Goal: Task Accomplishment & Management: Complete application form

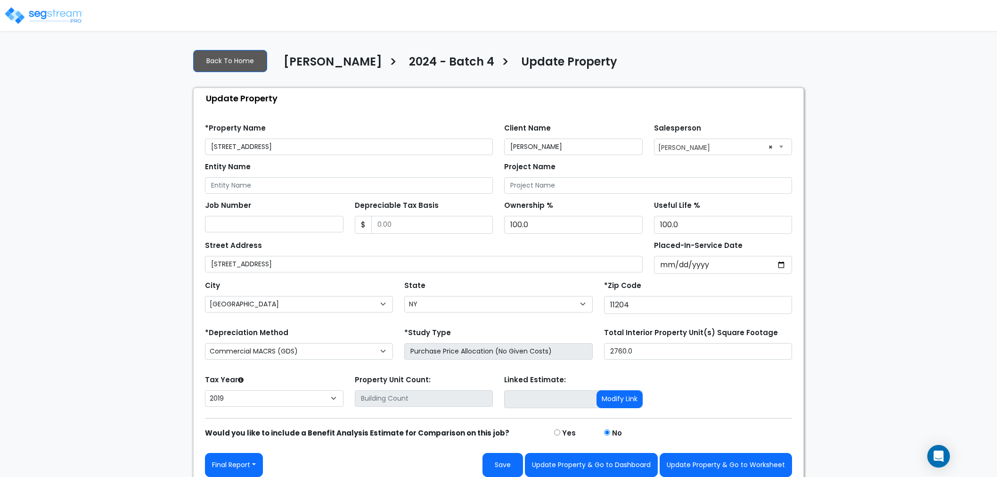
select select "NY"
select select "2019"
click at [754, 466] on button "Update Property & Go to Worksheet" at bounding box center [725, 465] width 132 height 24
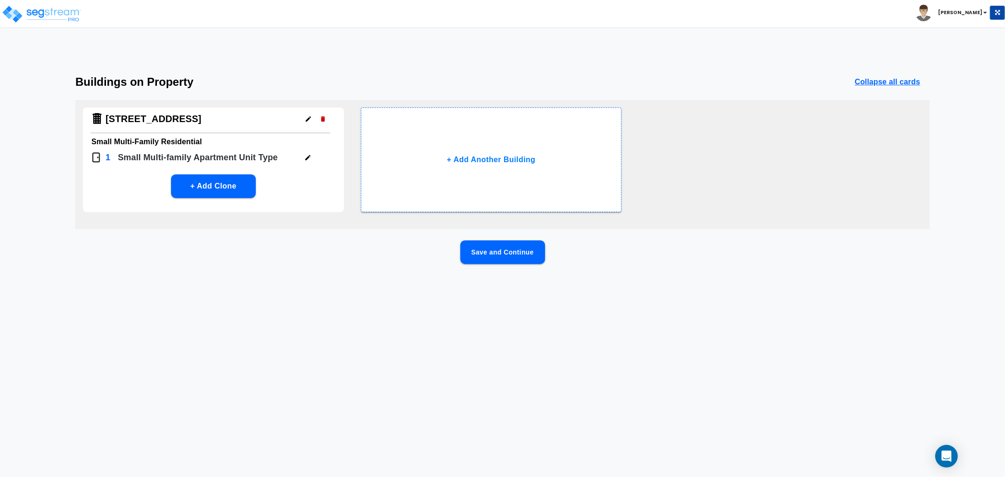
click at [506, 252] on button "Save and Continue" at bounding box center [502, 252] width 85 height 24
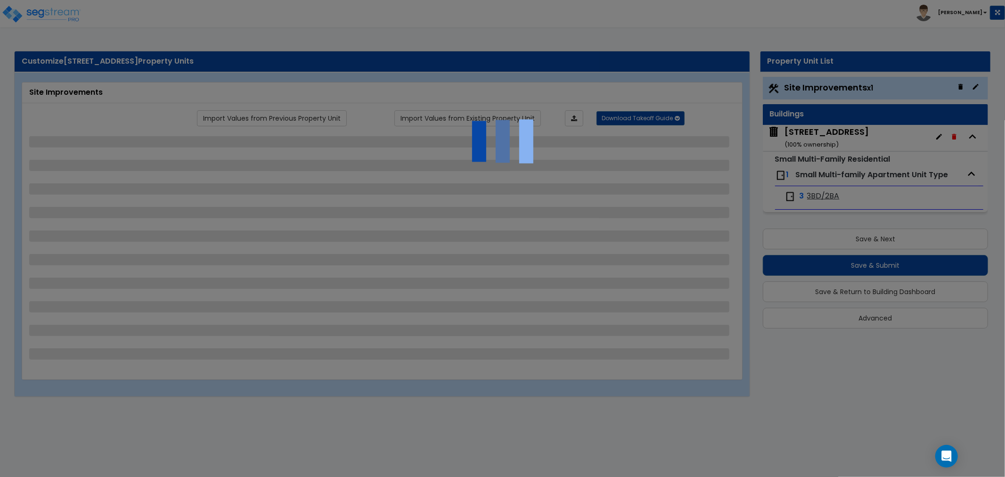
select select "2"
select select "1"
select select "2"
select select "4"
select select "6"
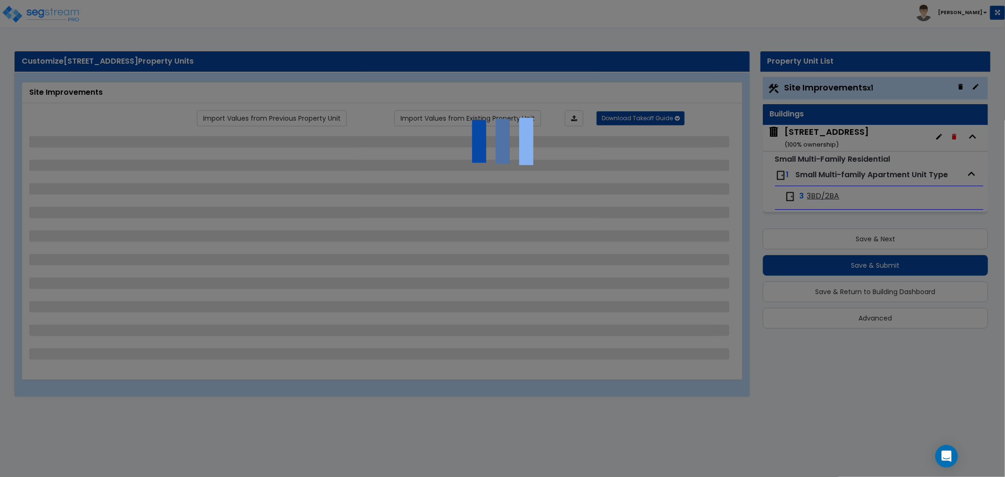
select select "1"
select select "2"
select select "4"
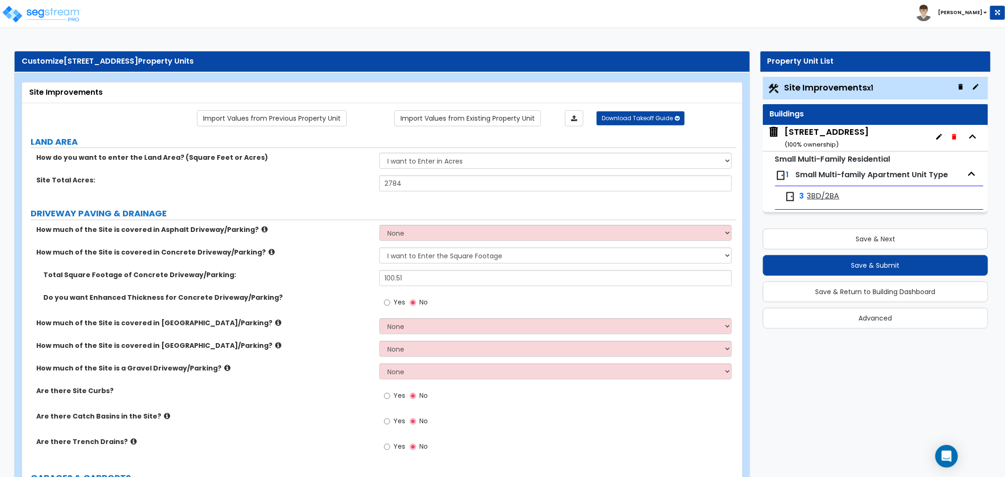
click at [846, 191] on div "3 3BD/2BA" at bounding box center [836, 196] width 104 height 11
click at [832, 192] on span "3BD/2BA" at bounding box center [823, 196] width 33 height 11
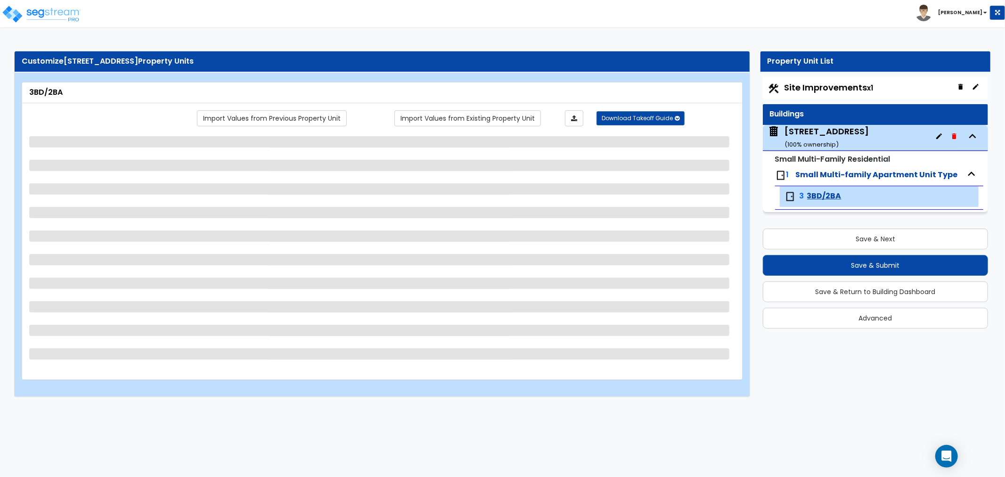
select select "3"
select select "1"
select select "2"
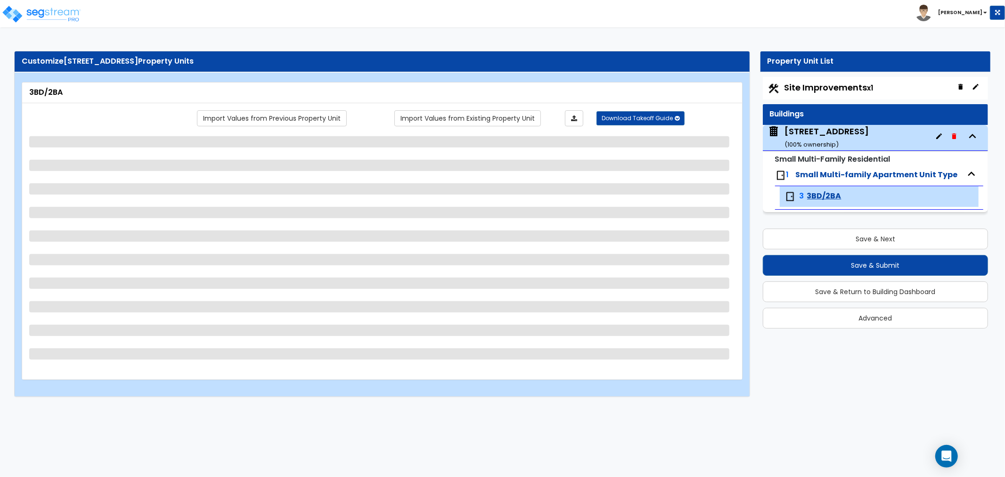
select select "1"
select select "3"
select select "4"
select select "1"
select select "2"
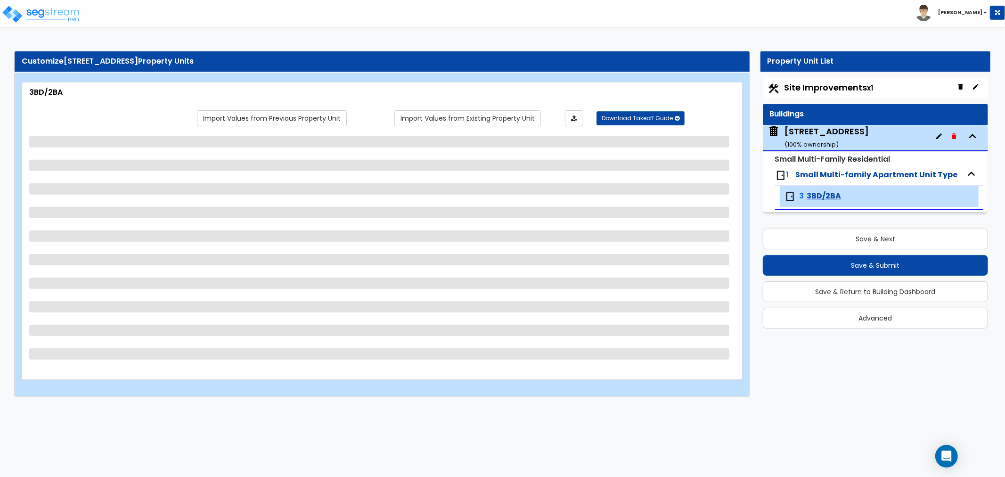
select select "2"
select select "1"
select select "2"
select select "4"
select select "6"
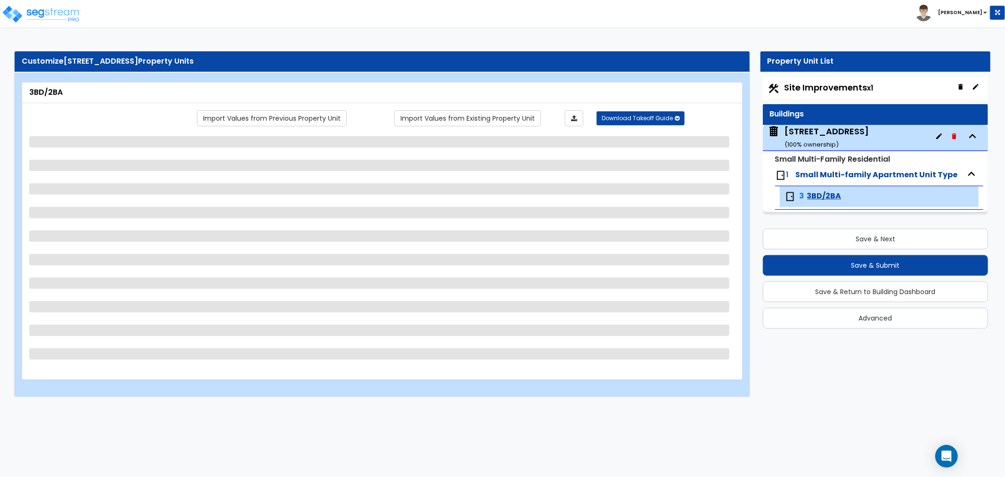
select select "1"
select select "2"
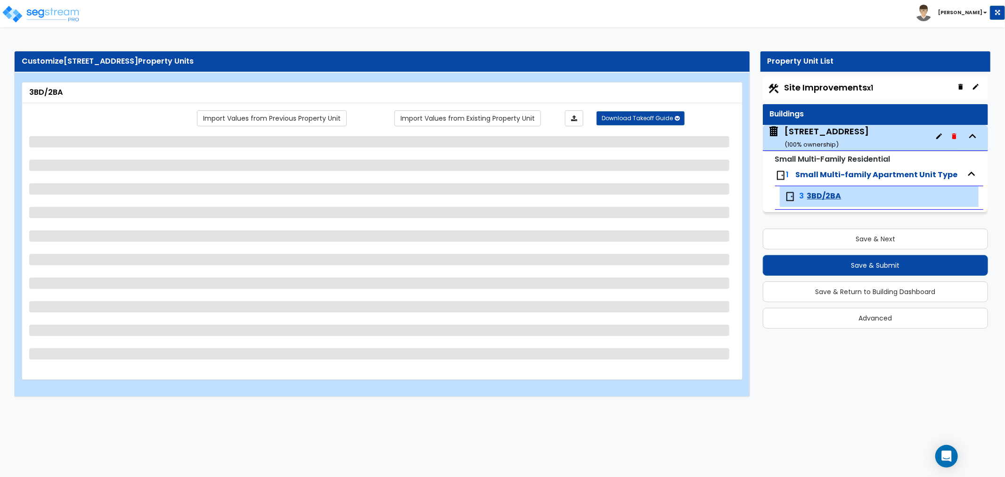
select select "2"
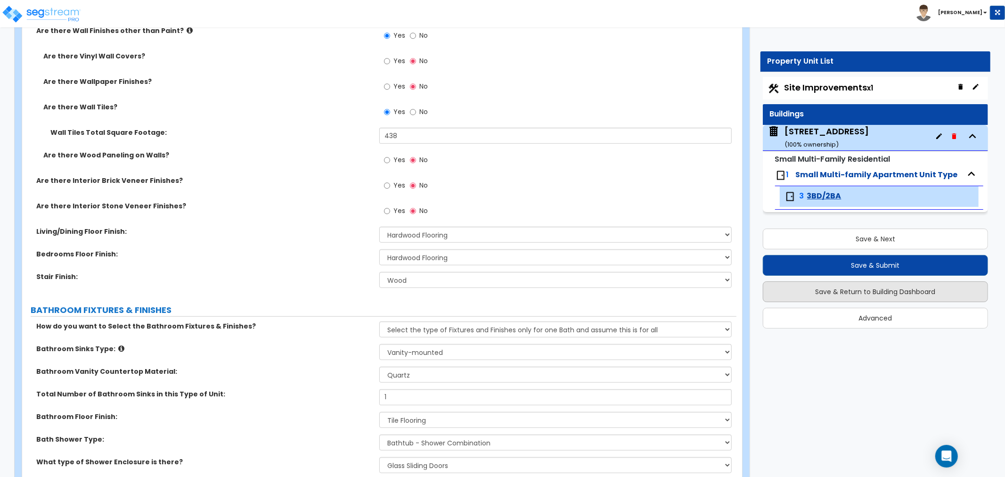
scroll to position [471, 0]
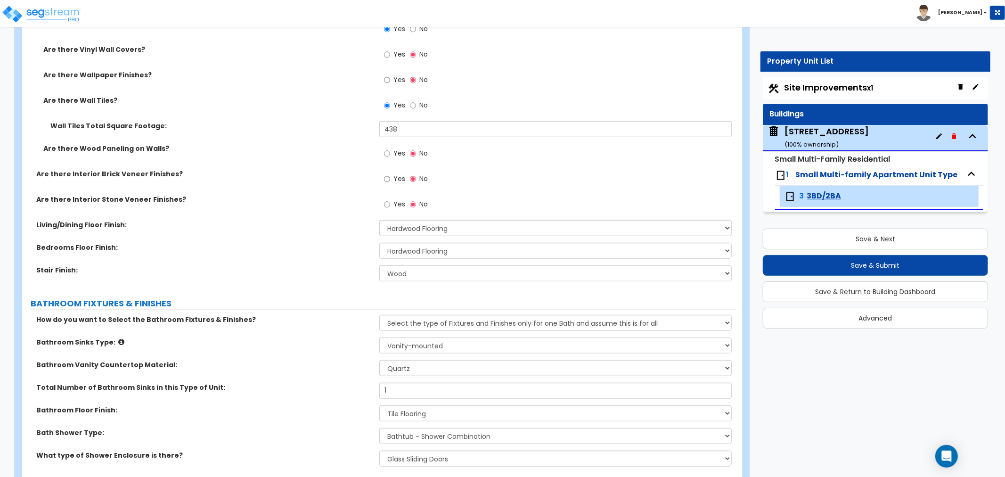
click at [831, 93] on div "Site Improvements x1" at bounding box center [875, 88] width 225 height 23
click at [836, 84] on span "Site Improvements x1" at bounding box center [828, 87] width 89 height 12
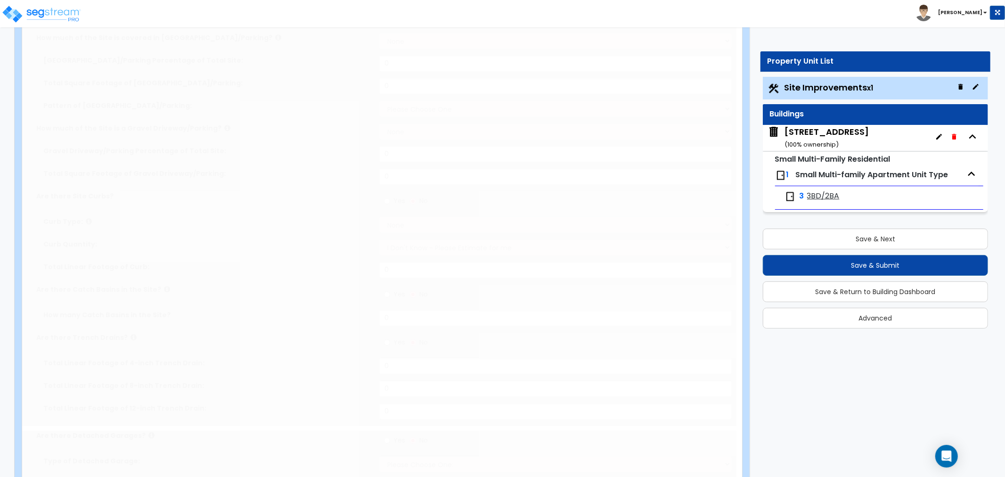
type input "2784"
select select "2"
type input "100.51"
radio input "true"
select select "1"
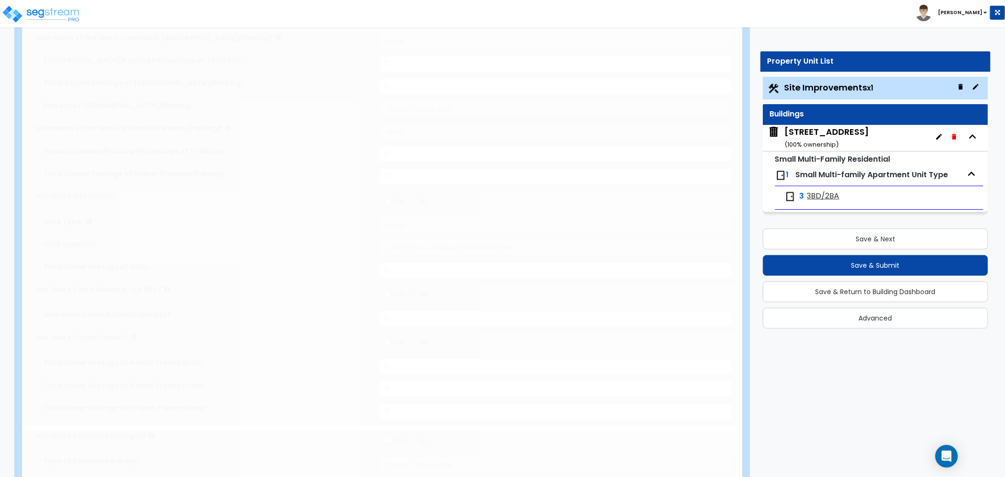
type input "1"
select select "2"
select select "4"
select select "6"
select select "1"
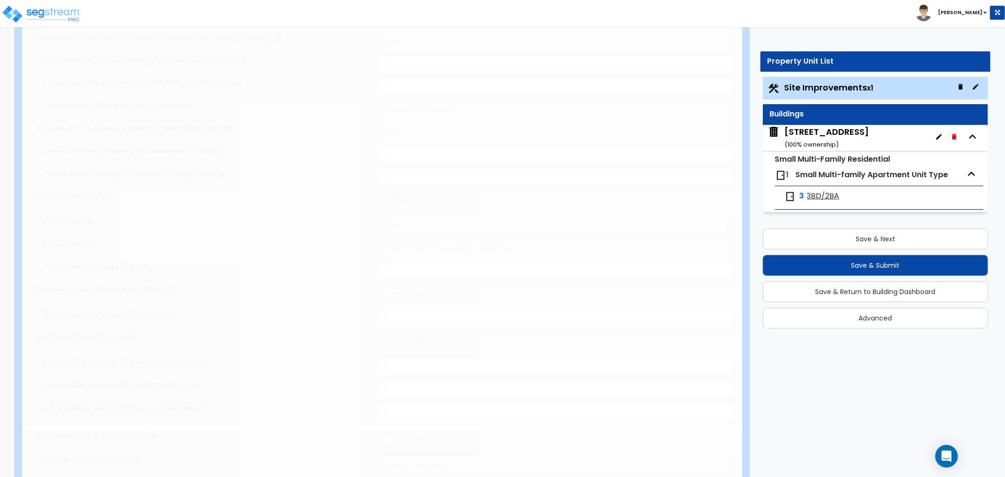
select select "1"
type input "1"
select select "2"
radio input "true"
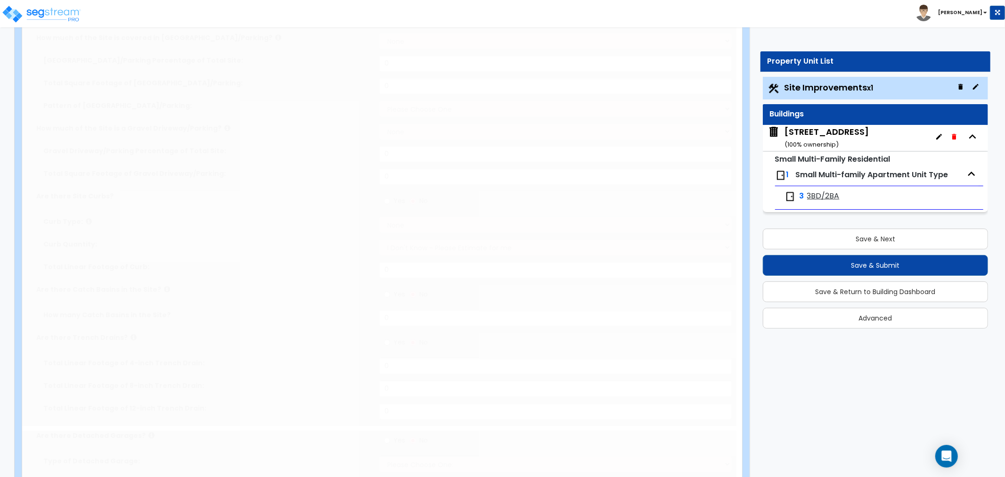
radio input "true"
type input "115.58"
radio input "true"
select select "2"
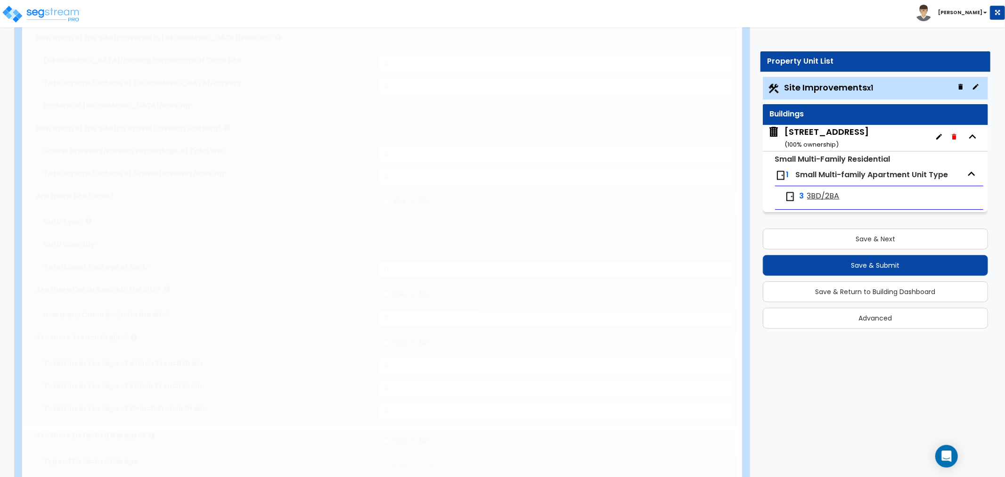
type input "1195"
radio input "true"
select select "4"
type input "31"
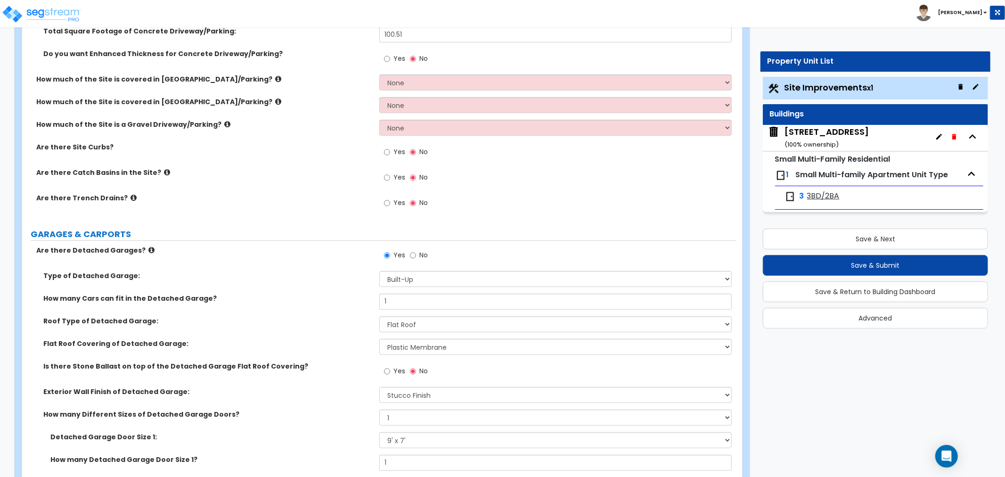
scroll to position [261, 0]
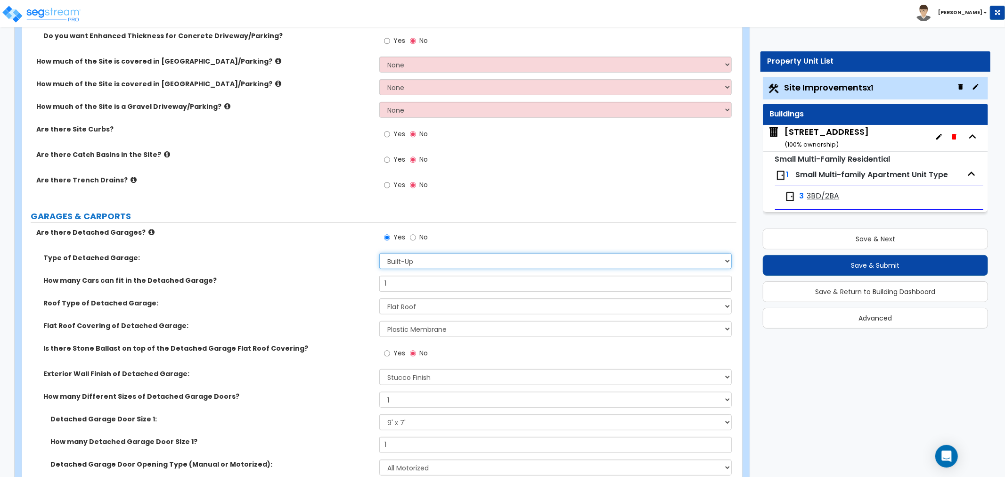
click at [426, 257] on select "Please Choose One: Built-Up Prefabricated" at bounding box center [555, 261] width 352 height 16
click at [305, 267] on div "Type of Detached Garage: Please Choose One: Built-Up Prefabricated" at bounding box center [379, 264] width 714 height 23
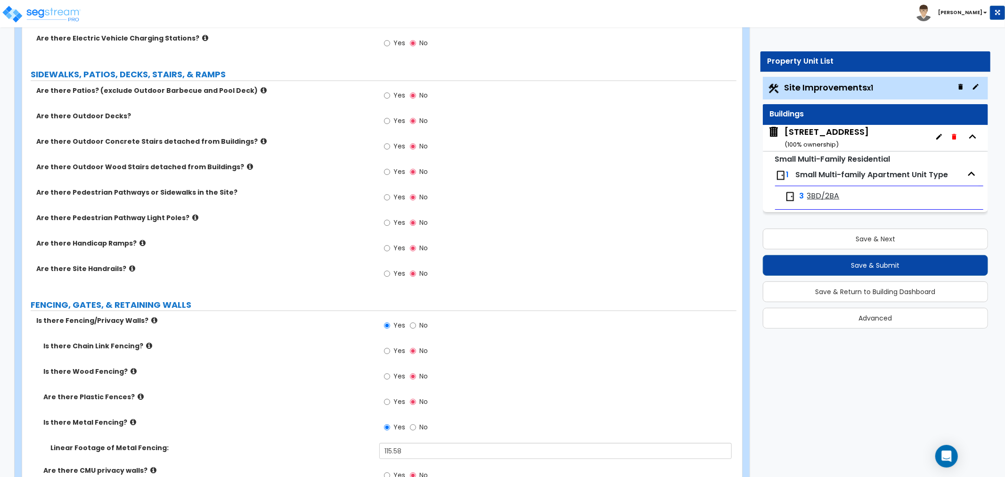
scroll to position [1047, 0]
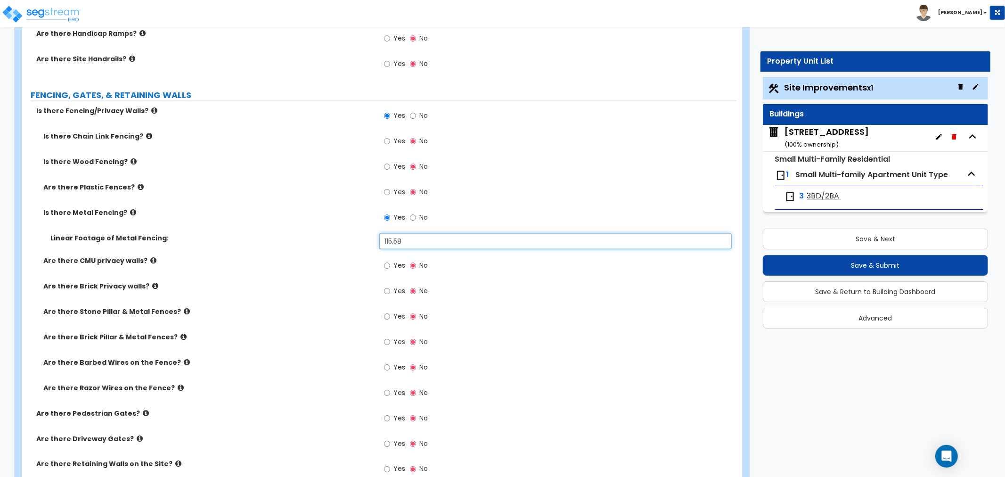
drag, startPoint x: 416, startPoint y: 238, endPoint x: 380, endPoint y: 245, distance: 37.0
click at [380, 245] on input "115.58" at bounding box center [555, 241] width 352 height 16
click at [338, 255] on div "Linear Footage of Metal Fencing: 115.58" at bounding box center [379, 244] width 714 height 23
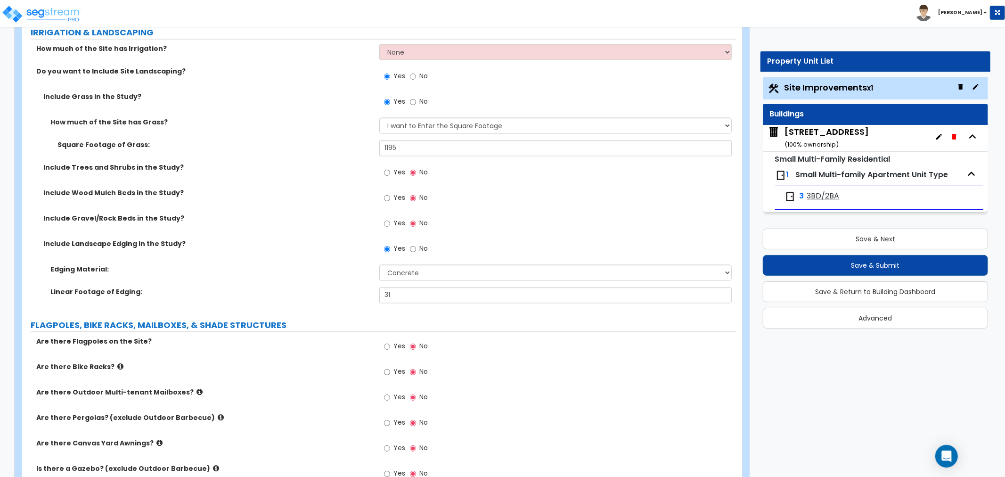
scroll to position [1518, 0]
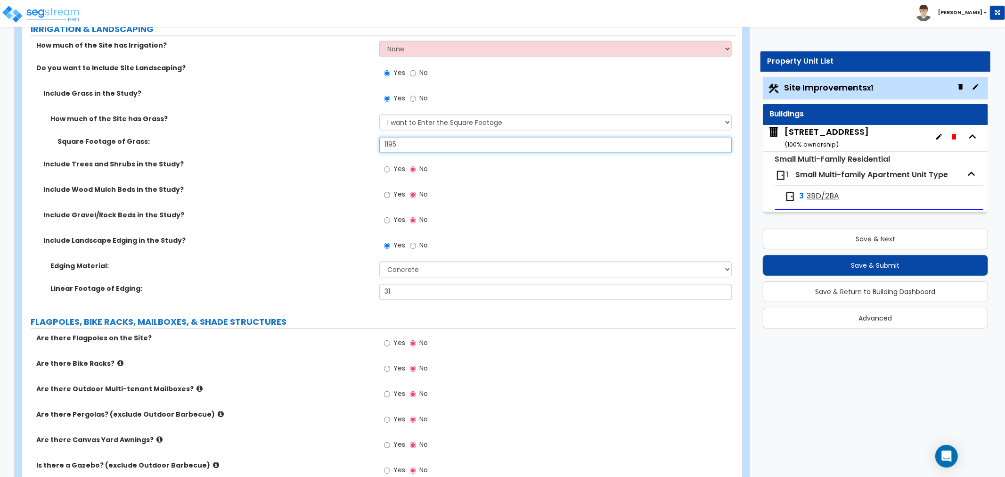
drag, startPoint x: 416, startPoint y: 140, endPoint x: 333, endPoint y: 153, distance: 84.4
click at [333, 153] on div "Square Footage of Grass: 1195" at bounding box center [379, 148] width 714 height 23
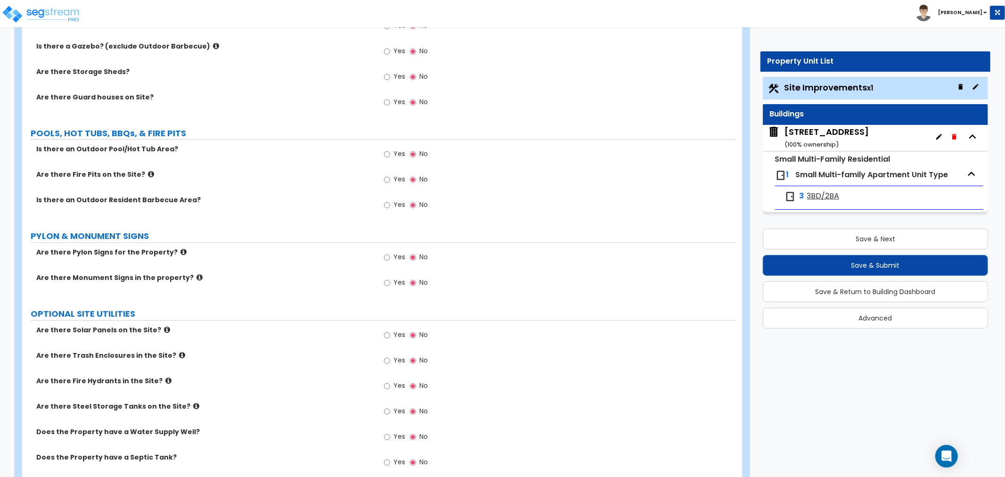
scroll to position [1980, 0]
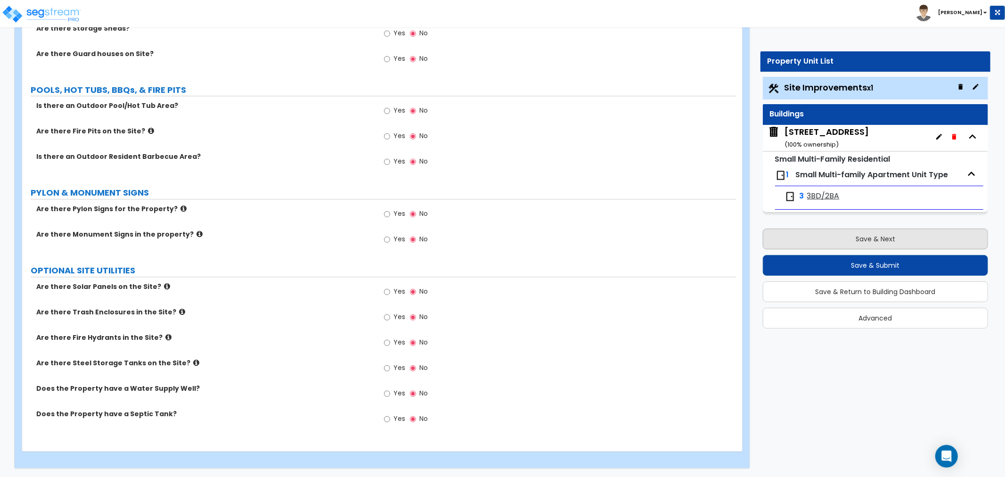
type input "1,146.49"
click at [813, 239] on button "Save & Next" at bounding box center [875, 238] width 225 height 21
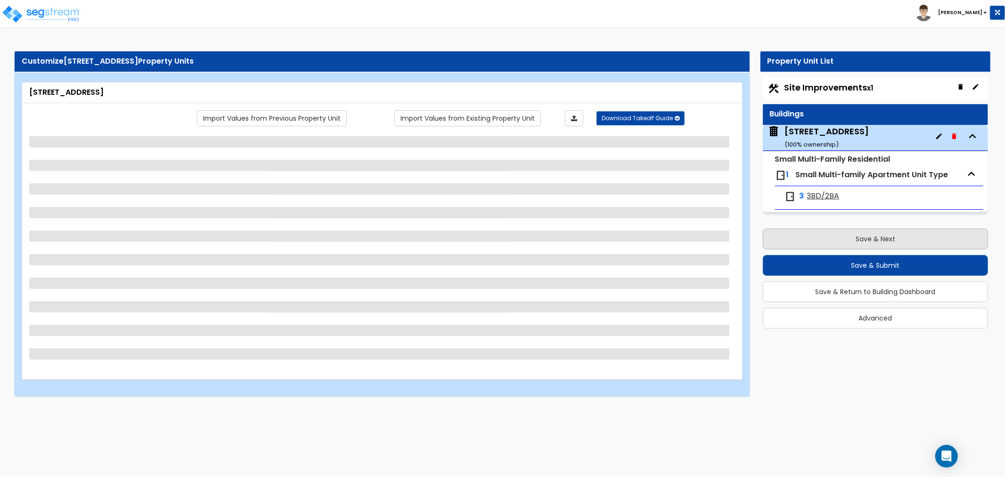
select select "2"
select select "7"
select select "2"
select select "1"
select select "2"
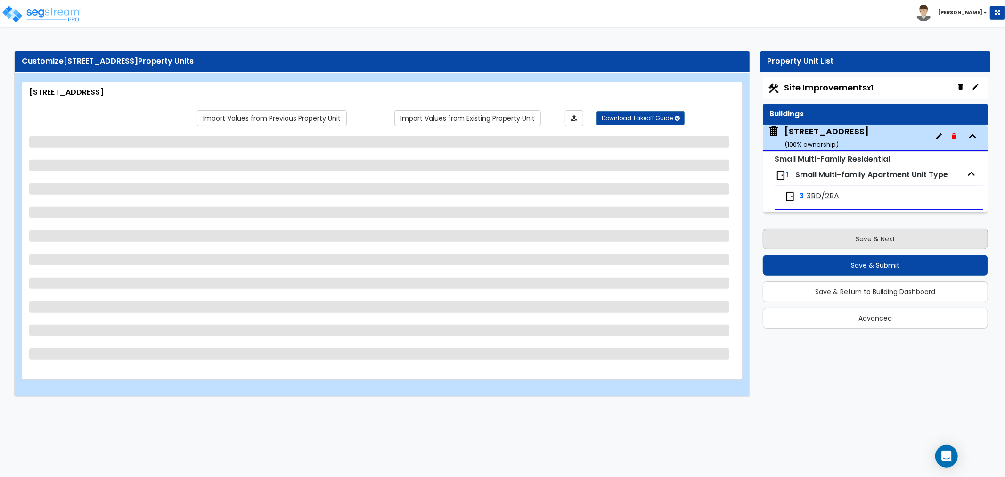
select select "7"
select select "2"
select select "3"
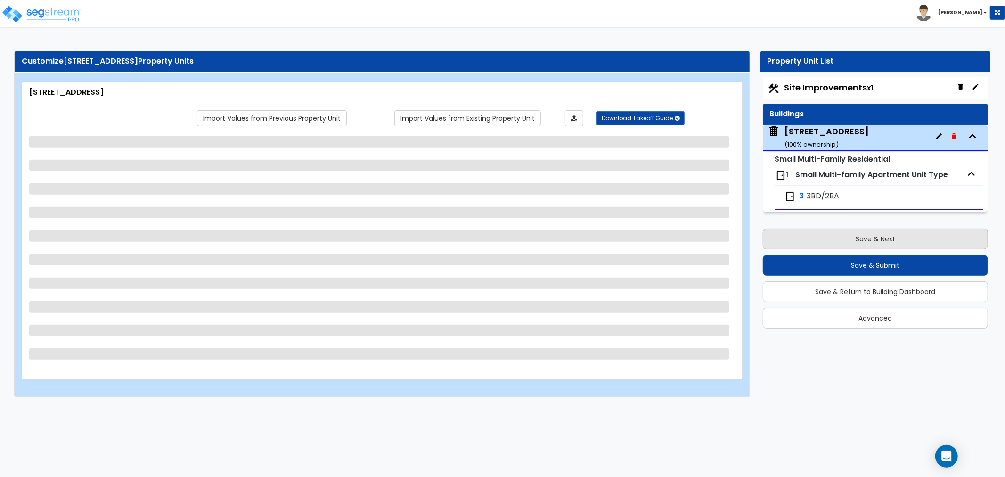
select select "3"
select select "2"
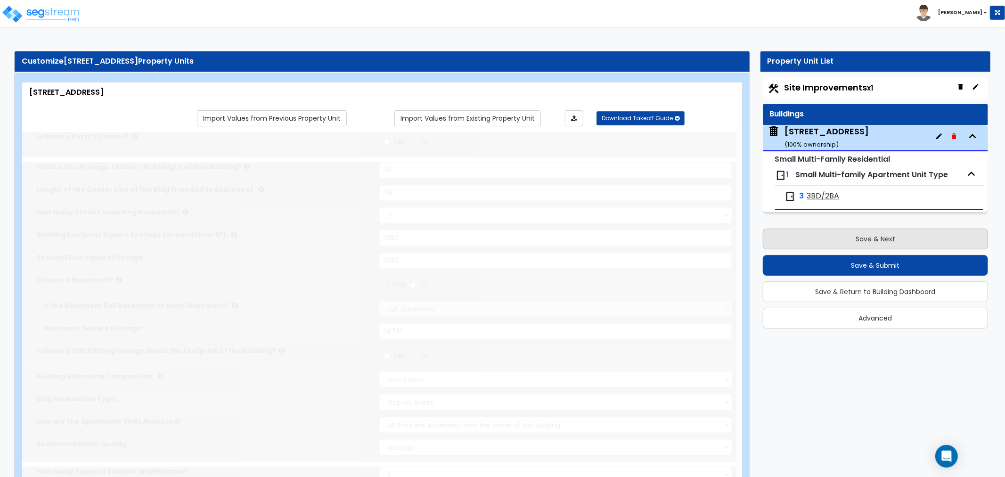
select select "1"
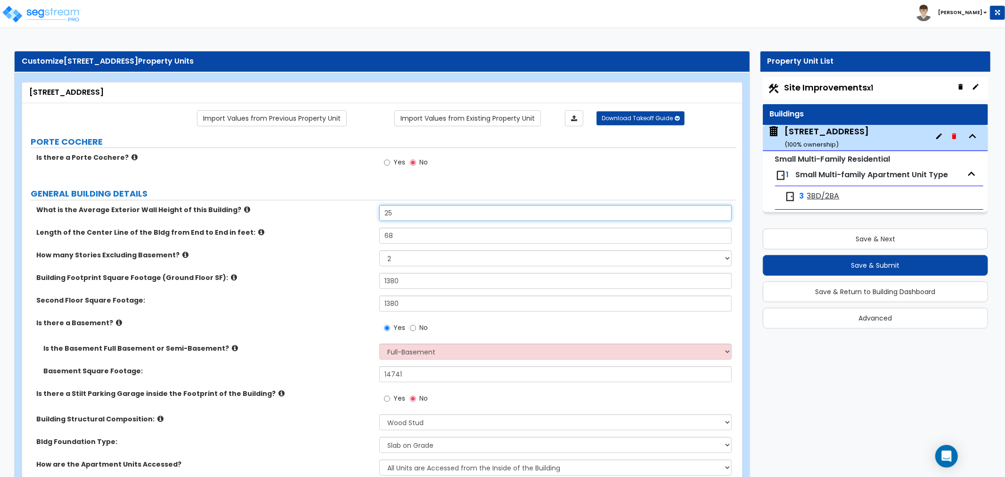
click at [398, 211] on input "25" at bounding box center [555, 213] width 352 height 16
drag, startPoint x: 399, startPoint y: 212, endPoint x: 366, endPoint y: 216, distance: 32.3
click at [366, 216] on div "What is the Average Exterior Wall Height of this Building? 25" at bounding box center [379, 216] width 714 height 23
type input "20"
drag, startPoint x: 439, startPoint y: 236, endPoint x: 371, endPoint y: 236, distance: 67.8
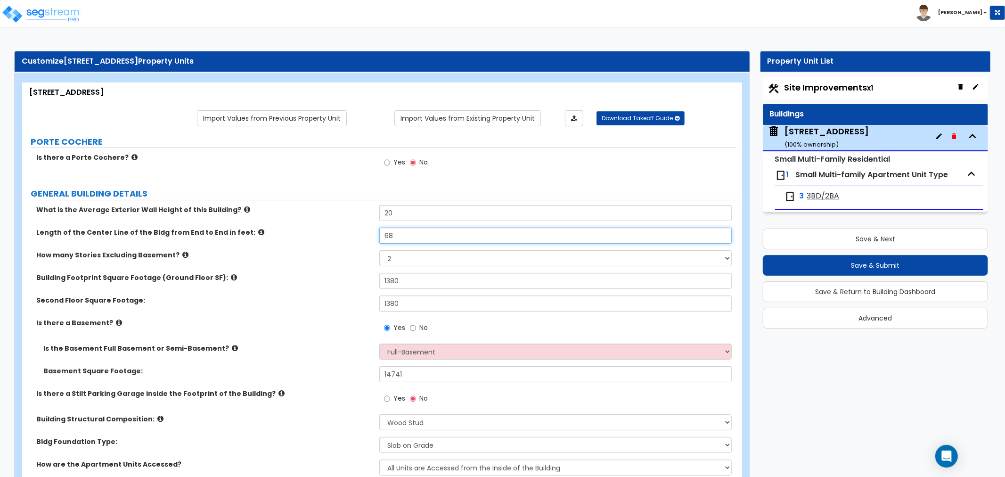
click at [371, 236] on div "Length of the Center Line of the Bldg from End to End in feet: 68" at bounding box center [379, 239] width 714 height 23
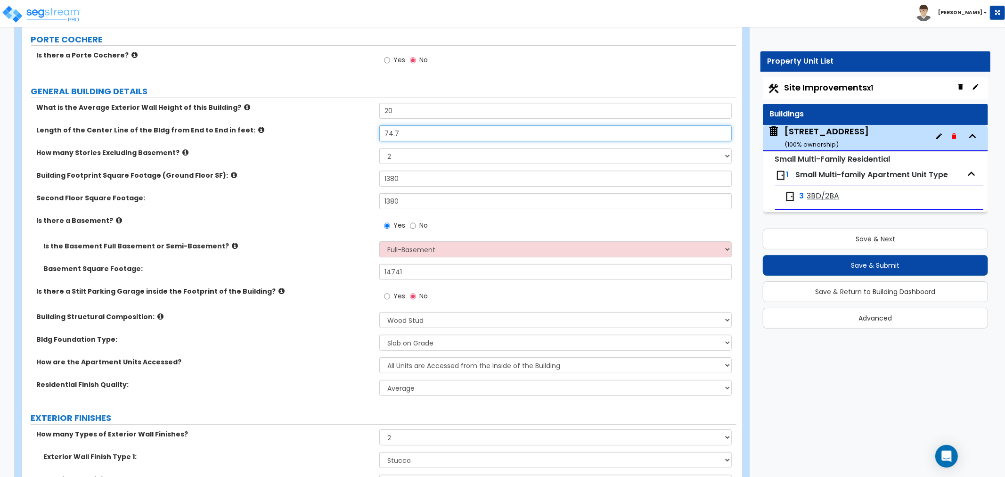
scroll to position [105, 0]
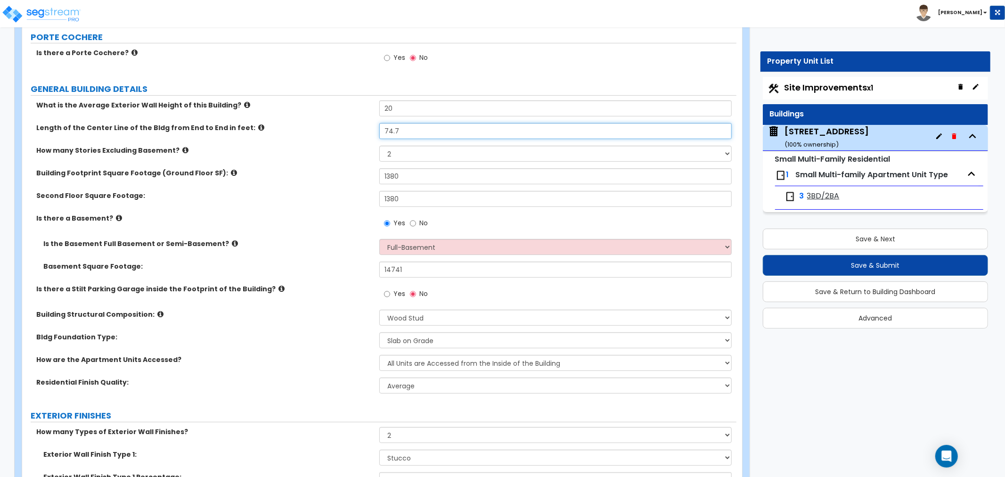
type input "74.7"
click at [412, 224] on input "No" at bounding box center [413, 223] width 6 height 10
radio input "false"
radio input "true"
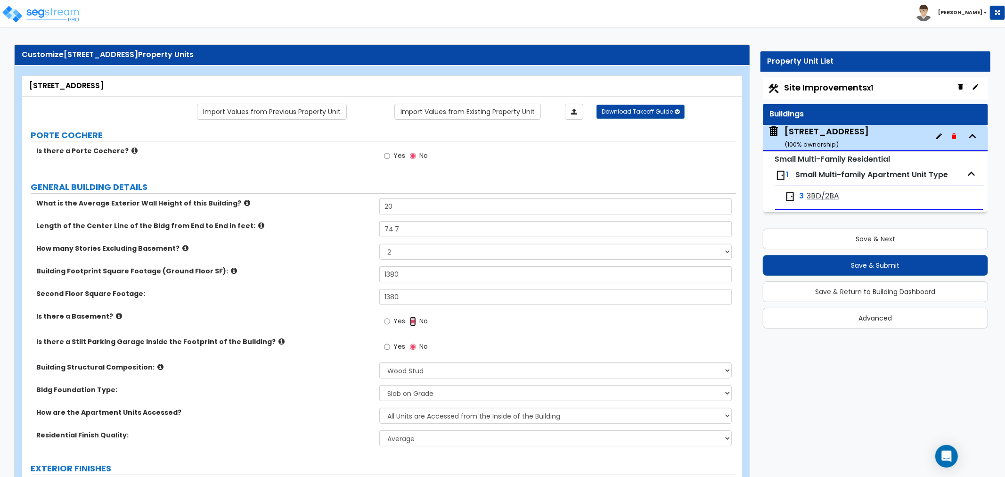
scroll to position [0, 0]
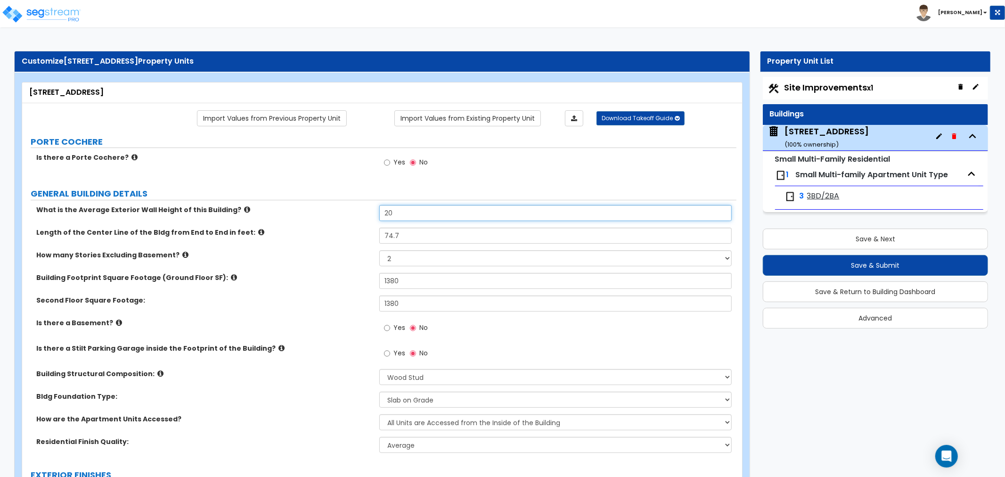
drag, startPoint x: 402, startPoint y: 215, endPoint x: 351, endPoint y: 216, distance: 50.9
click at [351, 216] on div "What is the Average Exterior Wall Height of this Building? 20" at bounding box center [379, 216] width 714 height 23
type input "30"
drag, startPoint x: 416, startPoint y: 238, endPoint x: 361, endPoint y: 237, distance: 55.1
click at [361, 237] on div "Length of the Center Line of the Bldg from End to End in feet: 74.7" at bounding box center [379, 239] width 714 height 23
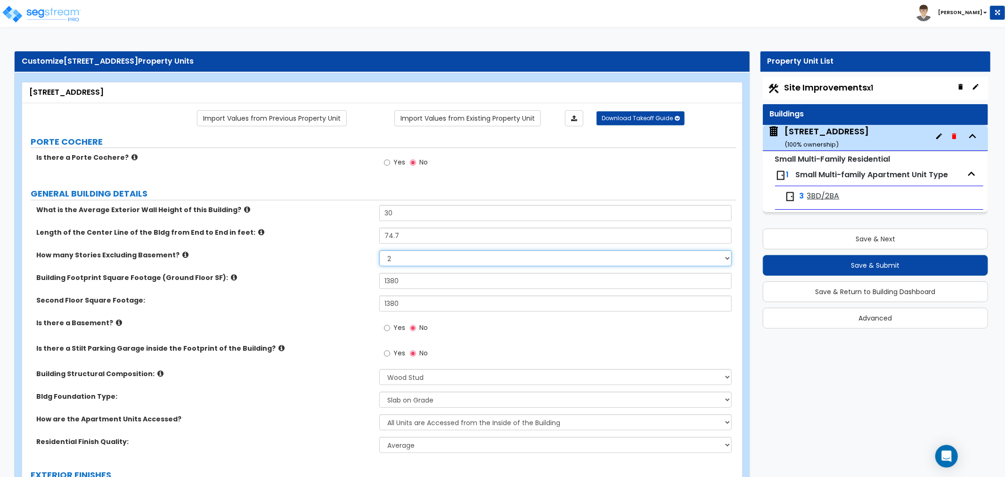
drag, startPoint x: 419, startPoint y: 255, endPoint x: 339, endPoint y: 258, distance: 80.1
click at [339, 258] on div "How many Stories Excluding Basement? 1 2 3 4 5" at bounding box center [379, 261] width 714 height 23
select select "3"
click at [379, 250] on select "1 2 3 4 5" at bounding box center [555, 258] width 352 height 16
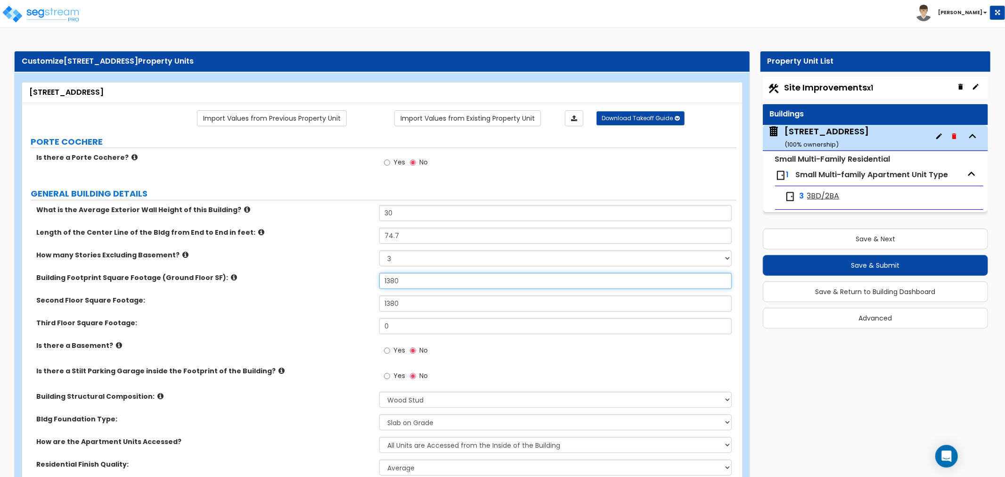
drag, startPoint x: 405, startPoint y: 279, endPoint x: 368, endPoint y: 280, distance: 37.2
click at [368, 280] on div "Building Footprint Square Footage (Ground Floor SF): 1380" at bounding box center [379, 284] width 714 height 23
type input "1,474.2"
click at [401, 303] on input "1380" at bounding box center [555, 303] width 352 height 16
drag, startPoint x: 403, startPoint y: 320, endPoint x: 347, endPoint y: 321, distance: 56.1
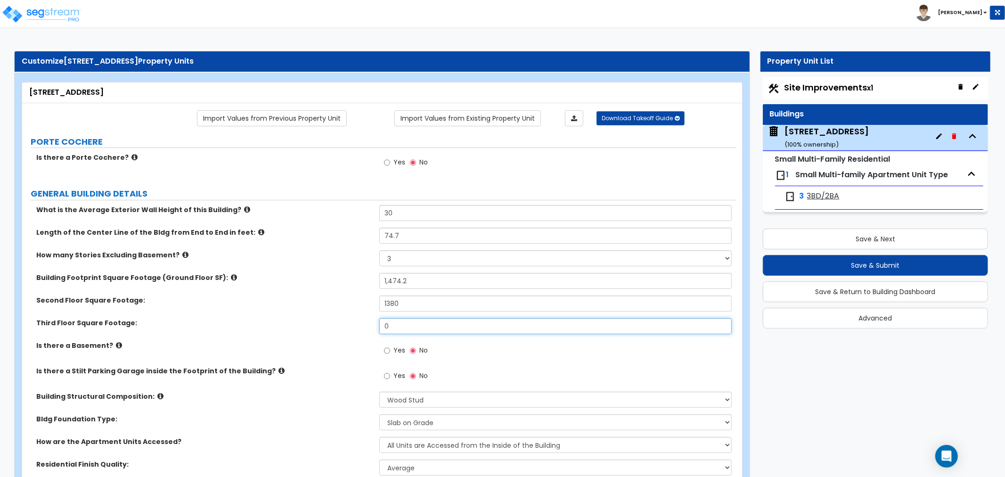
click at [347, 321] on div "Third Floor Square Footage: 0" at bounding box center [379, 329] width 714 height 23
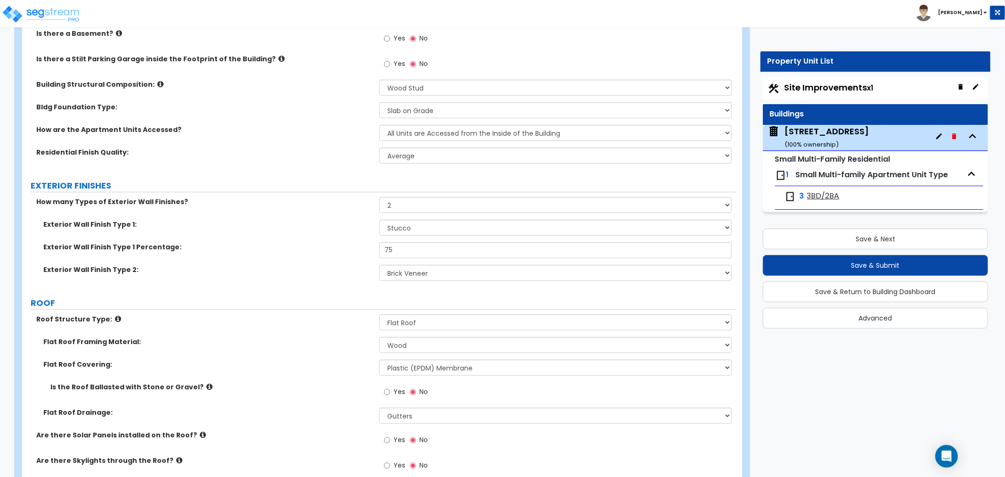
scroll to position [314, 0]
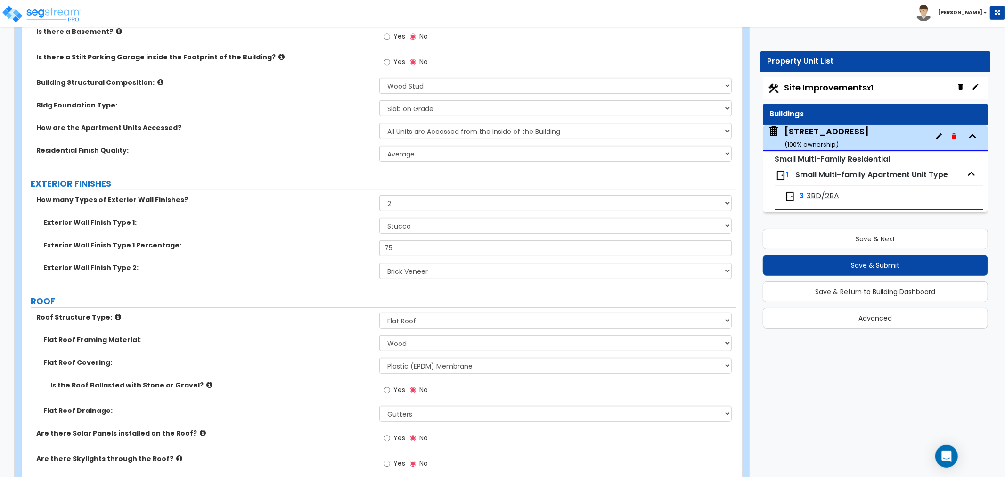
type input "1,380"
drag, startPoint x: 407, startPoint y: 248, endPoint x: 356, endPoint y: 242, distance: 51.7
click at [356, 242] on div "Exterior Wall Finish Type 1 Percentage: 75" at bounding box center [379, 251] width 714 height 23
type input "80"
click at [317, 253] on div "Exterior Wall Finish Type 1 Percentage: 80" at bounding box center [379, 251] width 714 height 23
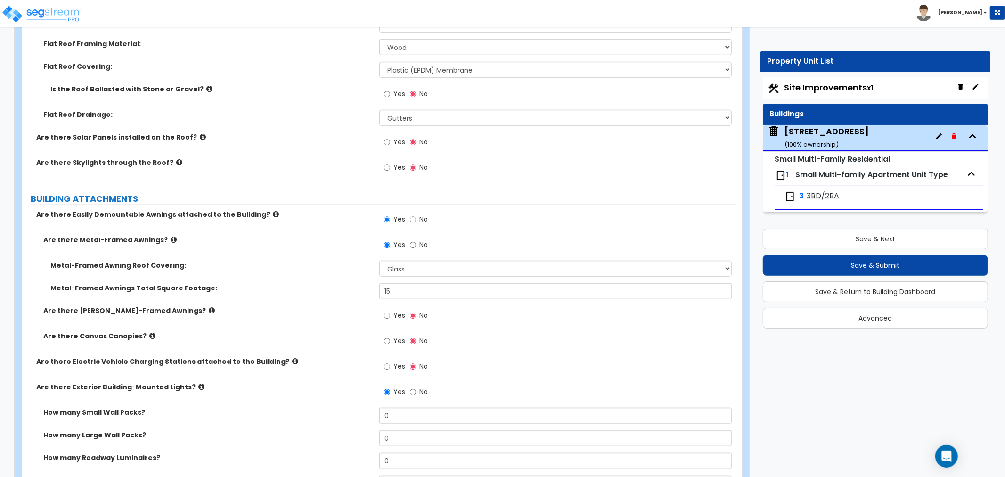
scroll to position [628, 0]
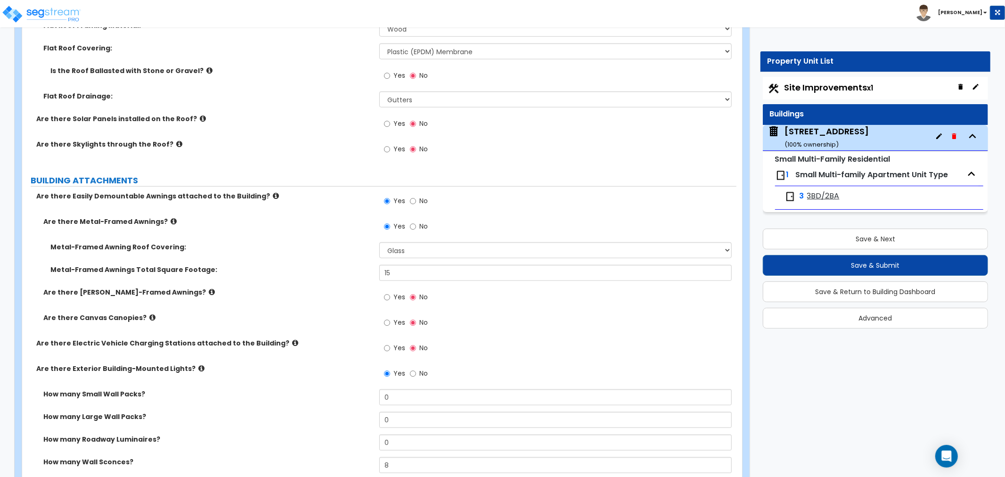
click at [273, 195] on icon at bounding box center [276, 195] width 6 height 7
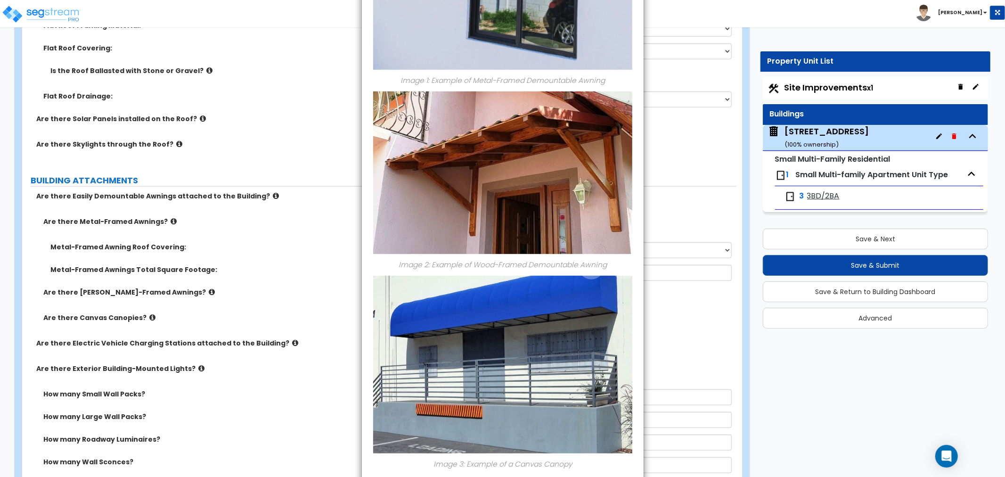
scroll to position [306, 0]
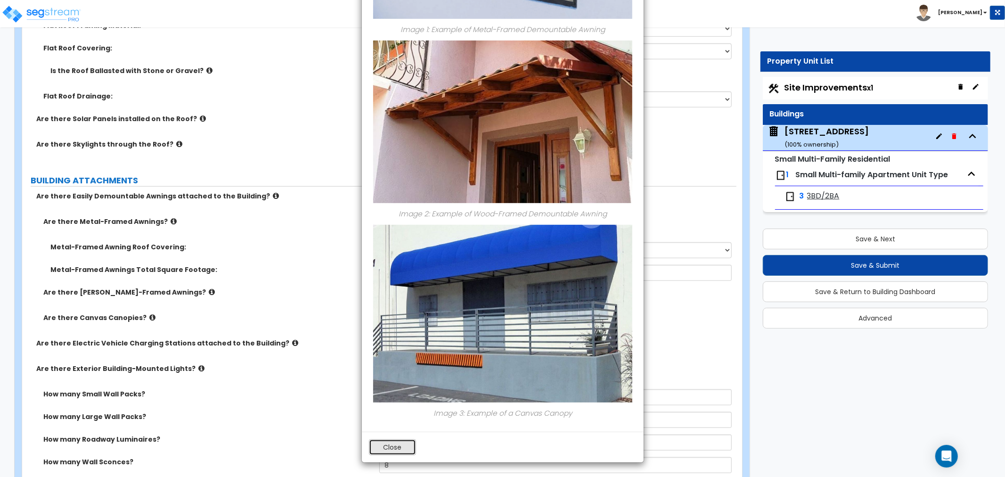
click at [396, 443] on button "Close" at bounding box center [392, 447] width 47 height 16
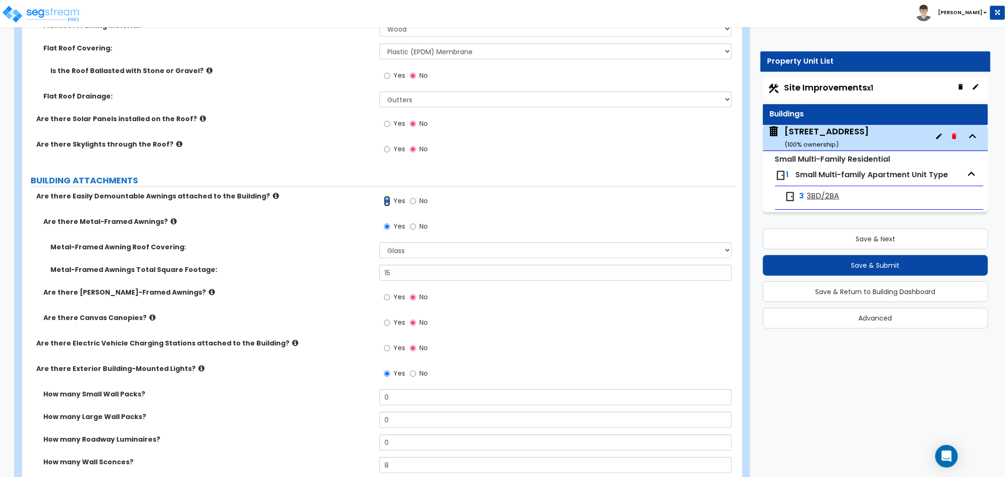
click at [387, 203] on input "Yes" at bounding box center [387, 201] width 6 height 10
click at [402, 252] on select "Please Choose One Plastic Metal Glass" at bounding box center [555, 250] width 352 height 16
select select "2"
click at [379, 242] on select "Please Choose One Plastic Metal Glass" at bounding box center [555, 250] width 352 height 16
click at [397, 272] on input "15" at bounding box center [555, 273] width 352 height 16
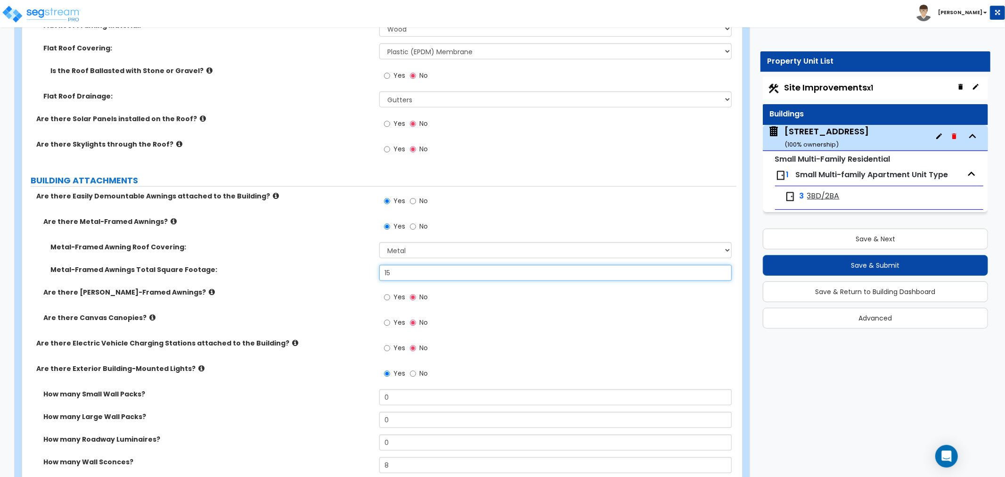
drag, startPoint x: 404, startPoint y: 271, endPoint x: 342, endPoint y: 271, distance: 62.2
click at [342, 271] on div "Metal-Framed Awnings Total Square Footage: 15" at bounding box center [379, 276] width 714 height 23
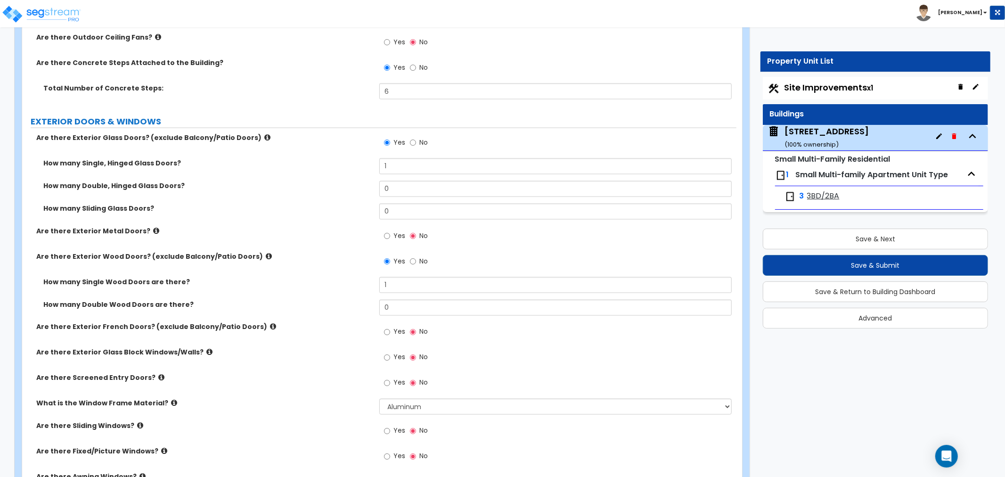
scroll to position [1204, 0]
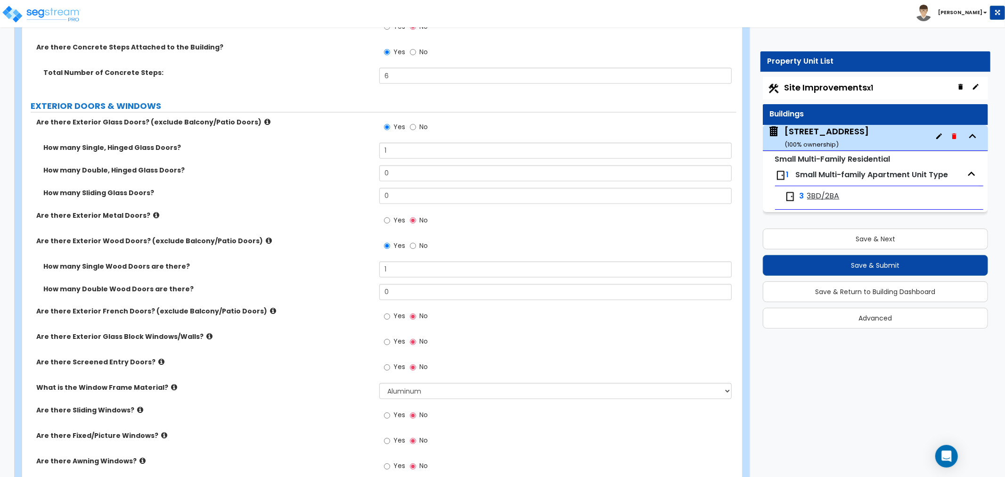
type input "20"
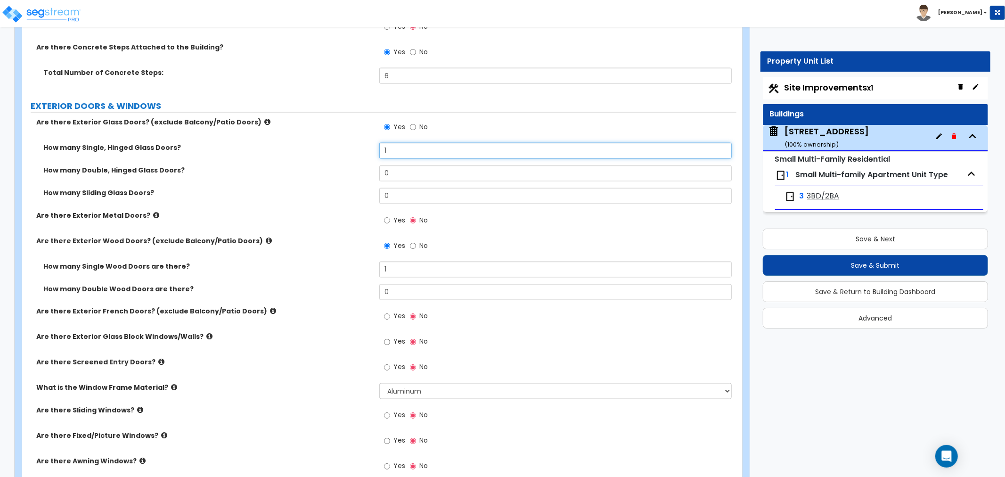
click at [380, 149] on input "1" at bounding box center [555, 151] width 352 height 16
type input "0"
drag, startPoint x: 398, startPoint y: 173, endPoint x: 375, endPoint y: 179, distance: 23.3
click at [375, 179] on div "How many Double, Hinged Glass Doors? 0" at bounding box center [379, 176] width 714 height 23
type input "1"
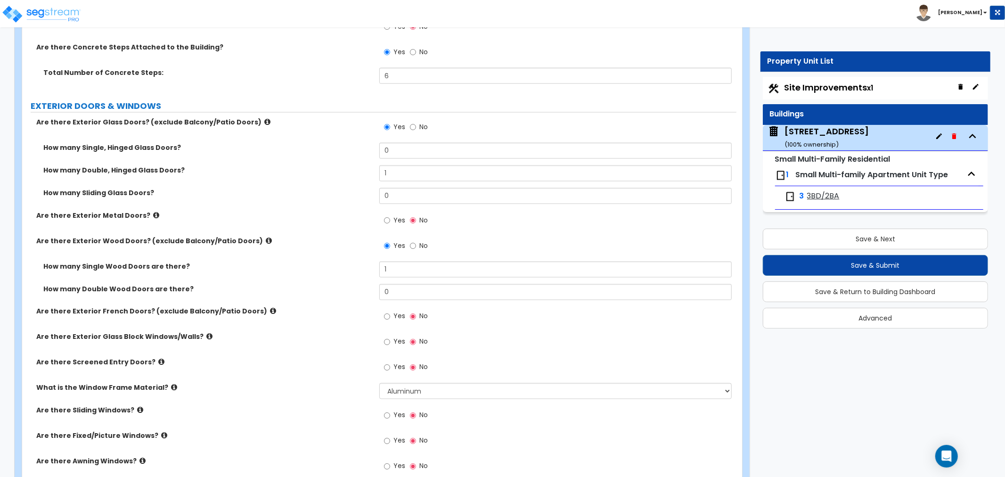
click at [358, 214] on label "Are there Exterior Metal Doors?" at bounding box center [204, 215] width 336 height 9
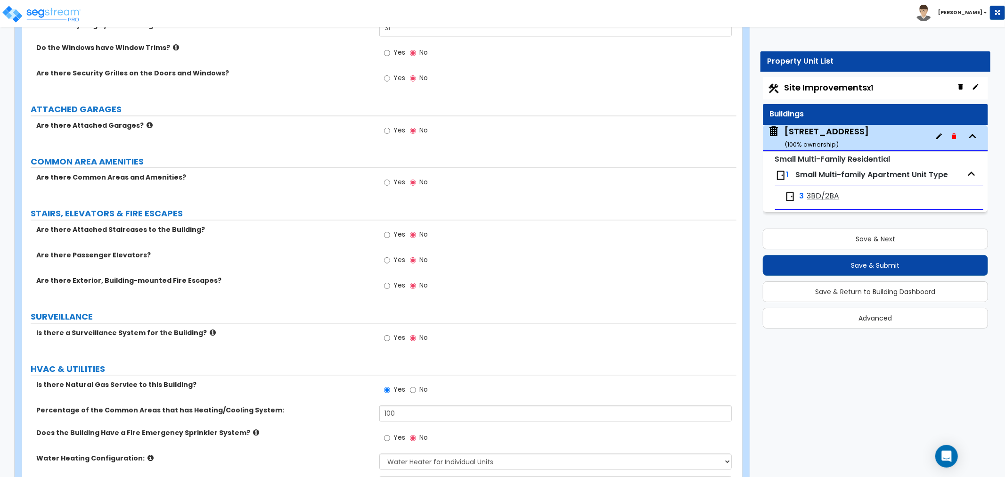
scroll to position [1701, 0]
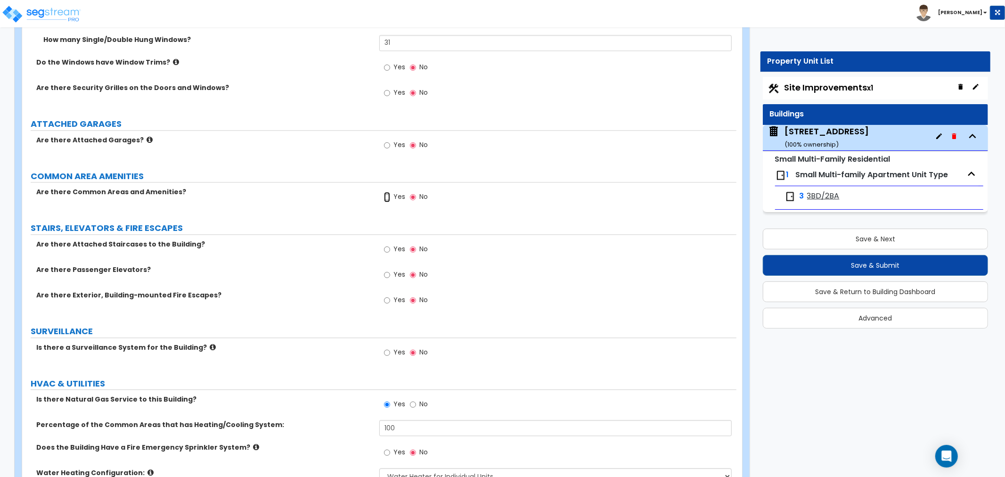
click at [387, 194] on input "Yes" at bounding box center [387, 197] width 6 height 10
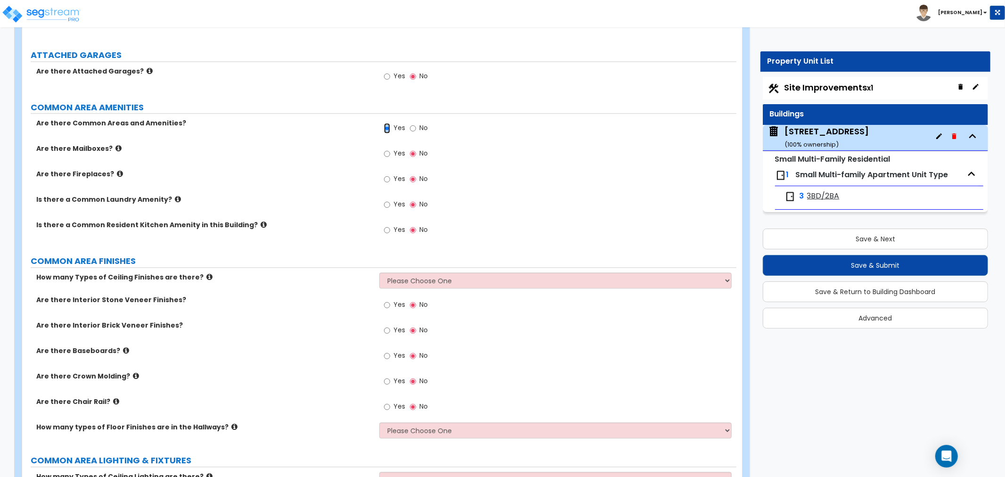
scroll to position [1754, 0]
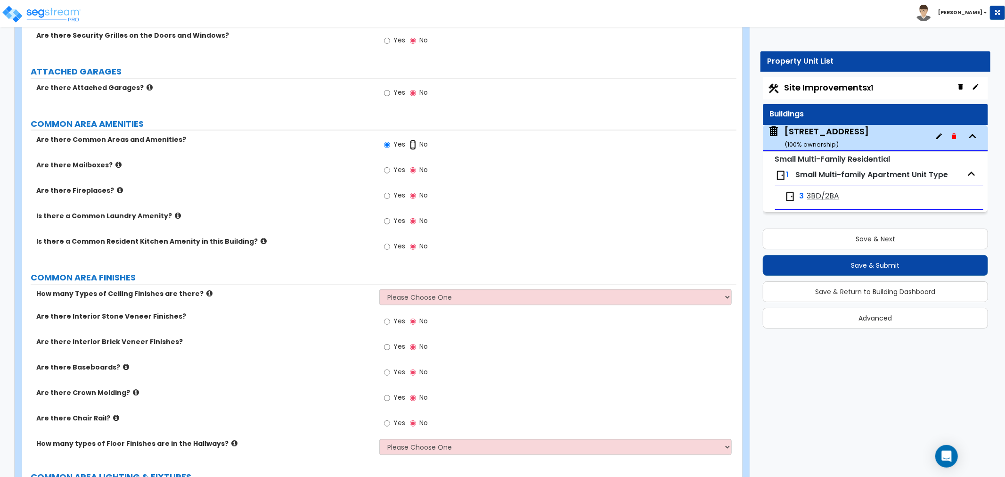
click at [413, 144] on input "No" at bounding box center [413, 144] width 6 height 10
radio input "false"
radio input "true"
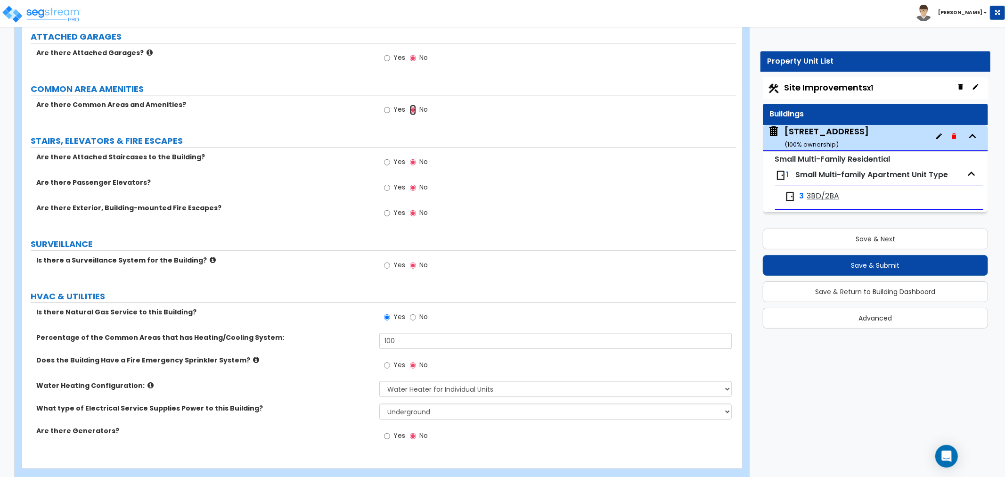
scroll to position [1806, 0]
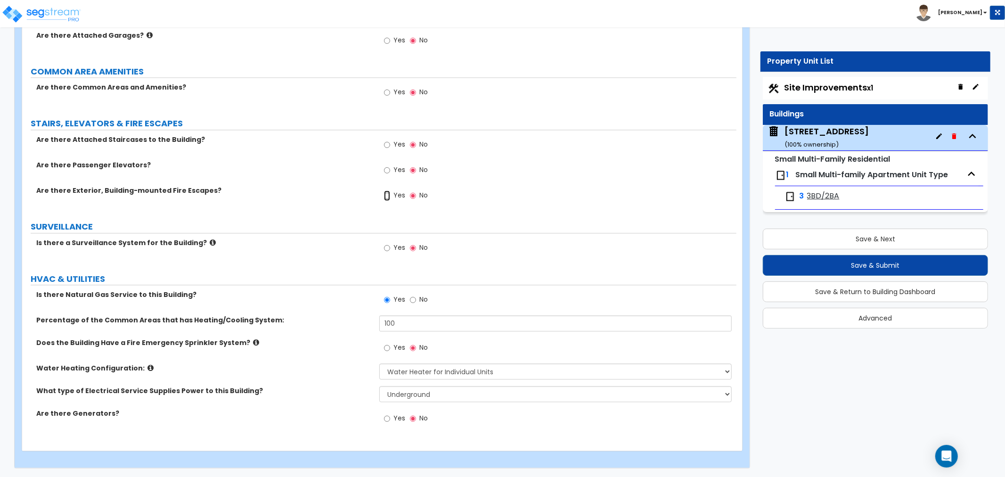
click at [386, 194] on input "Yes" at bounding box center [387, 195] width 6 height 10
radio input "true"
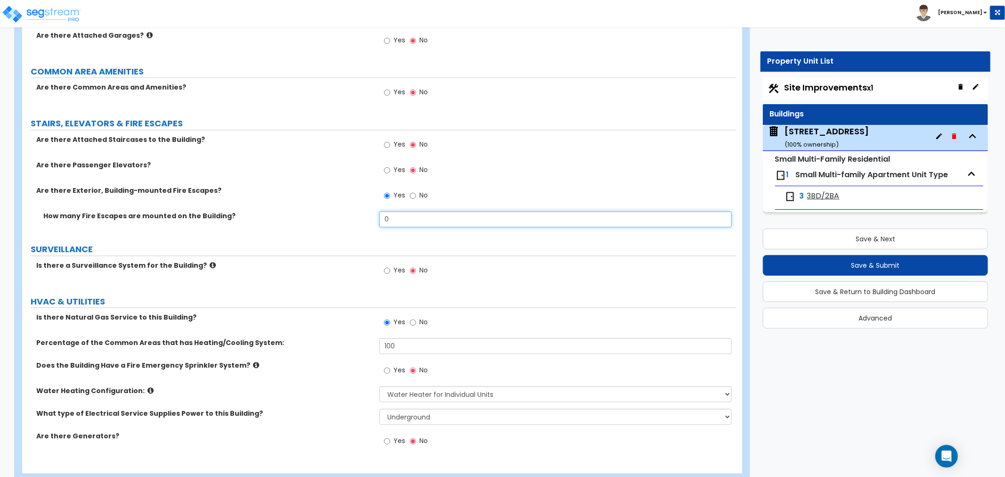
drag, startPoint x: 402, startPoint y: 219, endPoint x: 368, endPoint y: 219, distance: 33.4
click at [368, 219] on div "How many Fire Escapes are mounted on the Building? 0" at bounding box center [379, 222] width 714 height 23
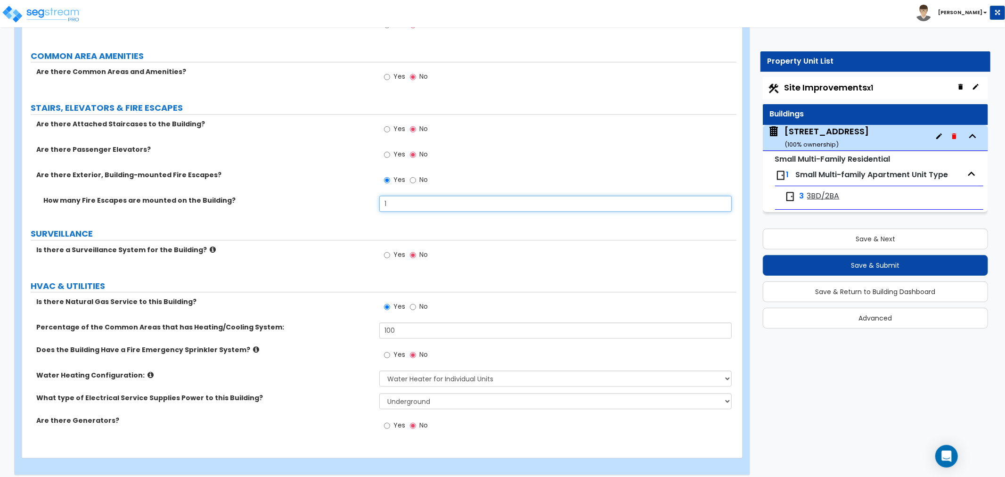
scroll to position [1829, 0]
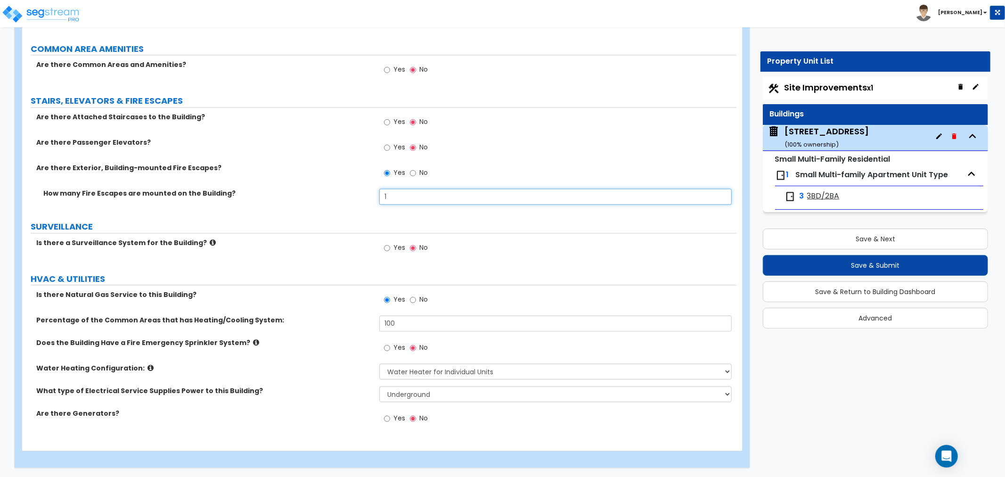
type input "1"
click at [403, 370] on select "None Water Heater for Multiple Units Water Heater for Individual Units" at bounding box center [555, 371] width 352 height 16
click at [379, 363] on select "None Water Heater for Multiple Units Water Heater for Individual Units" at bounding box center [555, 371] width 352 height 16
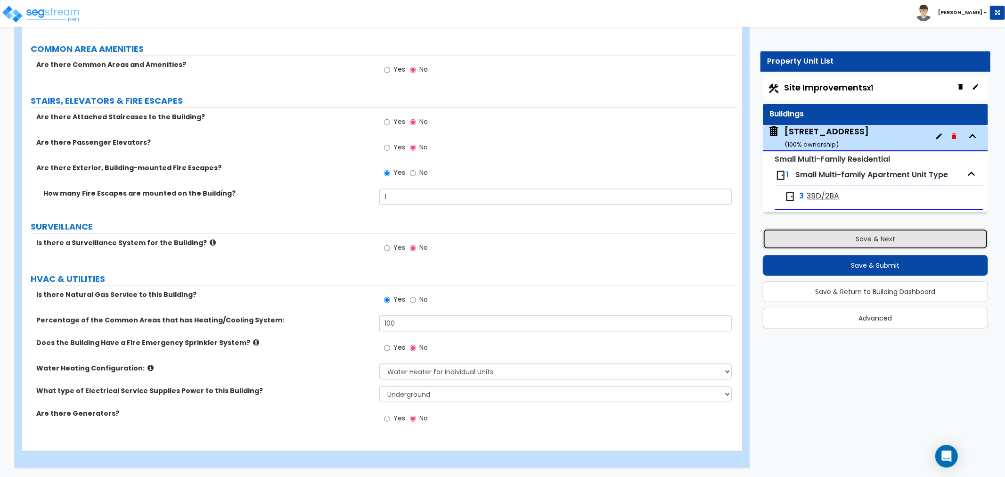
click at [838, 238] on button "Save & Next" at bounding box center [875, 238] width 225 height 21
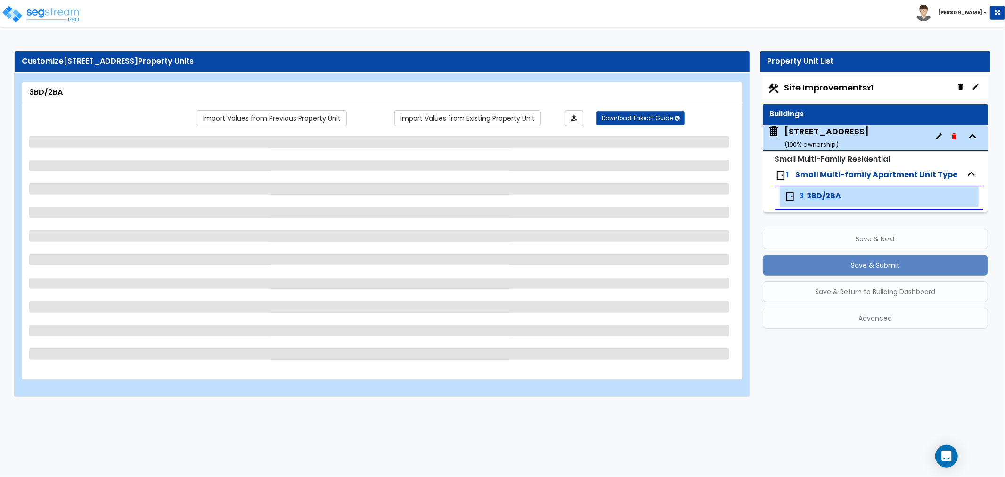
scroll to position [0, 0]
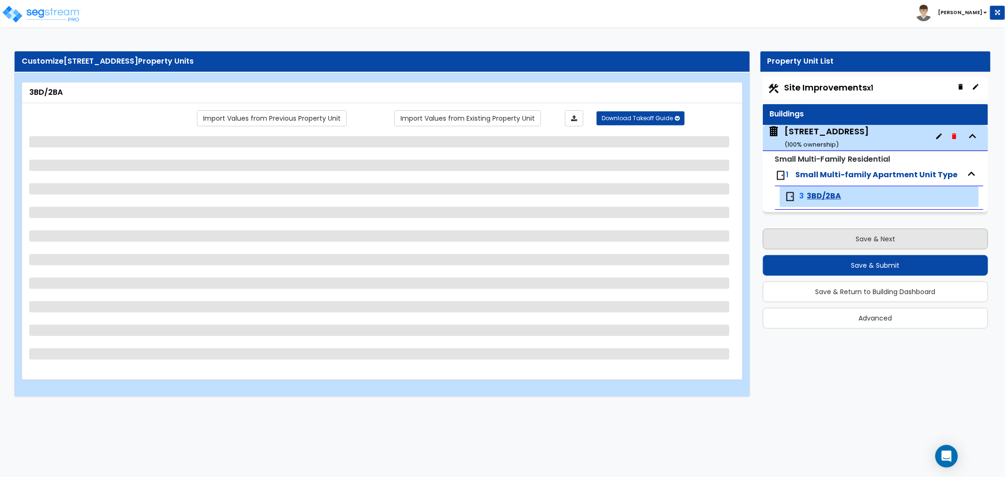
select select "3"
select select "1"
select select "2"
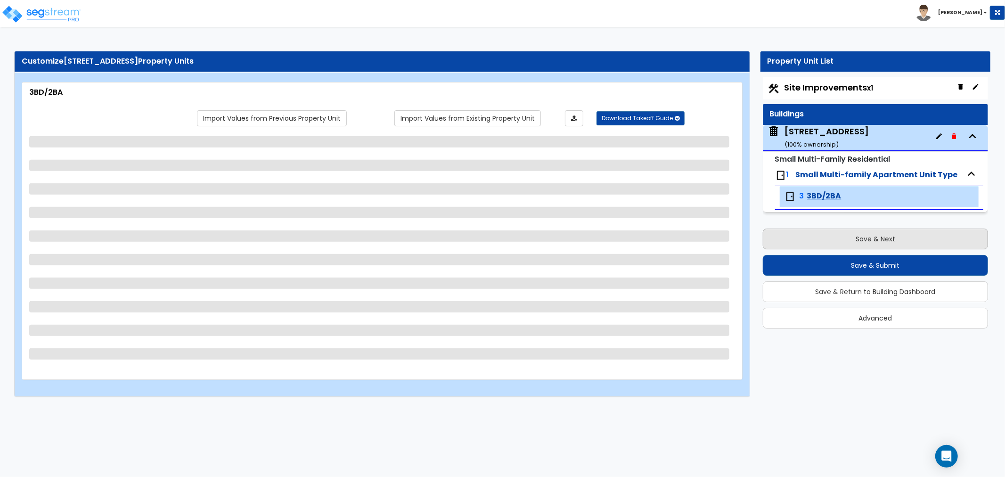
select select "1"
select select "3"
select select "4"
select select "1"
select select "2"
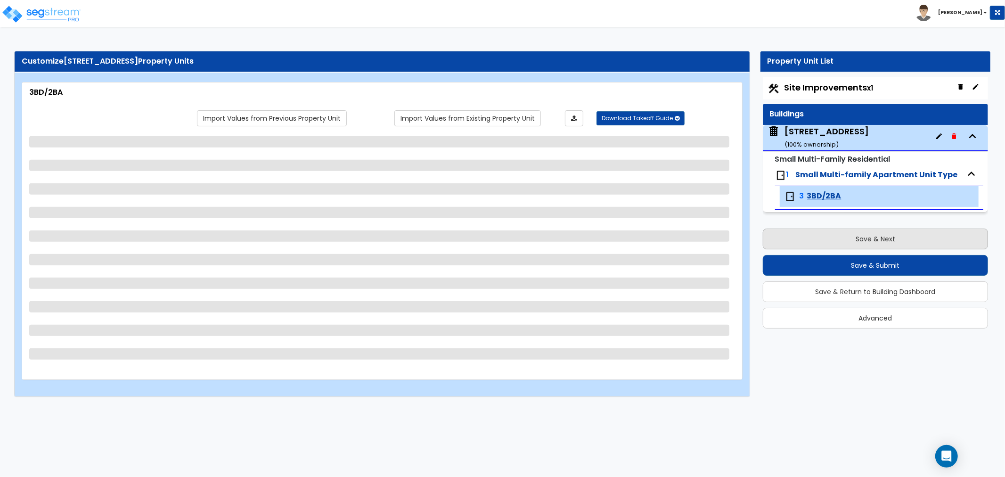
select select "2"
select select "1"
select select "2"
select select "4"
select select "6"
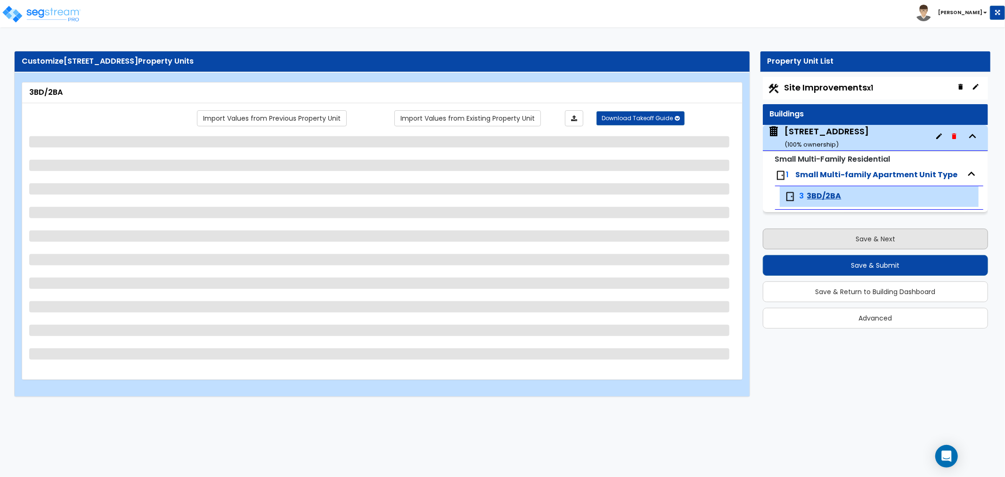
select select "1"
select select "2"
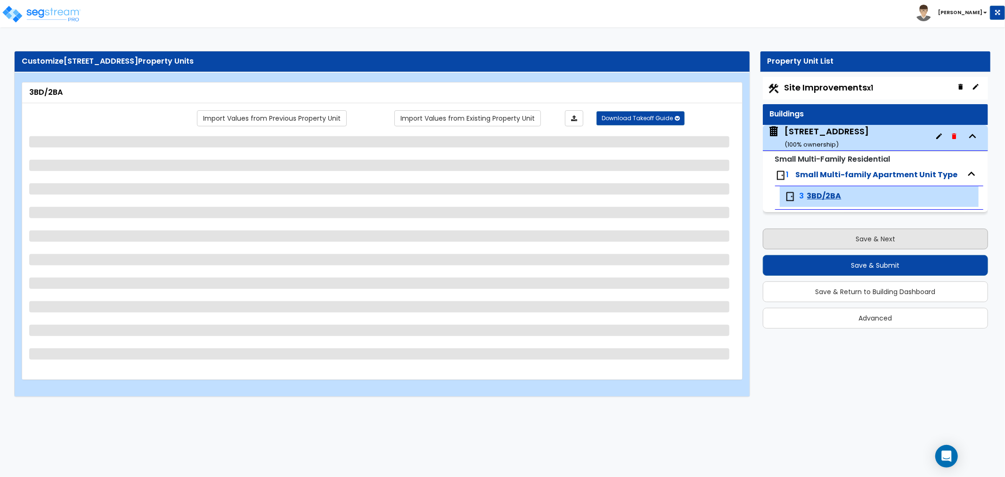
select select "2"
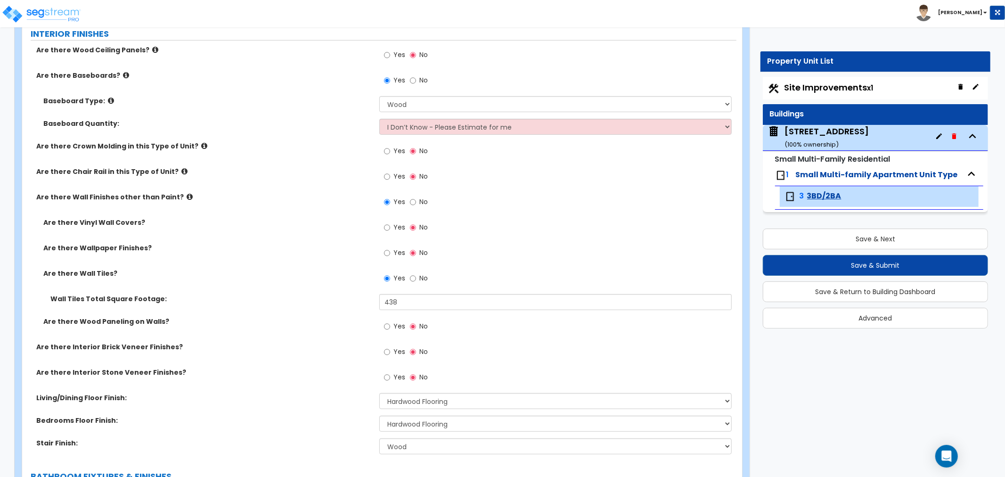
scroll to position [314, 0]
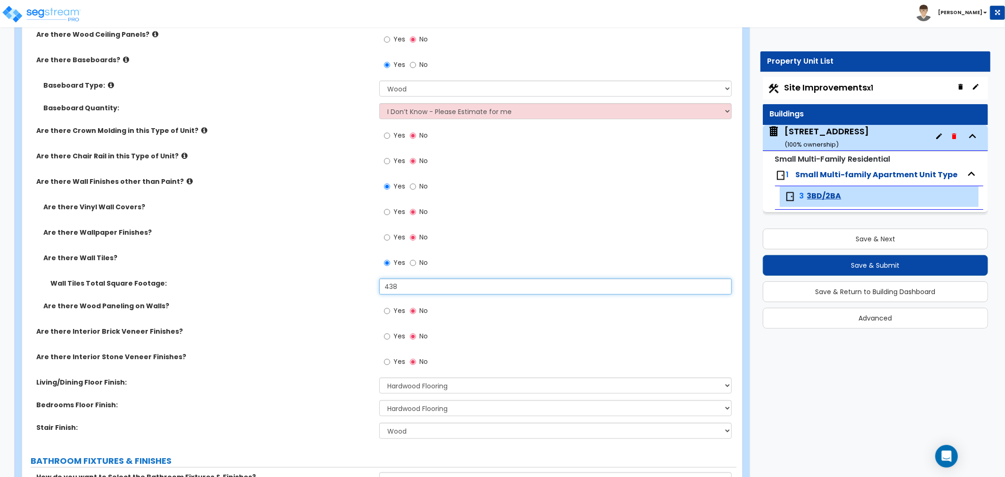
drag, startPoint x: 403, startPoint y: 282, endPoint x: 366, endPoint y: 284, distance: 36.8
click at [366, 284] on div "Wall Tiles Total Square Footage: 438" at bounding box center [379, 289] width 714 height 23
type input "390"
click at [327, 317] on div "Are there Wood Paneling on Walls? Yes No" at bounding box center [379, 313] width 714 height 25
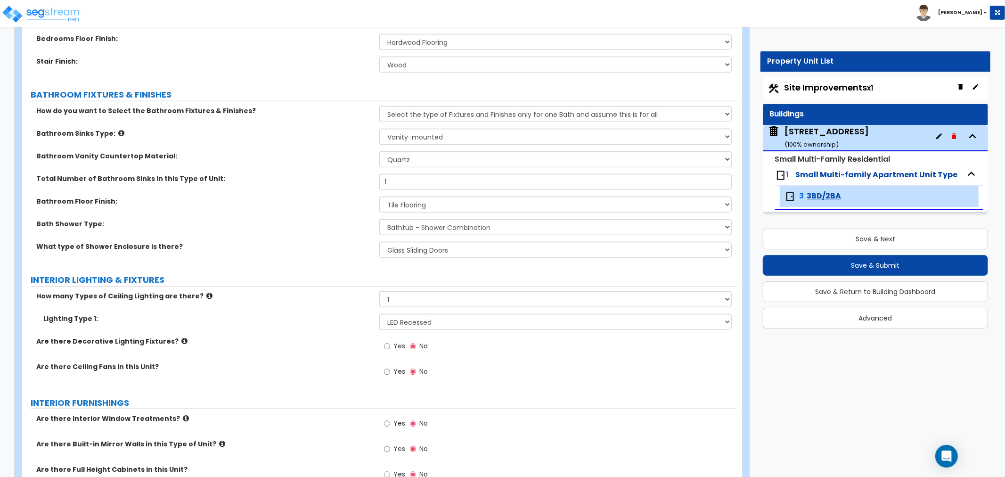
scroll to position [680, 0]
click at [509, 118] on select "Please Choose One Select the type of Fixtures and Finishes only for one Bath an…" at bounding box center [555, 114] width 352 height 16
click at [379, 106] on select "Please Choose One Select the type of Fixtures and Finishes only for one Bath an…" at bounding box center [555, 114] width 352 height 16
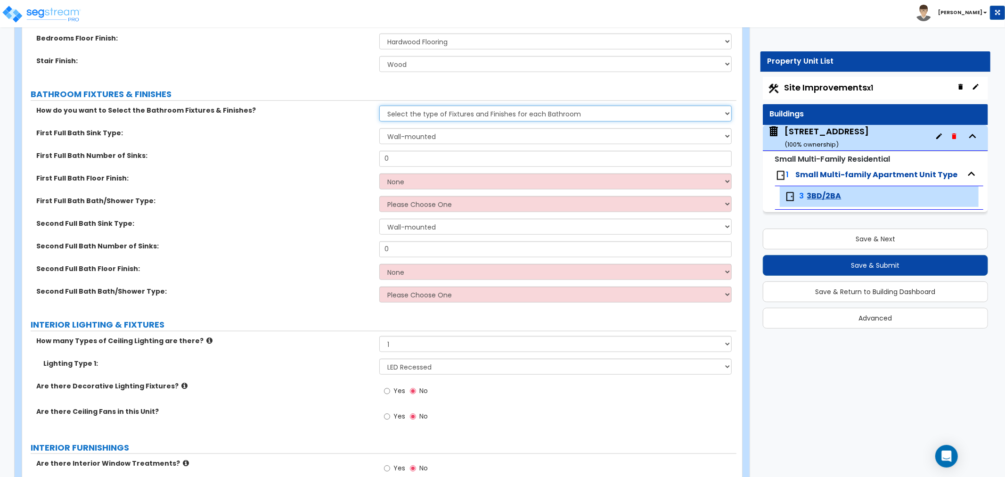
click at [443, 115] on select "Please Choose One Select the type of Fixtures and Finishes only for one Bath an…" at bounding box center [555, 114] width 352 height 16
click at [379, 106] on select "Please Choose One Select the type of Fixtures and Finishes only for one Bath an…" at bounding box center [555, 114] width 352 height 16
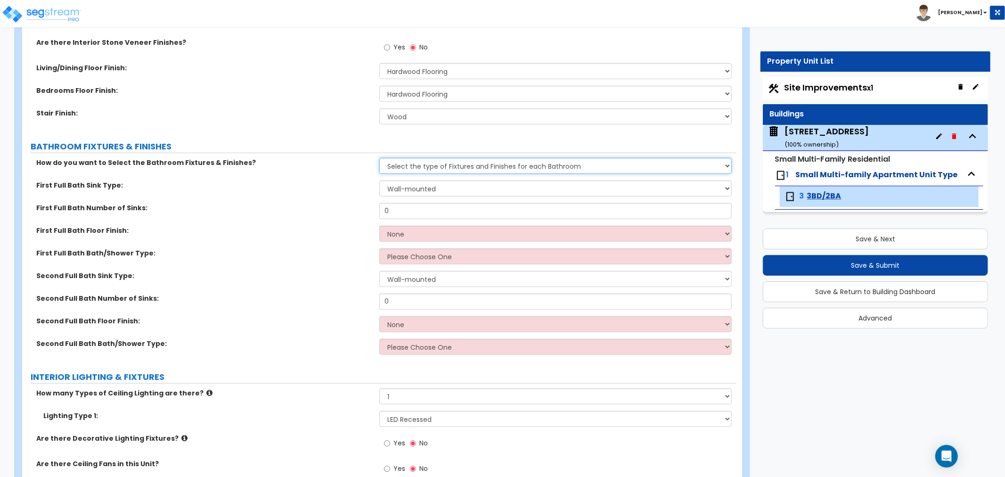
click at [445, 165] on select "Please Choose One Select the type of Fixtures and Finishes only for one Bath an…" at bounding box center [555, 166] width 352 height 16
select select "1"
click at [379, 158] on select "Please Choose One Select the type of Fixtures and Finishes only for one Bath an…" at bounding box center [555, 166] width 352 height 16
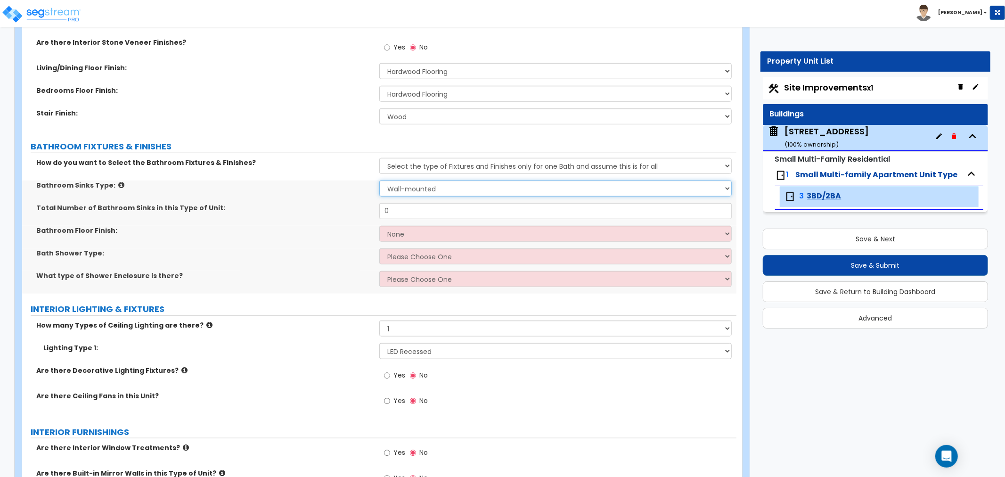
click at [390, 187] on select "Please Choose One Wall-mounted Pedestal-mounted Vanity-mounted" at bounding box center [555, 188] width 352 height 16
select select "3"
click at [379, 180] on select "Please Choose One Wall-mounted Pedestal-mounted Vanity-mounted" at bounding box center [555, 188] width 352 height 16
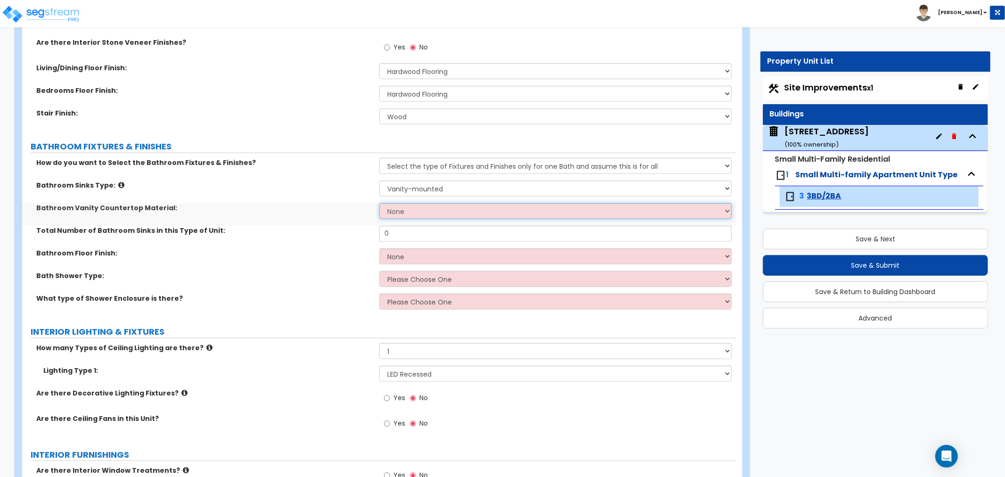
click at [406, 213] on select "None Plastic Laminate Solid Surface Stone Quartz Marble Tile Wood" at bounding box center [555, 211] width 352 height 16
select select "2"
click at [379, 203] on select "None Plastic Laminate Solid Surface Stone Quartz Marble Tile Wood" at bounding box center [555, 211] width 352 height 16
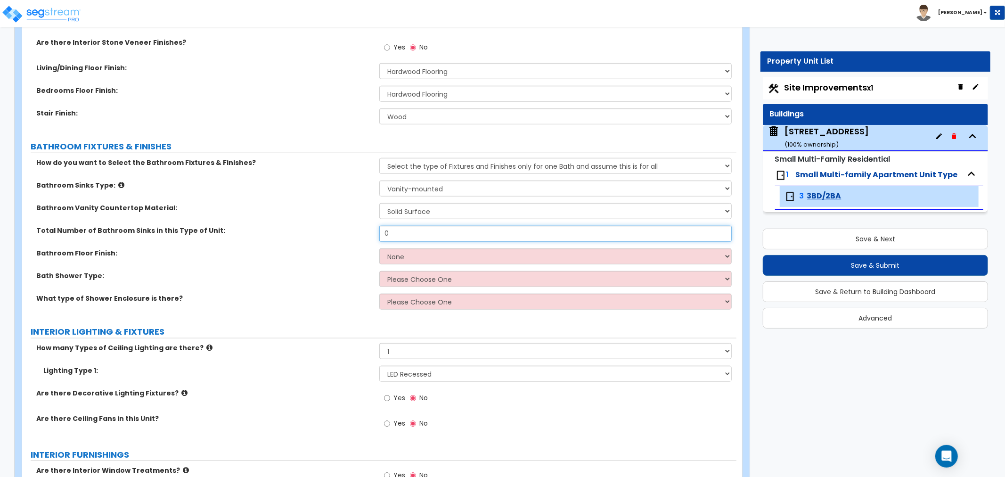
drag, startPoint x: 403, startPoint y: 234, endPoint x: 350, endPoint y: 231, distance: 52.4
click at [350, 231] on div "Total Number of Bathroom Sinks in this Type of Unit: 0" at bounding box center [379, 237] width 714 height 23
type input "1"
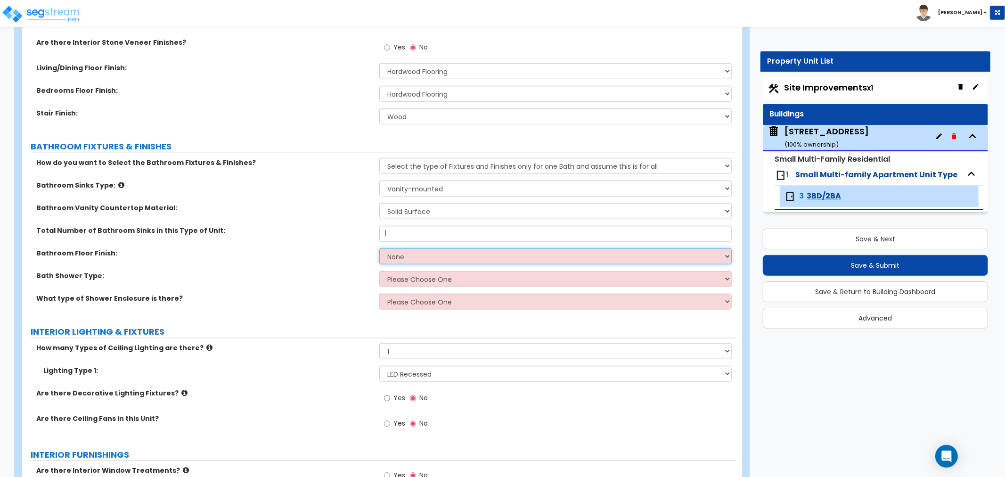
click at [396, 255] on select "None Tile Flooring Hardwood Flooring Resilient Laminate Flooring VCT Flooring S…" at bounding box center [555, 256] width 352 height 16
select select "1"
click at [379, 248] on select "None Tile Flooring Hardwood Flooring Resilient Laminate Flooring VCT Flooring S…" at bounding box center [555, 256] width 352 height 16
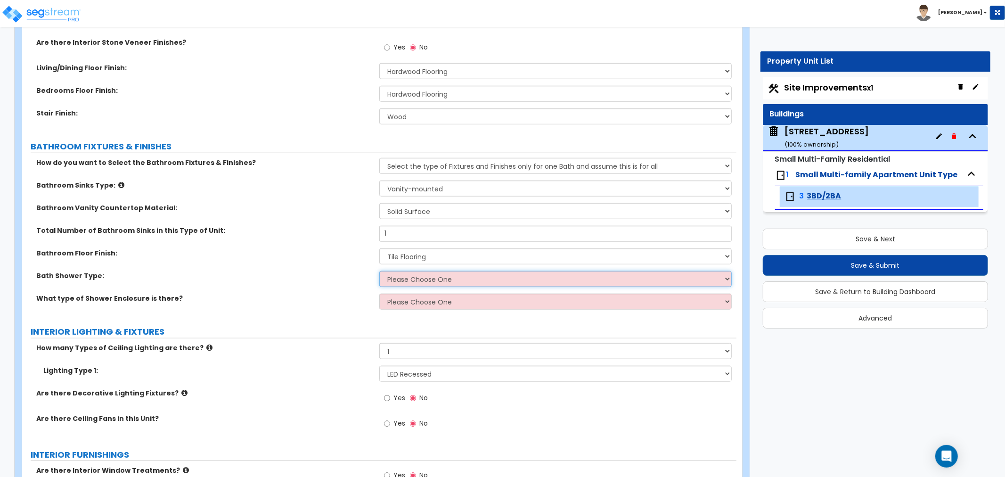
click at [411, 280] on select "Please Choose One Standalone Shower Bathtub - Shower Combination" at bounding box center [555, 279] width 352 height 16
select select "2"
click at [379, 271] on select "Please Choose One Standalone Shower Bathtub - Shower Combination" at bounding box center [555, 279] width 352 height 16
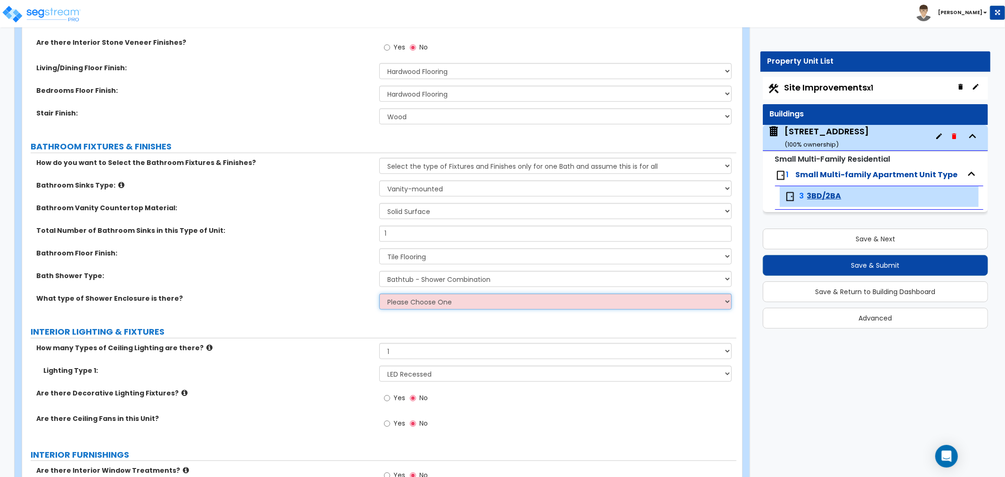
click at [414, 301] on select "Please Choose One Curtain & Rod Glass Sliding Doors Glass Hinged Doors" at bounding box center [555, 301] width 352 height 16
select select "2"
click at [379, 293] on select "Please Choose One Curtain & Rod Glass Sliding Doors Glass Hinged Doors" at bounding box center [555, 301] width 352 height 16
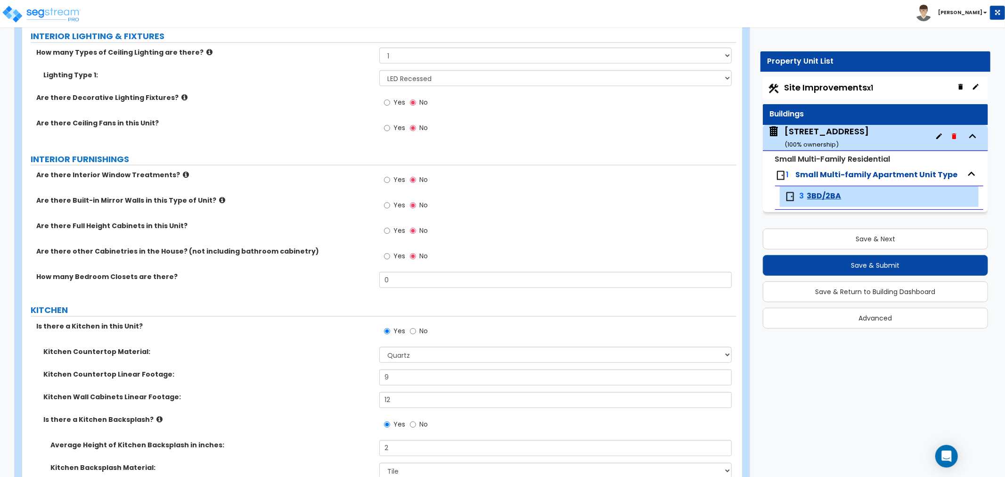
scroll to position [942, 0]
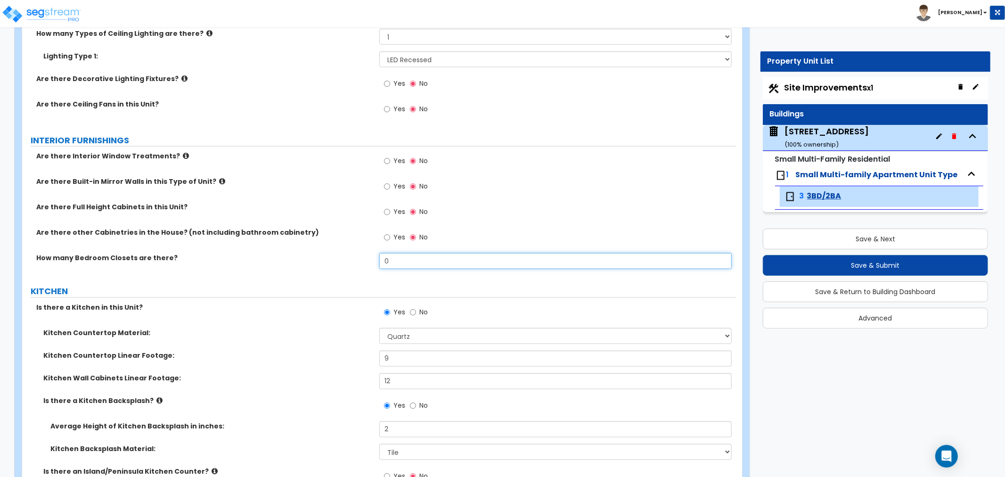
click at [398, 261] on input "0" at bounding box center [555, 261] width 352 height 16
drag, startPoint x: 418, startPoint y: 262, endPoint x: 357, endPoint y: 263, distance: 61.2
click at [357, 263] on div "How many Bedroom Closets are there? 0" at bounding box center [379, 264] width 714 height 23
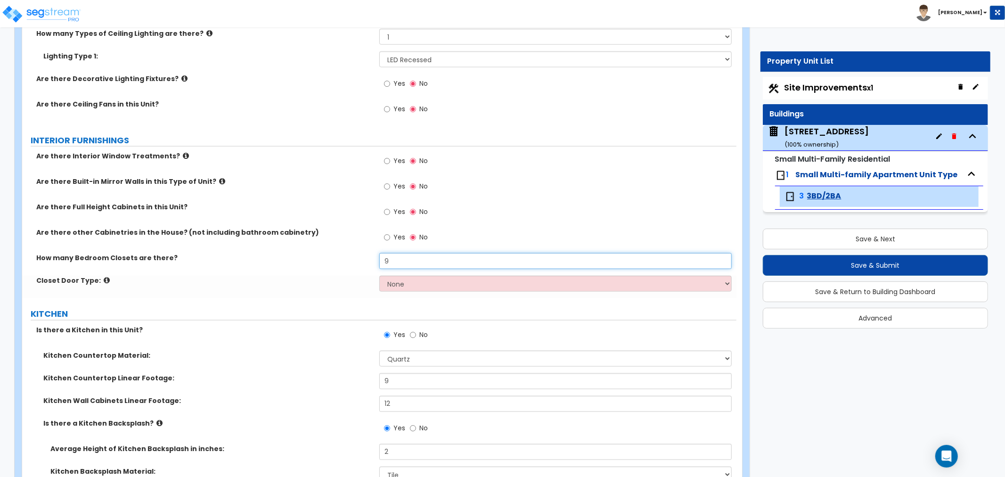
type input "9"
click at [392, 283] on select "None Bi-fold Louvered Doors Bi-fold Panel Doors Sliding Doors Hinged Wood Door" at bounding box center [555, 284] width 352 height 16
select select "3"
click at [379, 276] on select "None Bi-fold Louvered Doors Bi-fold Panel Doors Sliding Doors Hinged Wood Door" at bounding box center [555, 284] width 352 height 16
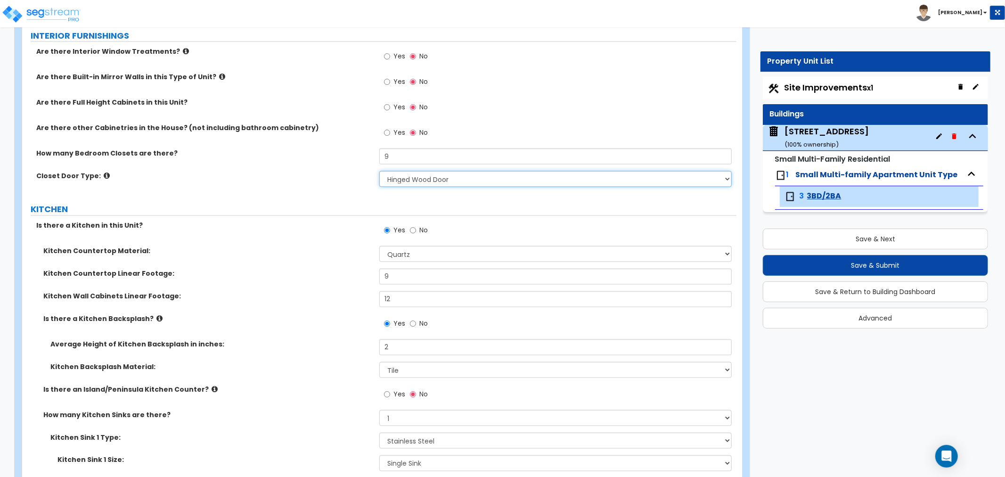
scroll to position [1099, 0]
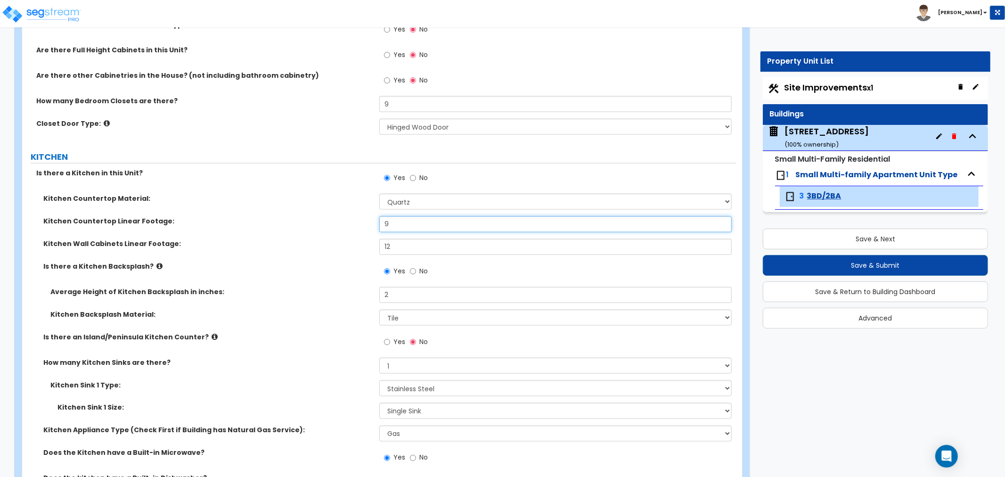
drag, startPoint x: 391, startPoint y: 225, endPoint x: 355, endPoint y: 224, distance: 36.7
click at [355, 224] on div "Kitchen Countertop Linear Footage: 9" at bounding box center [379, 227] width 714 height 23
drag, startPoint x: 404, startPoint y: 250, endPoint x: 361, endPoint y: 248, distance: 42.4
click at [361, 248] on div "Kitchen Wall Cabinets Linear Footage: 12" at bounding box center [379, 250] width 714 height 23
click at [401, 224] on input "17" at bounding box center [555, 224] width 352 height 16
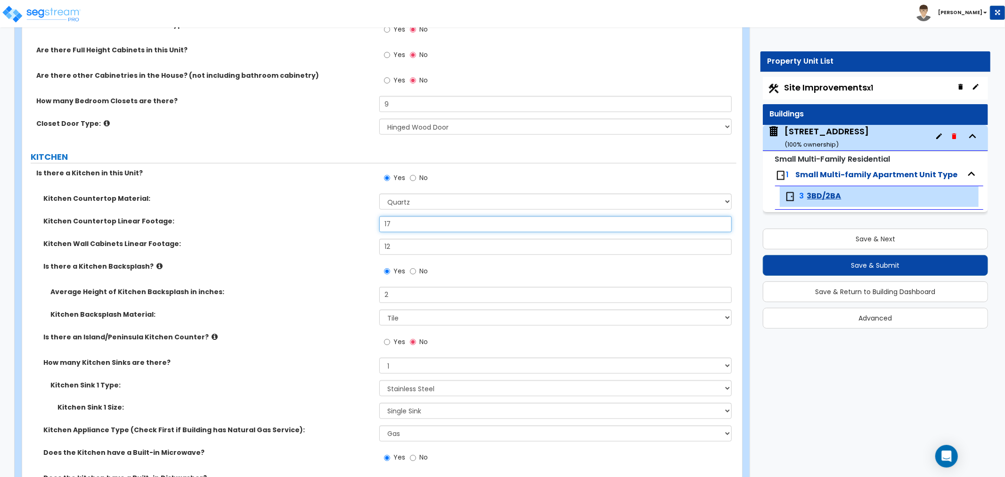
drag, startPoint x: 403, startPoint y: 221, endPoint x: 359, endPoint y: 223, distance: 43.8
click at [359, 223] on div "Kitchen Countertop Linear Footage: 17" at bounding box center [379, 227] width 714 height 23
type input "6"
drag, startPoint x: 404, startPoint y: 244, endPoint x: 341, endPoint y: 248, distance: 63.3
click at [342, 249] on div "Kitchen Wall Cabinets Linear Footage: 12" at bounding box center [379, 250] width 714 height 23
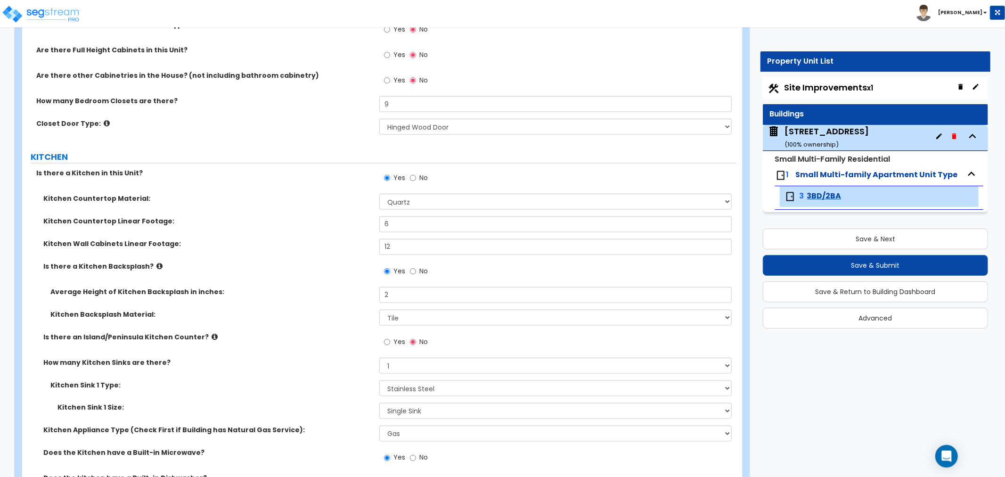
click at [294, 284] on div "Is there a Kitchen Backsplash? Yes No" at bounding box center [379, 273] width 714 height 25
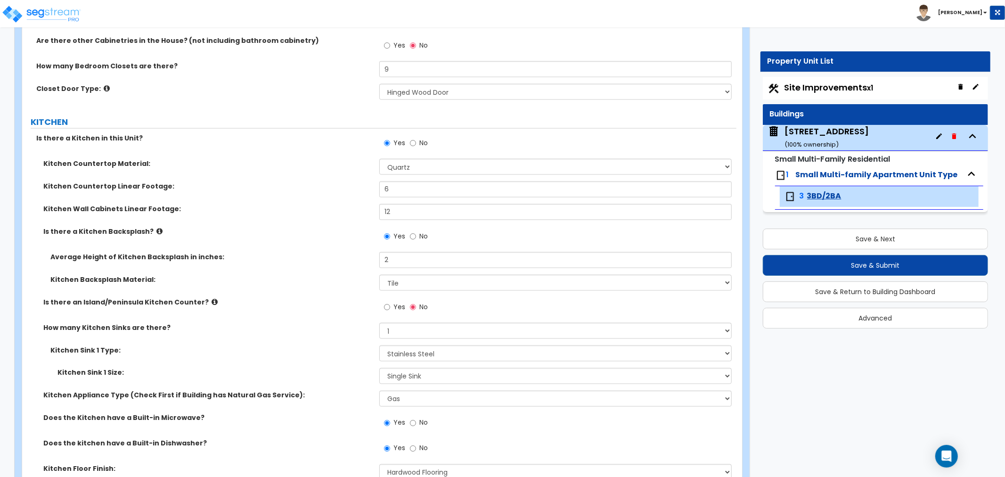
scroll to position [1204, 0]
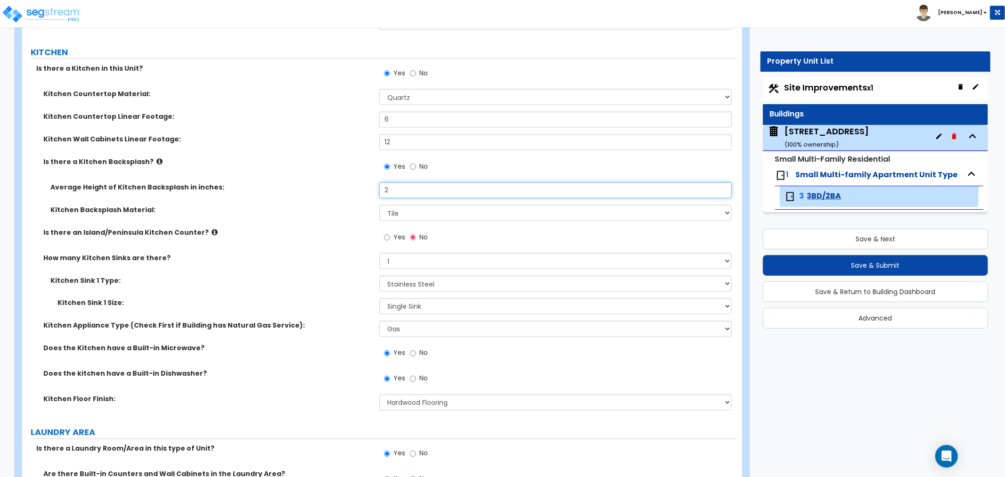
drag, startPoint x: 404, startPoint y: 187, endPoint x: 351, endPoint y: 194, distance: 53.2
click at [351, 194] on div "Average Height of Kitchen Backsplash in inches: 2" at bounding box center [379, 193] width 714 height 23
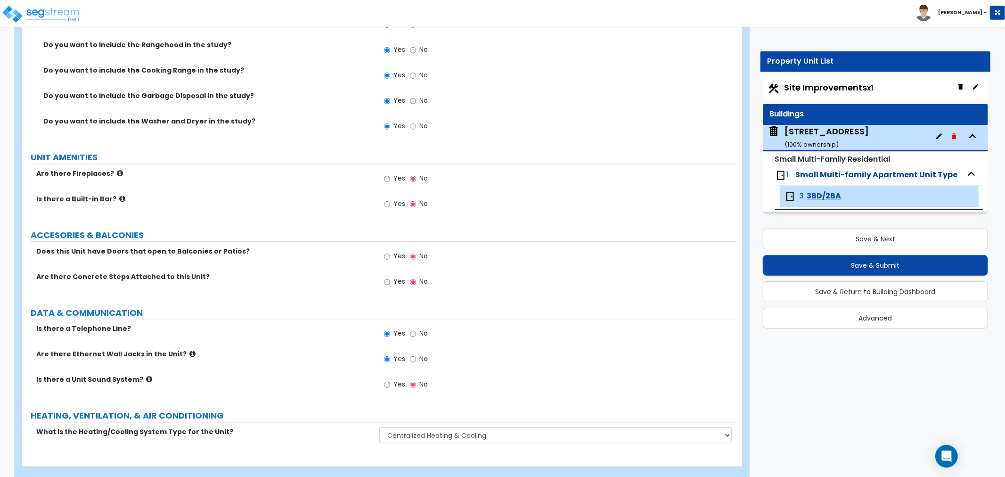
scroll to position [1847, 0]
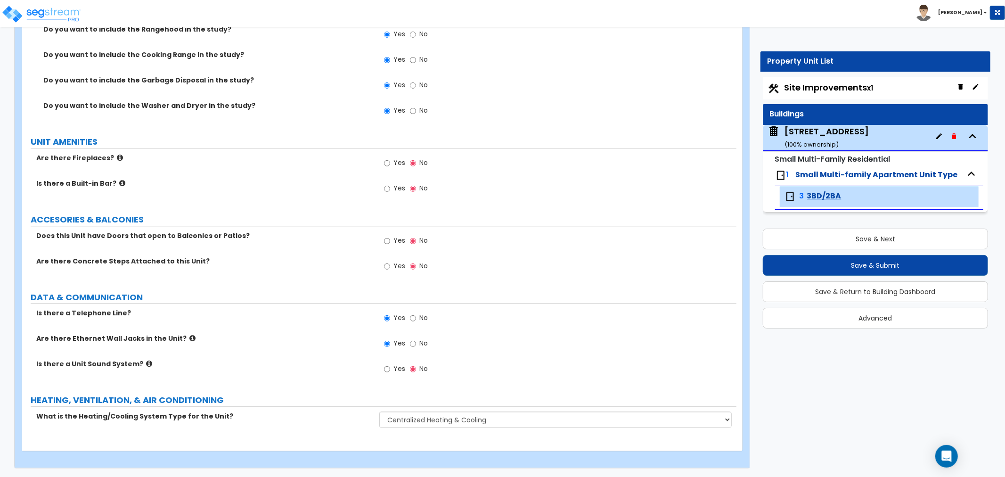
type input "6"
click at [415, 418] on select "None Heat Only Centralized Heating & Cooling Thru Wall Air Conditioners Mini Sp…" at bounding box center [555, 419] width 352 height 16
click at [379, 411] on select "None Heat Only Centralized Heating & Cooling Thru Wall Air Conditioners Mini Sp…" at bounding box center [555, 419] width 352 height 16
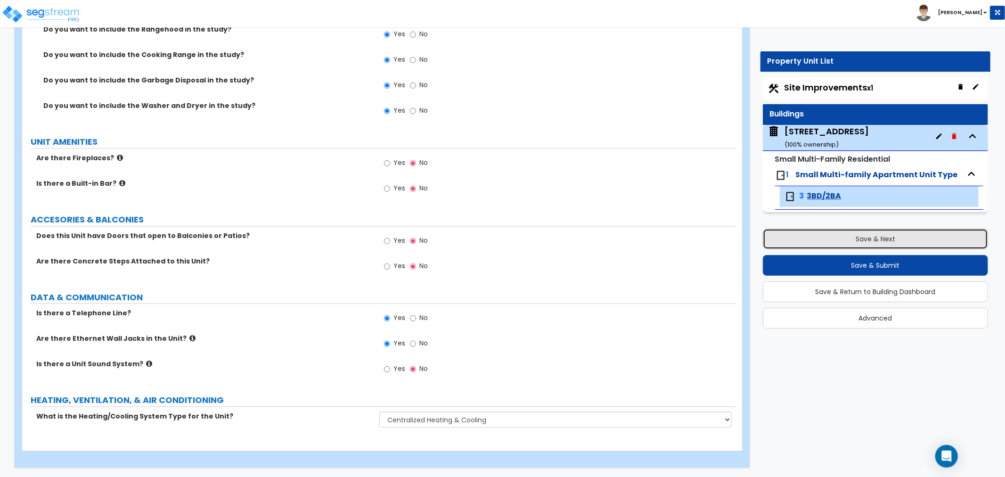
click at [795, 245] on button "Save & Next" at bounding box center [875, 238] width 225 height 21
select select "2"
select select "1"
select select "2"
select select "4"
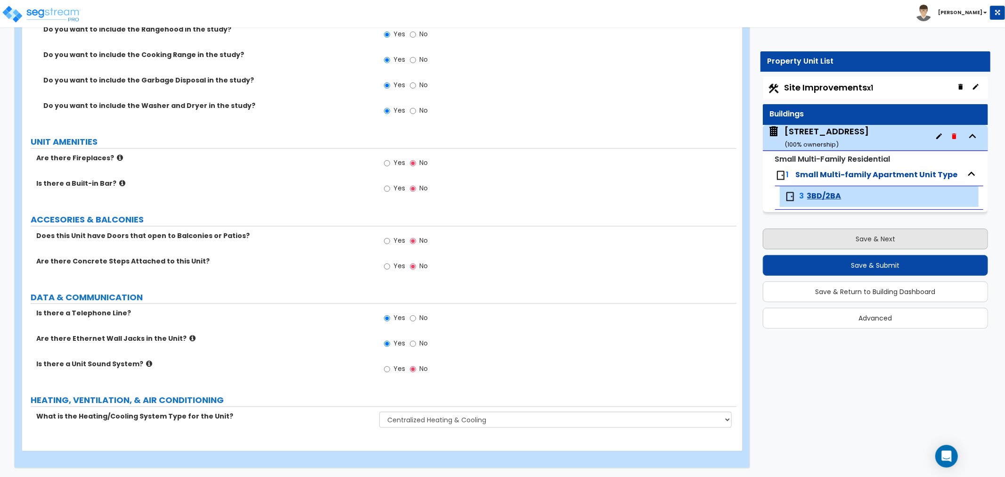
select select "6"
select select "1"
select select "2"
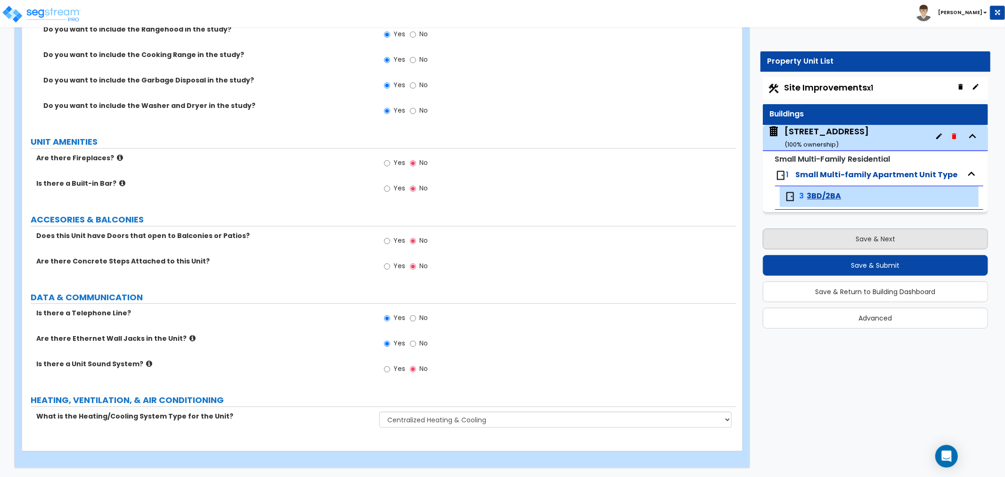
select select "4"
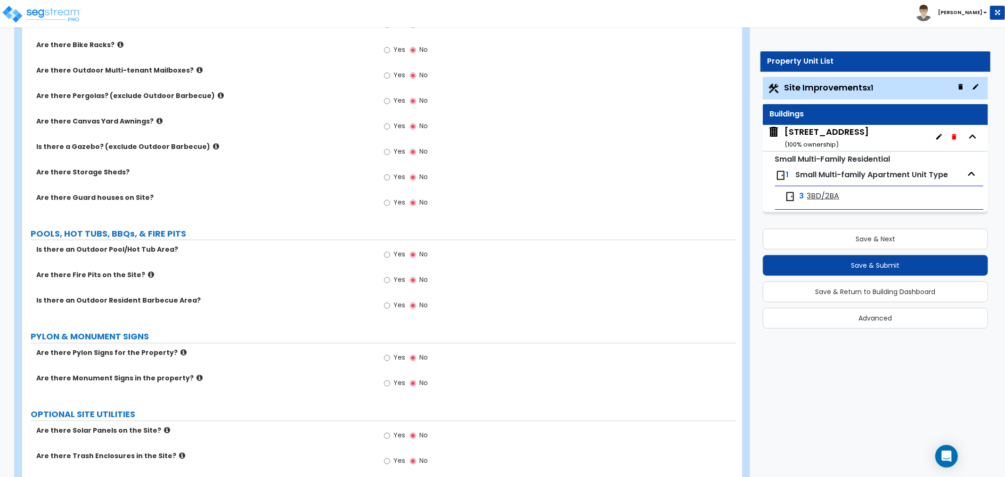
scroll to position [1823, 0]
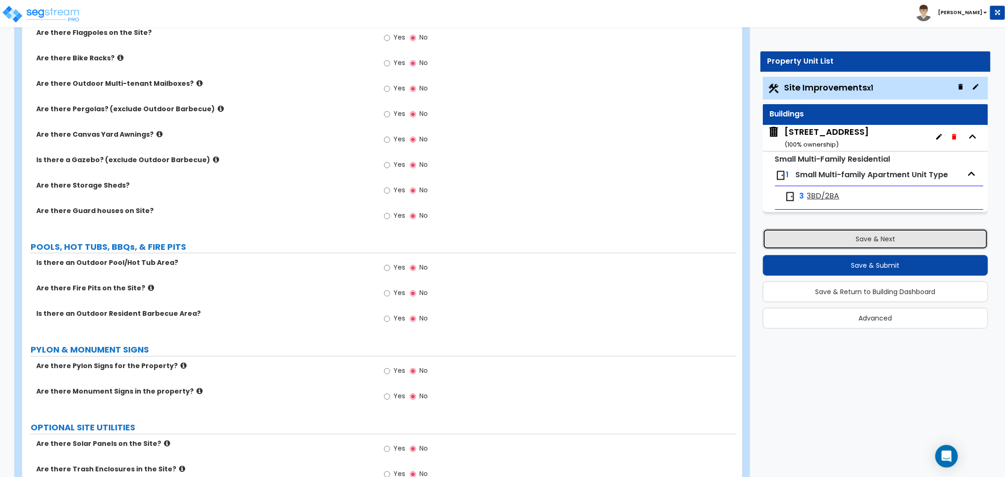
click at [885, 238] on button "Save & Next" at bounding box center [875, 238] width 225 height 21
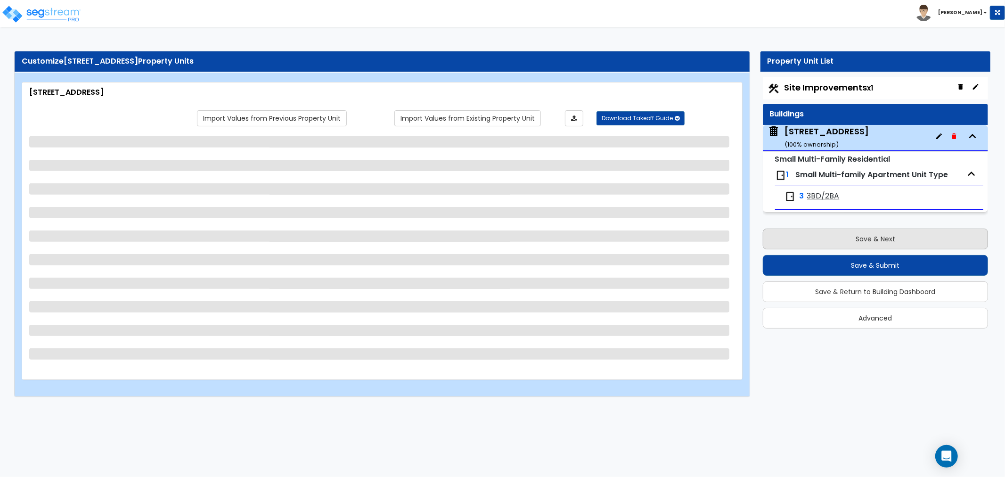
select select "3"
select select "7"
select select "2"
select select "1"
select select "2"
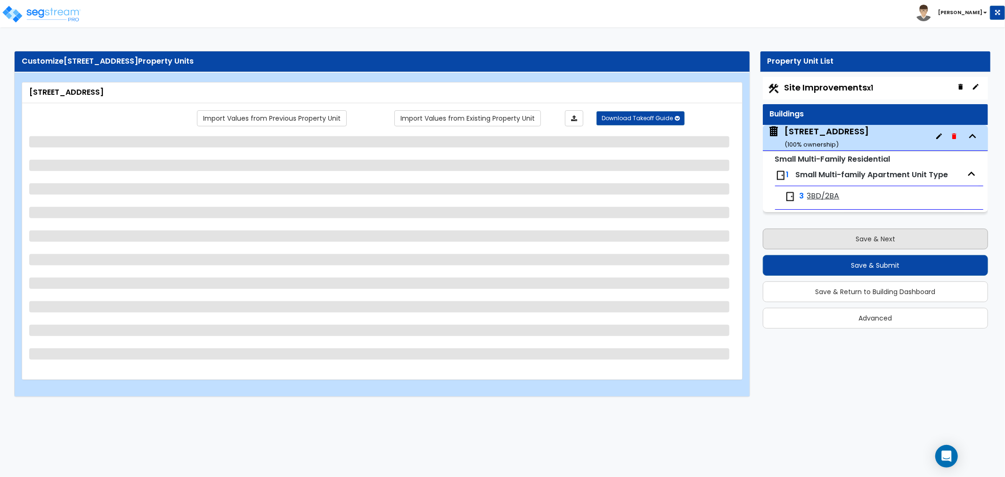
select select "7"
select select "2"
select select "3"
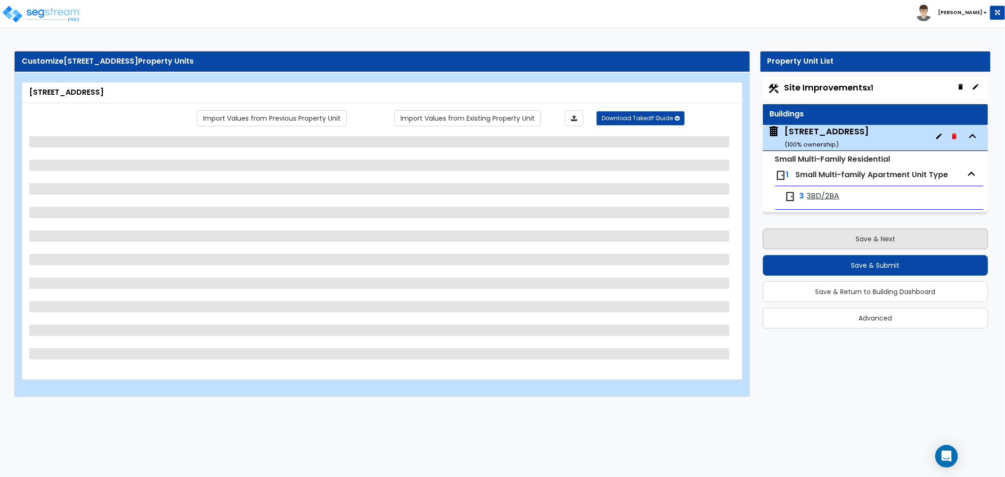
select select "2"
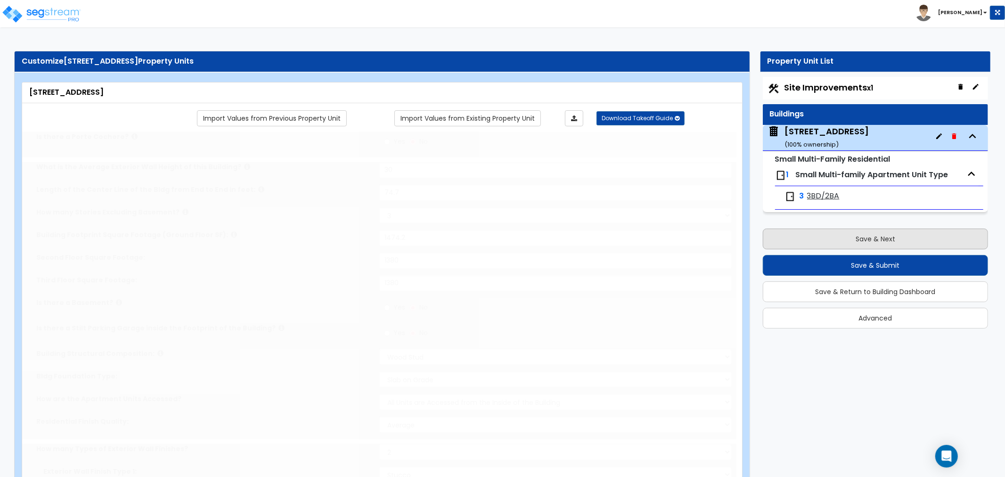
select select "1"
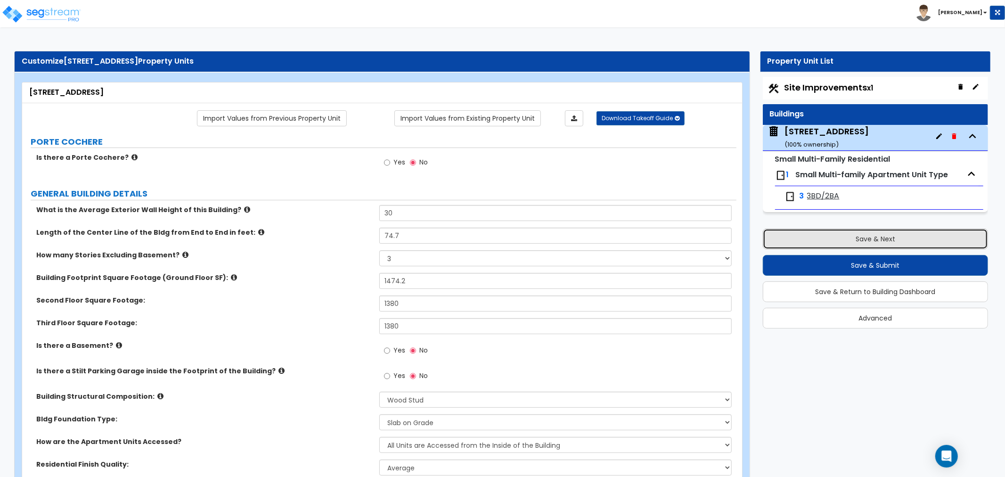
click at [885, 238] on button "Save & Next" at bounding box center [875, 238] width 225 height 21
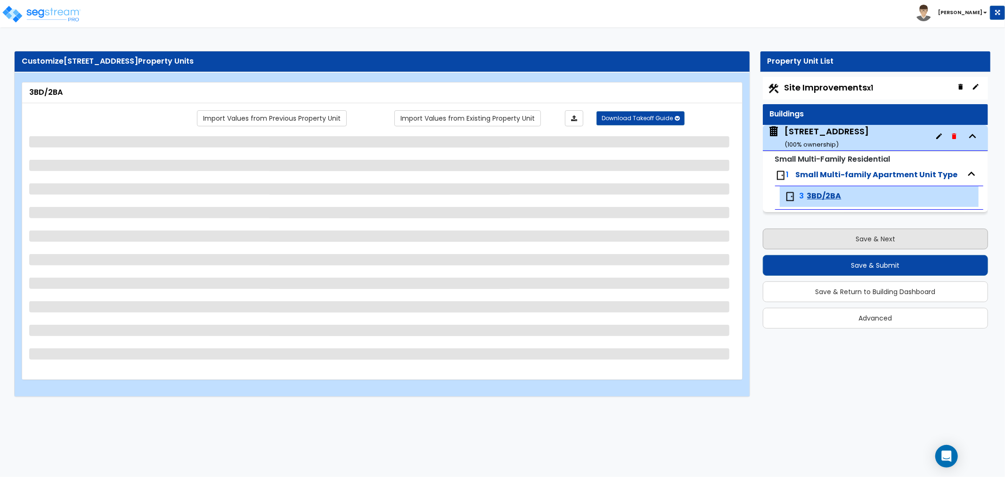
select select "1"
select select "2"
select select "1"
select select "3"
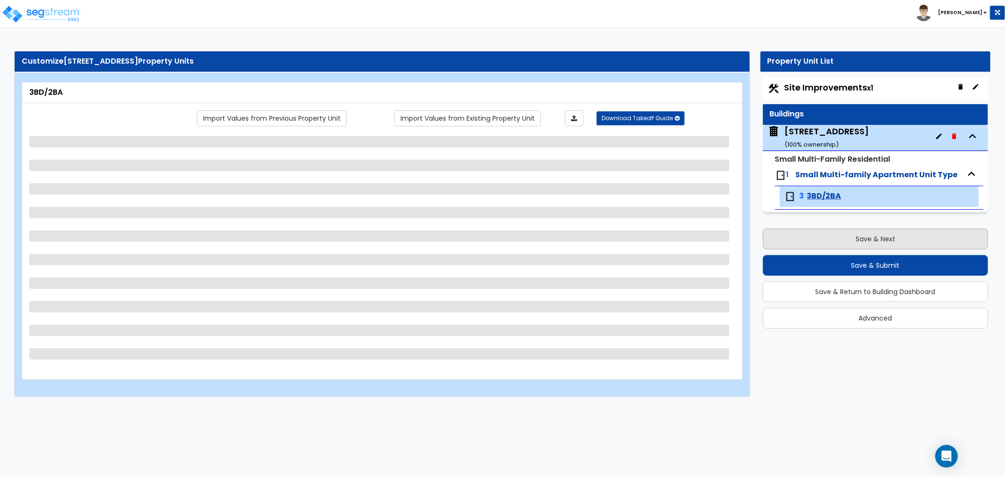
select select "1"
select select "2"
select select "3"
select select "4"
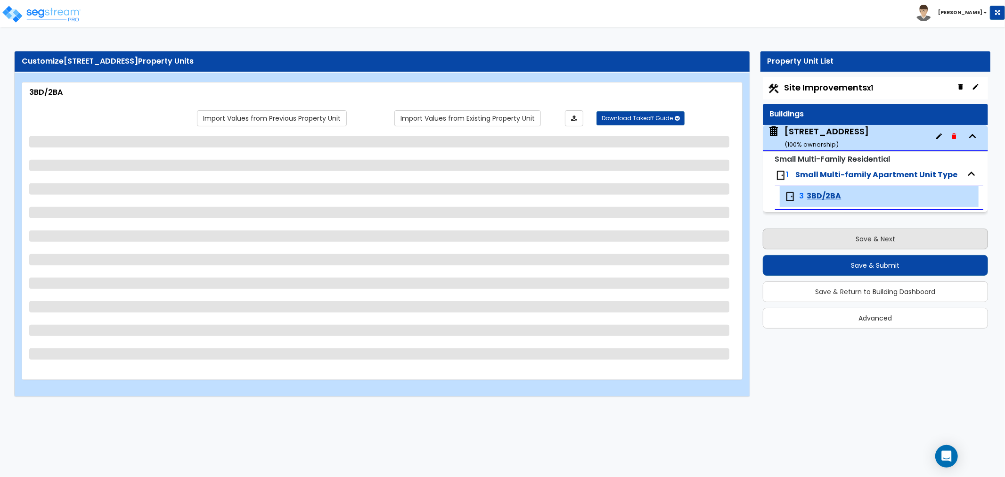
select select "1"
select select "2"
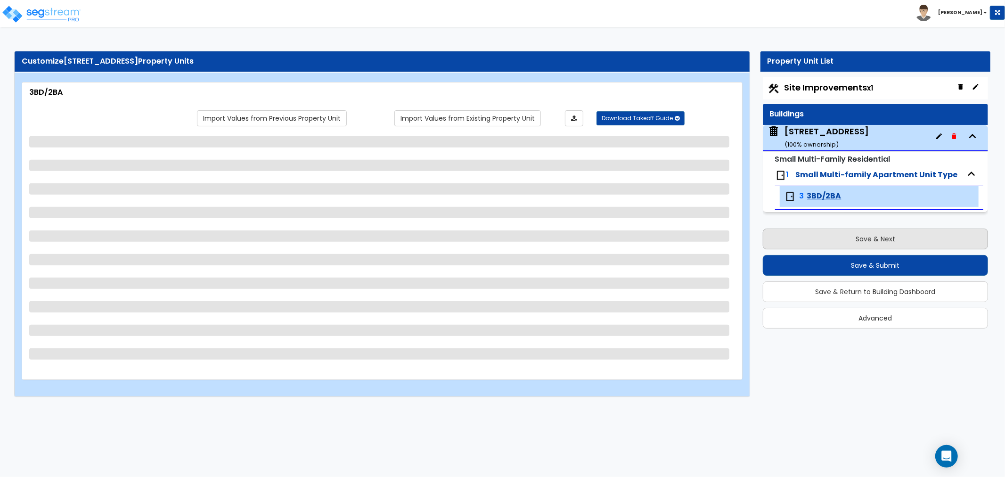
select select "2"
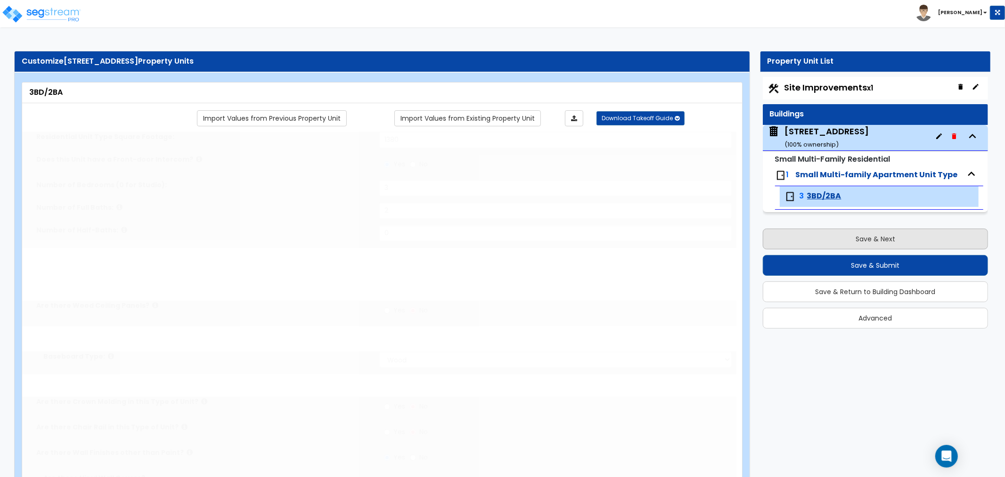
radio input "true"
select select "3"
radio input "true"
select select "2"
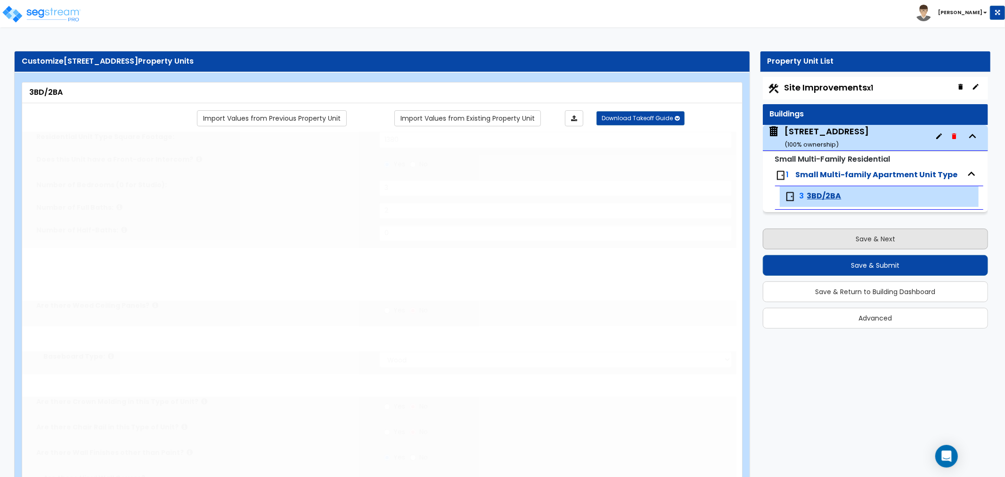
select select "1"
select select "2"
radio input "true"
type input "6"
select select "6"
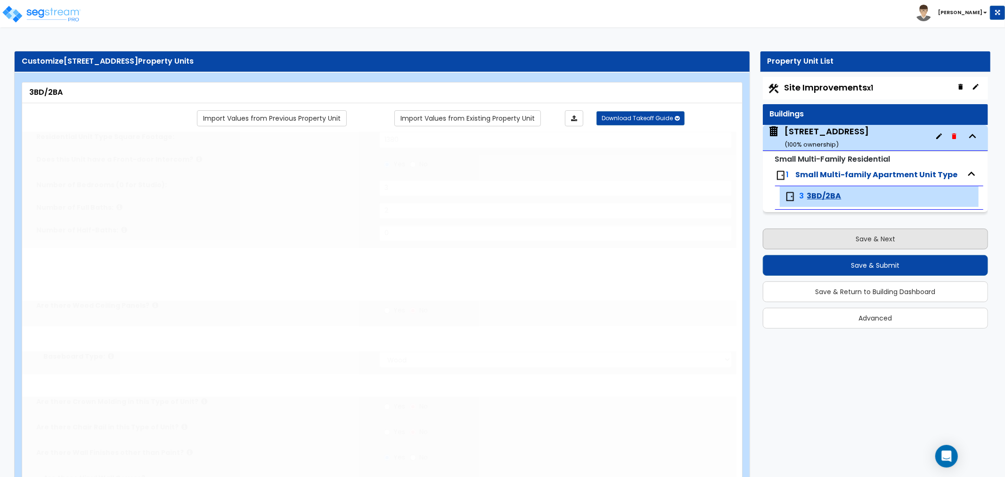
select select "2"
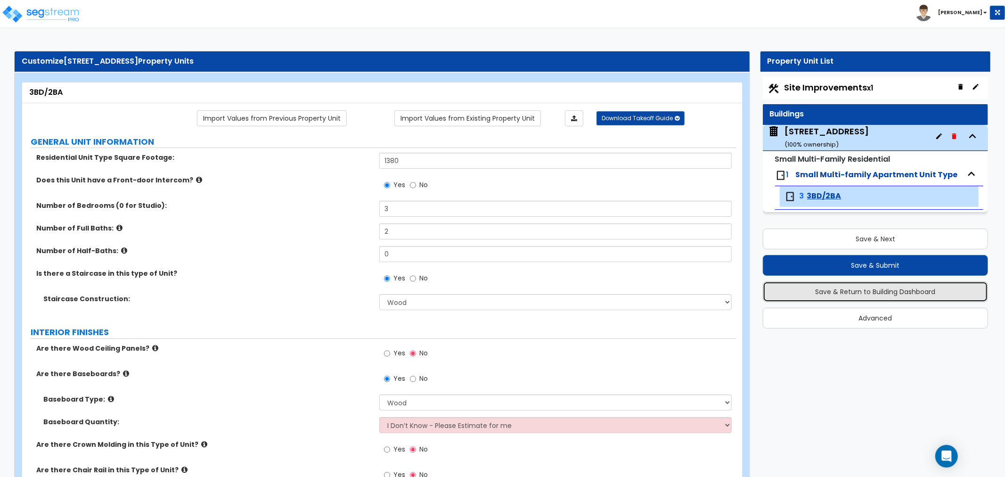
click at [881, 288] on button "Save & Return to Building Dashboard" at bounding box center [875, 291] width 225 height 21
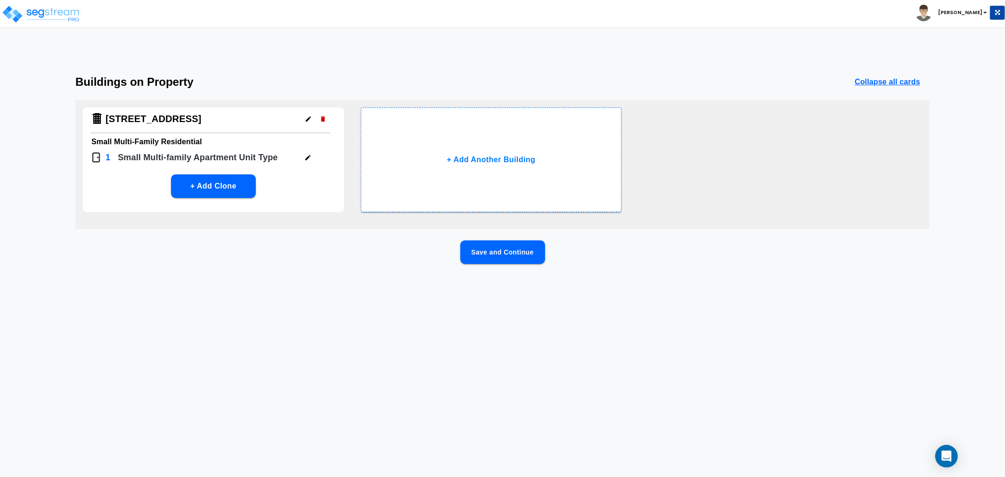
click at [307, 158] on icon "button" at bounding box center [307, 157] width 5 height 5
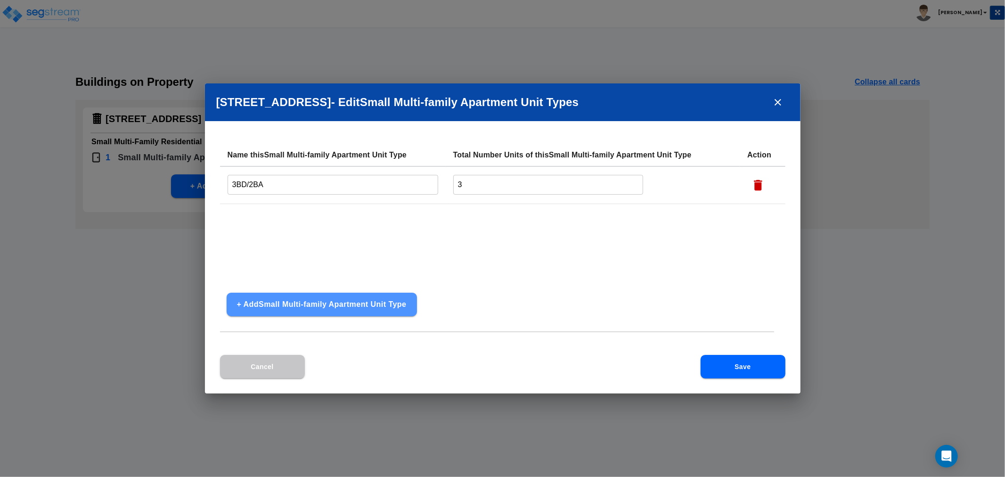
click at [363, 306] on button "+ Add Small Multi-family Apartment Unit Type" at bounding box center [322, 305] width 190 height 24
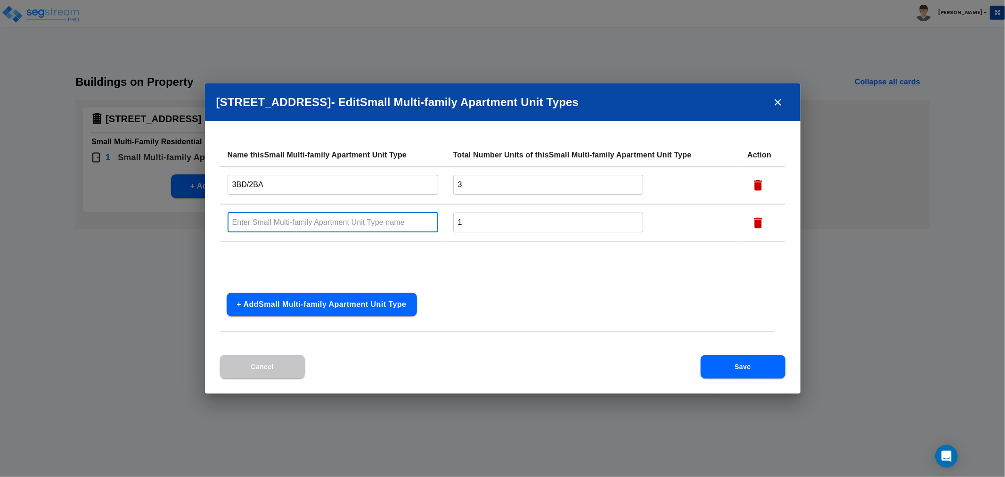
click at [284, 227] on input "text" at bounding box center [333, 222] width 211 height 20
type input "3BD/2BA"
drag, startPoint x: 472, startPoint y: 186, endPoint x: 457, endPoint y: 190, distance: 15.2
click at [457, 190] on input "3" at bounding box center [548, 184] width 190 height 20
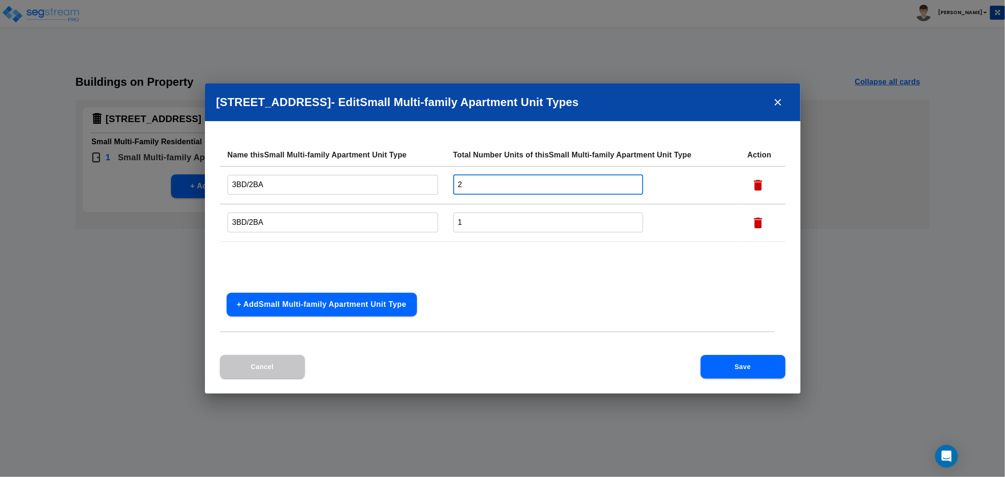
type input "2"
click at [293, 228] on input "3BD/2BA" at bounding box center [333, 222] width 211 height 20
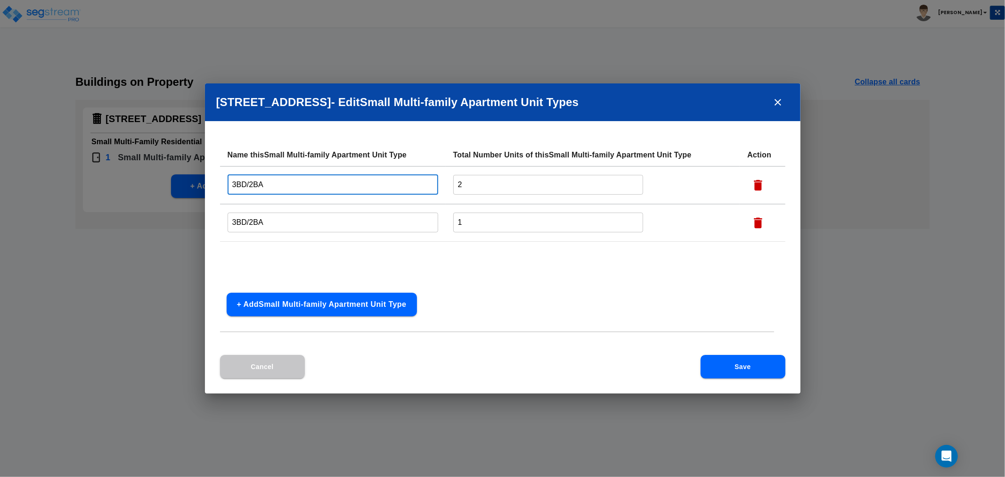
click at [285, 180] on input "3BD/2BA" at bounding box center [333, 184] width 211 height 20
click at [284, 185] on input "3BD/2BA(1380)" at bounding box center [333, 184] width 211 height 20
click at [283, 185] on input "3BD/2BA(1380)" at bounding box center [333, 184] width 211 height 20
type input "3BD/2BA(1380 SF)"
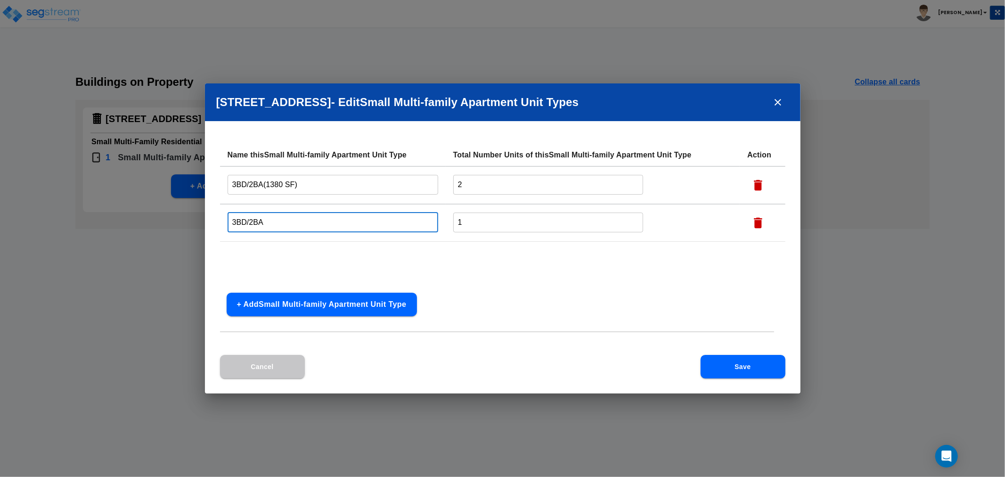
click at [281, 214] on input "3BD/2BA" at bounding box center [333, 222] width 211 height 20
type input "3BD/2BA(1474 SF)"
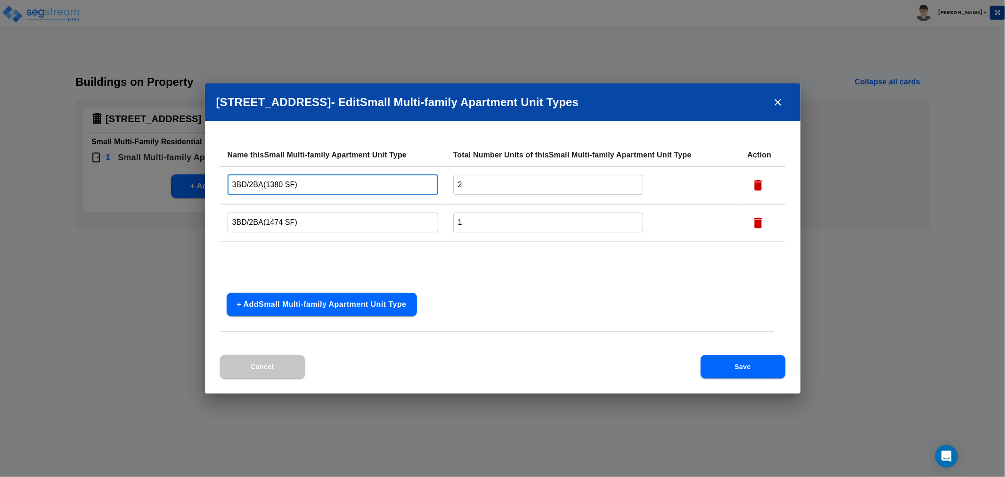
click at [264, 183] on input "3BD/2BA(1380 SF)" at bounding box center [333, 184] width 211 height 20
type input "3BD/2BA (1380 SF)"
click at [261, 220] on input "3BD/2BA(1474 SF)" at bounding box center [333, 222] width 211 height 20
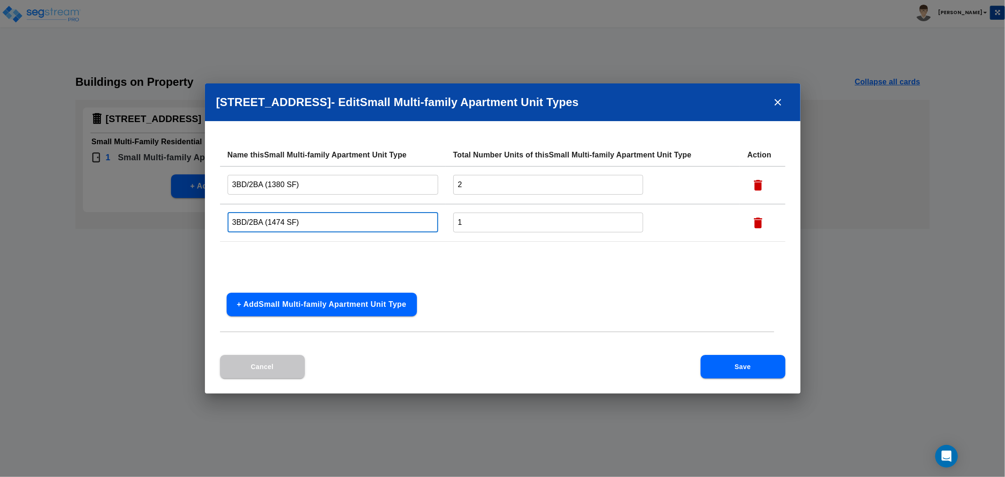
type input "3BD/2BA (1474 SF)"
click at [738, 364] on button "Save" at bounding box center [742, 367] width 85 height 24
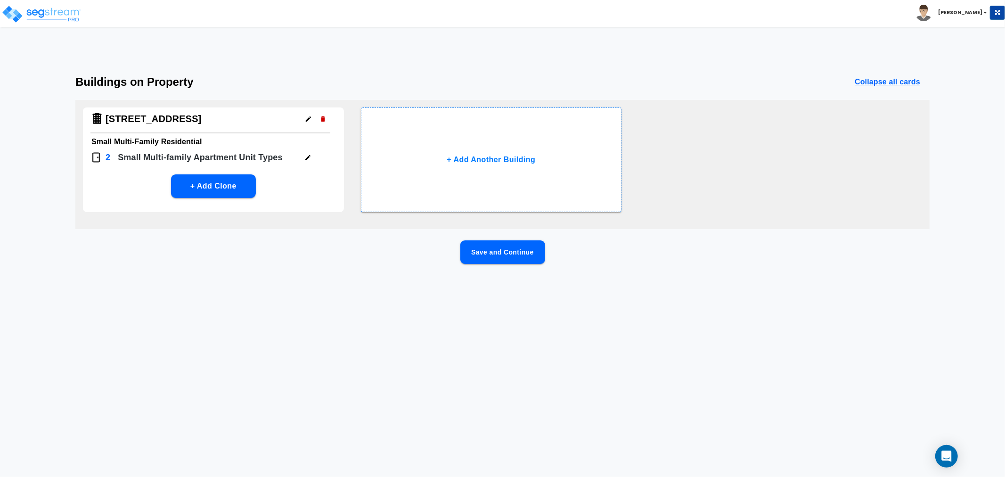
click at [510, 254] on button "Save and Continue" at bounding box center [502, 252] width 85 height 24
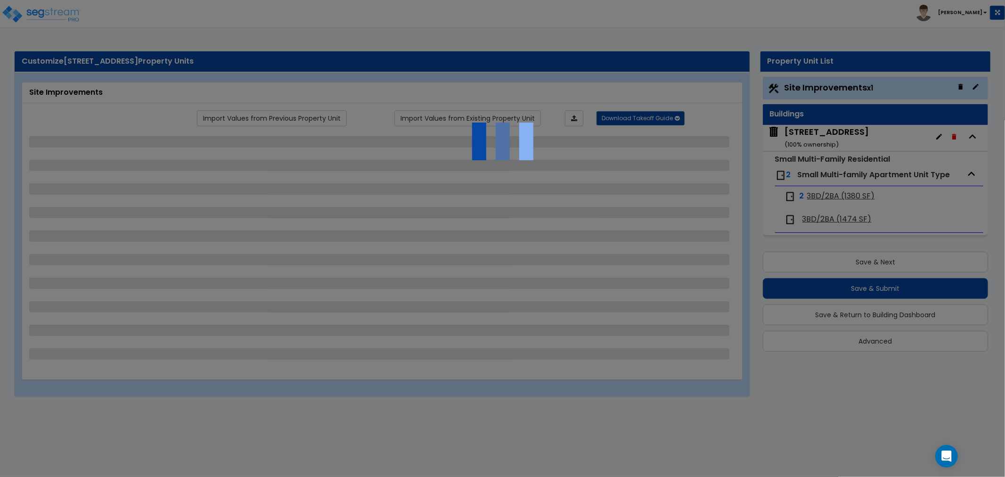
select select "2"
select select "1"
select select "2"
select select "4"
select select "6"
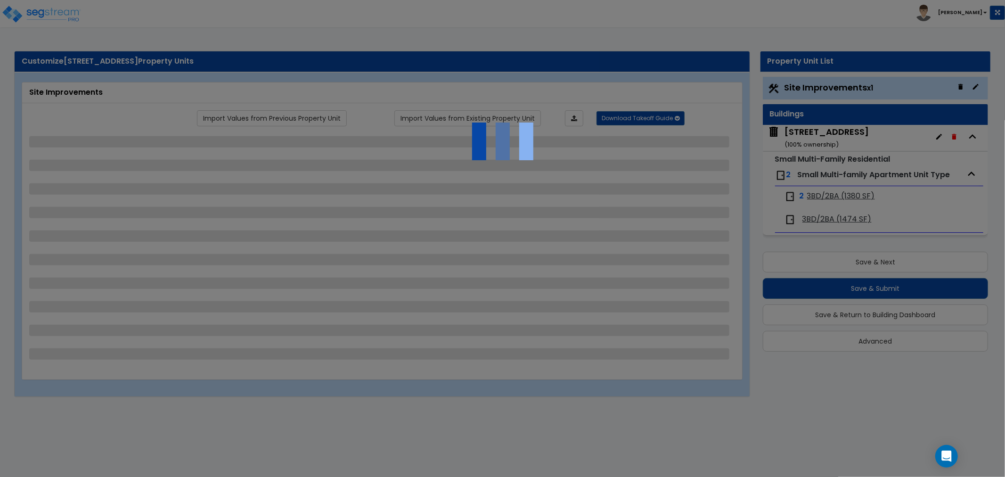
select select "1"
select select "2"
select select "4"
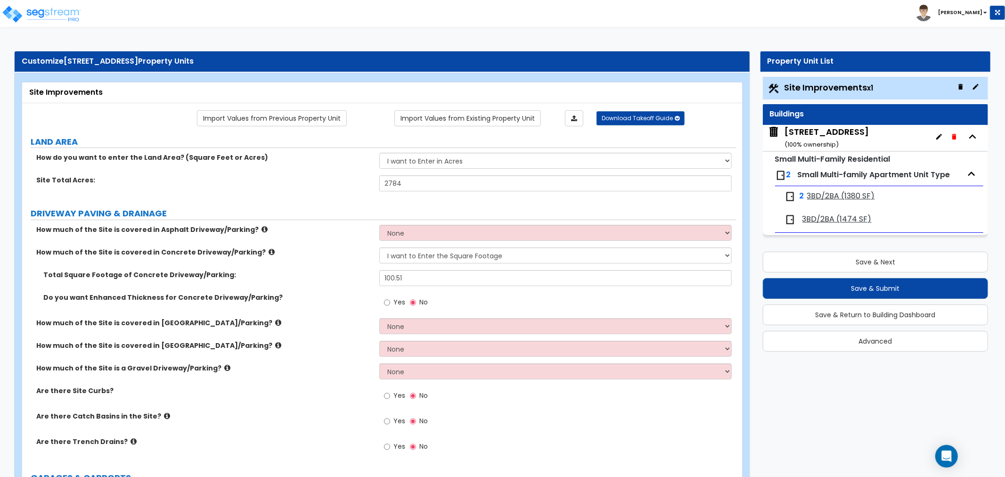
click at [838, 195] on span "3BD/2BA (1380 SF)" at bounding box center [841, 196] width 68 height 11
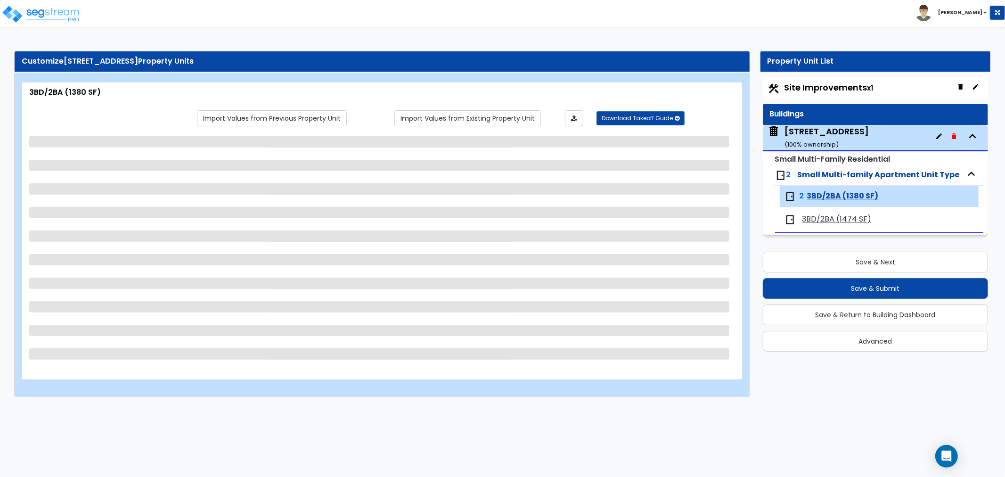
select select "3"
select select "1"
select select "2"
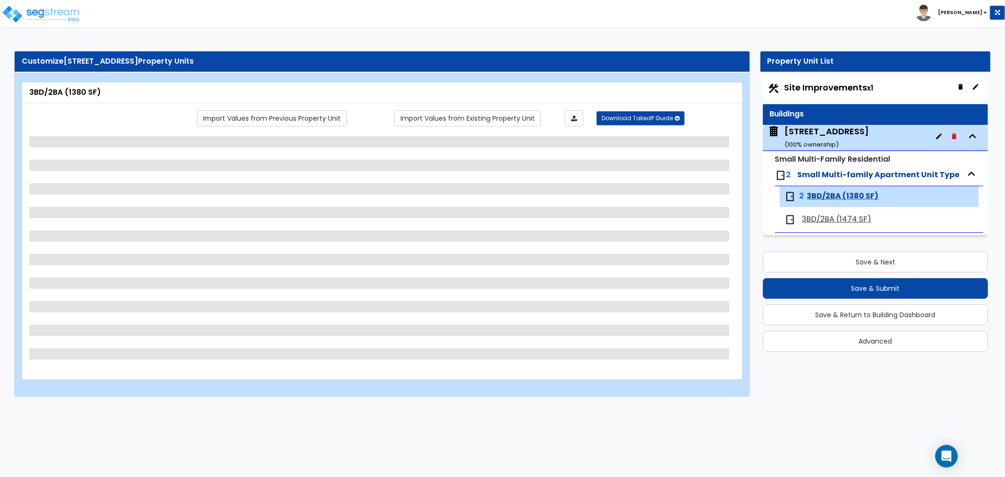
select select "1"
select select "3"
select select "2"
select select "1"
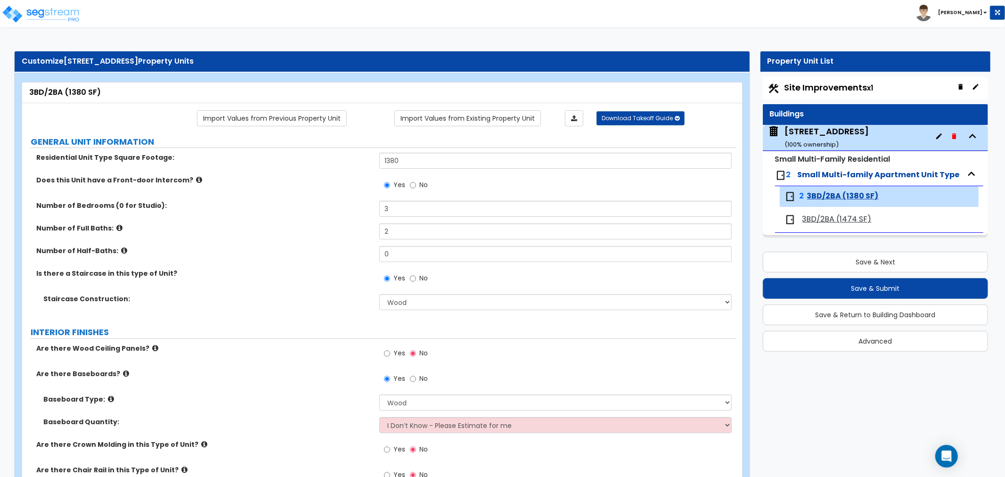
click at [828, 223] on span "3BD/2BA (1474 SF)" at bounding box center [836, 219] width 69 height 11
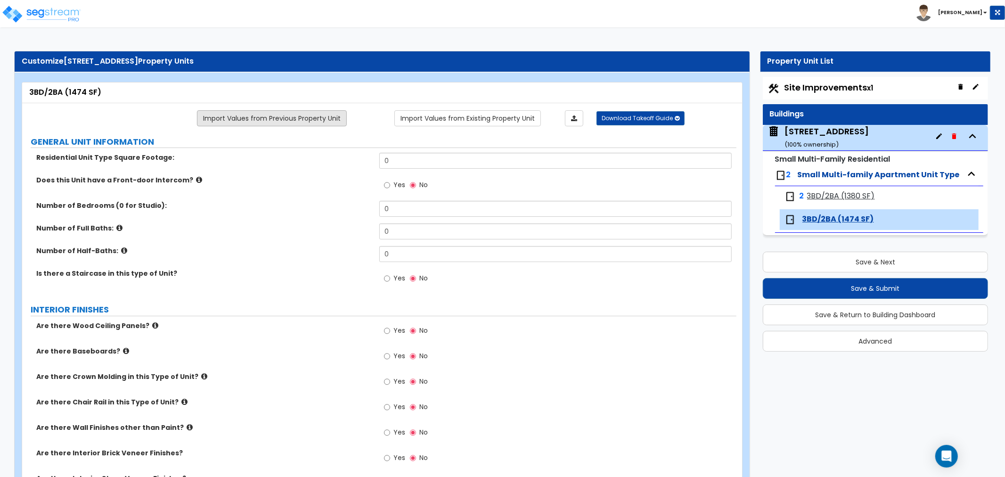
click at [285, 122] on link "Import Values from Previous Property Unit" at bounding box center [272, 118] width 150 height 16
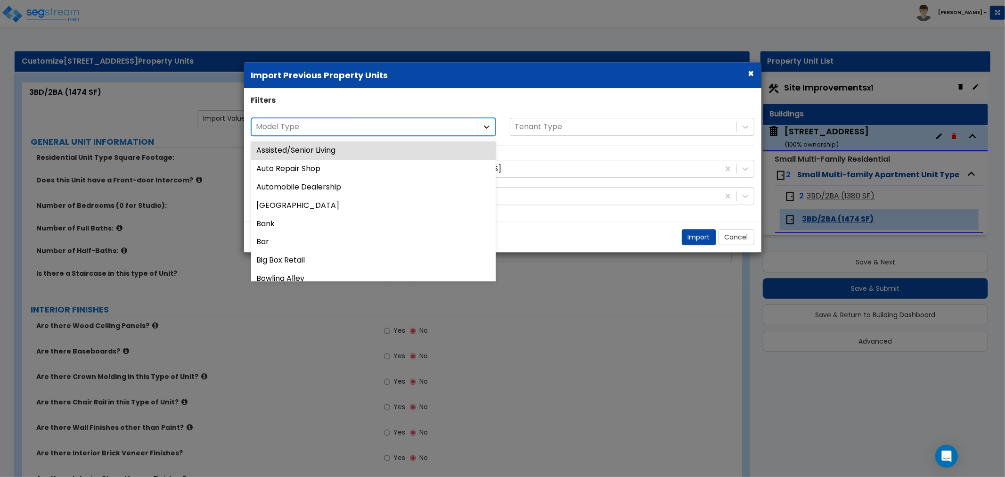
click at [485, 124] on icon at bounding box center [486, 126] width 9 height 9
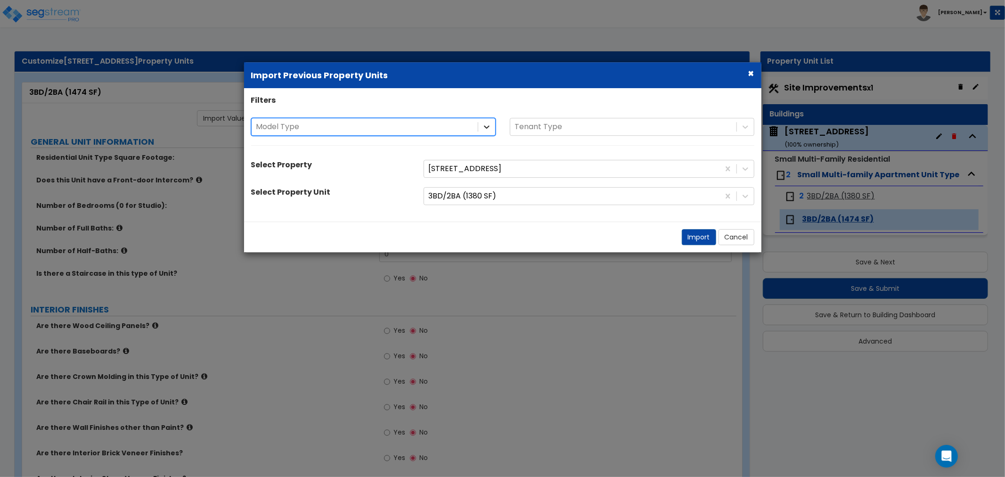
click at [485, 124] on icon at bounding box center [486, 126] width 9 height 9
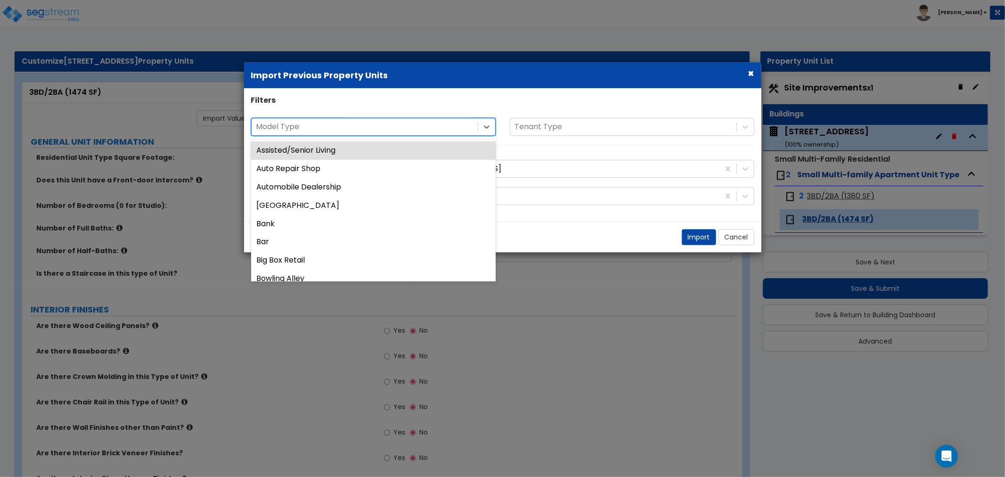
click at [587, 283] on div "× Import Previous Property Units Filters 56 results available. Use Up and Down …" at bounding box center [502, 238] width 1005 height 477
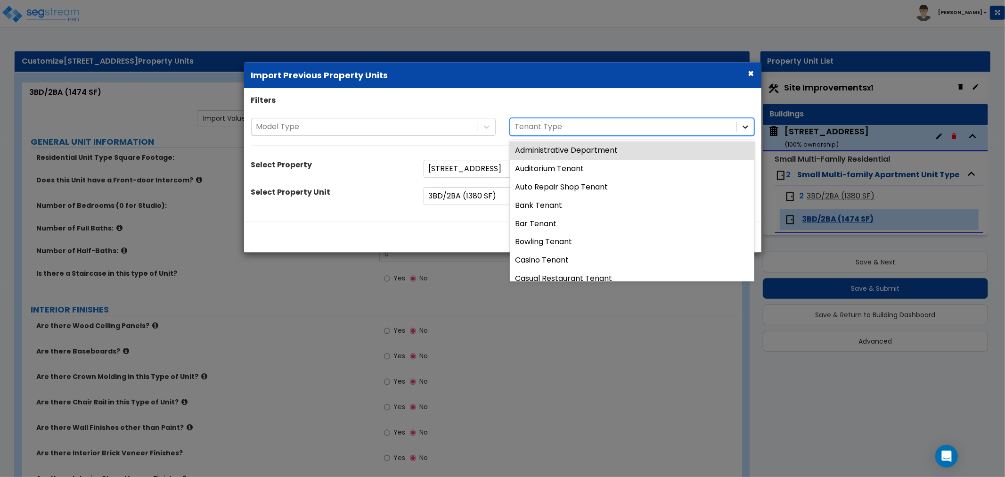
click at [747, 120] on div at bounding box center [745, 126] width 17 height 17
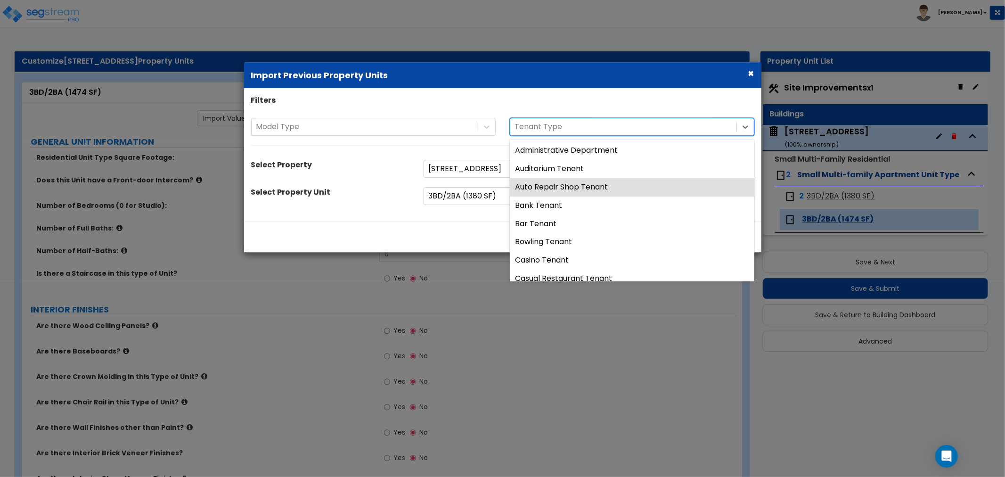
click at [449, 261] on div "× Import Previous Property Units Filters Model Type 43 results available. Use U…" at bounding box center [502, 238] width 1005 height 477
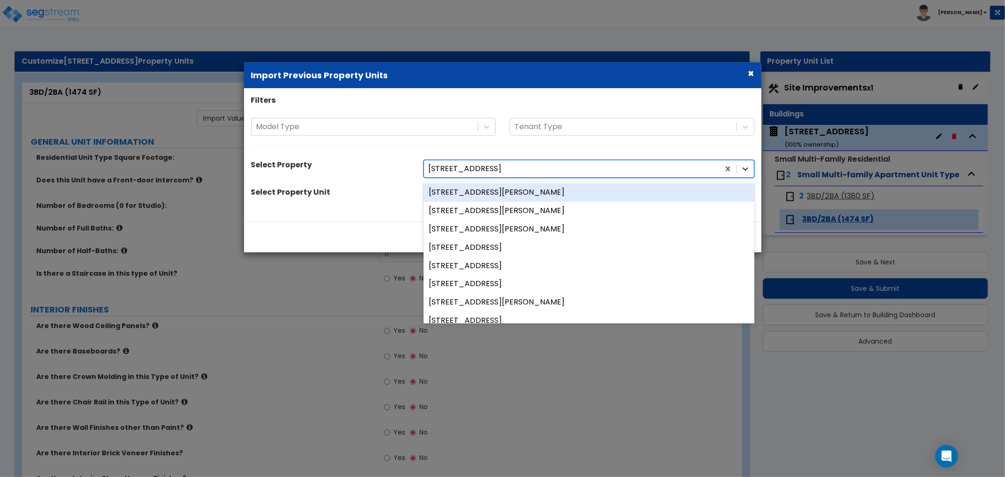
click at [749, 171] on icon at bounding box center [744, 168] width 9 height 9
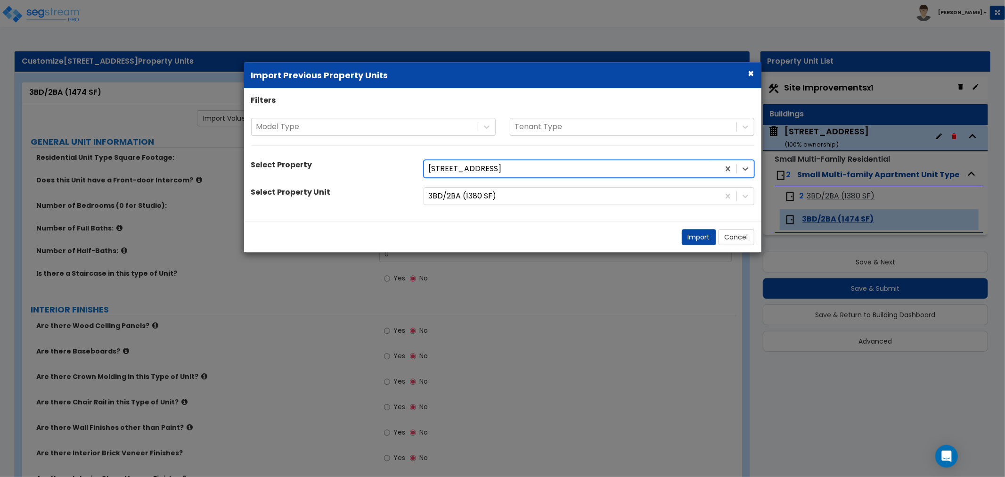
click at [545, 170] on div at bounding box center [572, 169] width 286 height 13
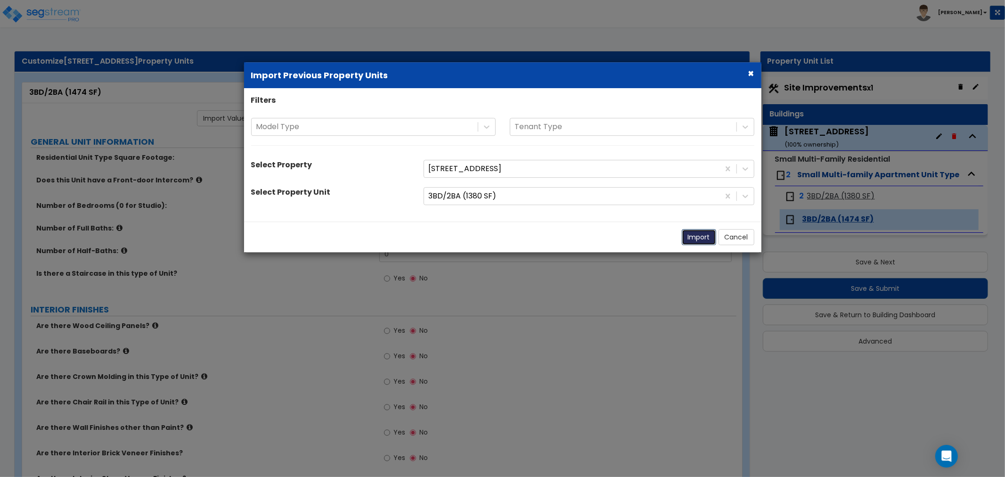
click at [697, 232] on button "Import" at bounding box center [699, 237] width 34 height 16
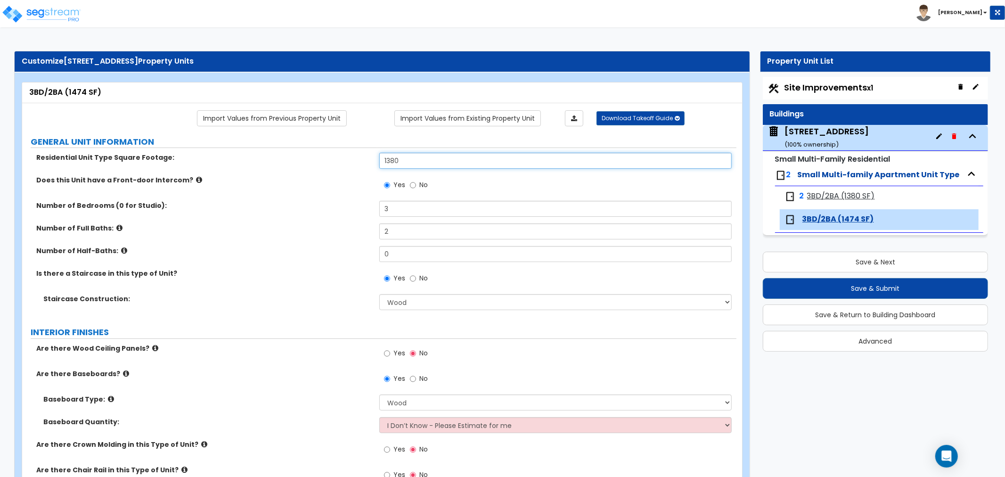
drag, startPoint x: 399, startPoint y: 161, endPoint x: 363, endPoint y: 167, distance: 36.8
click at [363, 167] on div "Residential Unit Type Square Footage: 1380" at bounding box center [379, 164] width 714 height 23
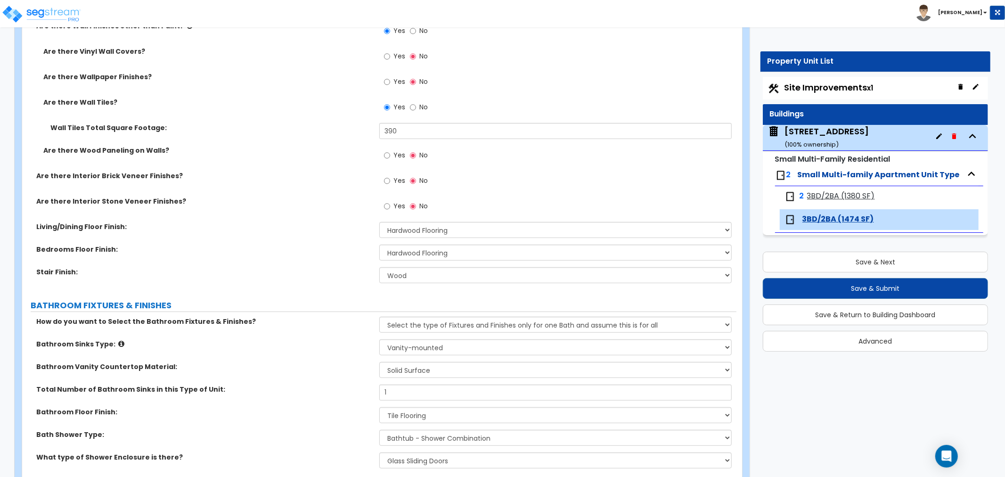
scroll to position [471, 0]
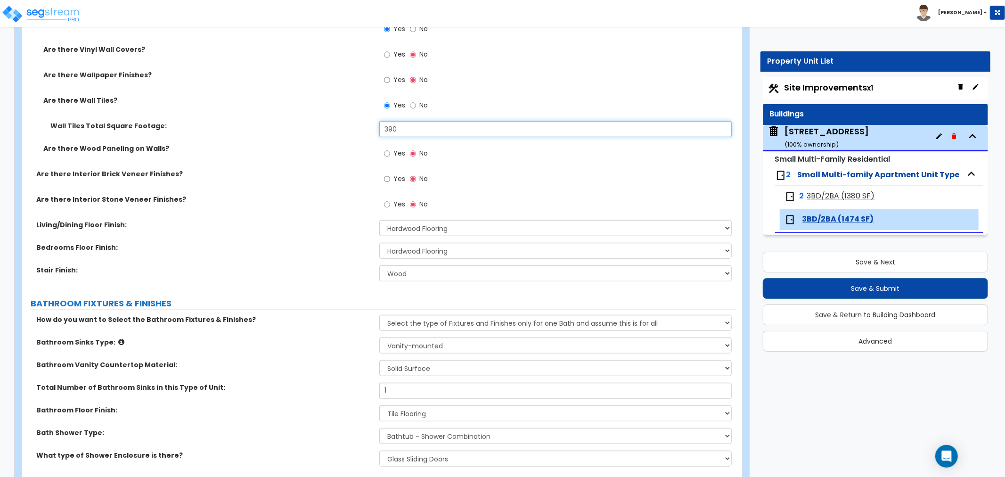
drag, startPoint x: 408, startPoint y: 128, endPoint x: 359, endPoint y: 129, distance: 49.5
click at [359, 129] on div "Wall Tiles Total Square Footage: 390" at bounding box center [379, 132] width 714 height 23
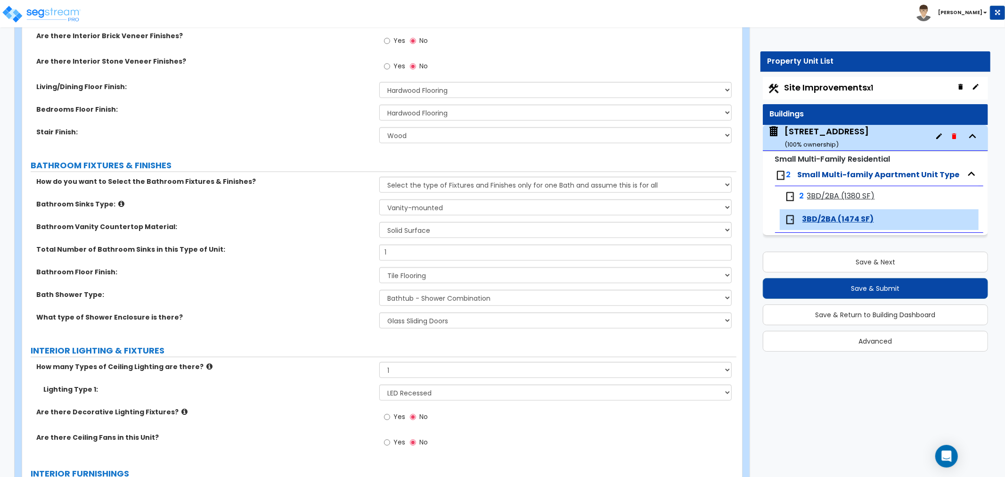
scroll to position [628, 0]
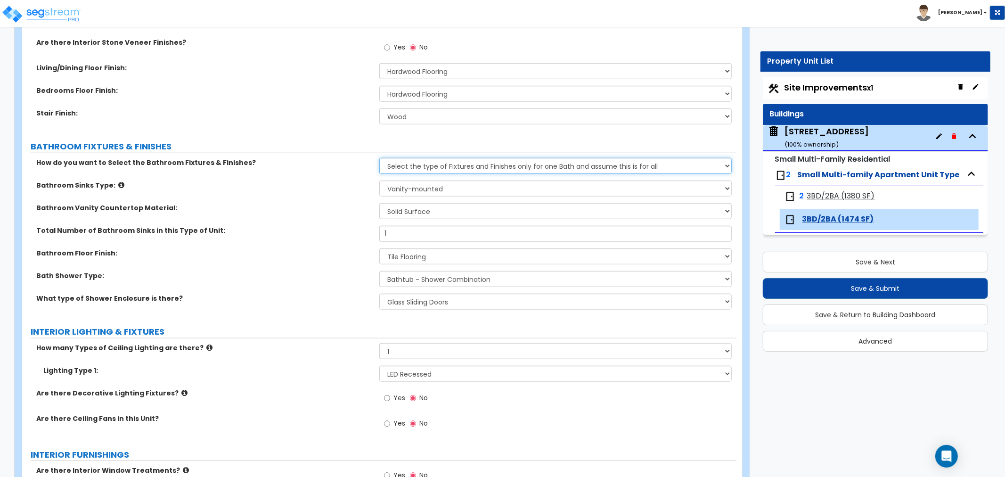
click at [428, 167] on select "Please Choose One Select the type of Fixtures and Finishes only for one Bath an…" at bounding box center [555, 166] width 352 height 16
click at [379, 158] on select "Please Choose One Select the type of Fixtures and Finishes only for one Bath an…" at bounding box center [555, 166] width 352 height 16
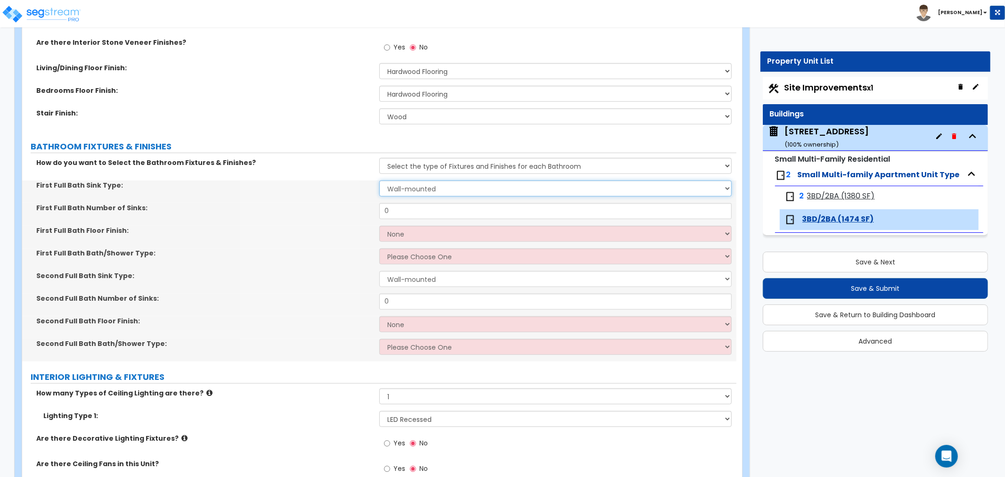
click at [403, 187] on select "Wall-mounted Pedestal-mounted Vanity-mounted" at bounding box center [555, 188] width 352 height 16
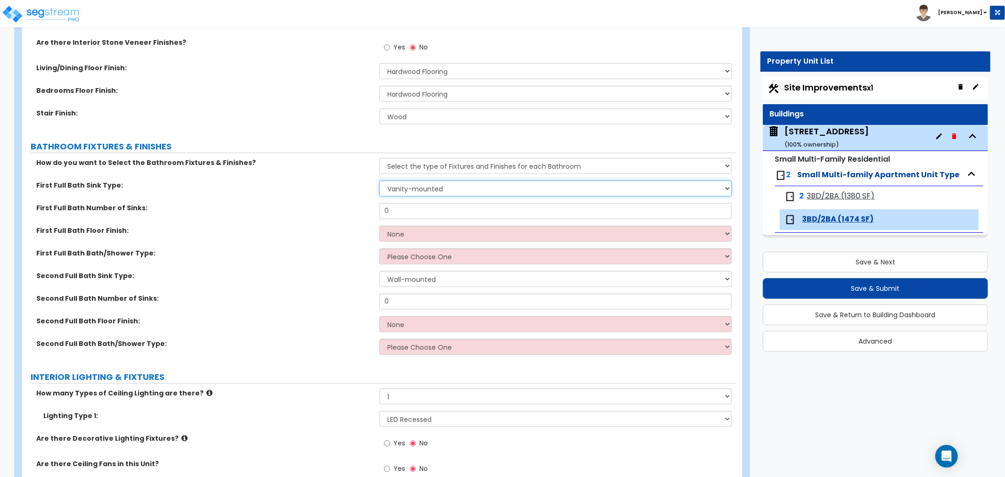
click at [379, 180] on select "Wall-mounted Pedestal-mounted Vanity-mounted" at bounding box center [555, 188] width 352 height 16
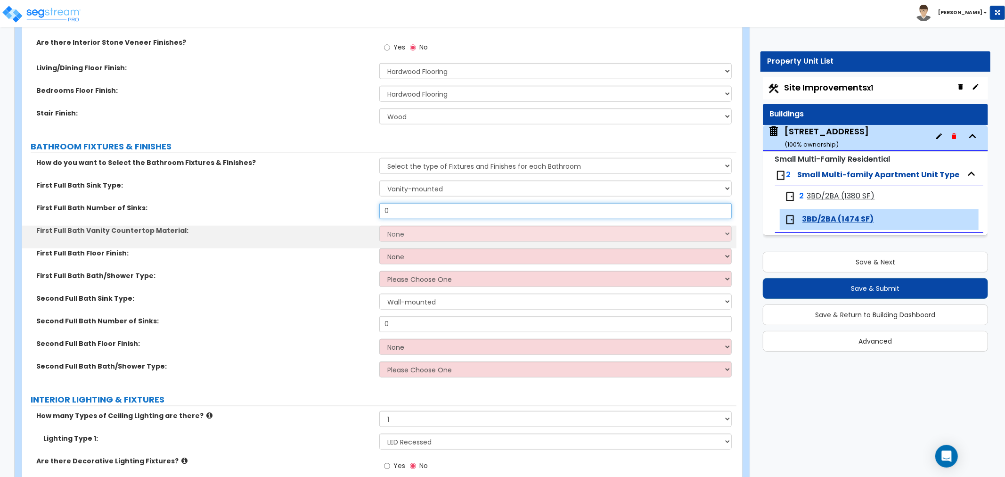
drag, startPoint x: 397, startPoint y: 214, endPoint x: 352, endPoint y: 211, distance: 44.9
click at [352, 211] on div "First Full Bath Number of Sinks: 0" at bounding box center [379, 214] width 714 height 23
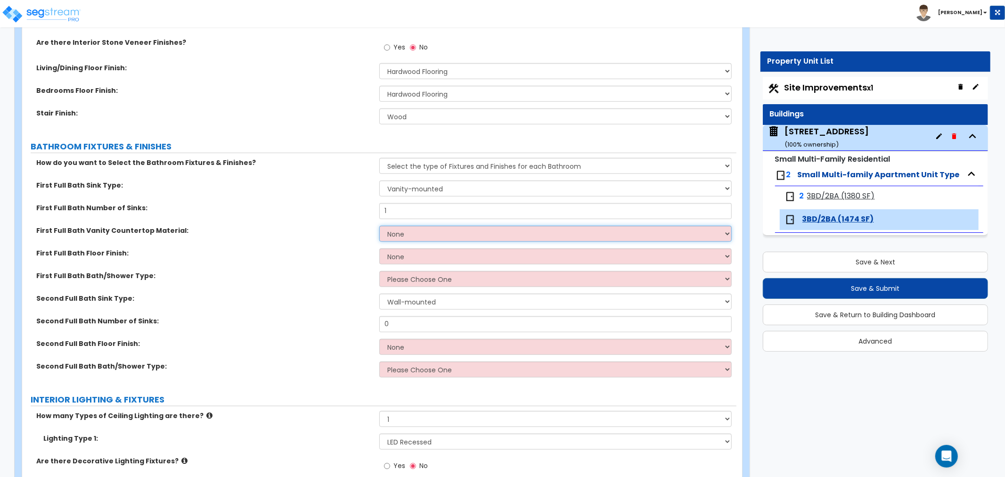
click at [396, 228] on select "None Plastic Laminate Solid Surface Stone Quartz Marble Tile Wood" at bounding box center [555, 234] width 352 height 16
click at [379, 226] on select "None Plastic Laminate Solid Surface Stone Quartz Marble Tile Wood" at bounding box center [555, 234] width 352 height 16
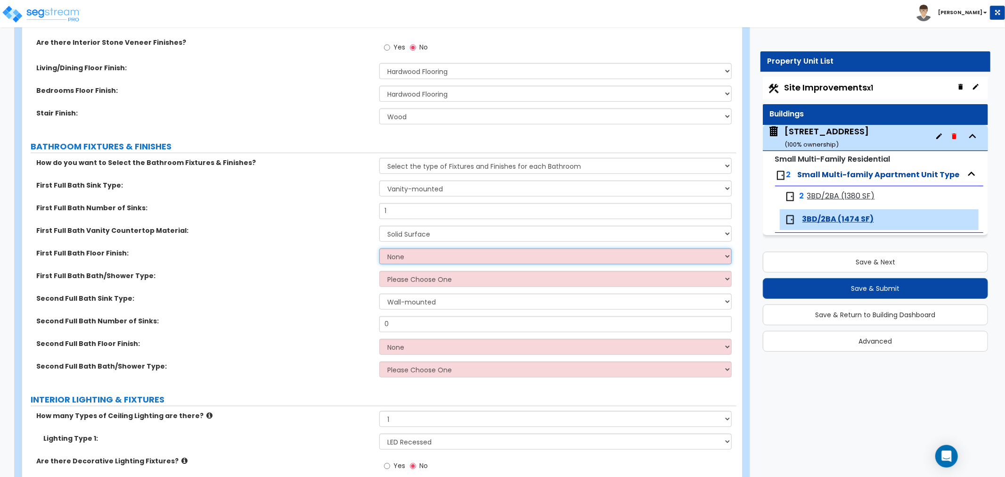
click at [398, 252] on select "None Tile Flooring Hardwood Flooring Resilient Laminate Flooring VCT Flooring S…" at bounding box center [555, 256] width 352 height 16
click at [379, 248] on select "None Tile Flooring Hardwood Flooring Resilient Laminate Flooring VCT Flooring S…" at bounding box center [555, 256] width 352 height 16
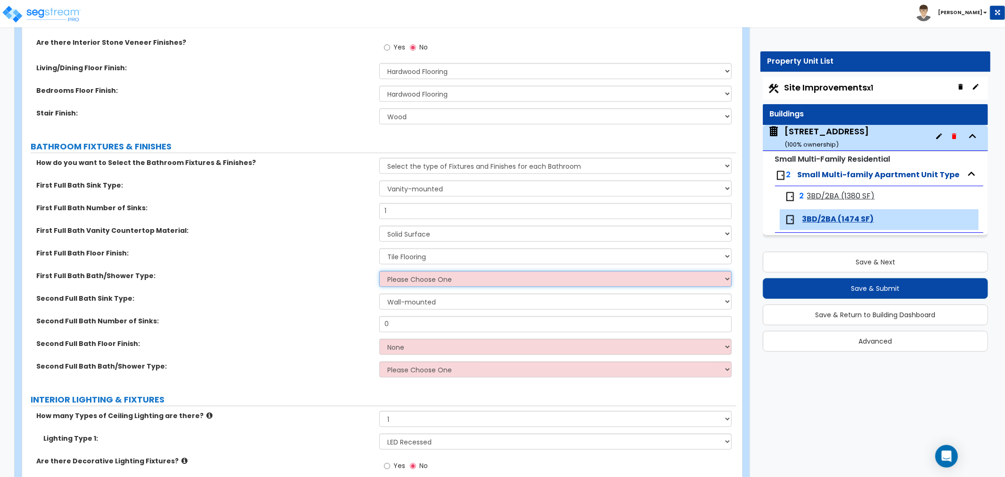
click at [410, 280] on select "Please Choose One Standalone Shower Bathtub - Shower Combo" at bounding box center [555, 279] width 352 height 16
click at [379, 271] on select "Please Choose One Standalone Shower Bathtub - Shower Combo" at bounding box center [555, 279] width 352 height 16
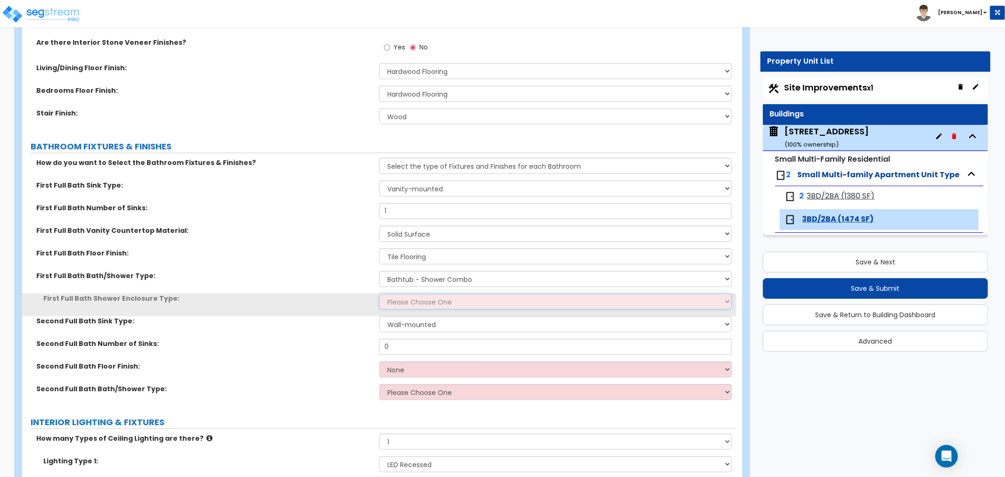
click at [409, 303] on select "Please Choose One Curtain & Rod Glass Sliding Doors Glass Hinged Doors" at bounding box center [555, 301] width 352 height 16
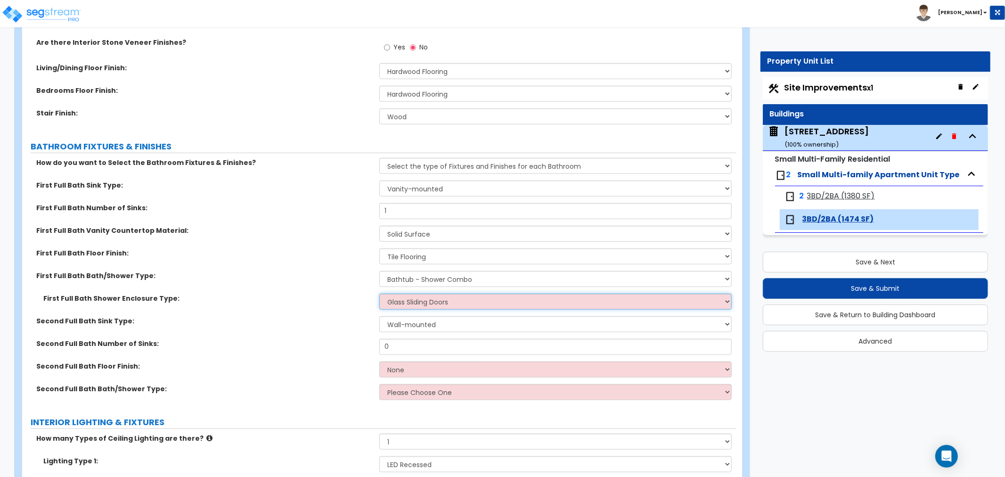
click at [379, 293] on select "Please Choose One Curtain & Rod Glass Sliding Doors Glass Hinged Doors" at bounding box center [555, 301] width 352 height 16
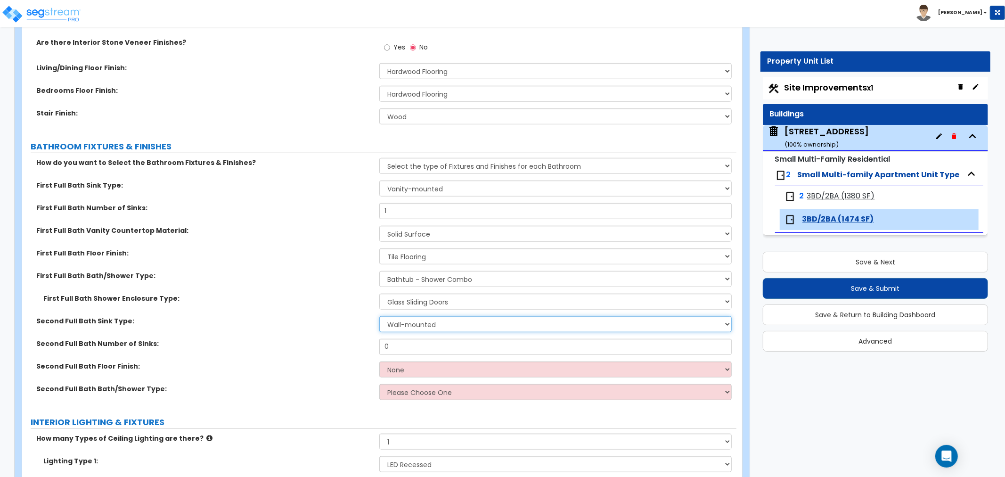
click at [400, 324] on select "Wall-mounted Pedestal-mounted Vanity-mounted" at bounding box center [555, 324] width 352 height 16
click at [379, 316] on select "Wall-mounted Pedestal-mounted Vanity-mounted" at bounding box center [555, 324] width 352 height 16
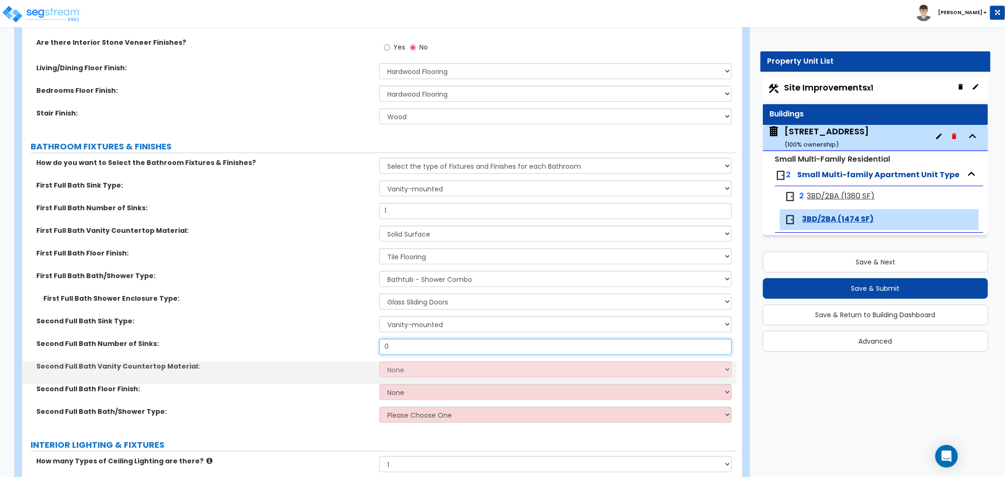
drag, startPoint x: 405, startPoint y: 345, endPoint x: 360, endPoint y: 344, distance: 45.2
click at [360, 344] on div "Second Full Bath Number of Sinks: 0" at bounding box center [379, 350] width 714 height 23
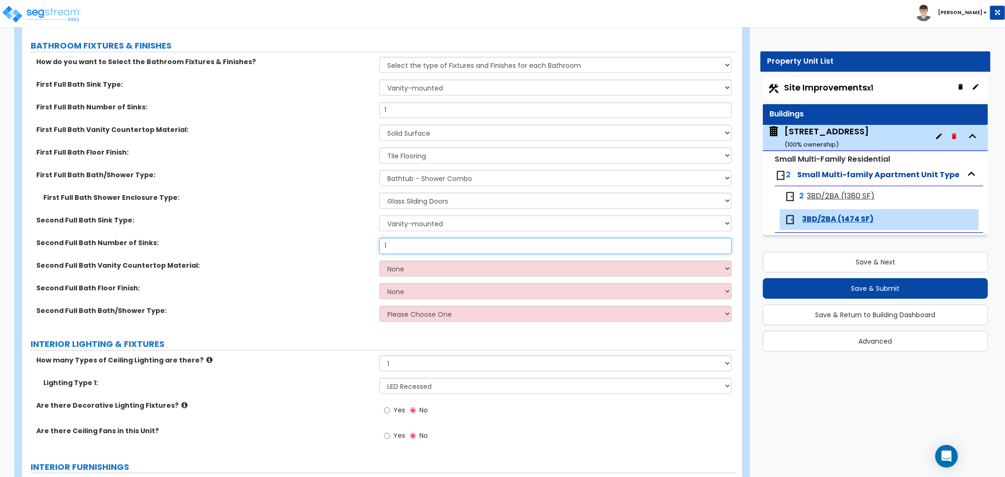
scroll to position [732, 0]
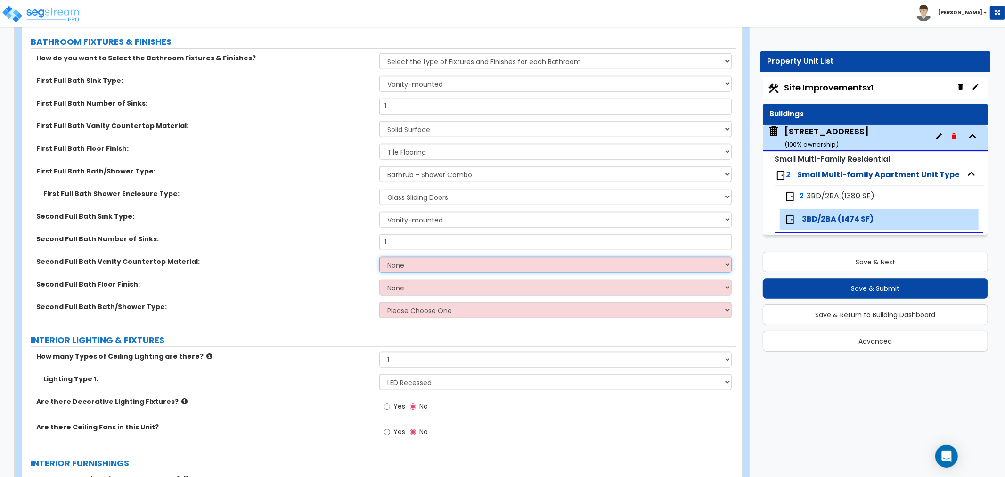
click at [402, 265] on select "None Plastic Laminate Solid Surface Stone Quartz Marble Tile Wood" at bounding box center [555, 265] width 352 height 16
click at [379, 257] on select "None Plastic Laminate Solid Surface Stone Quartz Marble Tile Wood" at bounding box center [555, 265] width 352 height 16
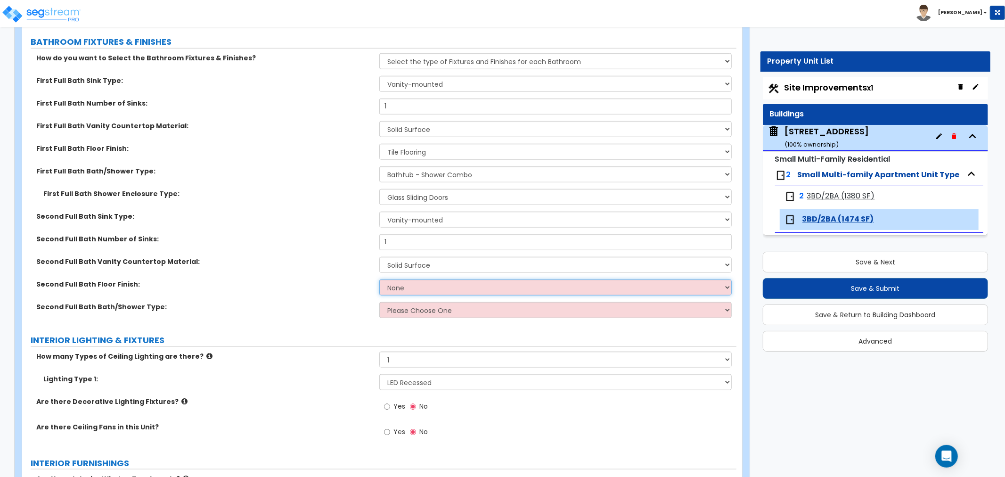
click at [396, 288] on select "None Tile Flooring Hardwood Flooring Resilient Laminate Flooring VCT Flooring S…" at bounding box center [555, 287] width 352 height 16
click at [379, 279] on select "None Tile Flooring Hardwood Flooring Resilient Laminate Flooring VCT Flooring S…" at bounding box center [555, 287] width 352 height 16
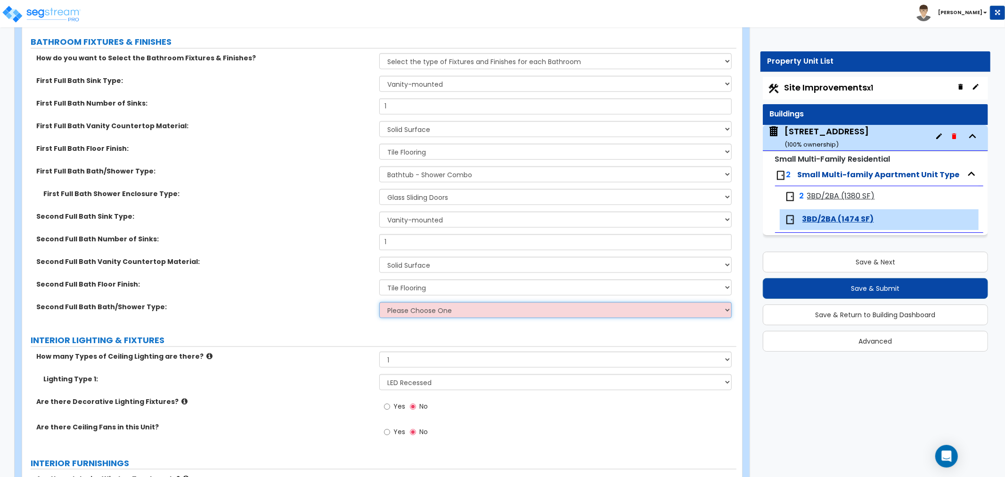
click at [399, 312] on select "Please Choose One Standalone Shower Bathtub - Shower Combo" at bounding box center [555, 310] width 352 height 16
click at [379, 302] on select "Please Choose One Standalone Shower Bathtub - Shower Combo" at bounding box center [555, 310] width 352 height 16
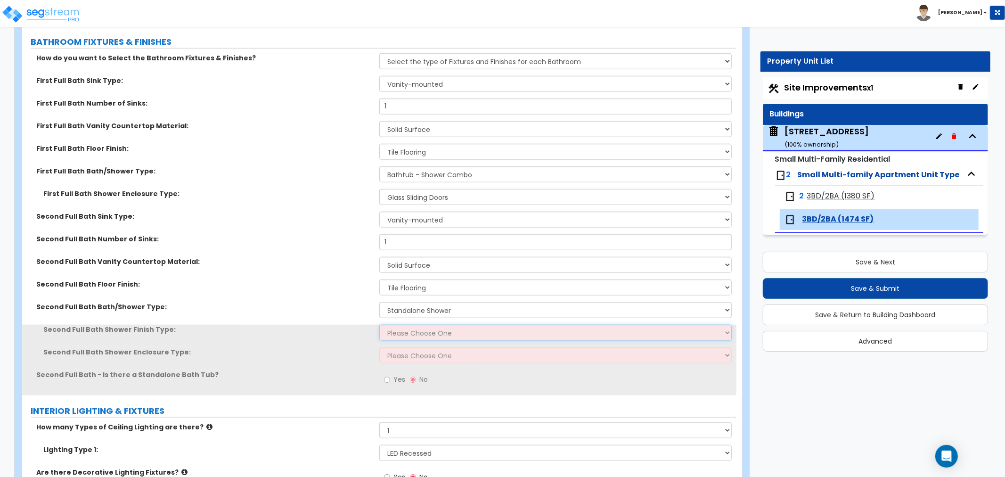
click at [397, 332] on select "Please Choose One Plastic Tile Stone" at bounding box center [555, 333] width 352 height 16
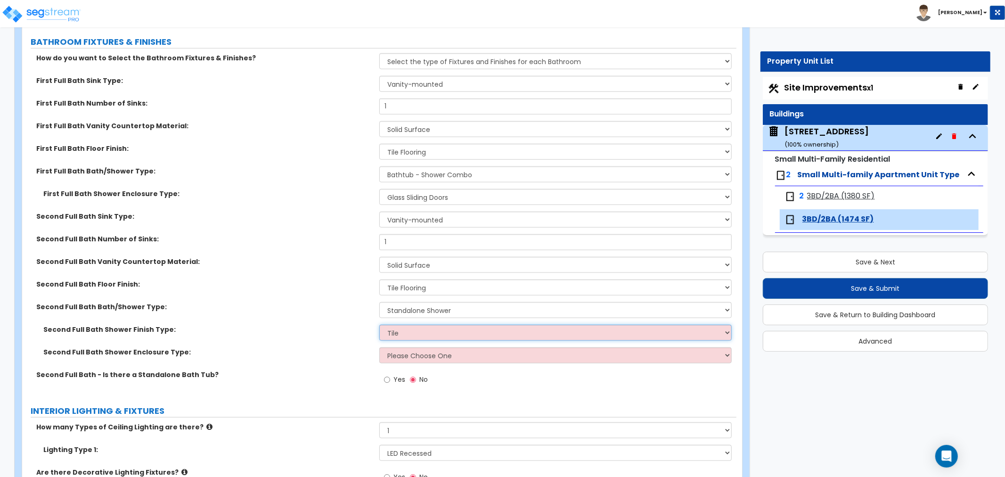
click at [379, 325] on select "Please Choose One Plastic Tile Stone" at bounding box center [555, 333] width 352 height 16
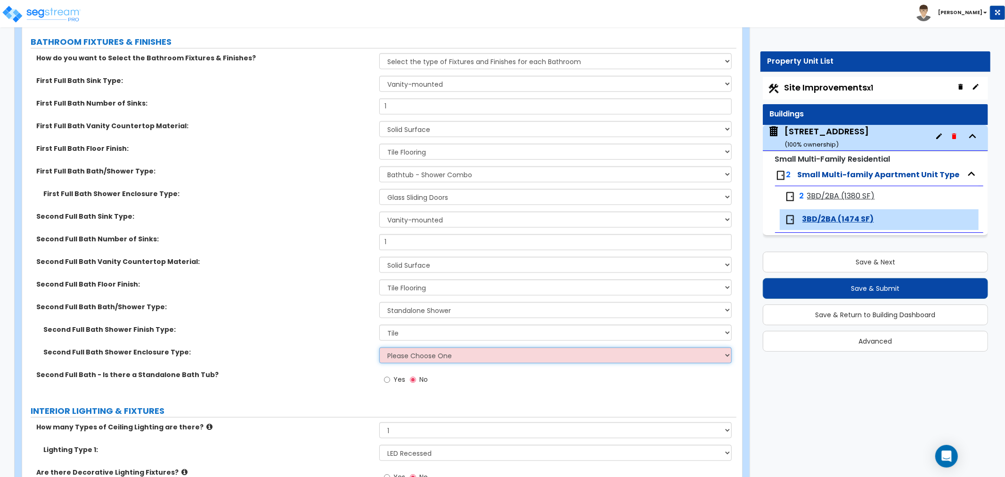
click at [401, 359] on select "Please Choose One Curtain & Rod Glass Sliding Doors Glass Hinged Doors" at bounding box center [555, 355] width 352 height 16
click at [379, 347] on select "Please Choose One Curtain & Rod Glass Sliding Doors Glass Hinged Doors" at bounding box center [555, 355] width 352 height 16
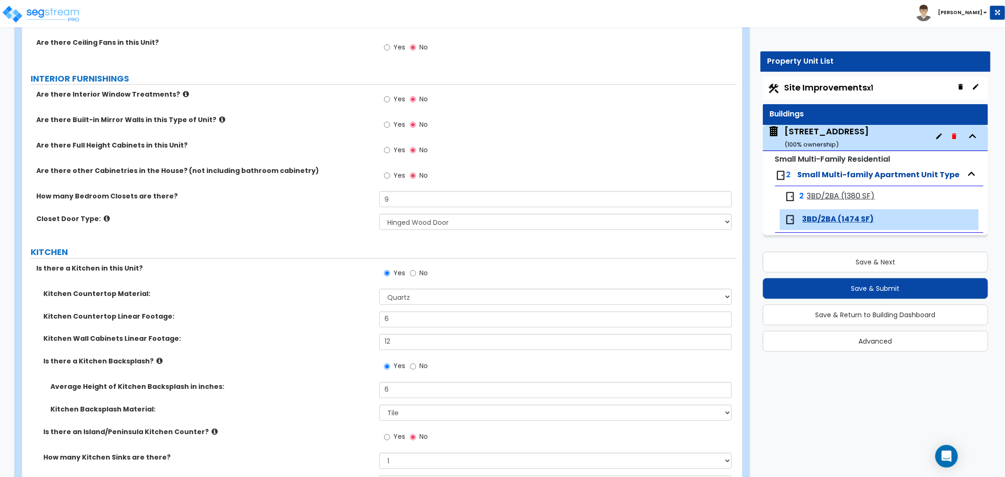
scroll to position [1204, 0]
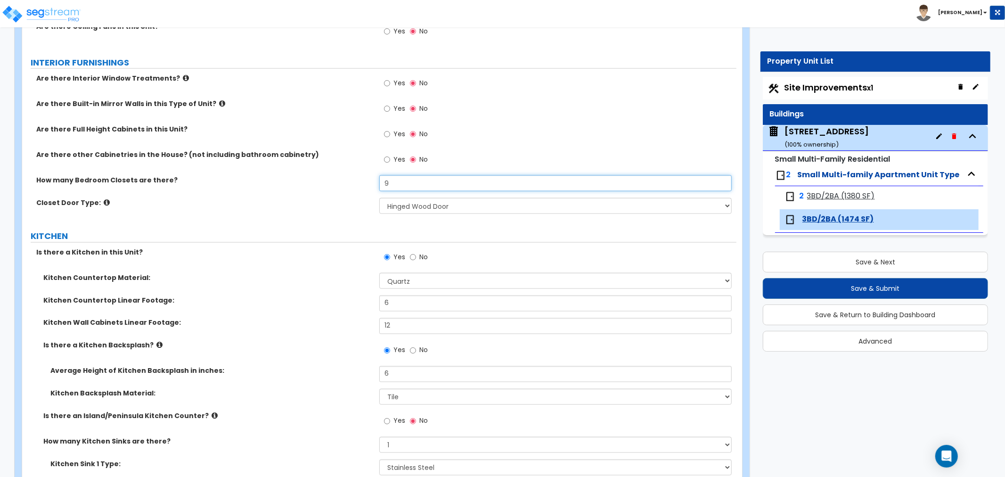
drag, startPoint x: 392, startPoint y: 184, endPoint x: 361, endPoint y: 184, distance: 30.6
click at [364, 184] on div "How many Bedroom Closets are there? 9" at bounding box center [379, 186] width 714 height 23
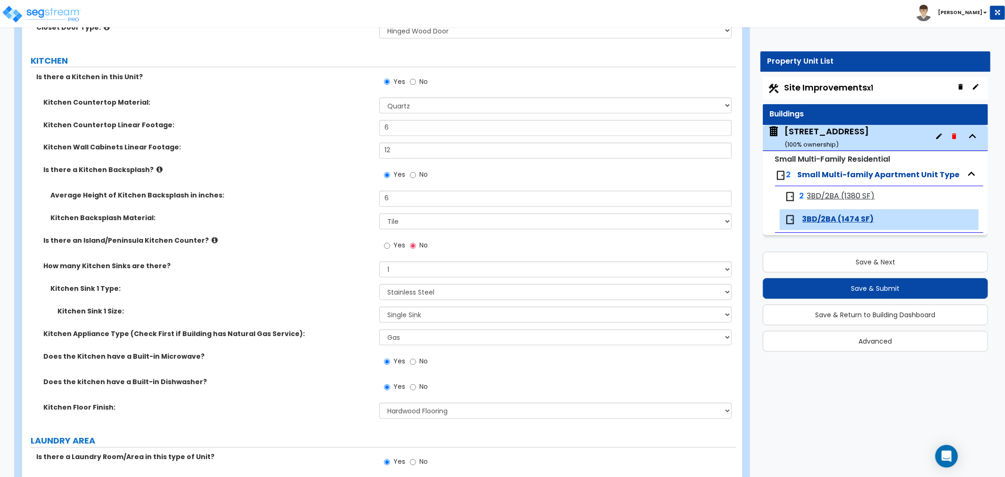
scroll to position [1360, 0]
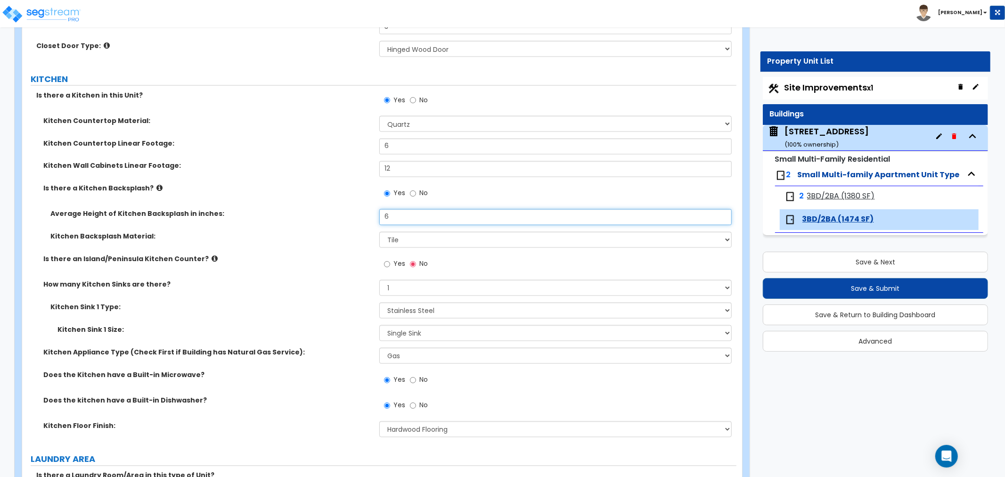
drag, startPoint x: 390, startPoint y: 216, endPoint x: 382, endPoint y: 216, distance: 8.0
click at [382, 216] on input "6" at bounding box center [555, 217] width 352 height 16
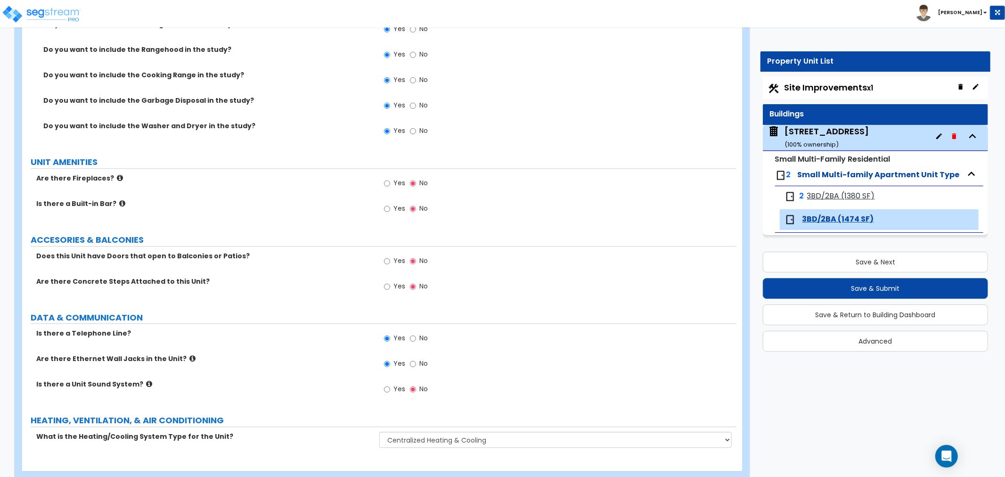
scroll to position [2031, 0]
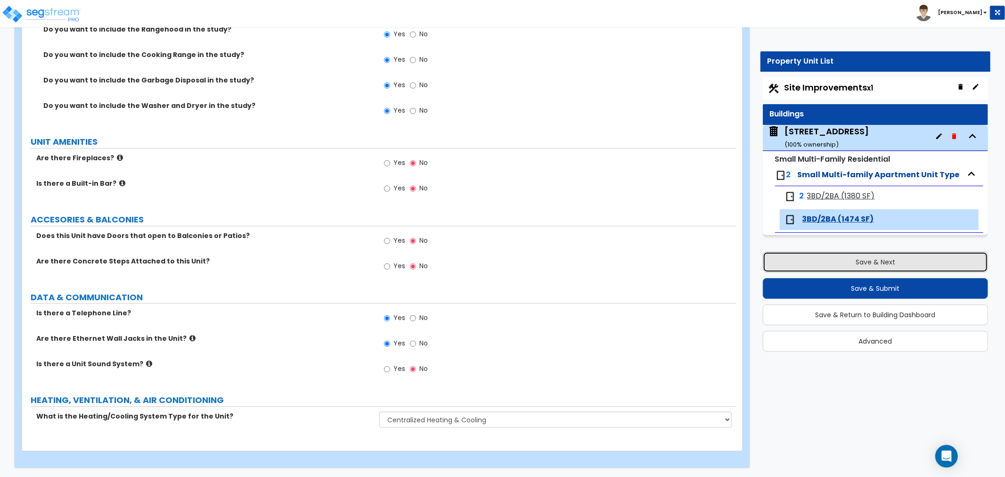
click at [840, 262] on button "Save & Next" at bounding box center [875, 262] width 225 height 21
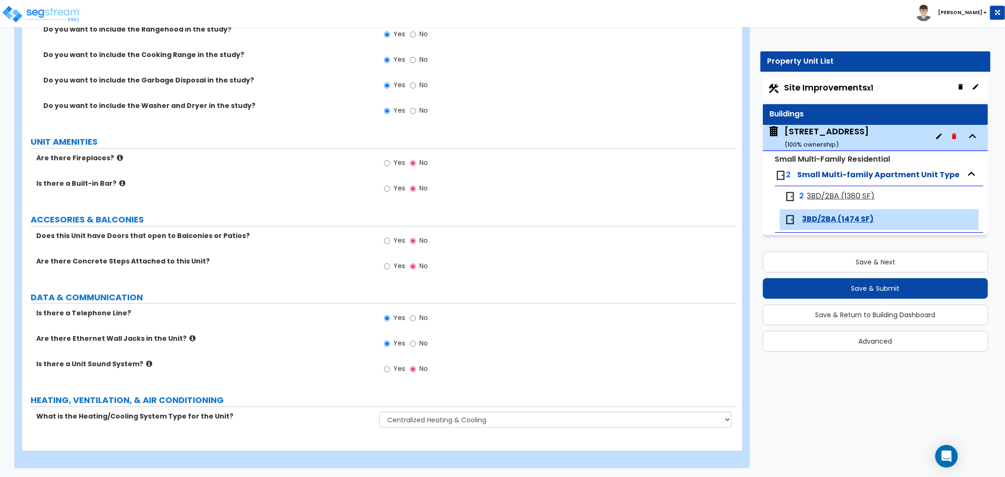
scroll to position [0, 0]
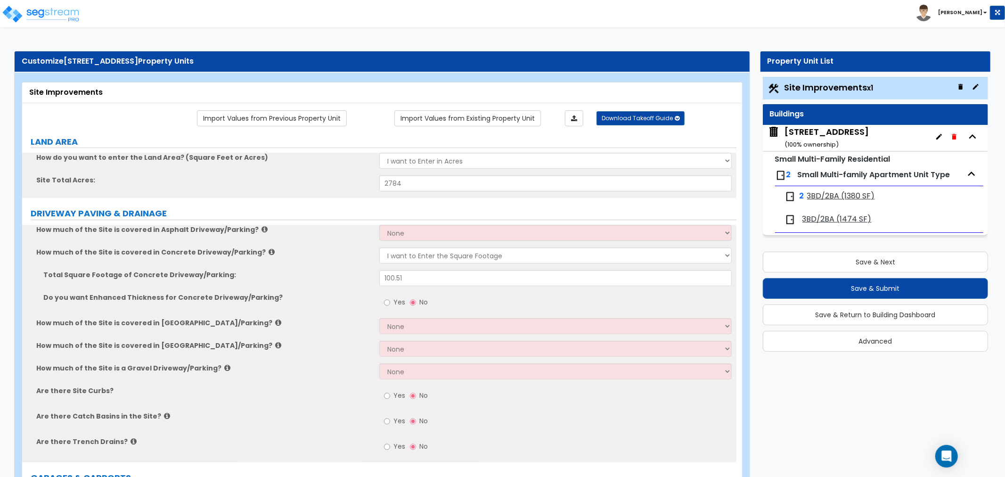
click at [836, 199] on span "3BD/2BA (1380 SF)" at bounding box center [841, 196] width 68 height 11
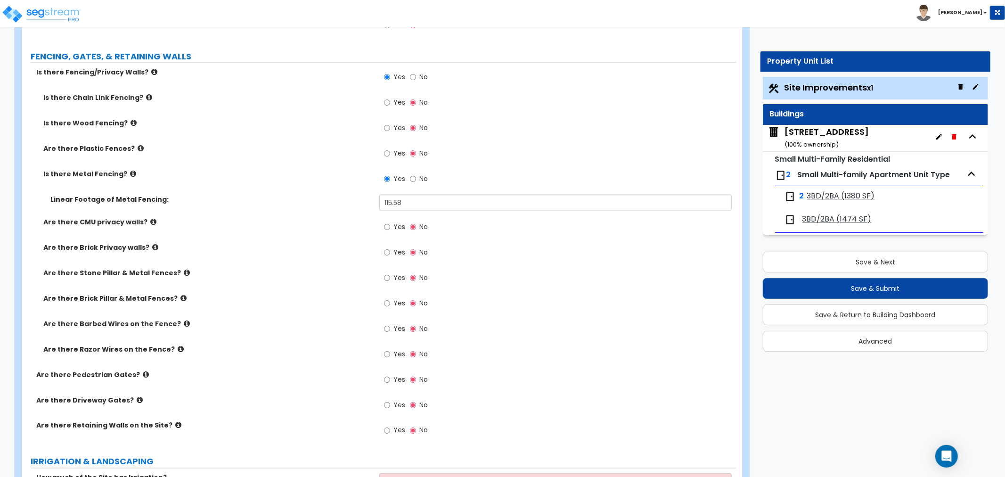
scroll to position [1204, 0]
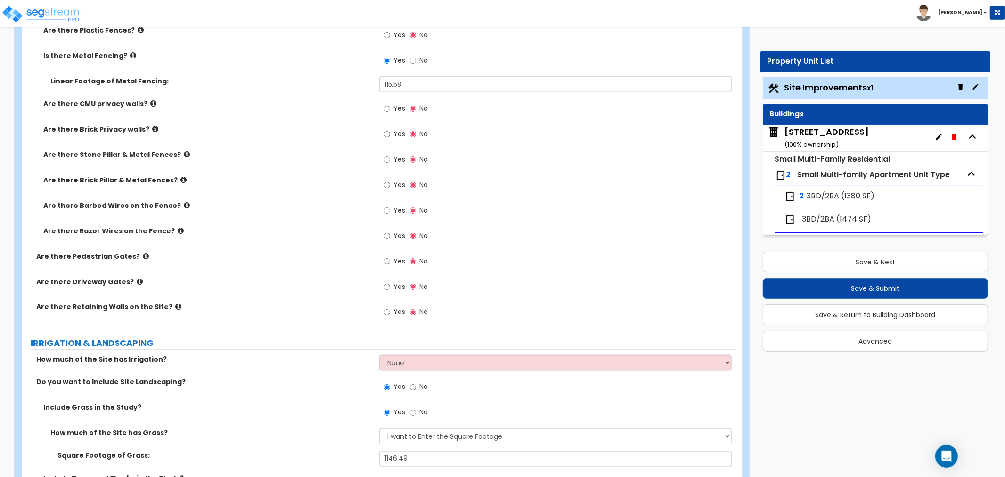
click at [812, 194] on span "3BD/2BA (1380 SF)" at bounding box center [841, 196] width 68 height 11
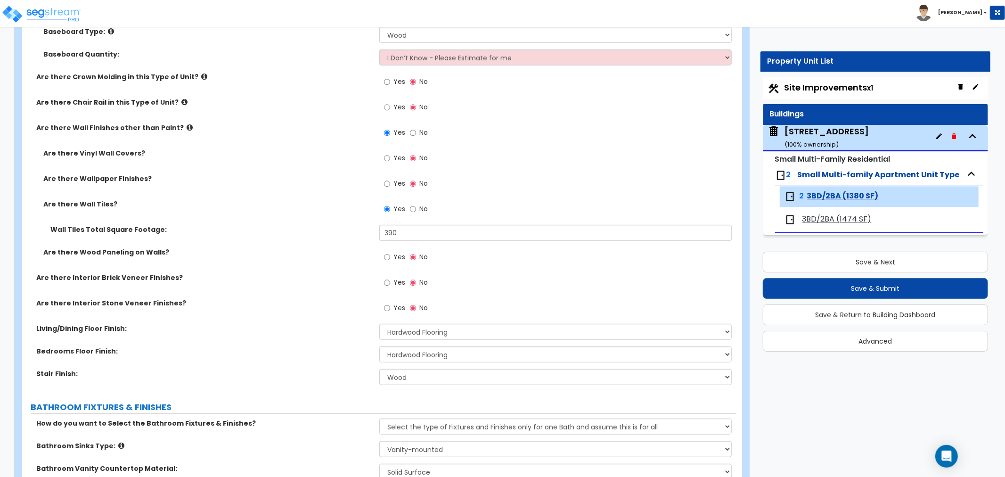
scroll to position [366, 0]
drag, startPoint x: 410, startPoint y: 233, endPoint x: 361, endPoint y: 234, distance: 49.5
click at [361, 234] on div "Wall Tiles Total Square Footage: 390" at bounding box center [379, 237] width 714 height 23
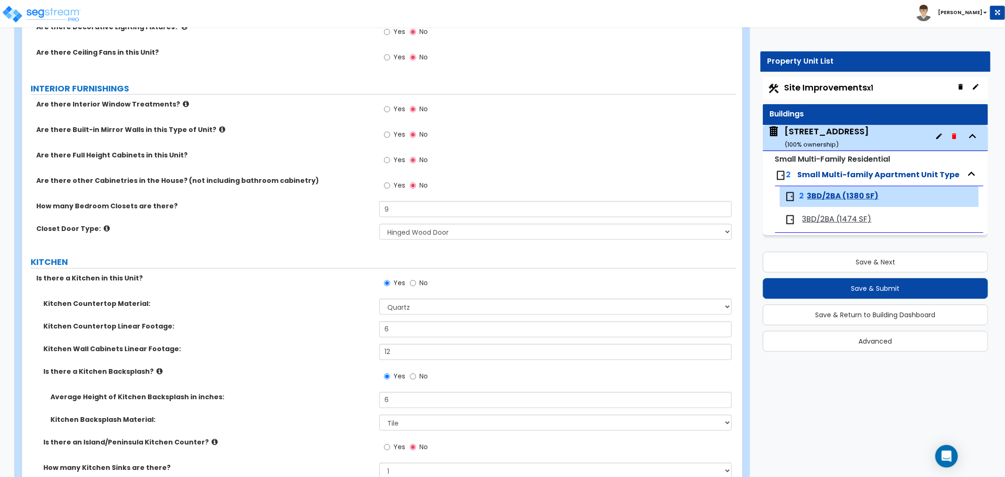
scroll to position [994, 0]
drag, startPoint x: 372, startPoint y: 206, endPoint x: 365, endPoint y: 207, distance: 7.7
click at [365, 207] on div "How many Bedroom Closets are there? 9" at bounding box center [379, 212] width 714 height 23
drag, startPoint x: 407, startPoint y: 210, endPoint x: 358, endPoint y: 209, distance: 48.1
click at [358, 209] on div "How many Bedroom Closets are there? 6" at bounding box center [379, 212] width 714 height 23
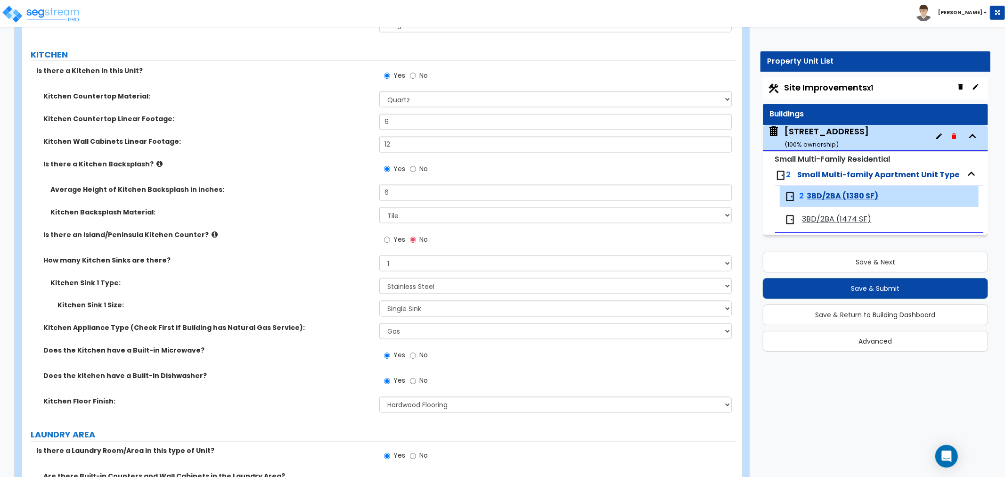
scroll to position [1204, 0]
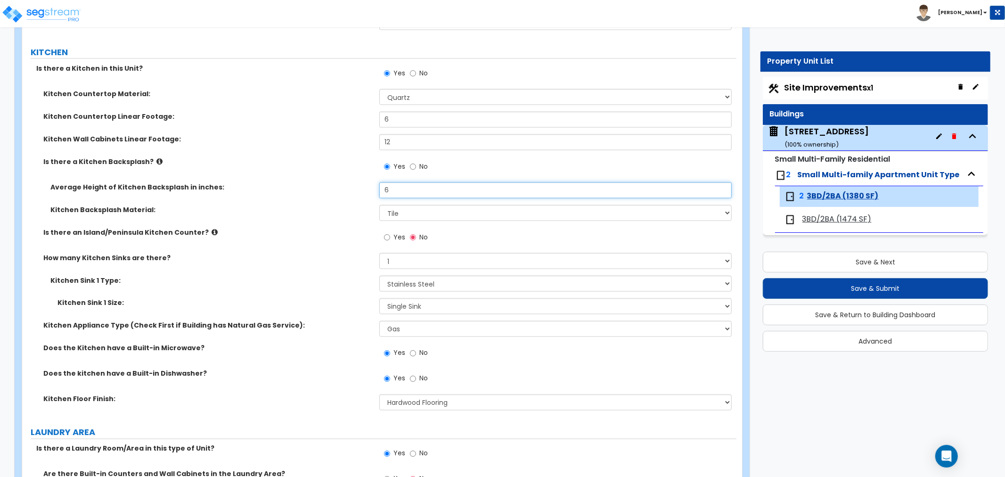
drag, startPoint x: 390, startPoint y: 185, endPoint x: 375, endPoint y: 185, distance: 14.6
click at [375, 185] on div "Average Height of Kitchen Backsplash in inches: 6" at bounding box center [379, 193] width 714 height 23
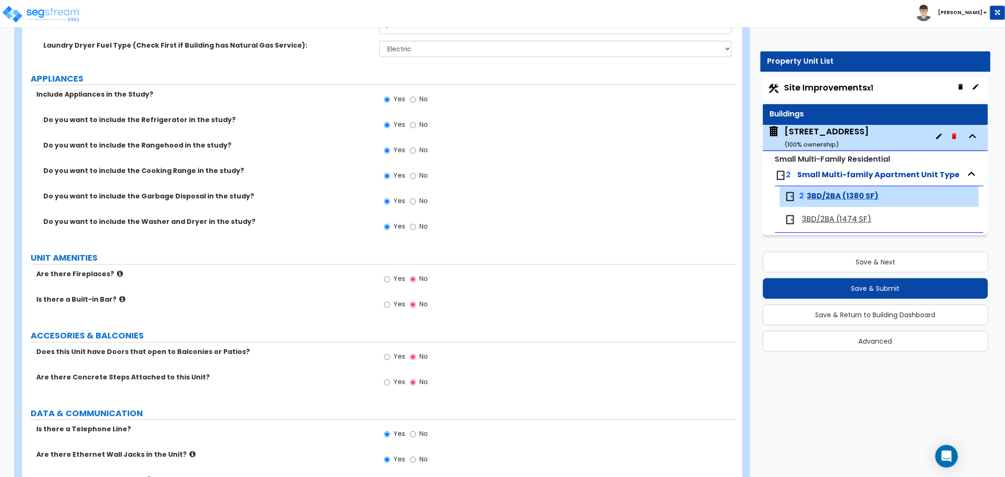
scroll to position [1847, 0]
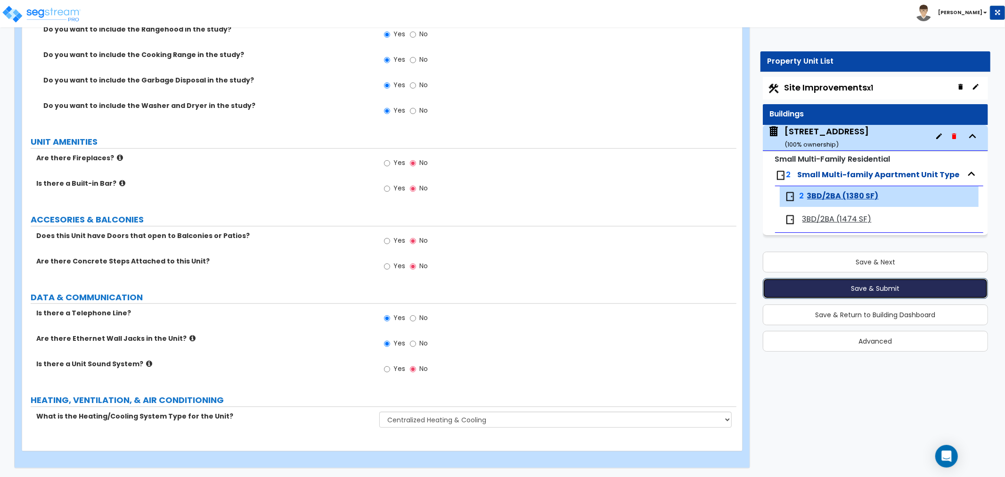
click at [886, 287] on button "Save & Submit" at bounding box center [875, 288] width 225 height 21
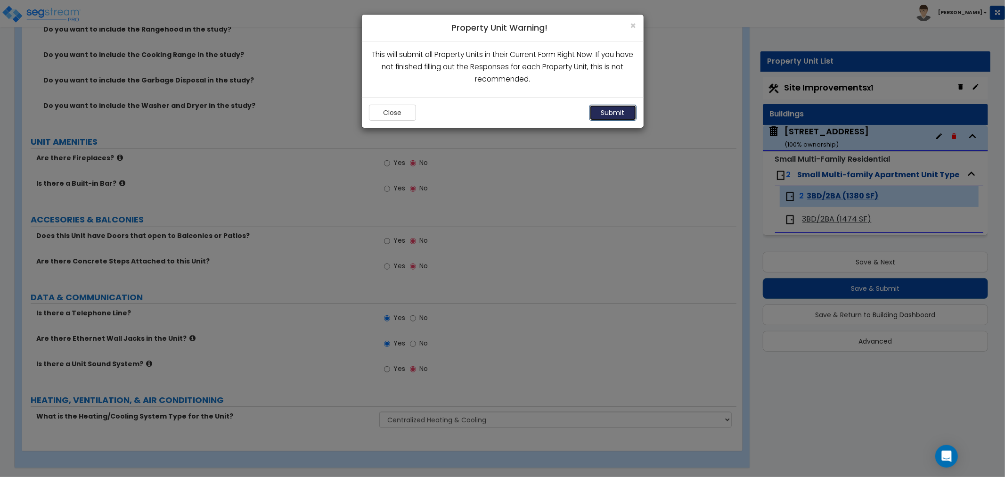
click at [613, 113] on button "Submit" at bounding box center [612, 113] width 47 height 16
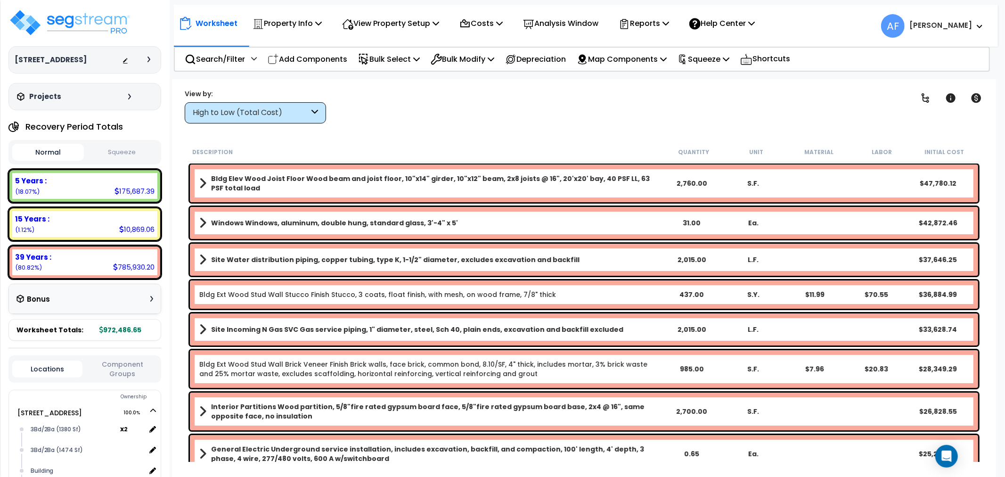
click at [314, 115] on icon at bounding box center [314, 112] width 7 height 11
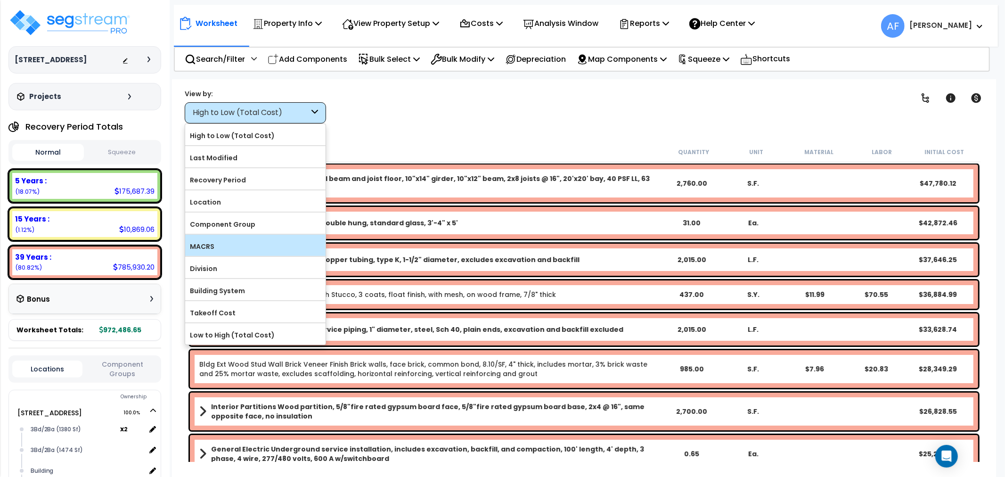
click at [233, 251] on label "MACRS" at bounding box center [255, 246] width 140 height 14
click at [0, 0] on input "MACRS" at bounding box center [0, 0] width 0 height 0
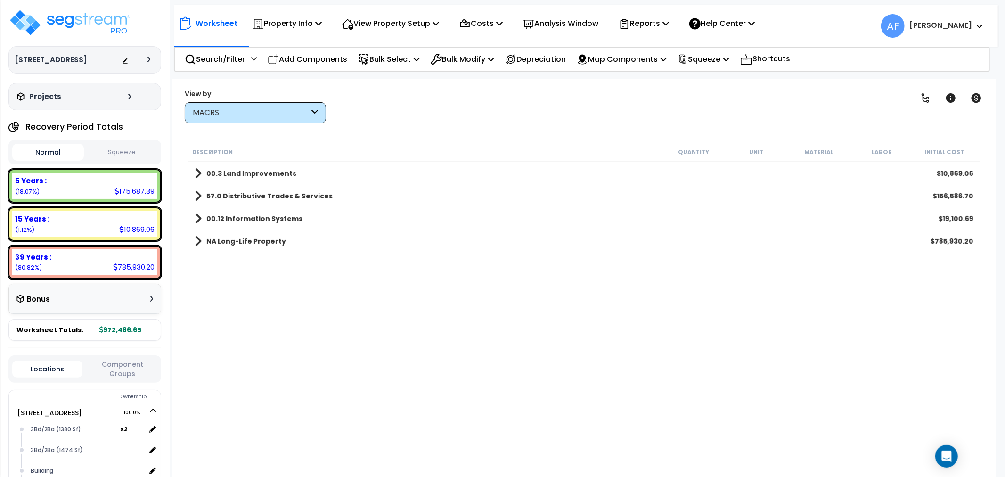
click at [243, 194] on b "57.0 Distributive Trades & Services" at bounding box center [269, 195] width 126 height 9
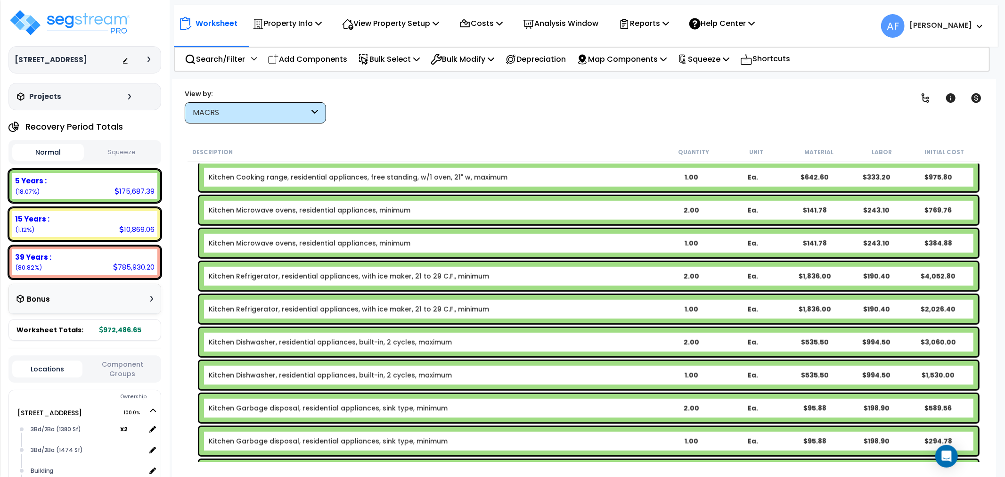
scroll to position [576, 0]
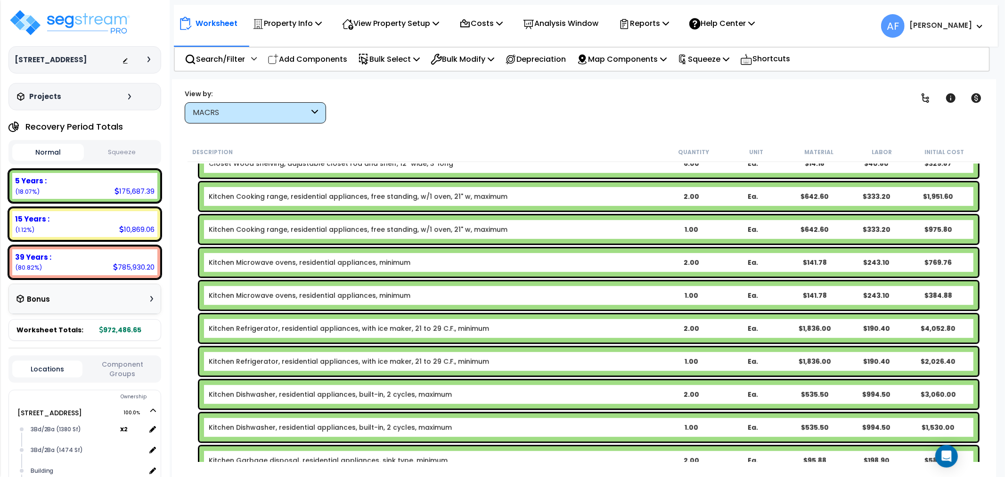
click at [696, 299] on div "1.00" at bounding box center [691, 295] width 61 height 9
click at [699, 326] on div "2.00" at bounding box center [691, 328] width 61 height 9
click at [690, 328] on div "2.00" at bounding box center [691, 328] width 61 height 9
click at [692, 293] on div "3.00" at bounding box center [691, 295] width 61 height 9
click at [638, 102] on div "Clear Filters" at bounding box center [617, 106] width 558 height 35
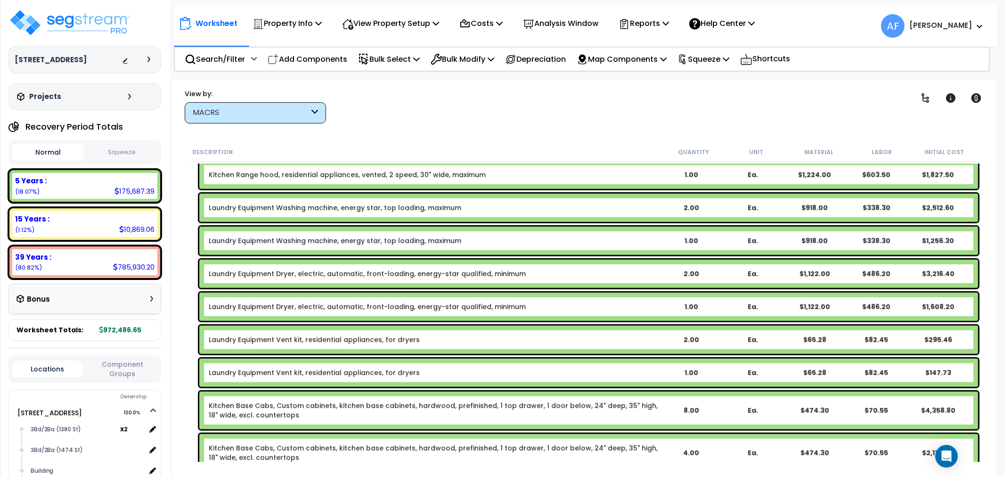
scroll to position [942, 0]
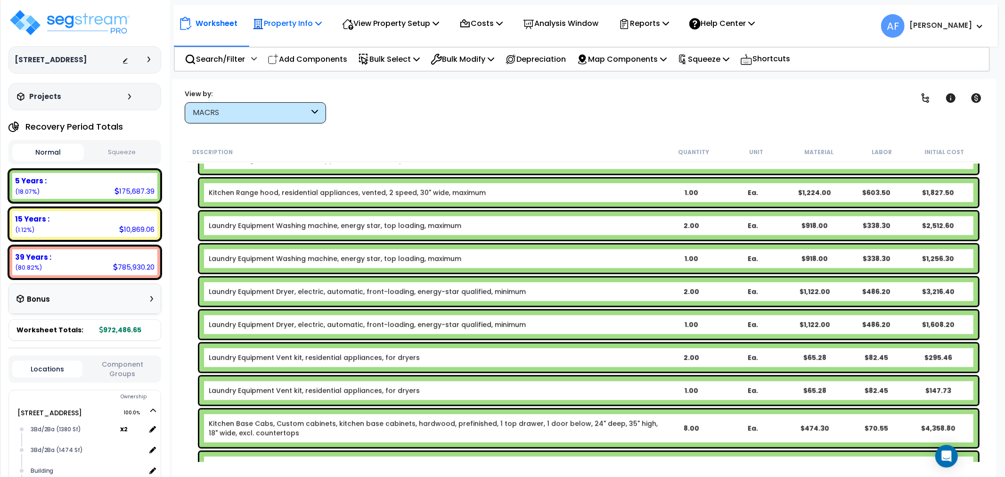
click at [316, 21] on p "Property Info" at bounding box center [286, 23] width 69 height 13
click at [292, 44] on link "Property Setup" at bounding box center [294, 44] width 93 height 19
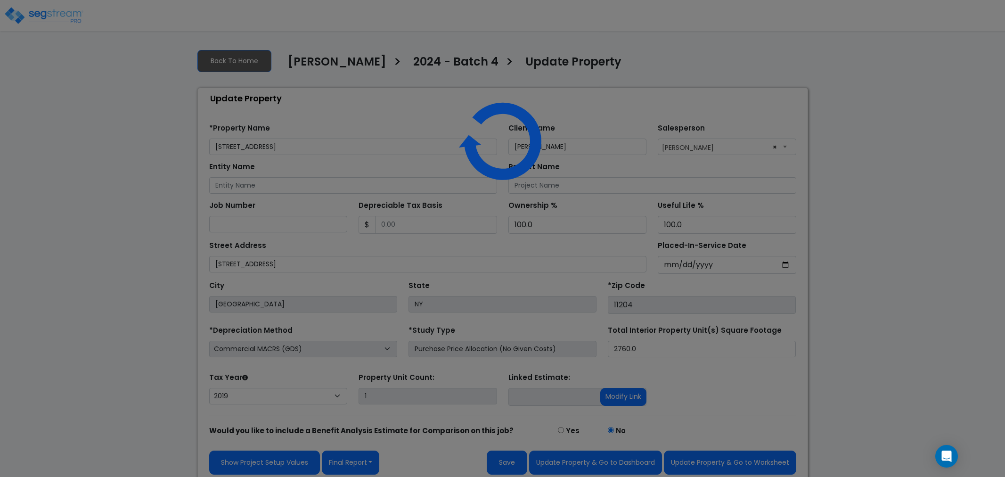
select select "2019"
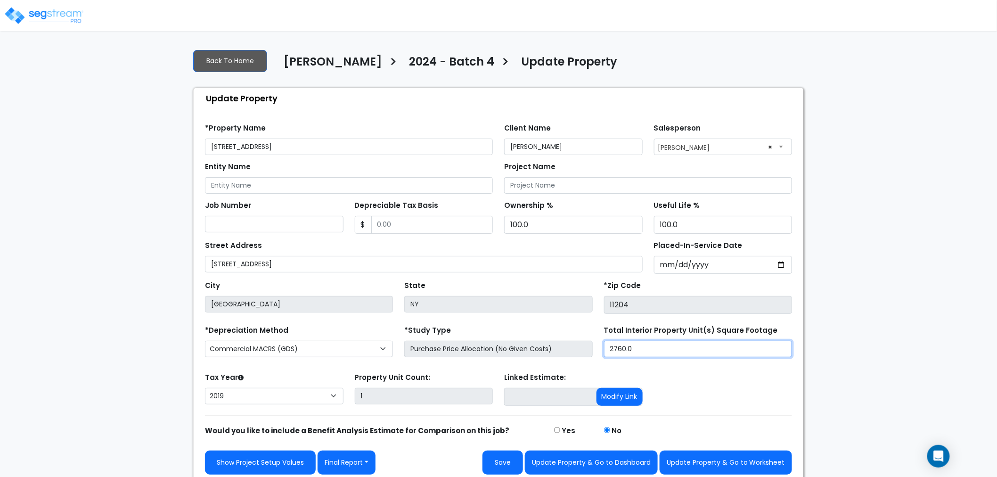
drag, startPoint x: 635, startPoint y: 346, endPoint x: 587, endPoint y: 351, distance: 47.9
click at [589, 350] on div "*Depreciation Method Commercial MACRS (GDS) Residential Rental MACRS (GDS) Comm…" at bounding box center [498, 342] width 598 height 38
type input "4,234.2"
click at [686, 376] on div "Tax Year Please Enter The Placed In Service Date First. 2026 2025 2024 2023 202…" at bounding box center [498, 389] width 598 height 38
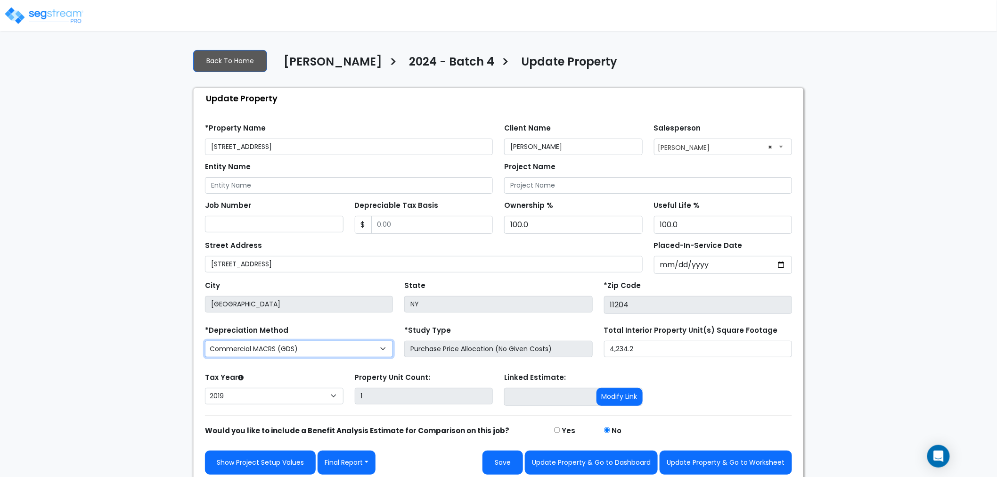
click at [385, 350] on select "Commercial MACRS (GDS) Residential Rental MACRS (GDS) Commercial MACRS (GDS) QIP" at bounding box center [299, 349] width 188 height 16
select select "RRM(_29"
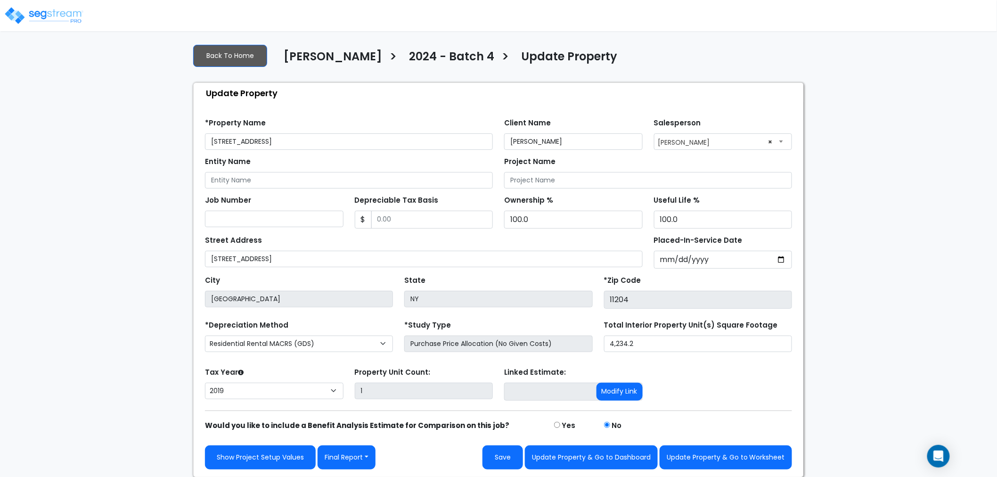
scroll to position [6, 0]
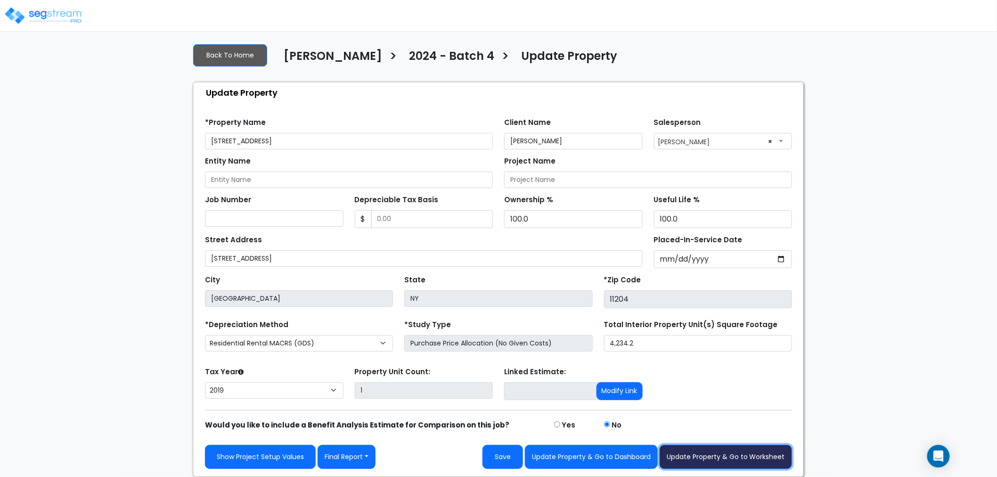
click at [709, 447] on button "Update Property & Go to Worksheet" at bounding box center [725, 457] width 132 height 24
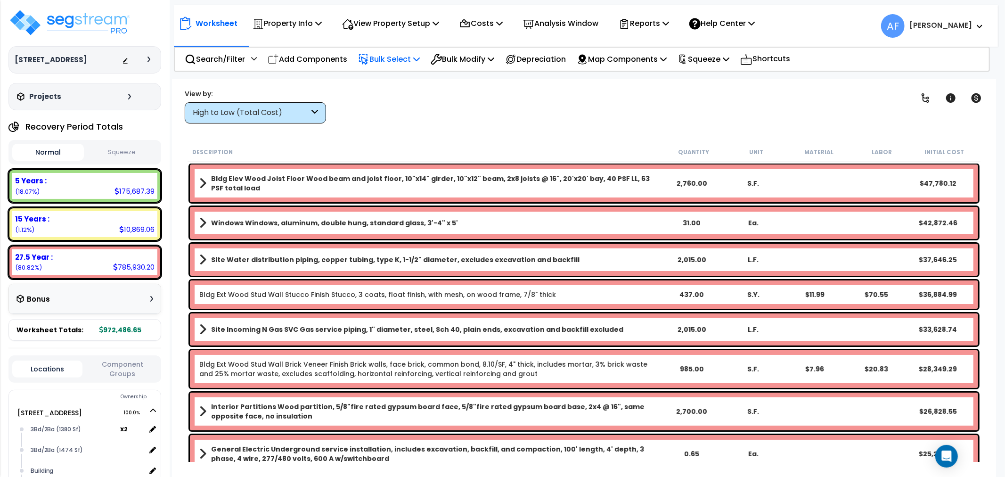
click at [400, 57] on p "Bulk Select" at bounding box center [389, 59] width 62 height 13
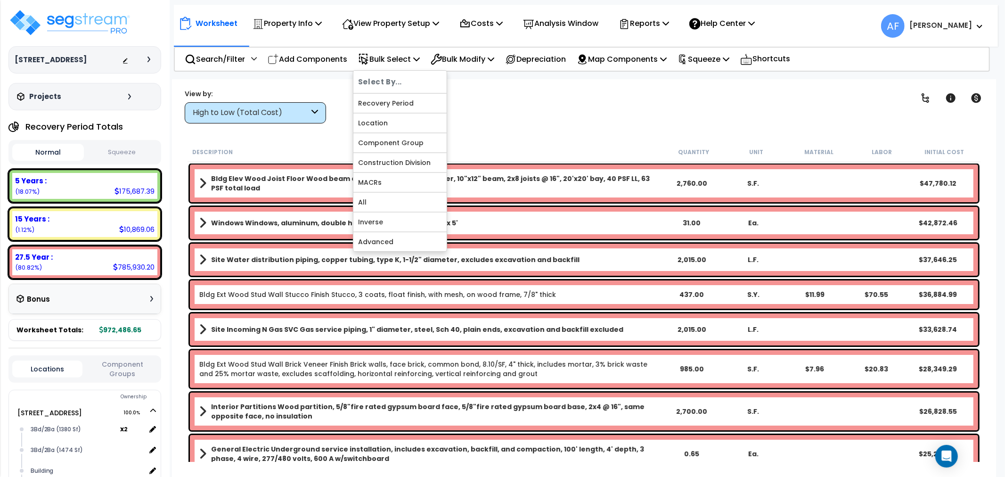
click at [314, 111] on icon at bounding box center [314, 112] width 7 height 11
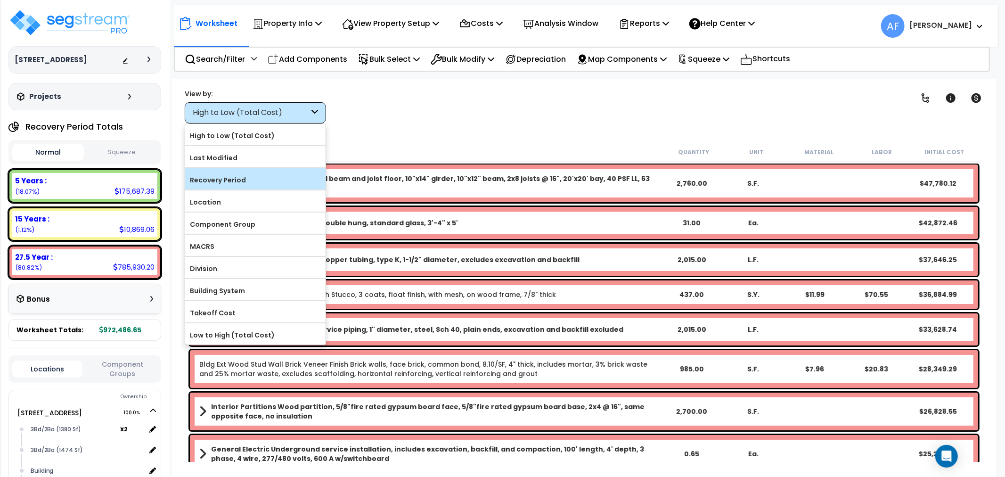
click at [222, 179] on label "Recovery Period" at bounding box center [255, 180] width 140 height 14
click at [0, 0] on input "Recovery Period" at bounding box center [0, 0] width 0 height 0
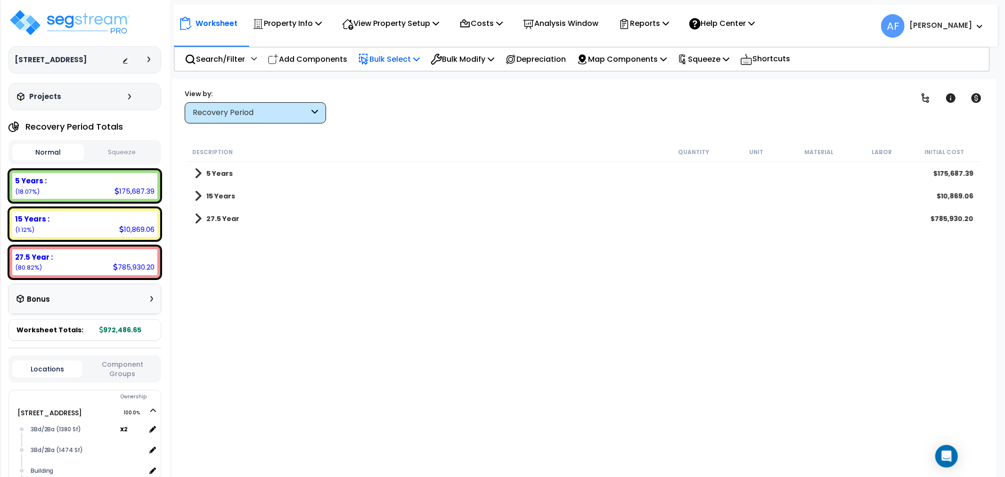
click at [420, 57] on icon at bounding box center [416, 59] width 7 height 8
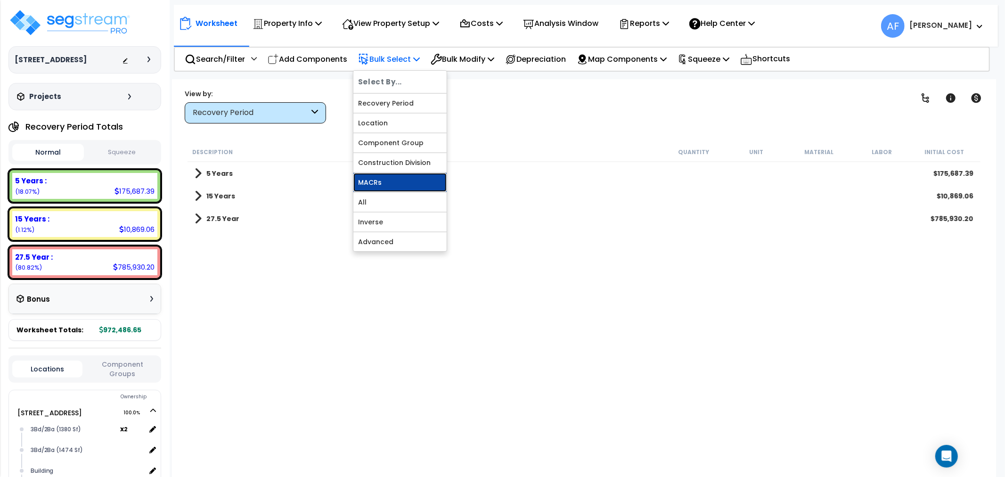
click at [376, 182] on link "MACRs" at bounding box center [399, 182] width 93 height 19
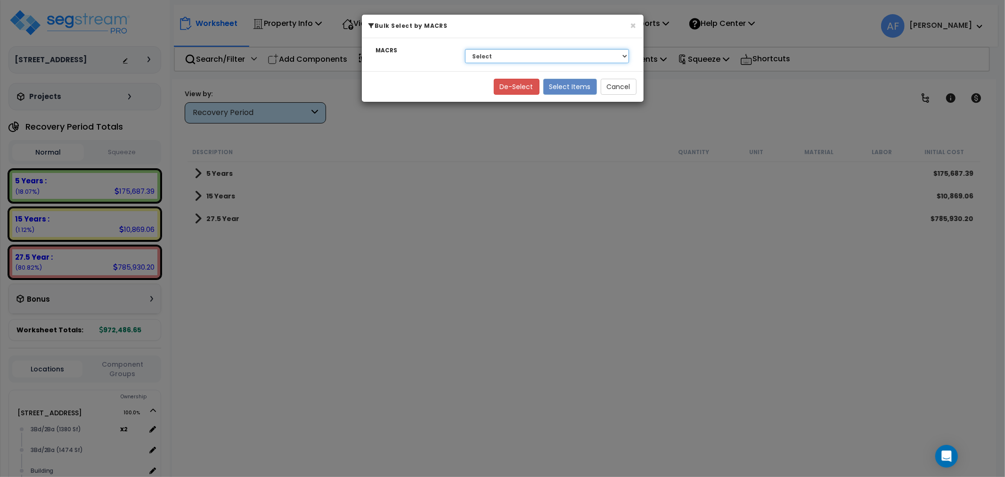
click at [548, 57] on select "Select 27.5 Year - NA - Long-Life Property 5 Years - 00.12 - Information System…" at bounding box center [547, 56] width 164 height 14
select select "3669"
click at [465, 49] on select "Select 27.5 Year - NA - Long-Life Property 5 Years - 00.12 - Information System…" at bounding box center [547, 56] width 164 height 14
click at [566, 87] on button "Select Items" at bounding box center [570, 87] width 54 height 16
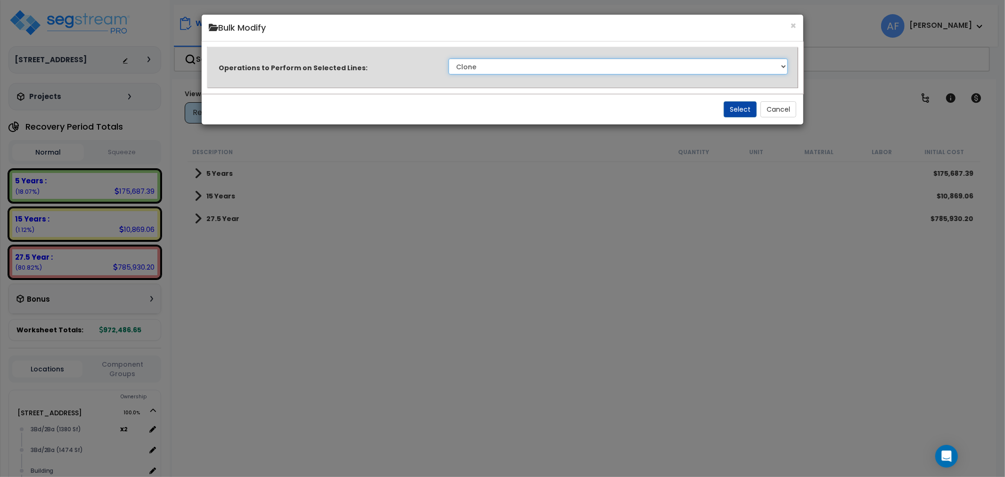
click at [529, 69] on select "Clone Delete Delete Zero Quantities Modify Component Group Modify Cost Sources …" at bounding box center [618, 66] width 340 height 16
select select "modifyTotalCostFactor"
click at [448, 58] on select "Clone Delete Delete Zero Quantities Modify Component Group Modify Cost Sources …" at bounding box center [618, 66] width 340 height 16
click at [743, 110] on button "Select" at bounding box center [740, 109] width 33 height 16
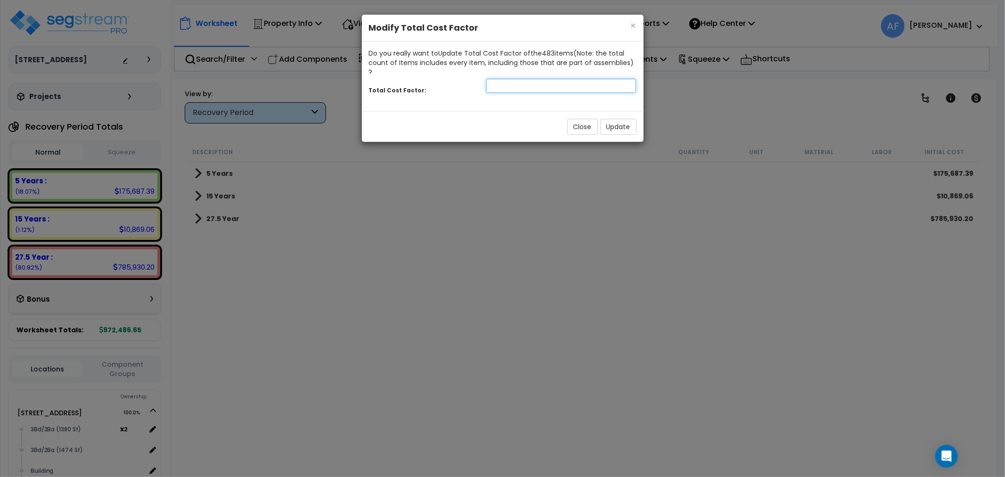
click at [509, 81] on input "number" at bounding box center [561, 86] width 150 height 14
click at [496, 79] on input "number" at bounding box center [561, 86] width 150 height 14
type input "0.7"
click at [620, 119] on button "Update" at bounding box center [618, 127] width 36 height 16
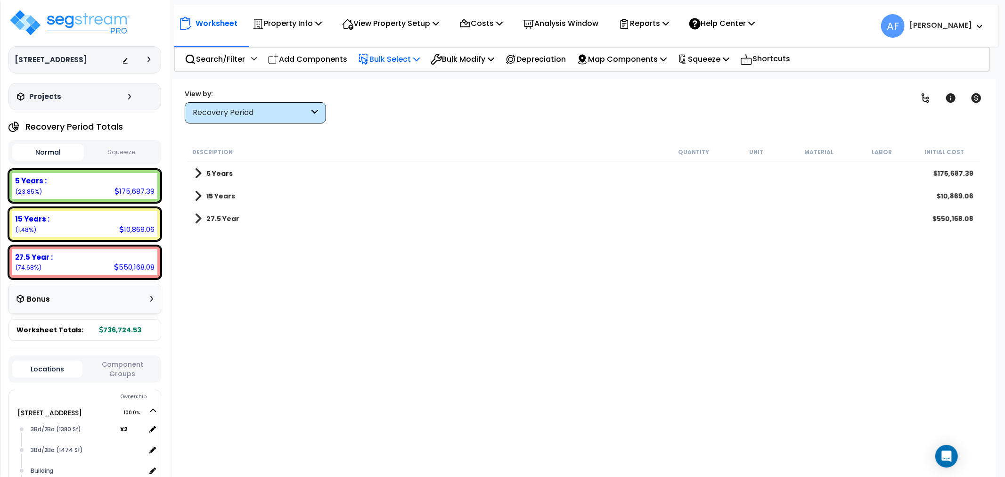
click at [404, 58] on p "Bulk Select" at bounding box center [389, 59] width 62 height 13
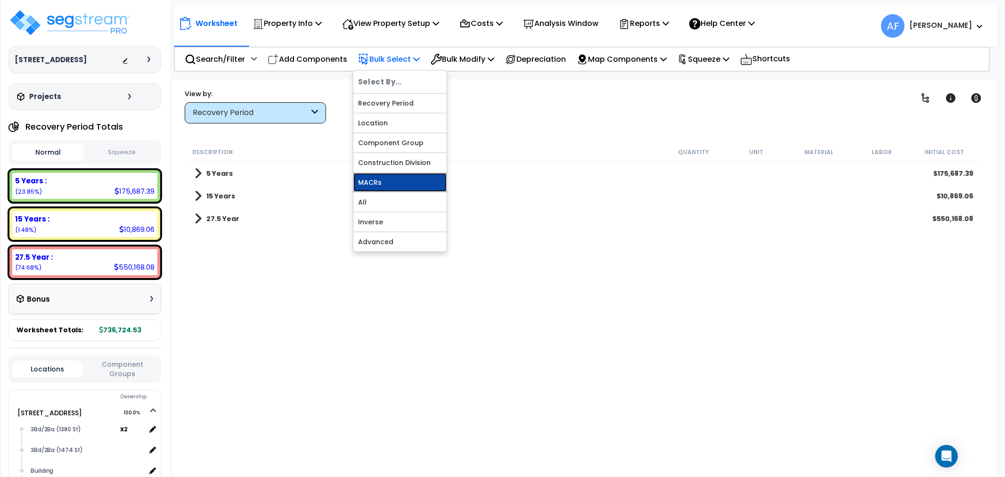
click at [382, 184] on link "MACRs" at bounding box center [399, 182] width 93 height 19
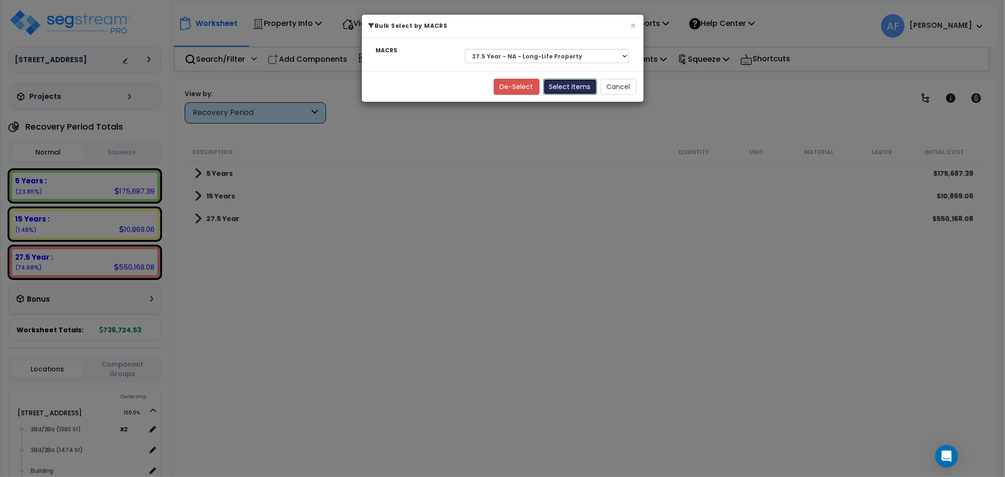
click at [575, 87] on button "Select Items" at bounding box center [570, 87] width 54 height 16
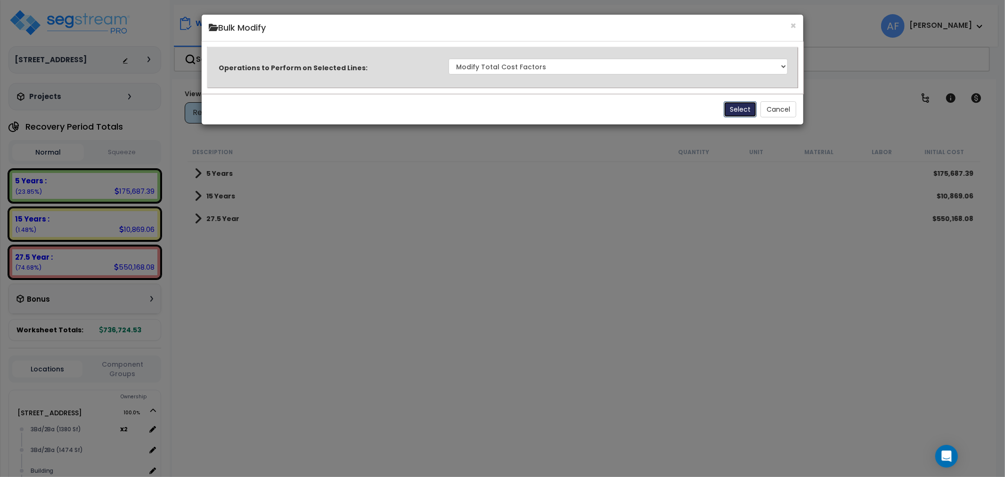
click at [741, 107] on button "Select" at bounding box center [740, 109] width 33 height 16
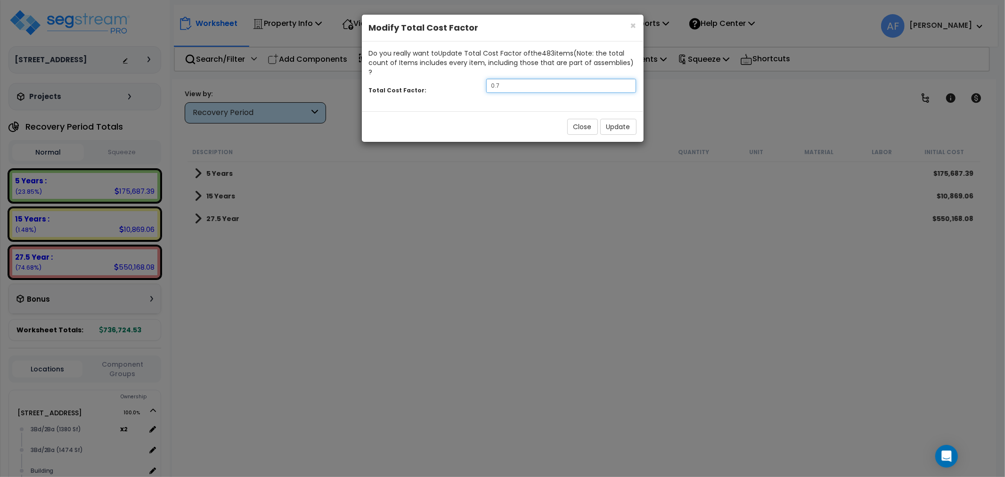
click at [504, 79] on input "0.7" at bounding box center [561, 86] width 150 height 14
type input "0.65"
click at [618, 119] on button "Update" at bounding box center [618, 127] width 36 height 16
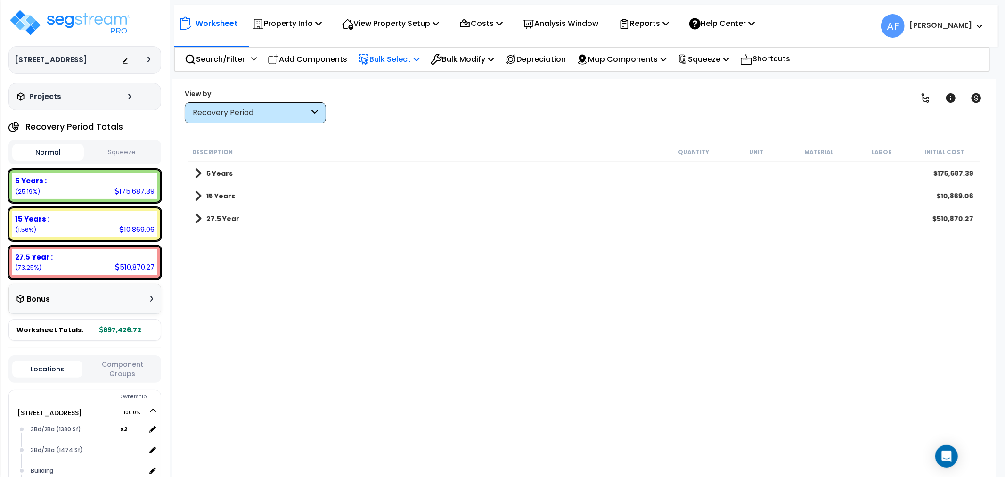
click at [389, 59] on p "Bulk Select" at bounding box center [389, 59] width 62 height 13
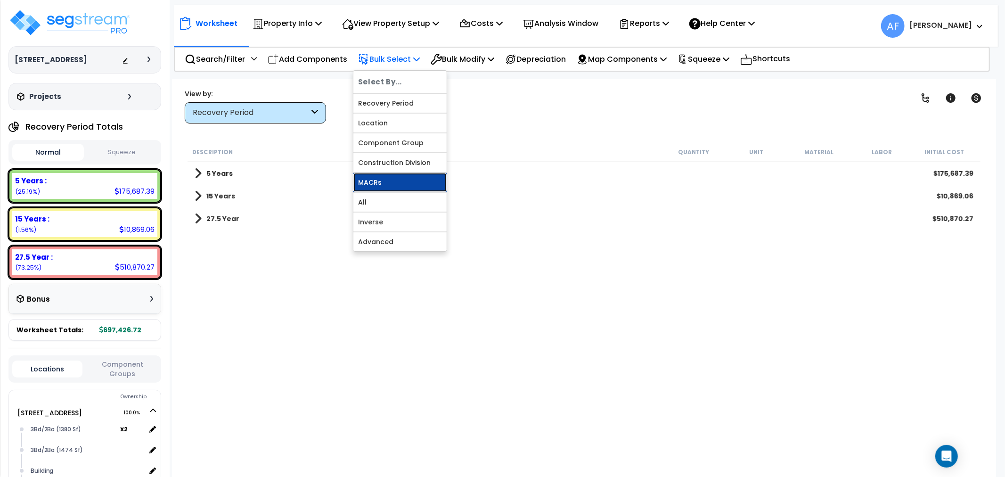
click at [372, 180] on link "MACRs" at bounding box center [399, 182] width 93 height 19
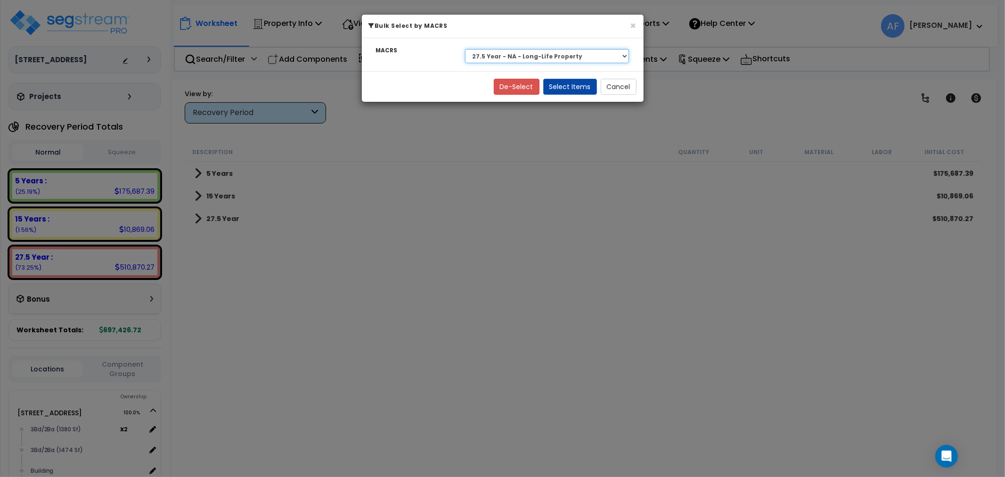
click at [532, 54] on select "Select 27.5 Year - NA - Long-Life Property 5 Years - 00.12 - Information System…" at bounding box center [547, 56] width 164 height 14
select select "3668"
click at [465, 49] on select "Select 27.5 Year - NA - Long-Life Property 5 Years - 00.12 - Information System…" at bounding box center [547, 56] width 164 height 14
click at [566, 86] on button "Select Items" at bounding box center [570, 87] width 54 height 16
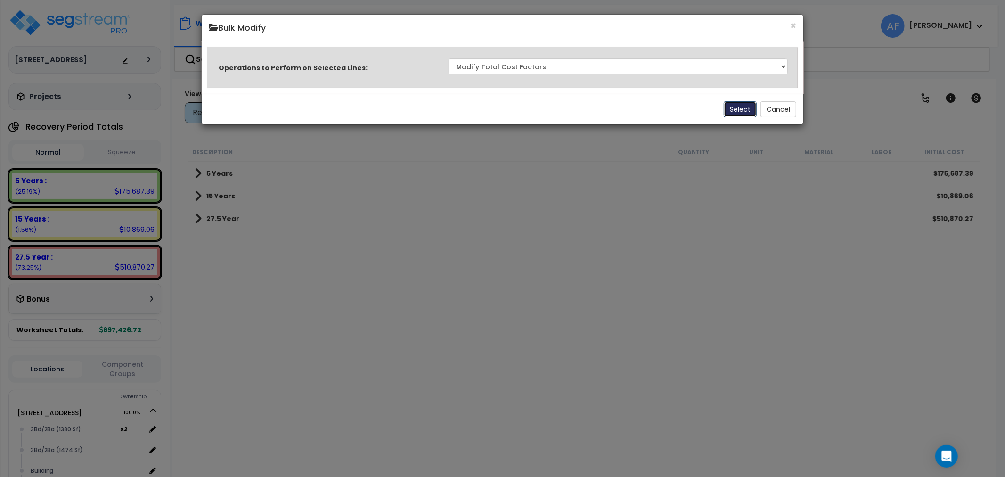
click at [734, 109] on button "Select" at bounding box center [740, 109] width 33 height 16
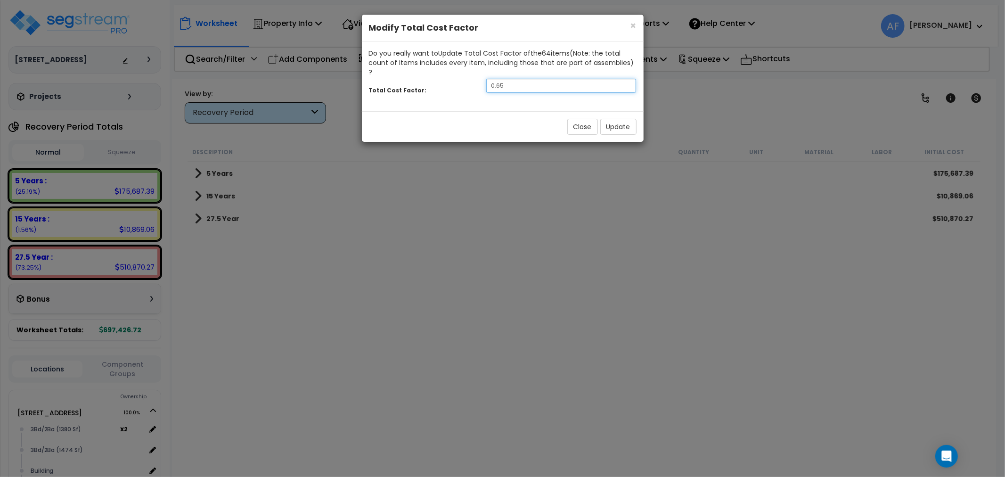
click at [509, 79] on input "0.65" at bounding box center [561, 86] width 150 height 14
type input "0.95"
click at [610, 119] on button "Update" at bounding box center [618, 127] width 36 height 16
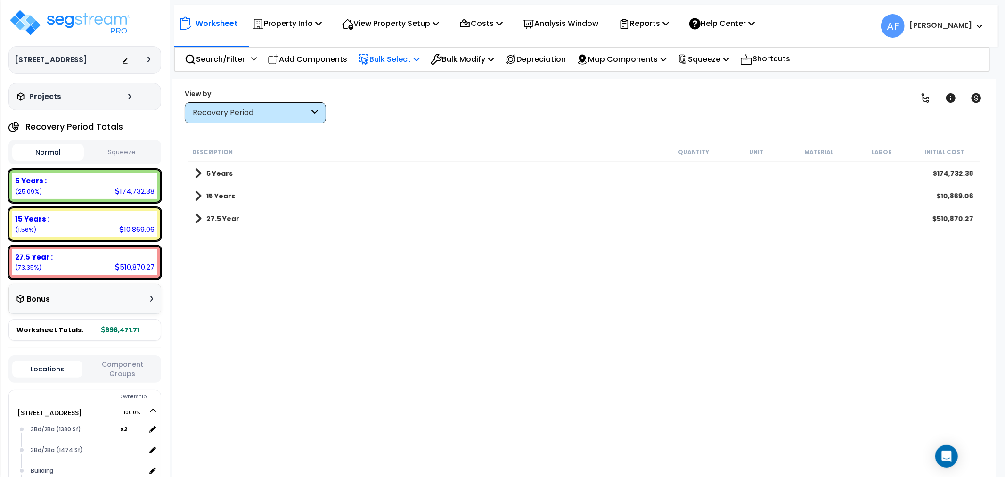
click at [399, 57] on p "Bulk Select" at bounding box center [389, 59] width 62 height 13
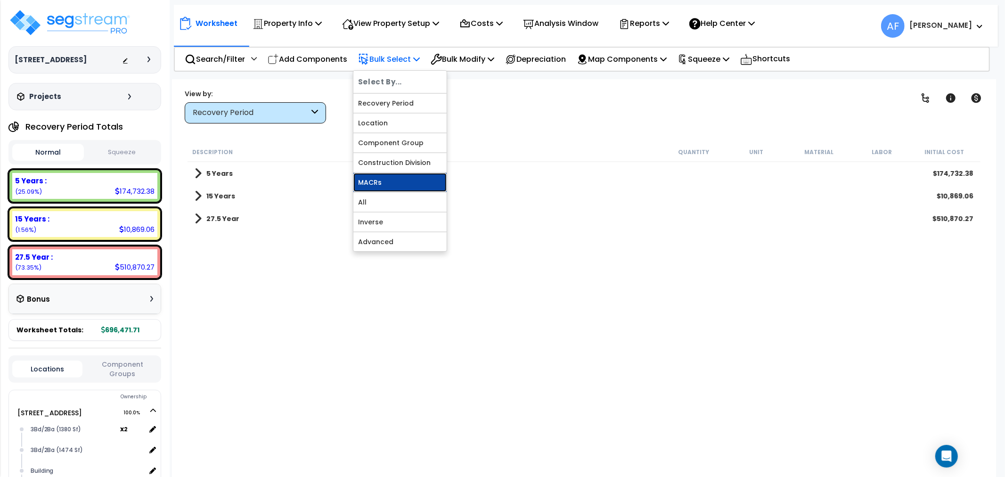
click at [377, 181] on link "MACRs" at bounding box center [399, 182] width 93 height 19
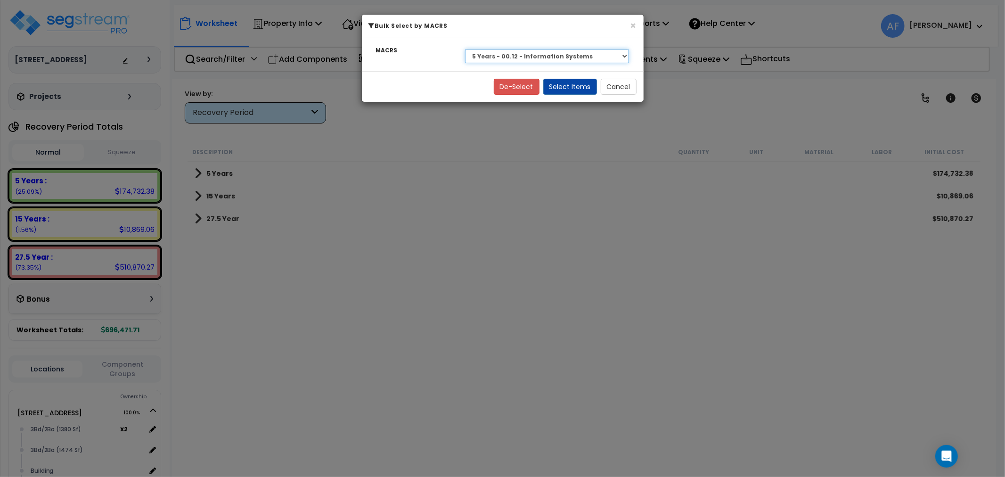
click at [519, 58] on select "Select 27.5 Year - NA - Long-Life Property 5 Years - 00.12 - Information System…" at bounding box center [547, 56] width 164 height 14
click at [465, 49] on select "Select 27.5 Year - NA - Long-Life Property 5 Years - 00.12 - Information System…" at bounding box center [547, 56] width 164 height 14
click at [571, 86] on button "Select Items" at bounding box center [570, 87] width 54 height 16
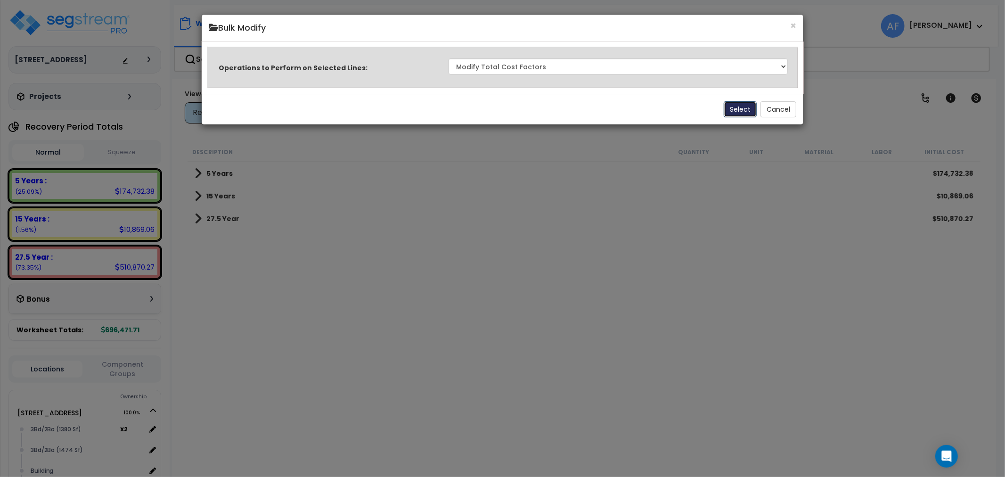
click at [737, 109] on button "Select" at bounding box center [740, 109] width 33 height 16
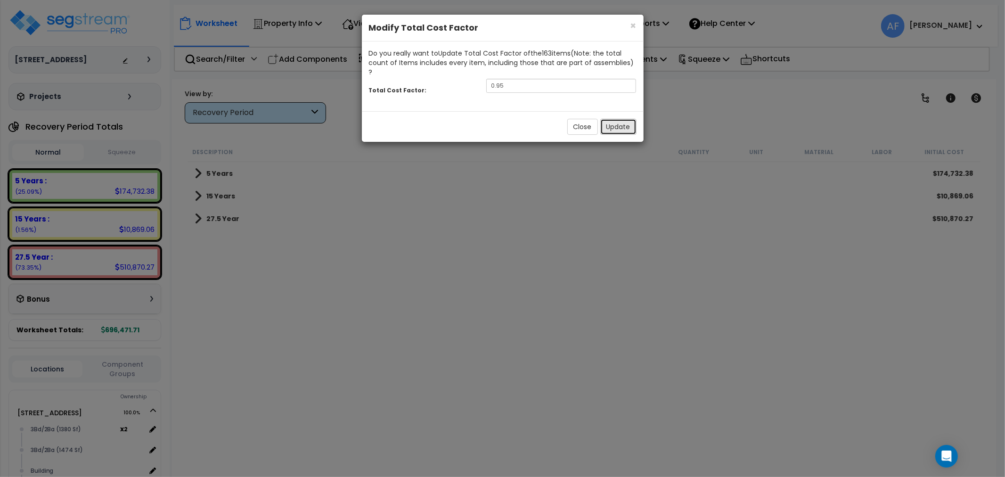
click at [617, 119] on button "Update" at bounding box center [618, 127] width 36 height 16
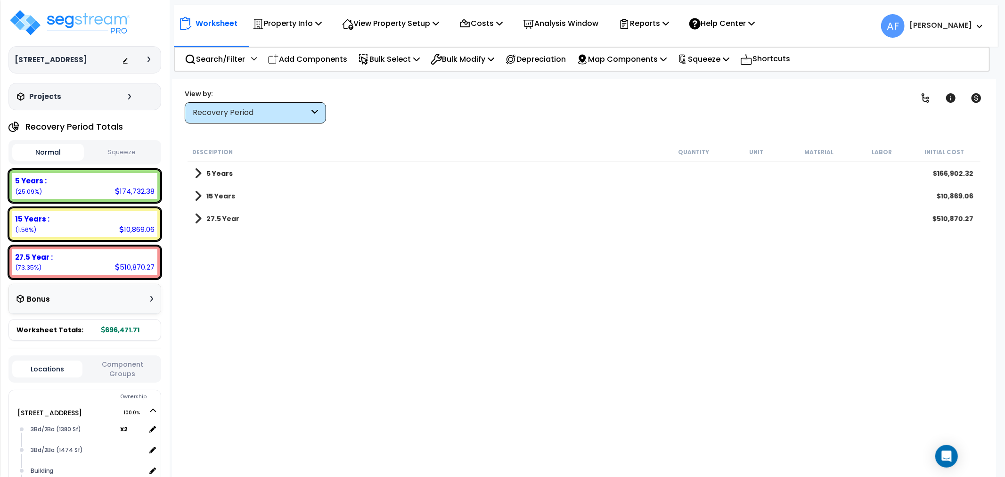
click at [399, 57] on p "Bulk Select" at bounding box center [389, 59] width 62 height 13
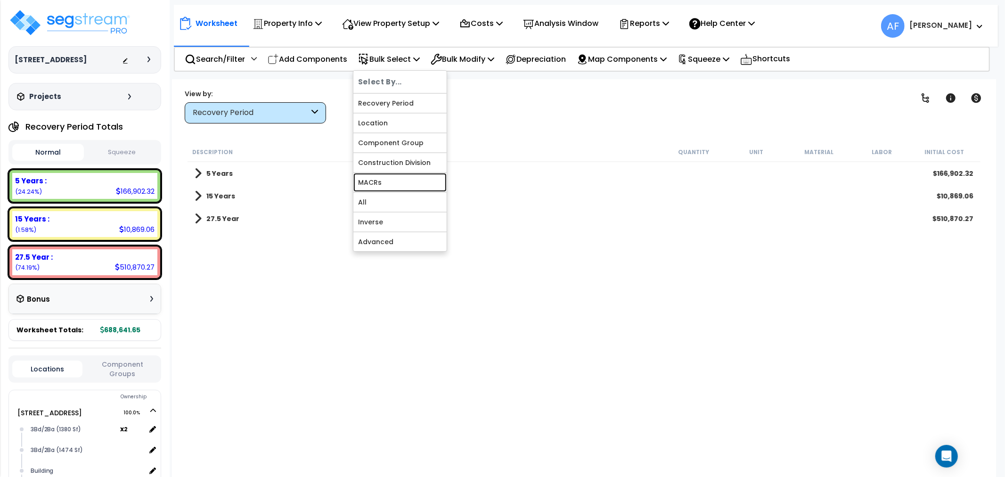
click at [375, 176] on link "MACRs" at bounding box center [399, 182] width 93 height 19
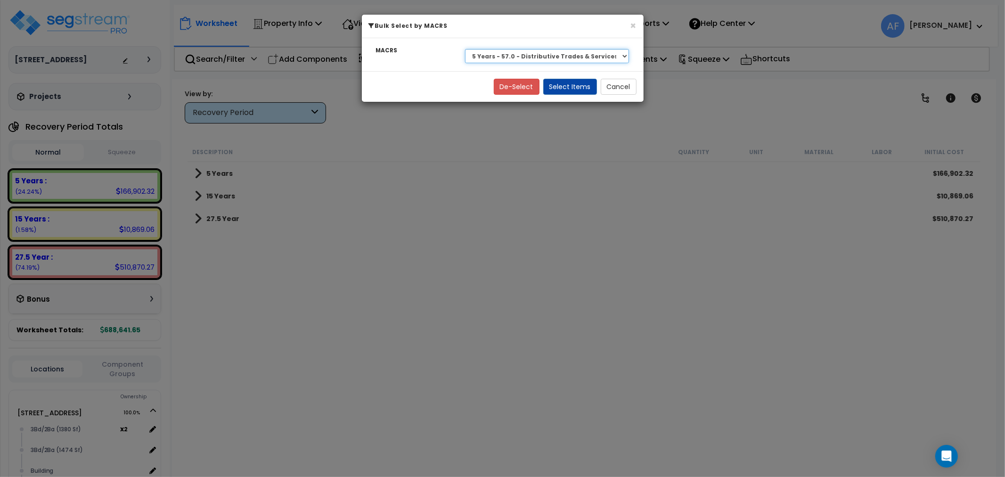
click at [581, 54] on select "Select 27.5 Year - NA - Long-Life Property 5 Years - 00.12 - Information System…" at bounding box center [547, 56] width 164 height 14
select select "3666"
click at [465, 49] on select "Select 27.5 Year - NA - Long-Life Property 5 Years - 00.12 - Information System…" at bounding box center [547, 56] width 164 height 14
click at [563, 88] on button "Select Items" at bounding box center [570, 87] width 54 height 16
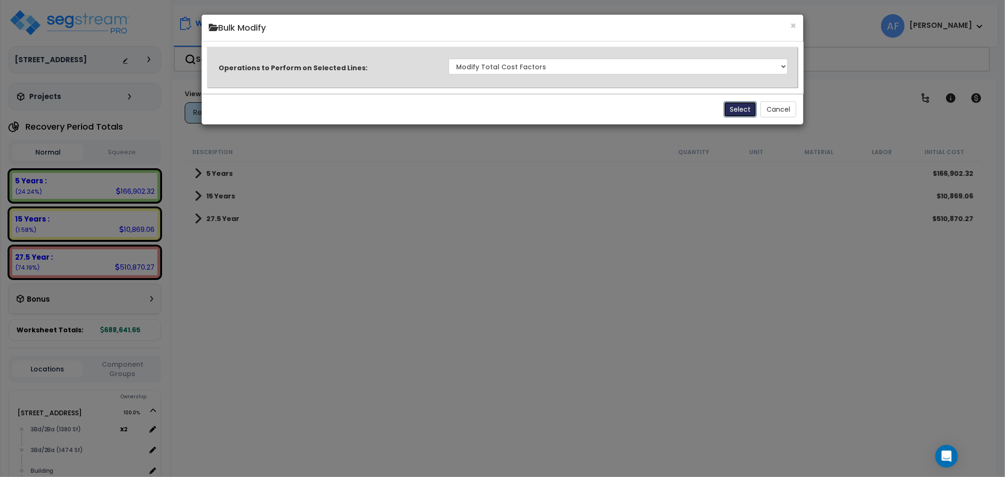
click at [733, 110] on button "Select" at bounding box center [740, 109] width 33 height 16
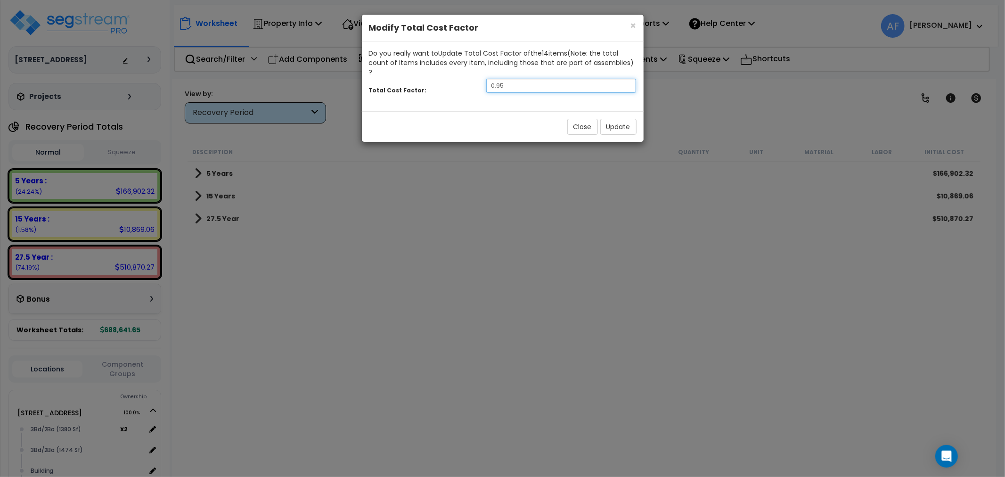
click at [514, 79] on input "0.95" at bounding box center [561, 86] width 150 height 14
type input "0.9"
click at [610, 119] on button "Update" at bounding box center [618, 127] width 36 height 16
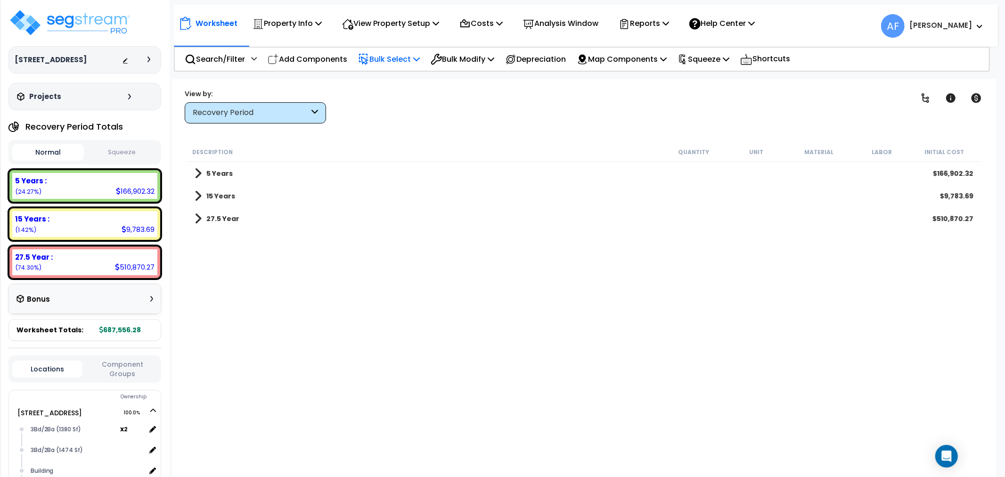
click at [406, 60] on p "Bulk Select" at bounding box center [389, 59] width 62 height 13
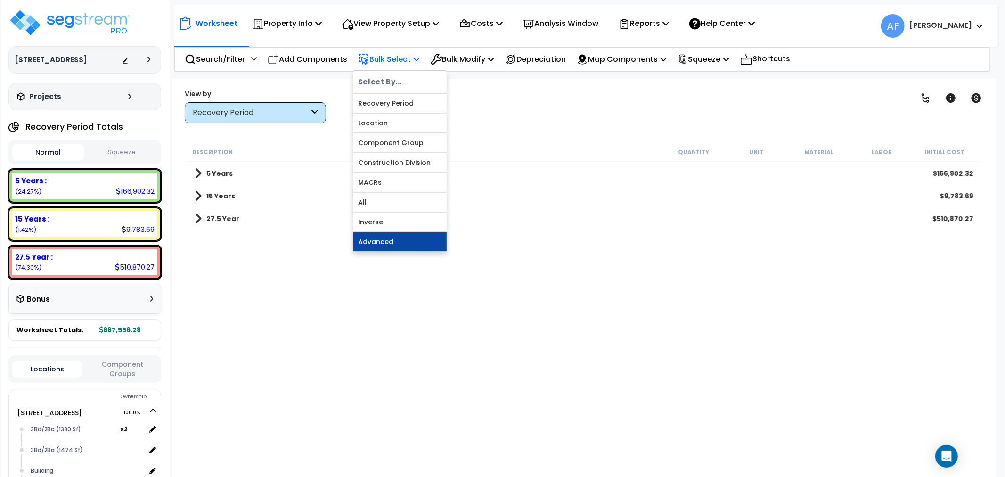
click at [378, 244] on link "Advanced" at bounding box center [399, 241] width 93 height 19
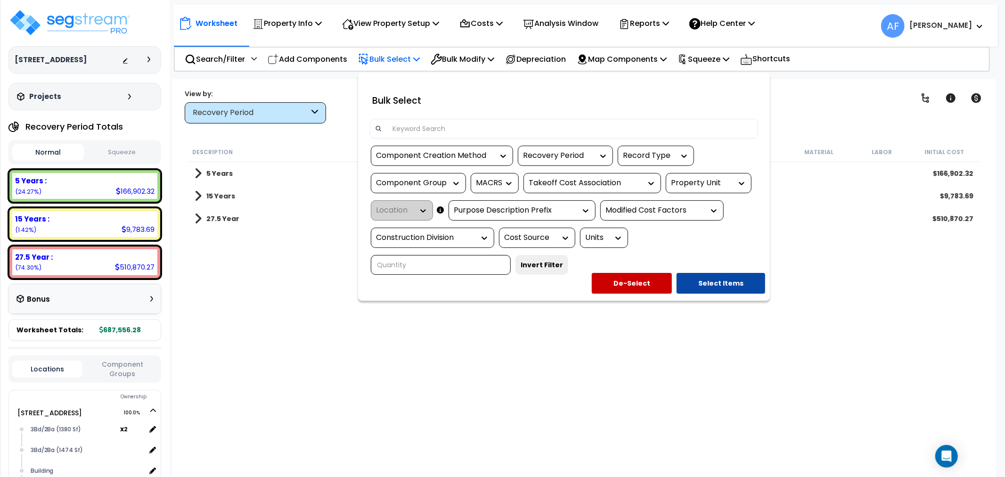
click at [483, 241] on icon at bounding box center [484, 237] width 9 height 9
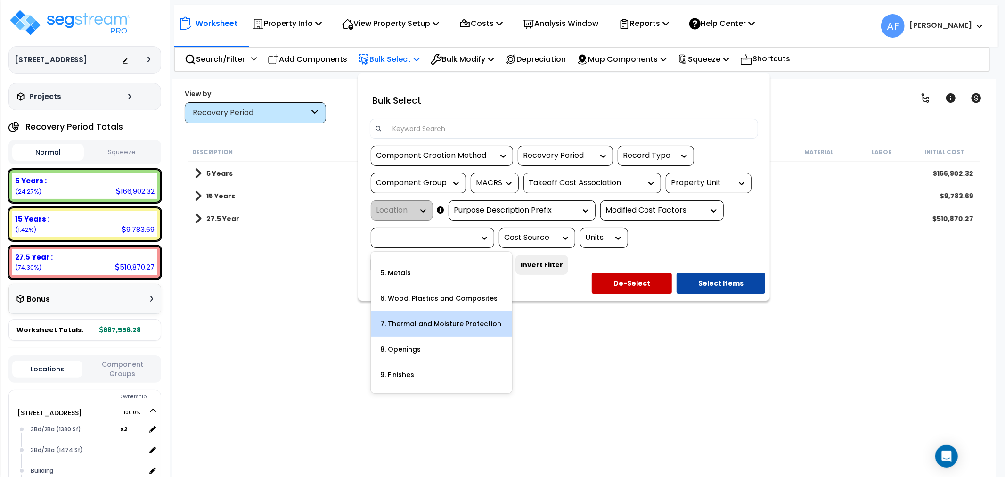
scroll to position [105, 0]
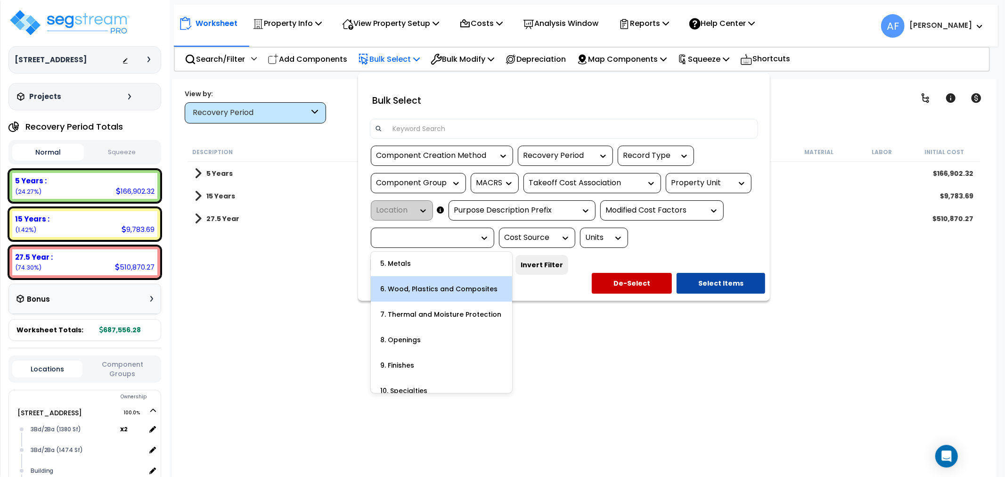
click at [436, 293] on div "6. Wood, Plastics and Composites" at bounding box center [441, 288] width 141 height 25
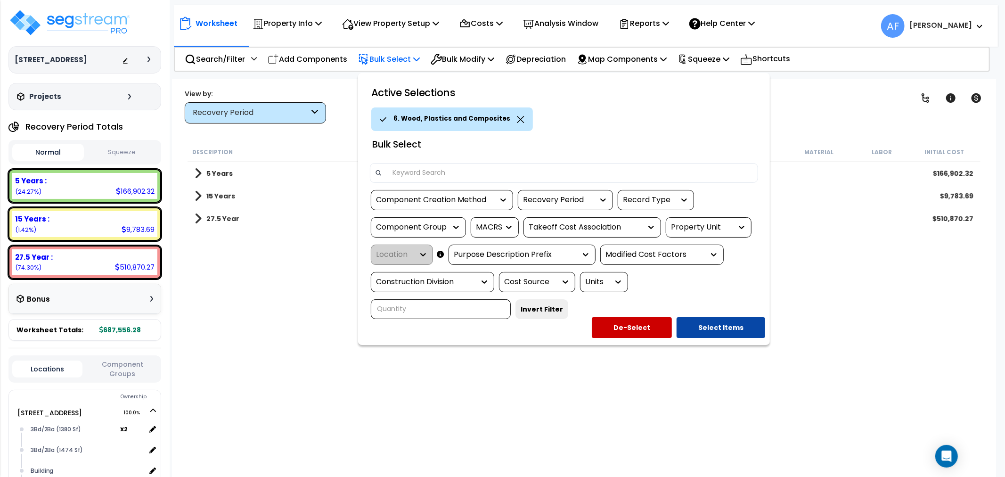
click at [486, 283] on icon at bounding box center [484, 281] width 6 height 3
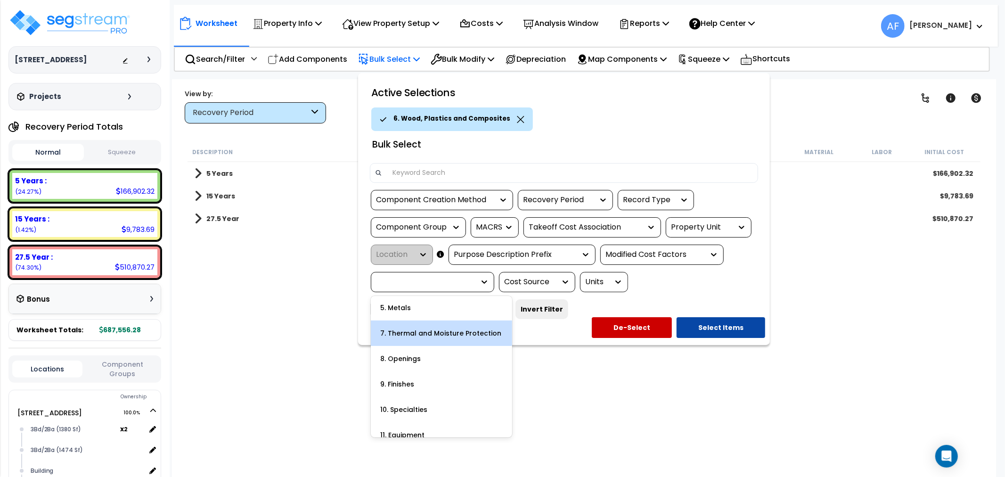
click at [437, 336] on div "7. Thermal and Moisture Protection" at bounding box center [441, 332] width 141 height 25
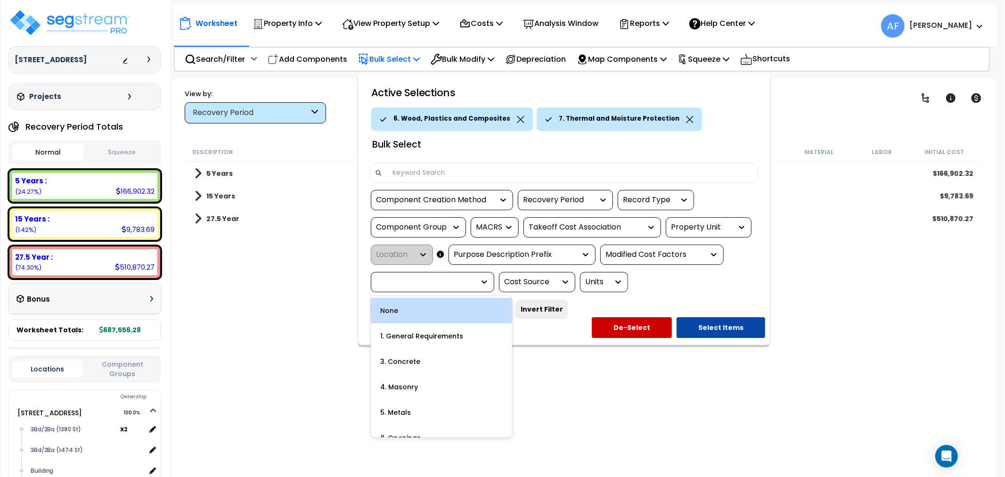
click at [487, 279] on icon at bounding box center [484, 281] width 9 height 9
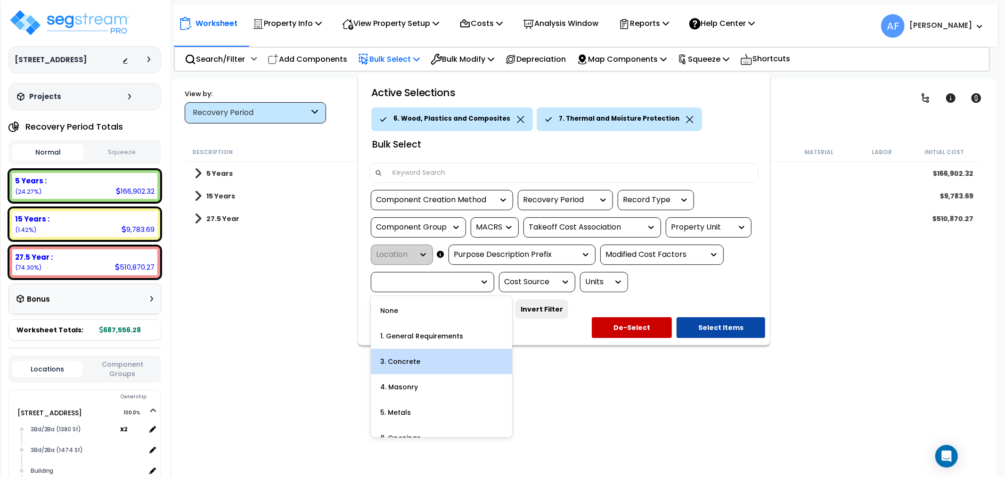
click at [426, 365] on div "3. Concrete" at bounding box center [441, 361] width 141 height 25
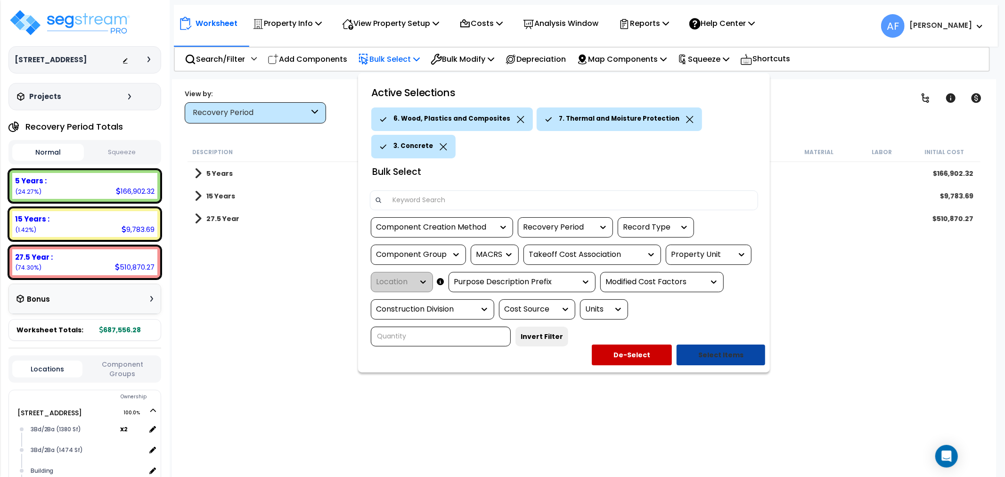
click at [727, 356] on button "Select Items" at bounding box center [720, 354] width 89 height 21
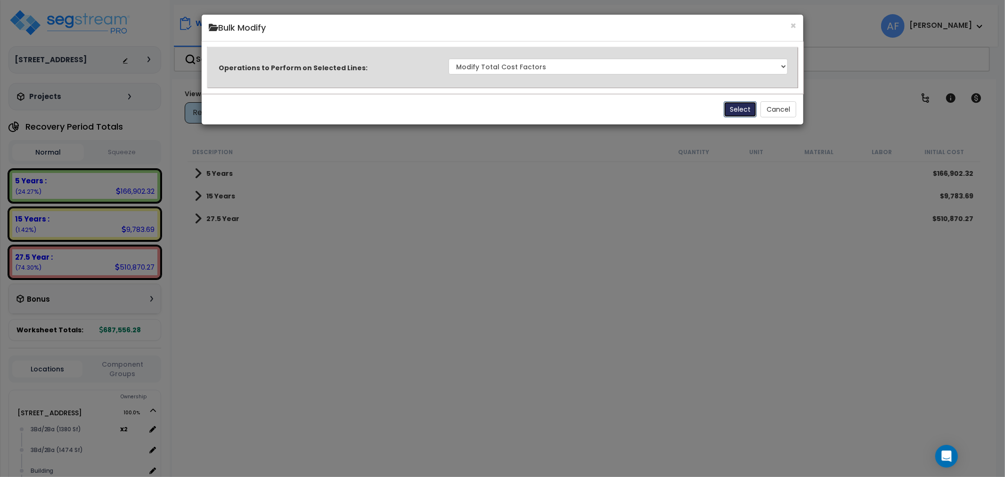
click at [744, 106] on button "Select" at bounding box center [740, 109] width 33 height 16
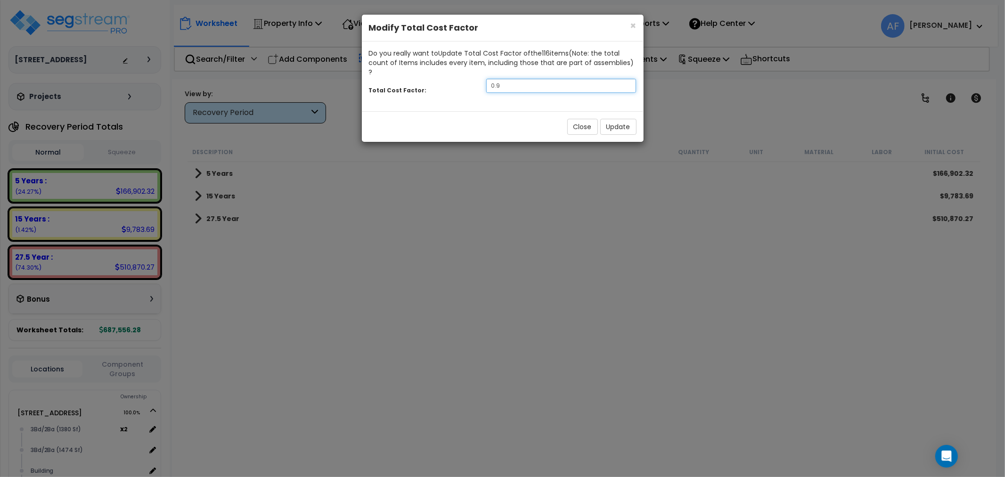
click at [519, 79] on input "0.9" at bounding box center [561, 86] width 150 height 14
type input "0.6"
click at [626, 120] on button "Update" at bounding box center [618, 127] width 36 height 16
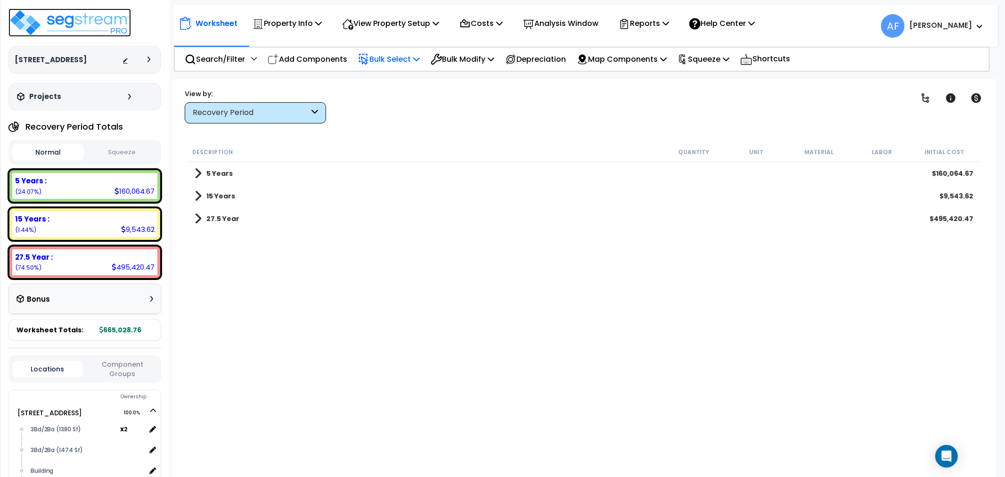
click at [87, 23] on img at bounding box center [69, 22] width 122 height 28
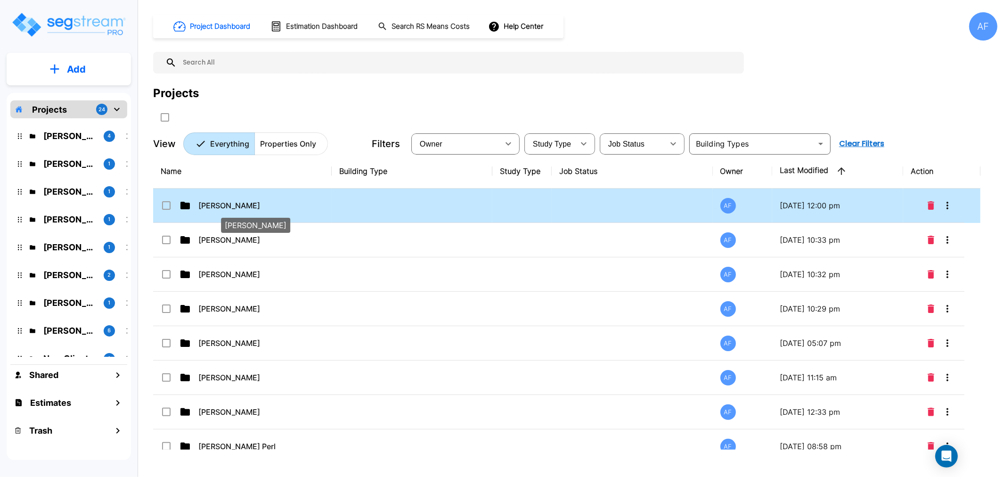
click at [216, 205] on p "Moshe Toiv" at bounding box center [245, 205] width 94 height 11
click at [215, 205] on p "Moshe Toiv" at bounding box center [245, 205] width 94 height 11
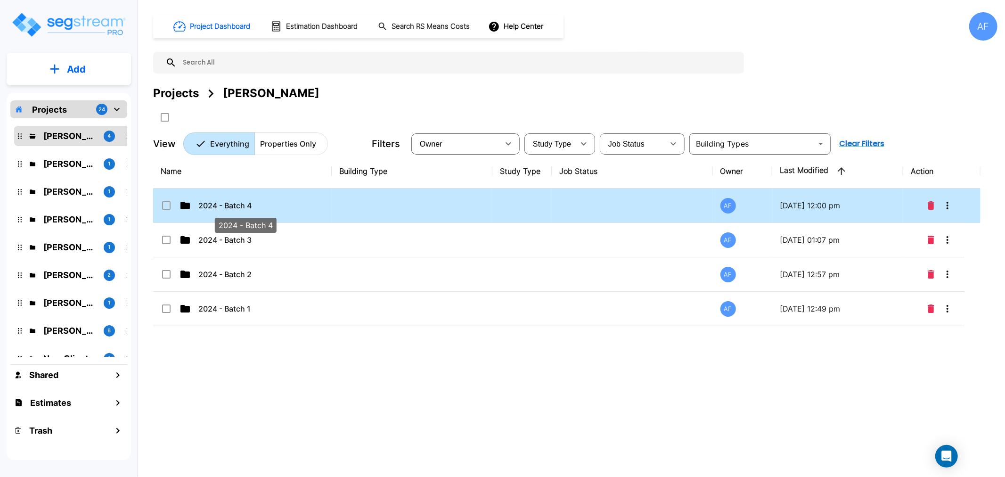
click at [229, 205] on p "2024 - Batch 4" at bounding box center [245, 205] width 94 height 11
checkbox input "true"
click at [229, 205] on p "2024 - Batch 4" at bounding box center [245, 205] width 94 height 11
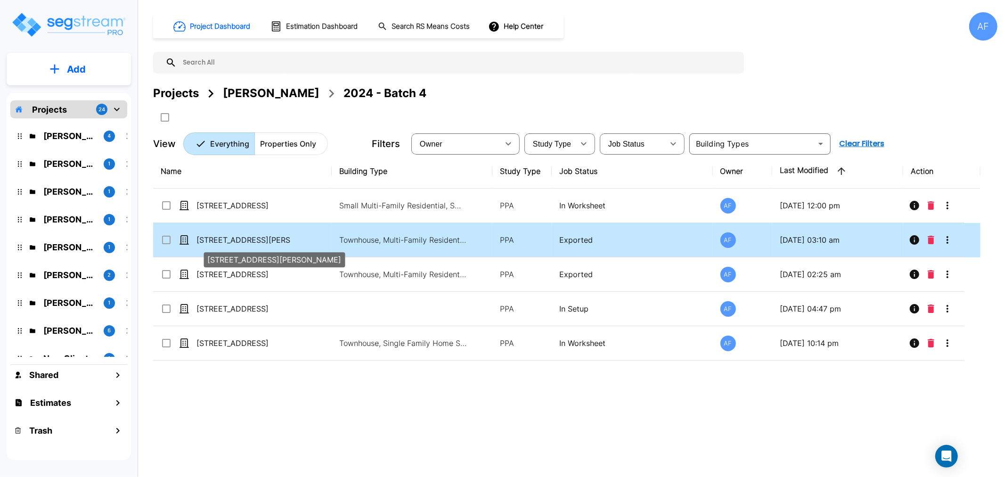
click at [225, 241] on p "[STREET_ADDRESS][PERSON_NAME]" at bounding box center [243, 239] width 94 height 11
checkbox input "true"
click at [225, 241] on p "[STREET_ADDRESS][PERSON_NAME]" at bounding box center [243, 239] width 94 height 11
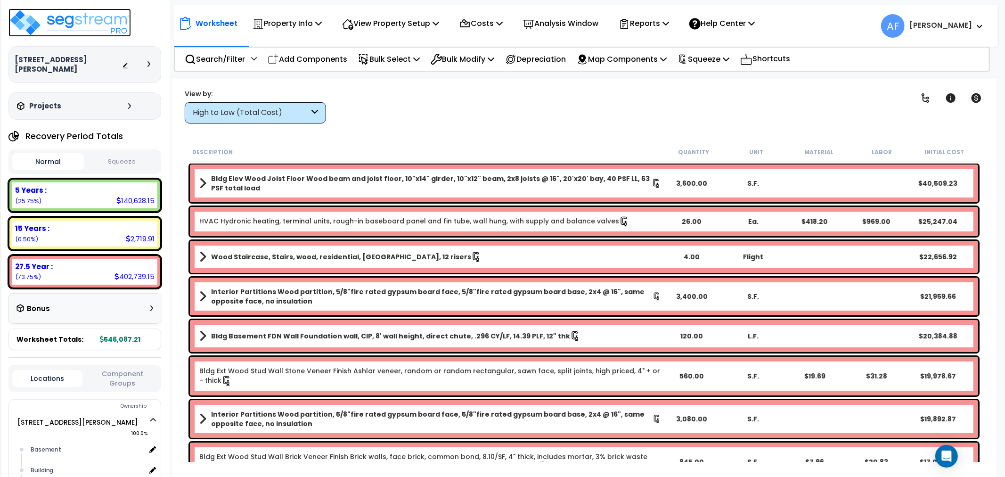
drag, startPoint x: 93, startPoint y: 21, endPoint x: 96, endPoint y: 27, distance: 7.0
click at [93, 21] on img at bounding box center [69, 22] width 122 height 28
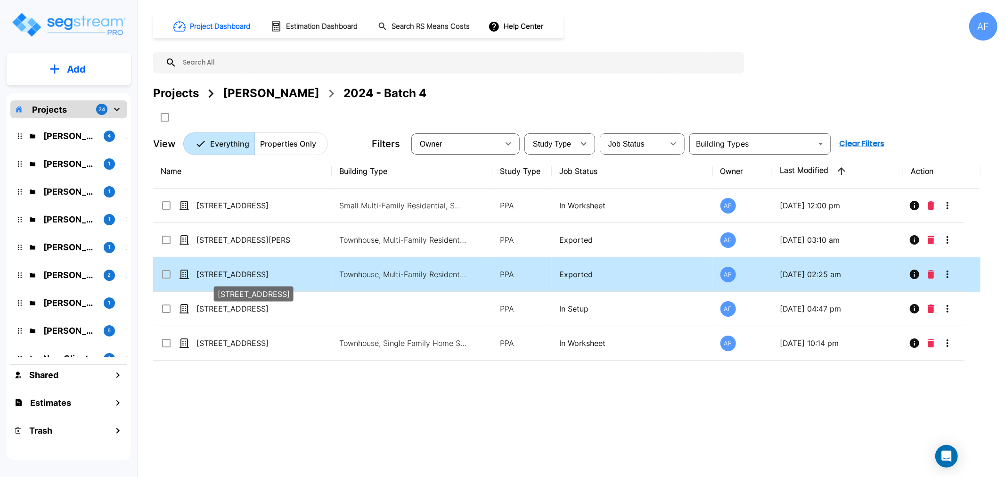
click at [224, 270] on p "[STREET_ADDRESS]" at bounding box center [243, 273] width 94 height 11
checkbox input "true"
click at [224, 270] on p "[STREET_ADDRESS]" at bounding box center [243, 273] width 94 height 11
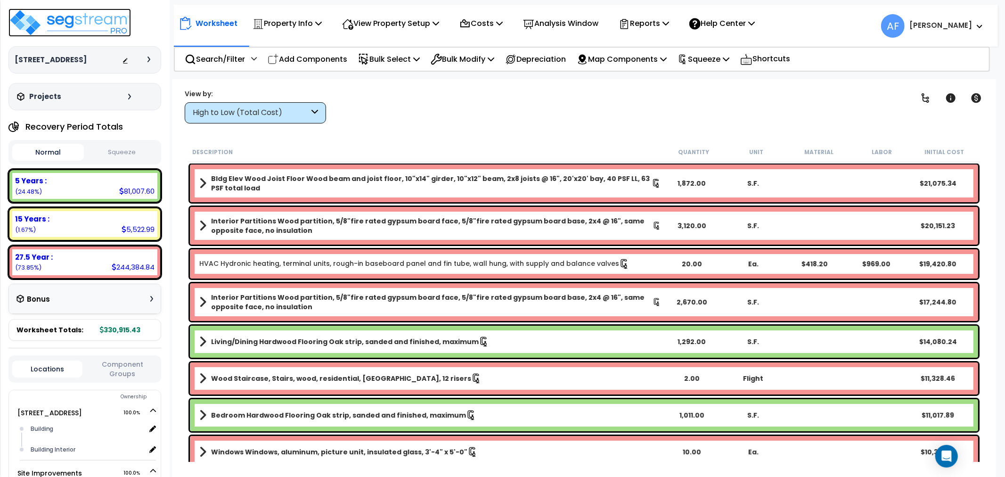
click at [71, 20] on img at bounding box center [69, 22] width 122 height 28
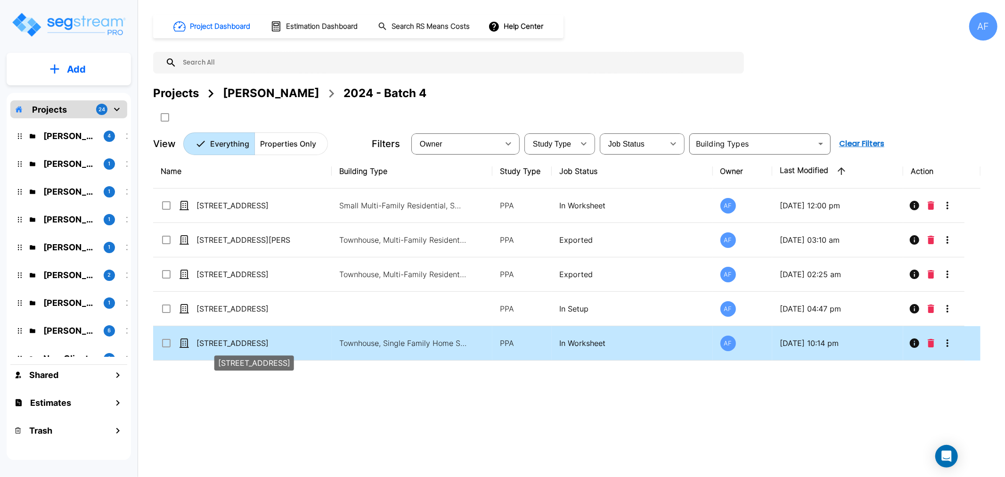
click at [214, 338] on p "[STREET_ADDRESS]" at bounding box center [243, 342] width 94 height 11
checkbox input "true"
click at [214, 338] on p "[STREET_ADDRESS]" at bounding box center [243, 342] width 94 height 11
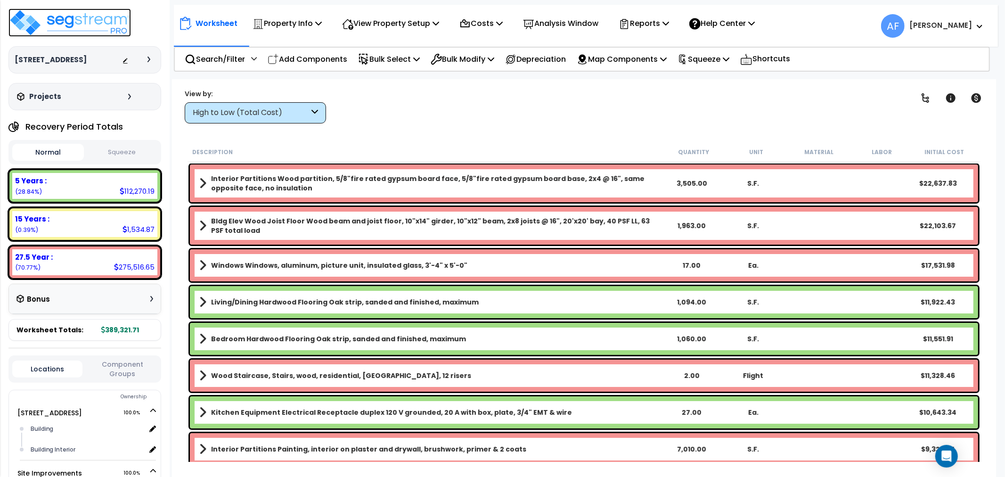
click at [76, 23] on img at bounding box center [69, 22] width 122 height 28
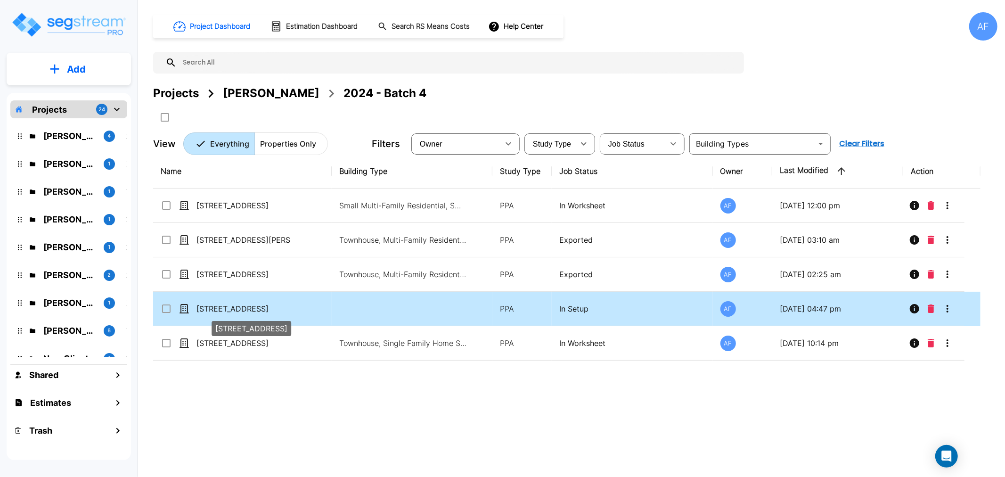
click at [227, 309] on p "[STREET_ADDRESS]" at bounding box center [243, 308] width 94 height 11
click at [228, 307] on p "[STREET_ADDRESS]" at bounding box center [243, 308] width 94 height 11
checkbox input "false"
click at [228, 307] on p "[STREET_ADDRESS]" at bounding box center [243, 308] width 94 height 11
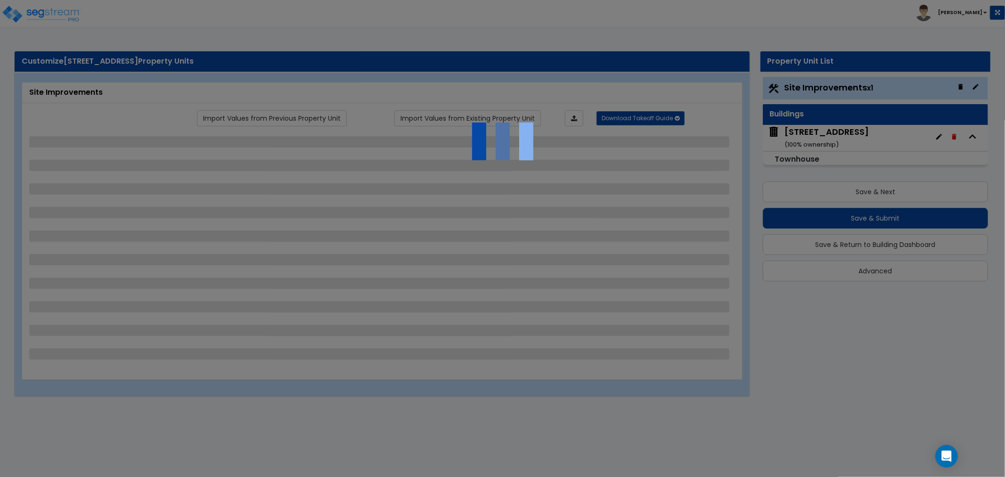
select select "2"
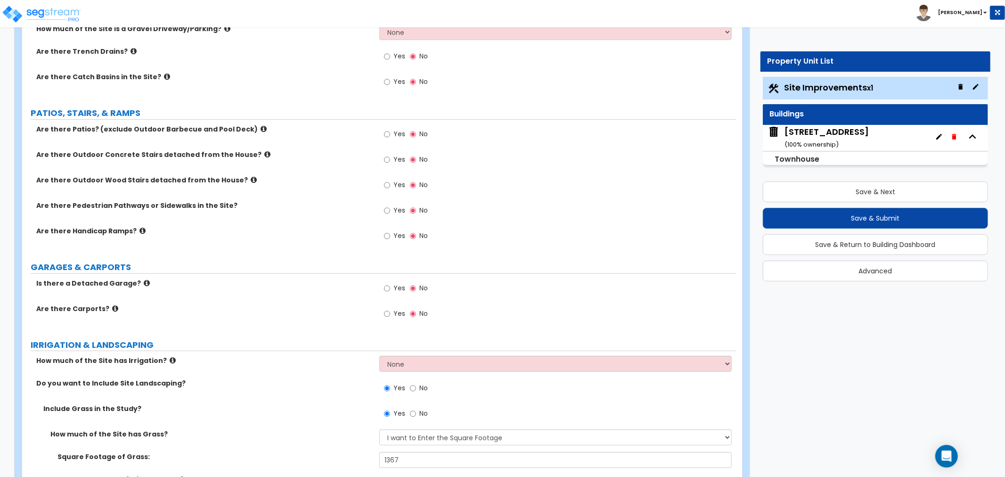
scroll to position [628, 0]
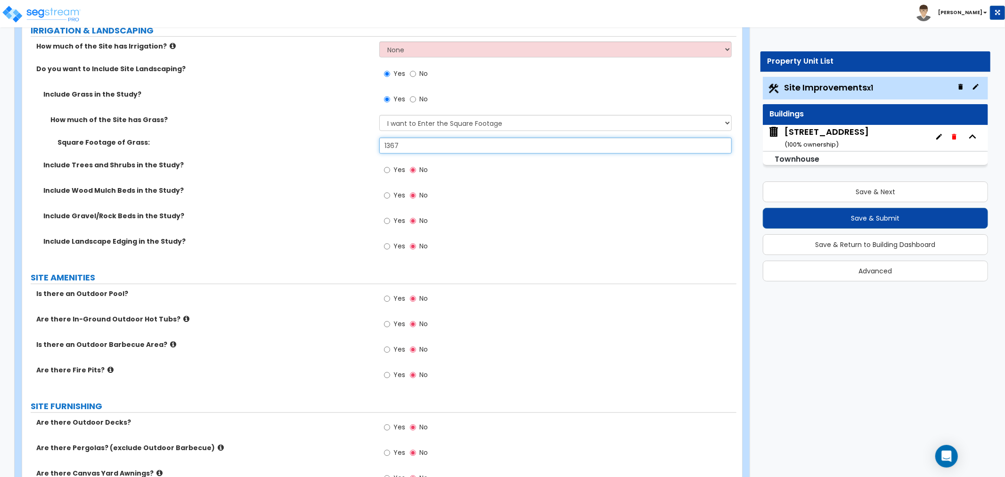
click at [414, 139] on input "1367" at bounding box center [555, 146] width 352 height 16
type input "1,368"
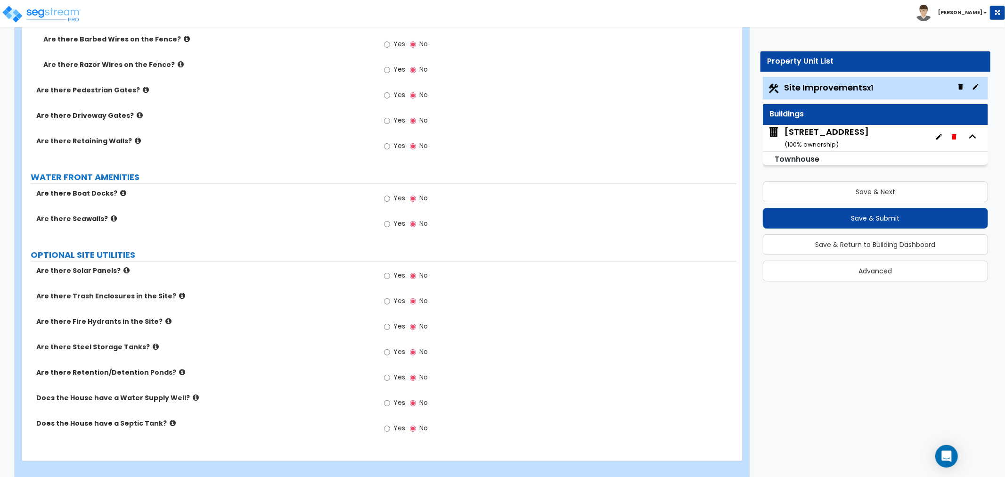
scroll to position [1504, 0]
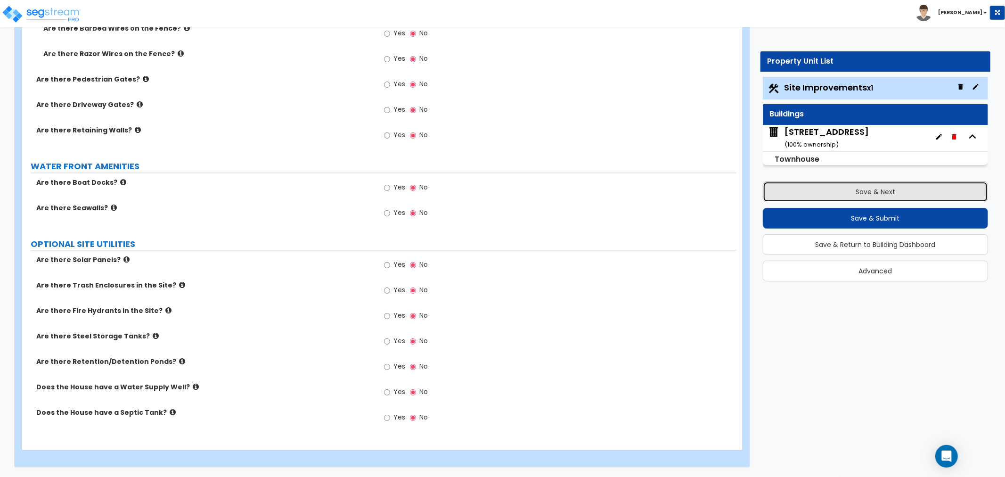
click at [902, 191] on button "Save & Next" at bounding box center [875, 191] width 225 height 21
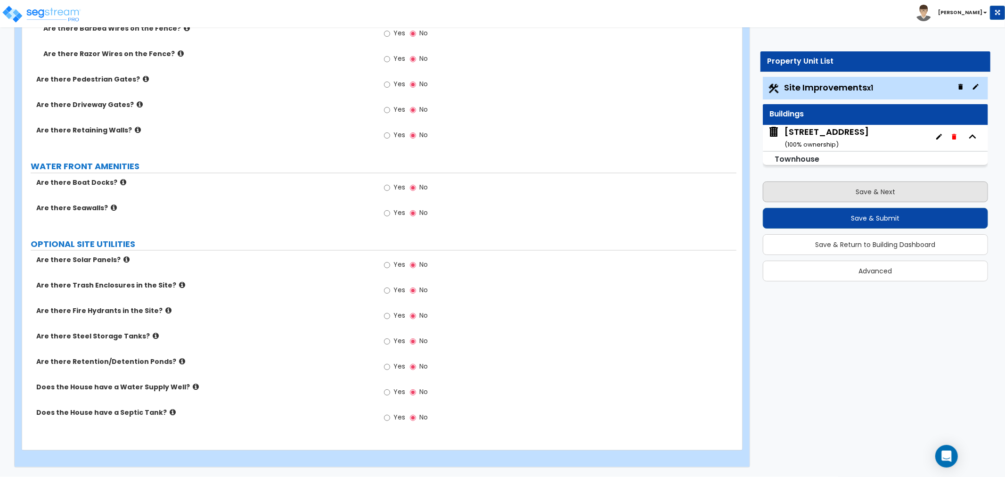
scroll to position [0, 0]
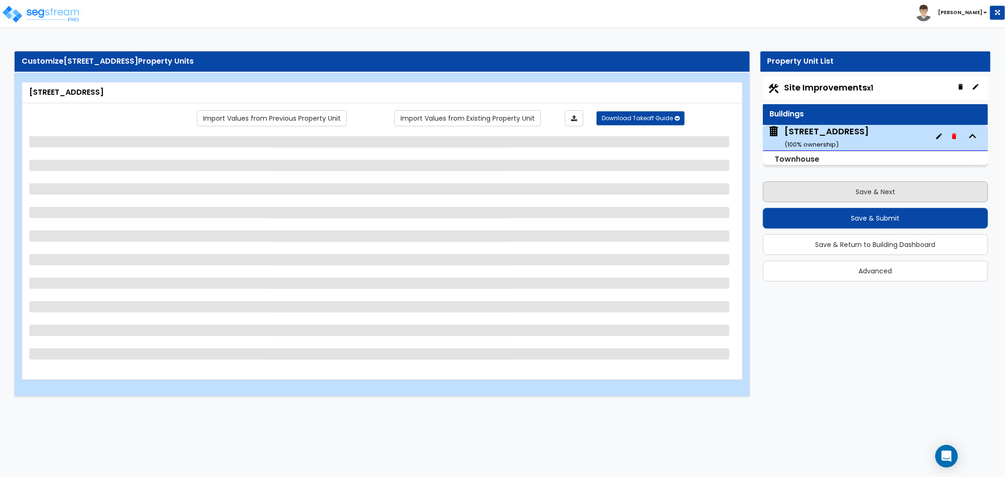
select select "1"
select select "2"
select select "7"
select select "2"
select select "3"
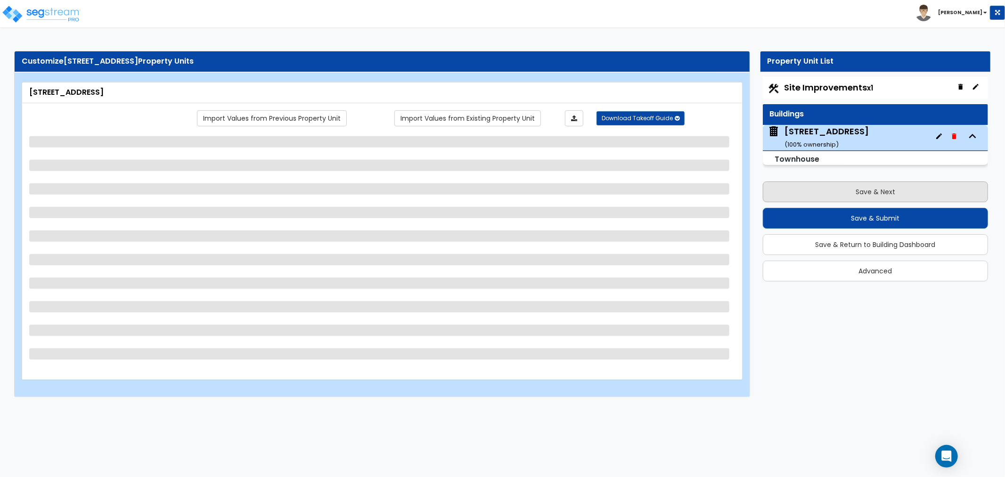
select select "1"
select select "4"
select select "2"
select select "4"
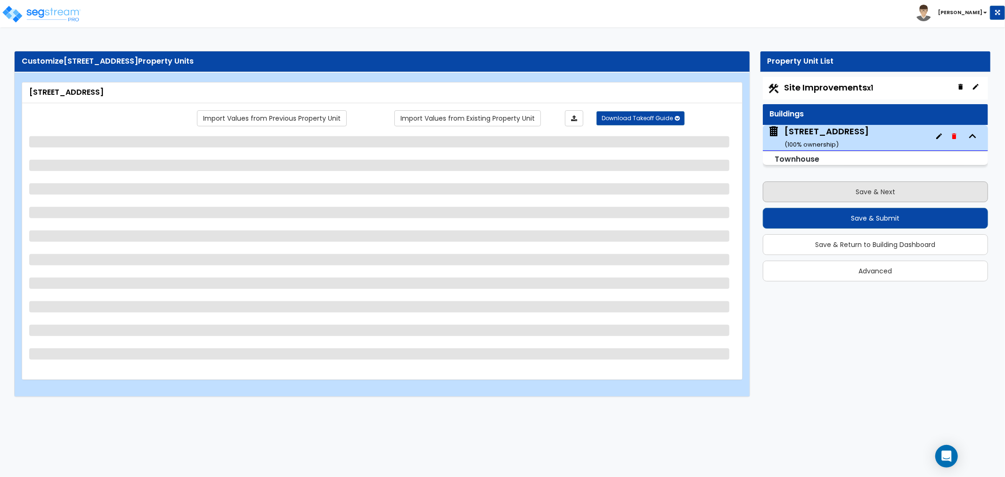
select select "1"
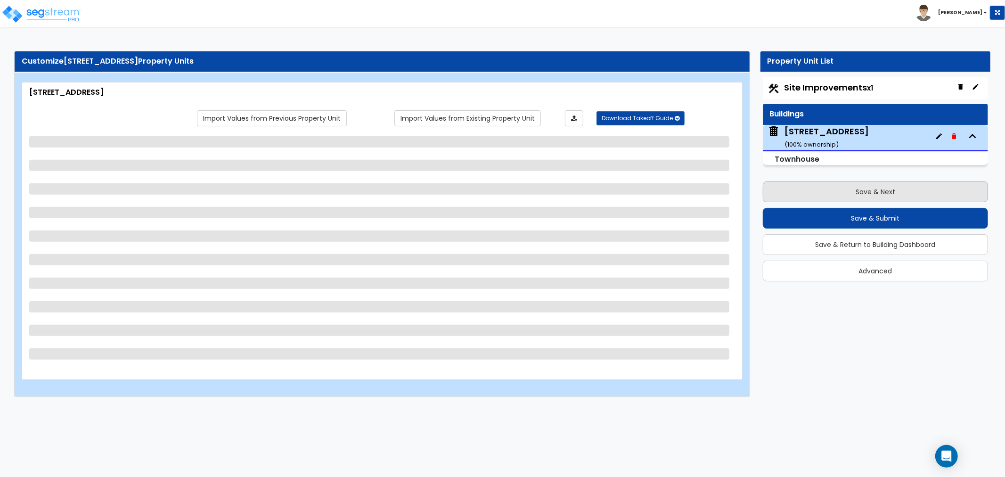
select select "2"
select select "1"
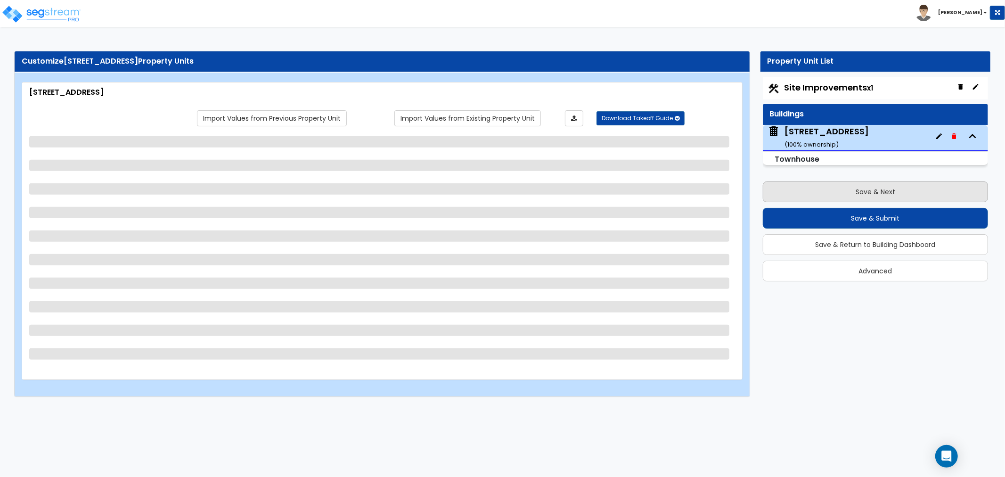
select select "1"
select select "3"
select select "1"
select select "8"
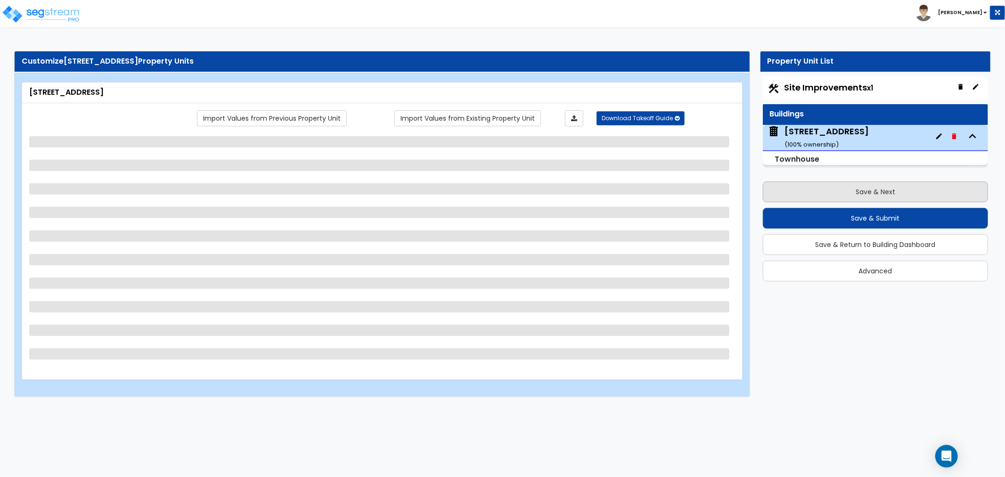
select select "2"
select select "3"
select select "4"
select select "1"
select select "2"
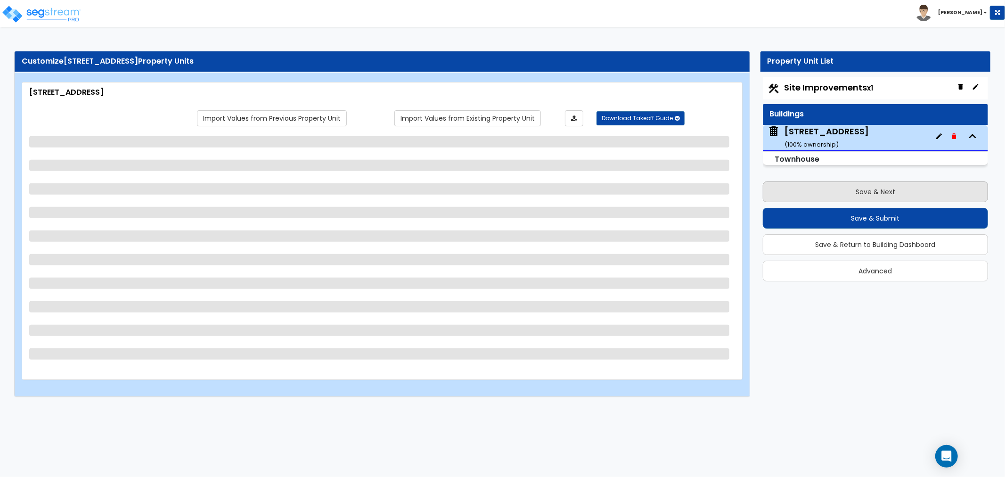
select select "3"
select select "4"
select select "1"
select select "2"
select select "3"
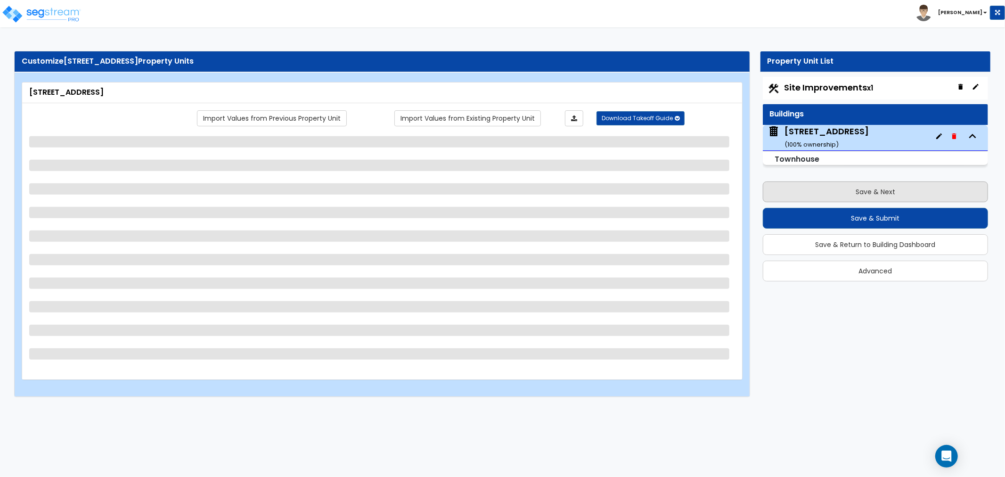
select select "4"
select select "1"
select select "2"
select select "3"
select select "4"
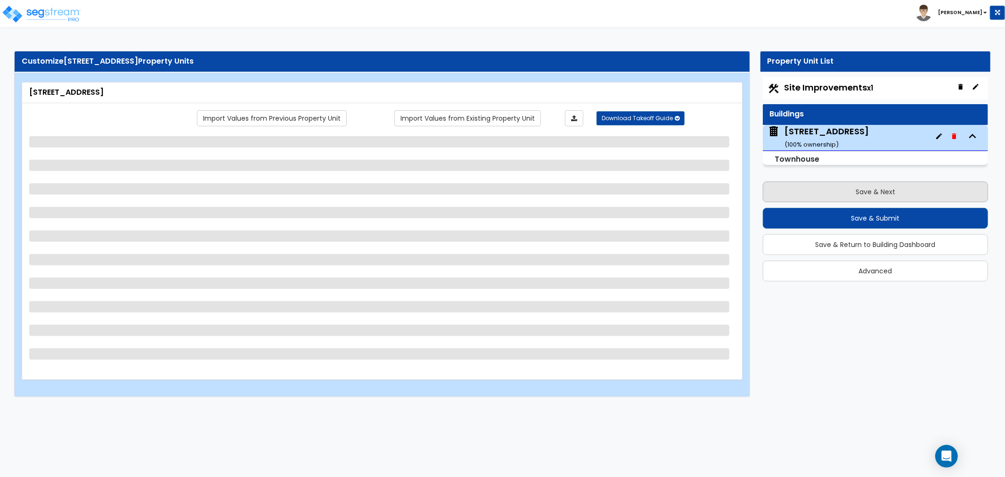
select select "1"
select select "2"
select select "3"
select select "4"
select select "1"
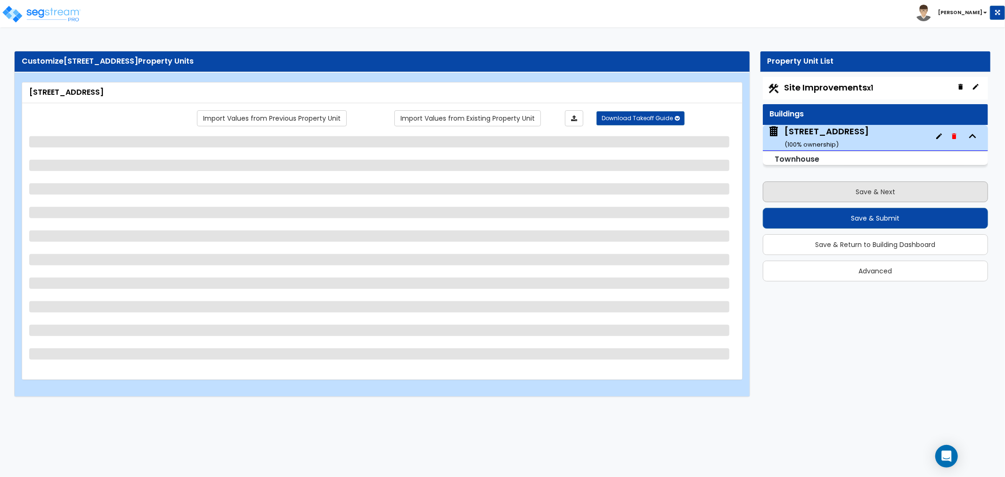
select select "3"
select select "4"
select select "1"
select select "3"
select select "4"
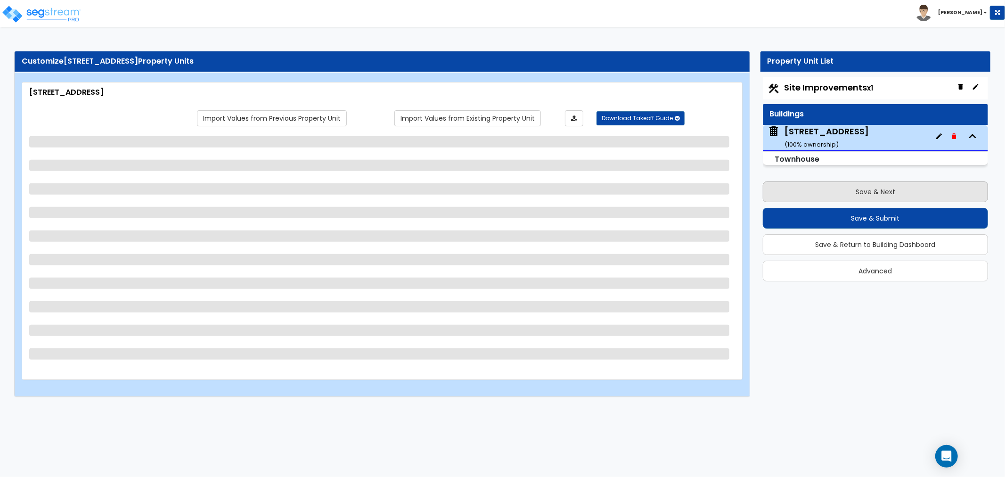
select select "1"
select select "3"
select select "4"
select select "1"
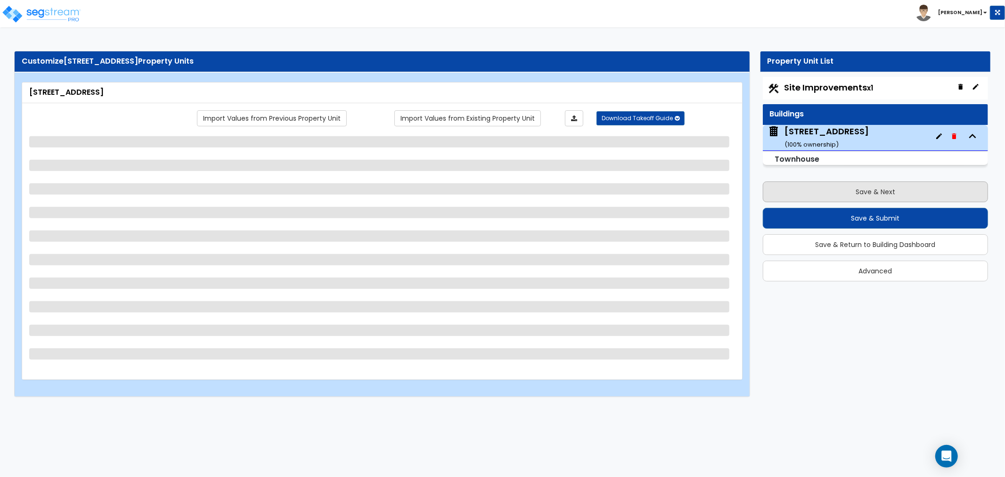
select select "2"
select select "3"
select select "4"
select select "6"
select select "1"
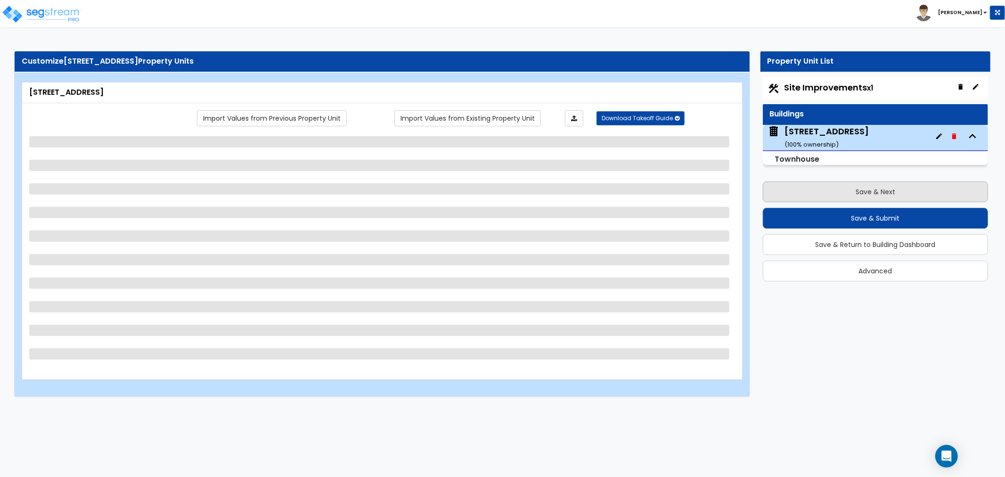
select select "1"
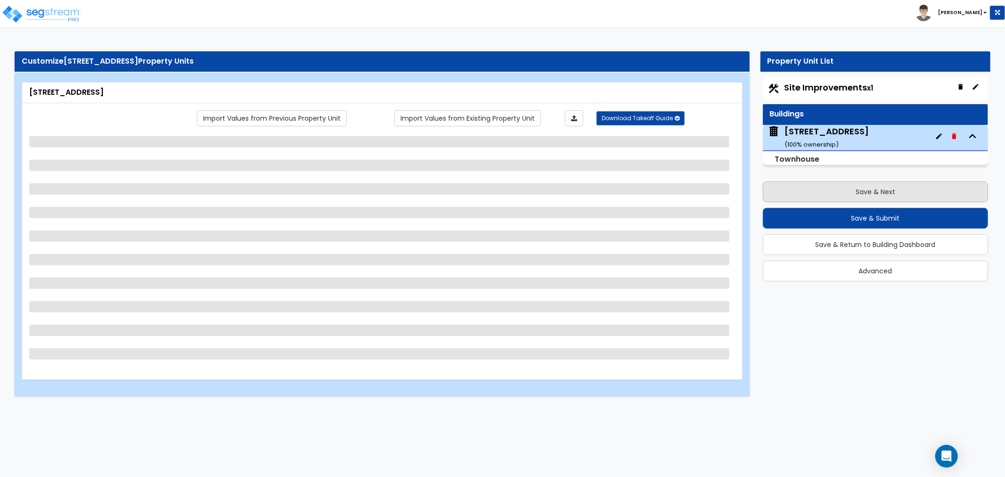
select select "2"
select select "1"
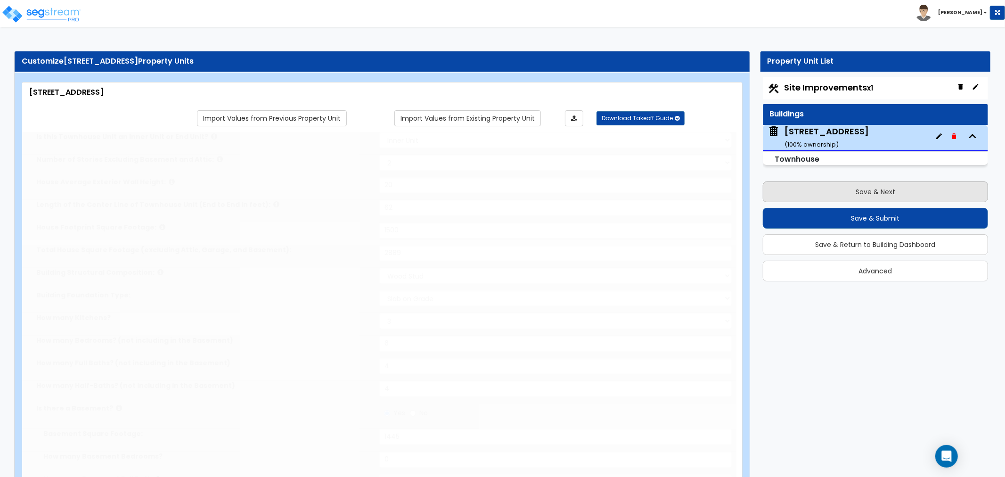
select select "2"
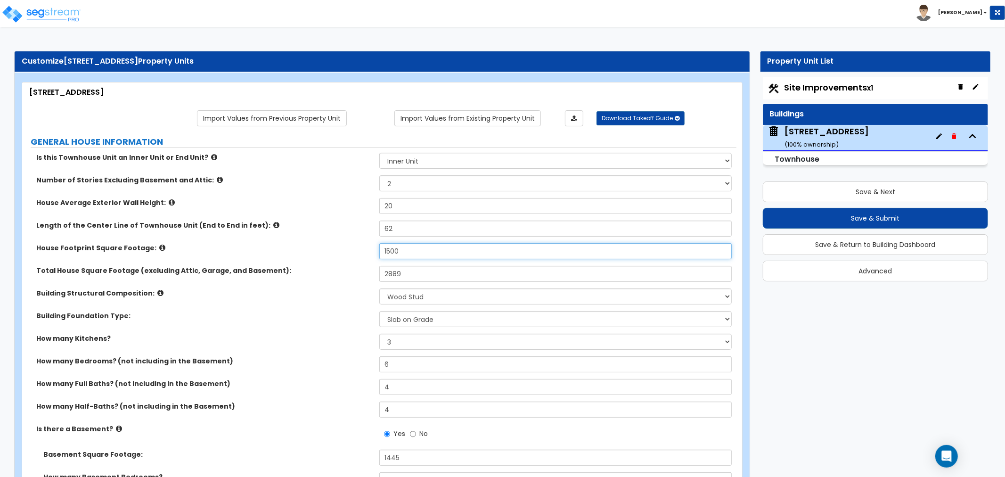
drag, startPoint x: 407, startPoint y: 245, endPoint x: 365, endPoint y: 246, distance: 42.9
click at [365, 246] on div "House Footprint Square Footage: 1500" at bounding box center [379, 254] width 714 height 23
type input "1,445"
click at [327, 291] on label "Building Structural Composition:" at bounding box center [204, 292] width 336 height 9
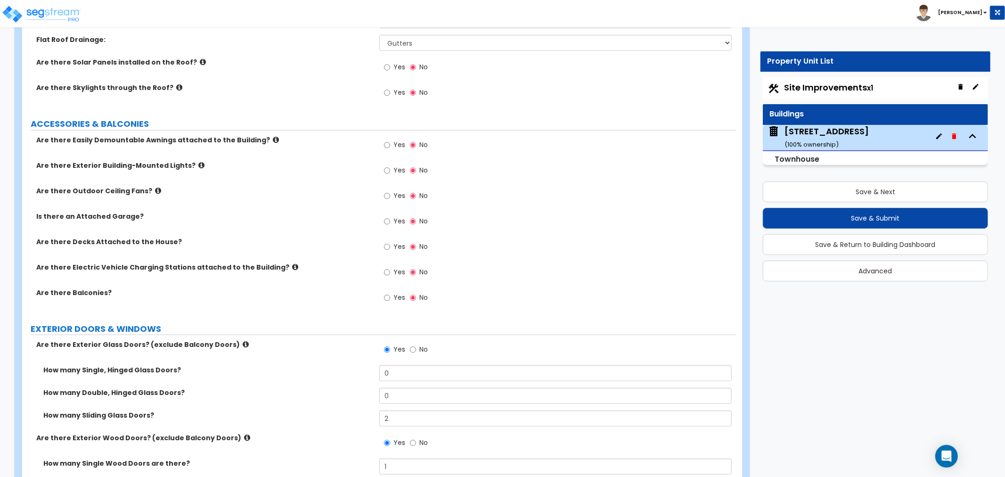
scroll to position [680, 0]
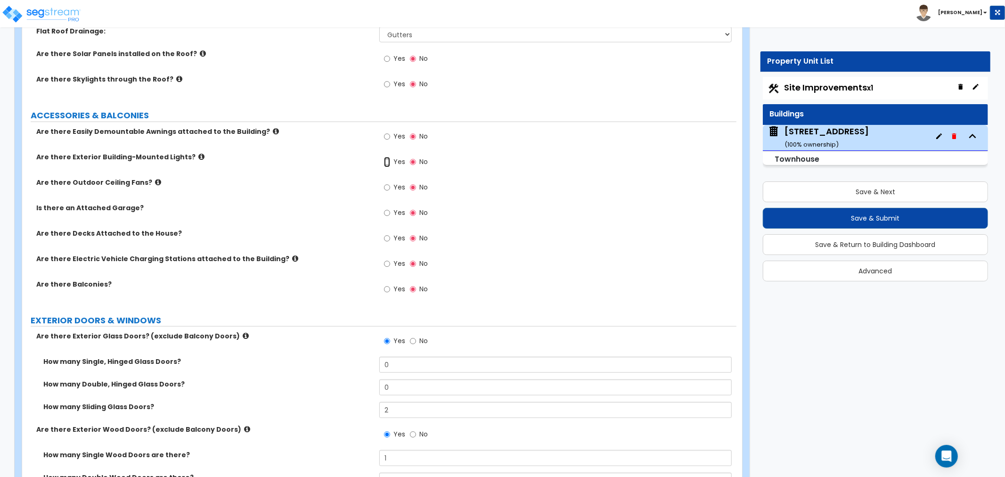
click at [388, 163] on input "Yes" at bounding box center [387, 162] width 6 height 10
radio input "true"
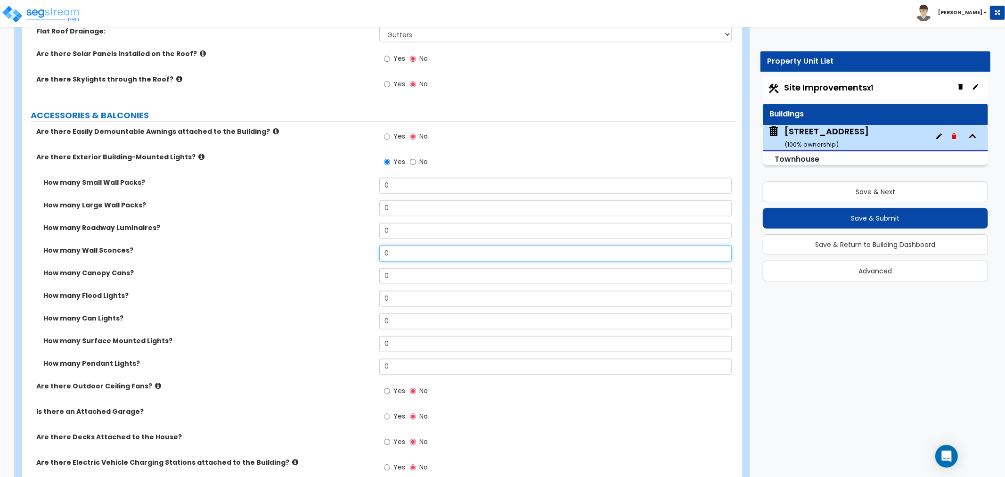
drag, startPoint x: 363, startPoint y: 256, endPoint x: 358, endPoint y: 256, distance: 4.7
click at [358, 256] on div "How many Wall Sconces? 0" at bounding box center [379, 256] width 714 height 23
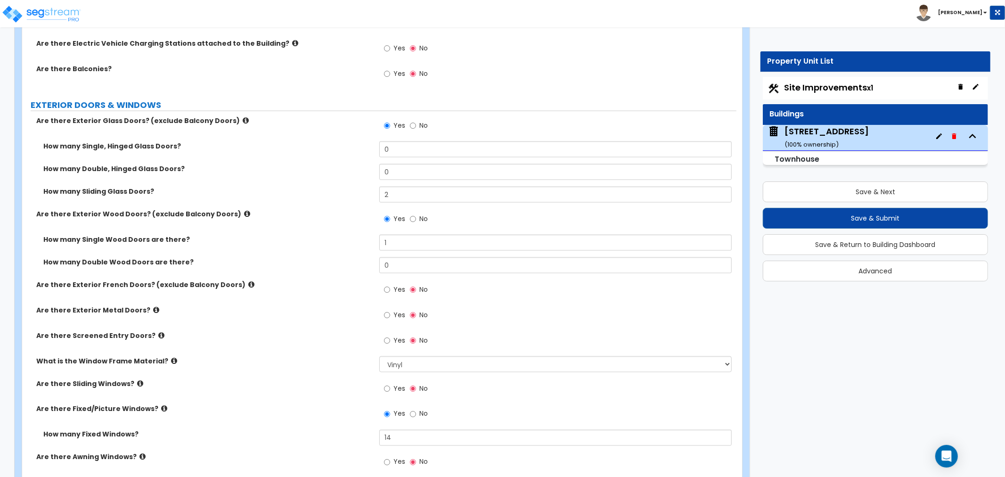
scroll to position [1151, 0]
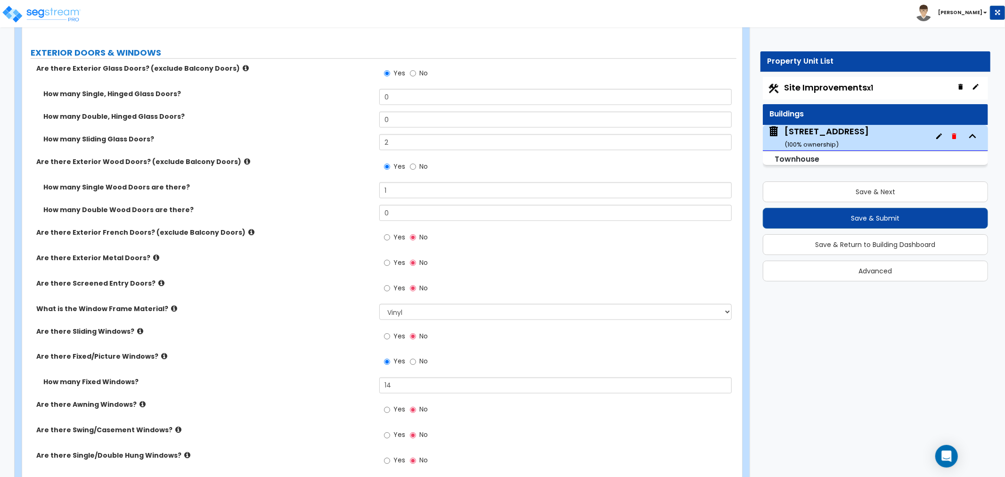
type input "4"
drag, startPoint x: 397, startPoint y: 188, endPoint x: 369, endPoint y: 190, distance: 27.8
click at [369, 190] on div "How many Single Wood Doors are there? 1" at bounding box center [379, 193] width 714 height 23
type input "0"
drag, startPoint x: 398, startPoint y: 212, endPoint x: 350, endPoint y: 212, distance: 47.6
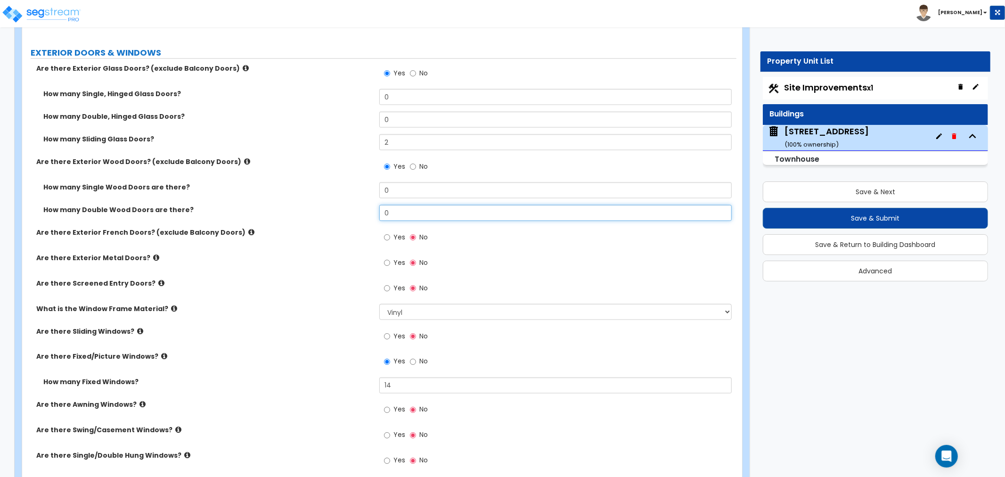
click at [350, 212] on div "How many Double Wood Doors are there? 0" at bounding box center [379, 216] width 714 height 23
type input "1"
click at [332, 232] on label "Are there Exterior French Doors? (exclude Balcony Doors)" at bounding box center [204, 232] width 336 height 9
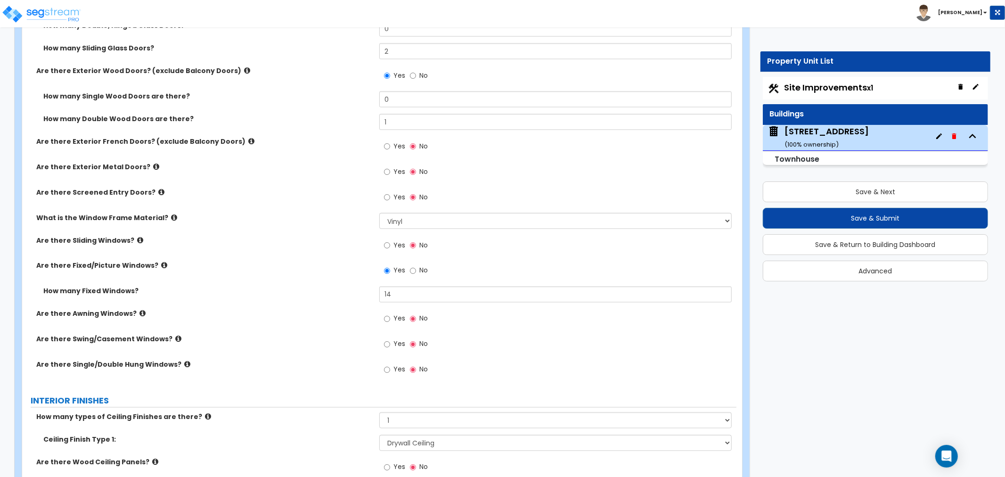
scroll to position [1308, 0]
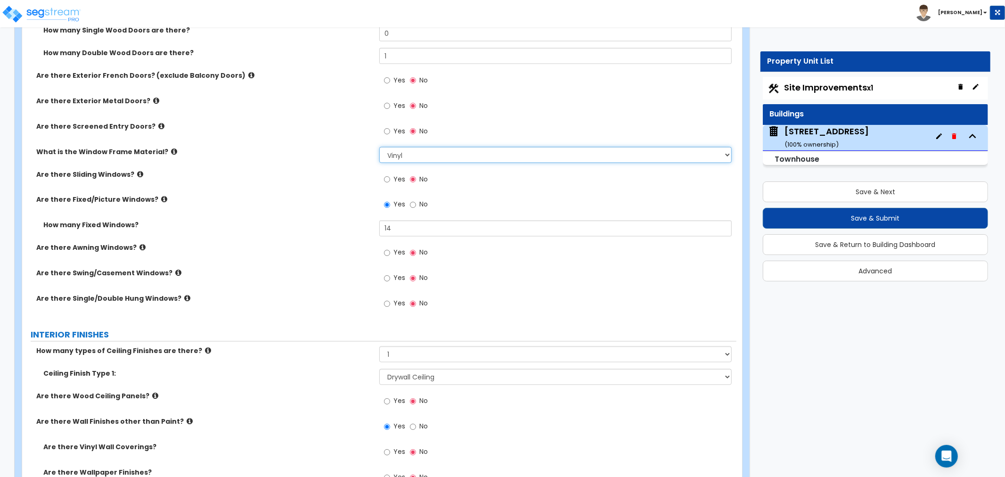
click at [400, 154] on select "Please Choose One Vinyl Aluminum Wood" at bounding box center [555, 155] width 352 height 16
select select "2"
click at [379, 147] on select "Please Choose One Vinyl Aluminum Wood" at bounding box center [555, 155] width 352 height 16
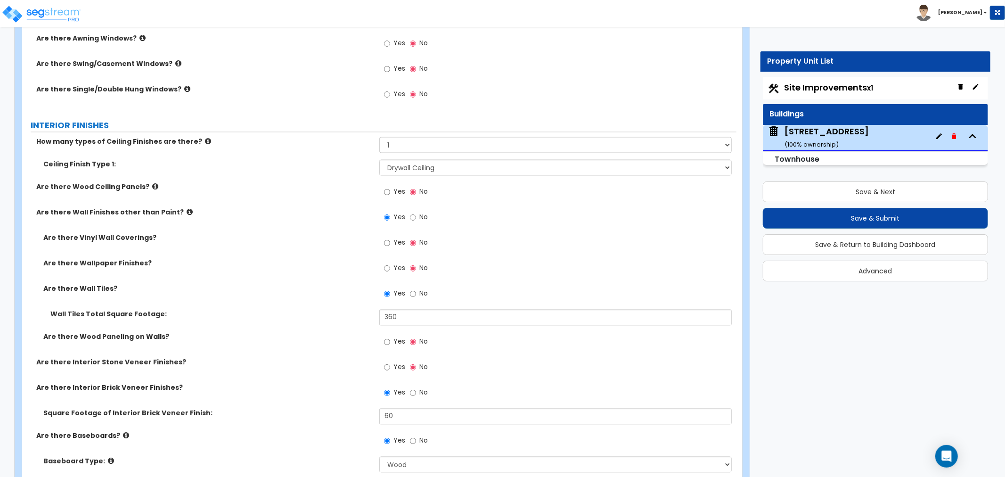
scroll to position [1570, 0]
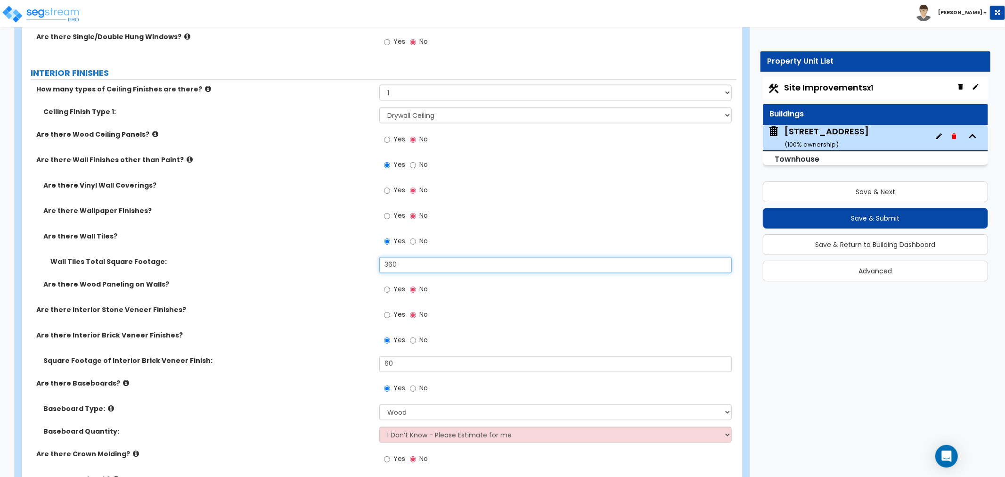
click at [412, 261] on input "360" at bounding box center [555, 265] width 352 height 16
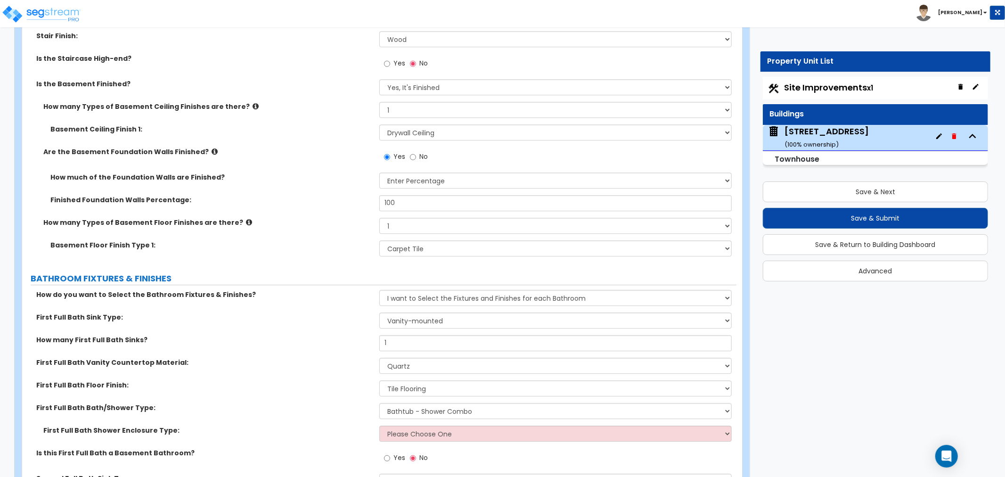
scroll to position [2146, 0]
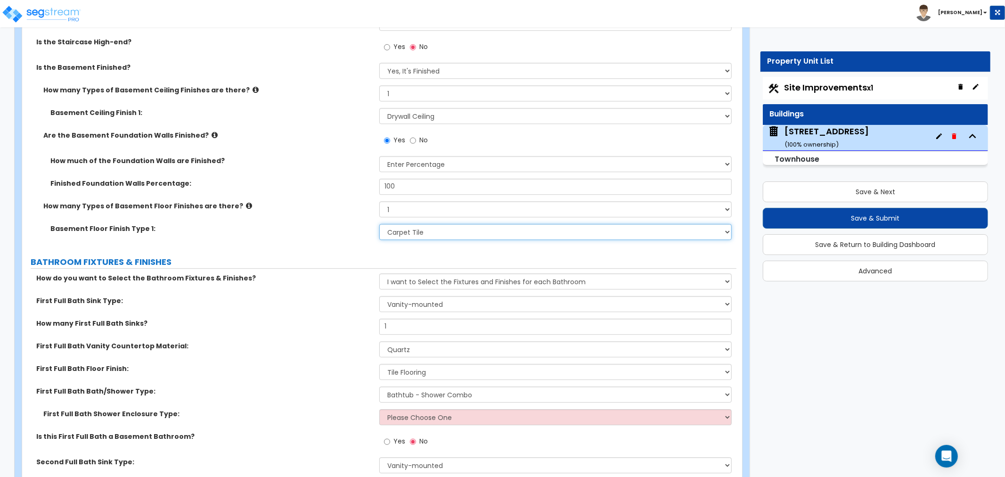
click at [459, 233] on select "Please Choose One Tile Wood Laminate VCT Sheet Carpet Sheet Vinyl Carpet Tile" at bounding box center [555, 232] width 352 height 16
select select "1"
click at [379, 224] on select "Please Choose One Tile Wood Laminate VCT Sheet Carpet Sheet Vinyl Carpet Tile" at bounding box center [555, 232] width 352 height 16
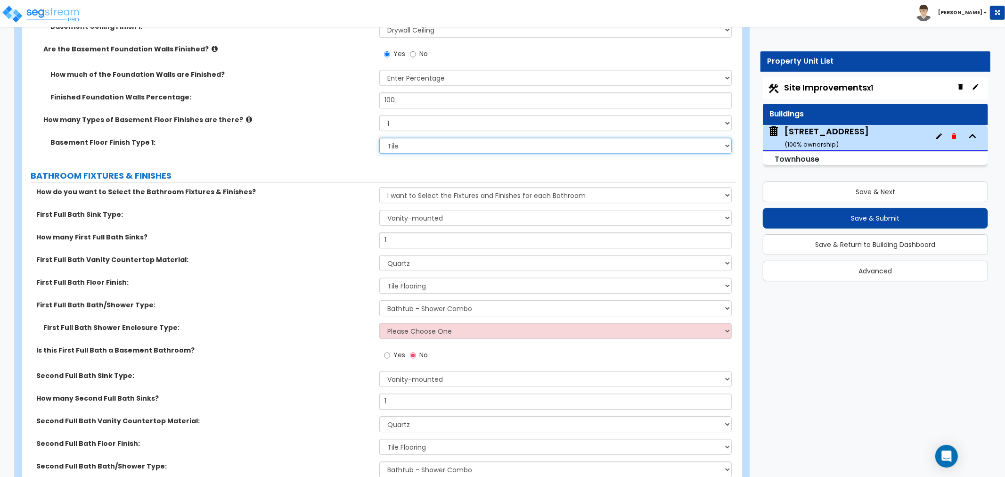
scroll to position [2250, 0]
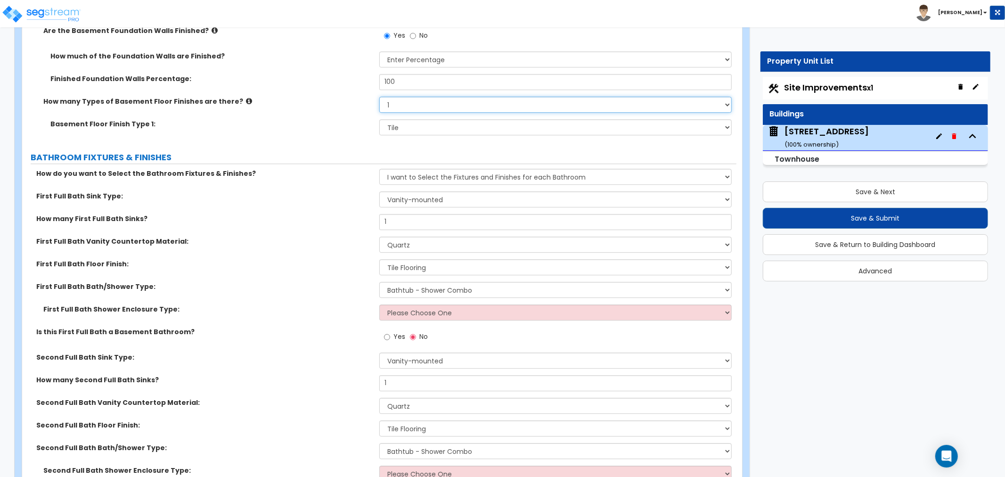
click at [394, 99] on select "Please Choose One 1 2 3" at bounding box center [555, 105] width 352 height 16
click at [379, 97] on select "Please Choose One 1 2 3" at bounding box center [555, 105] width 352 height 16
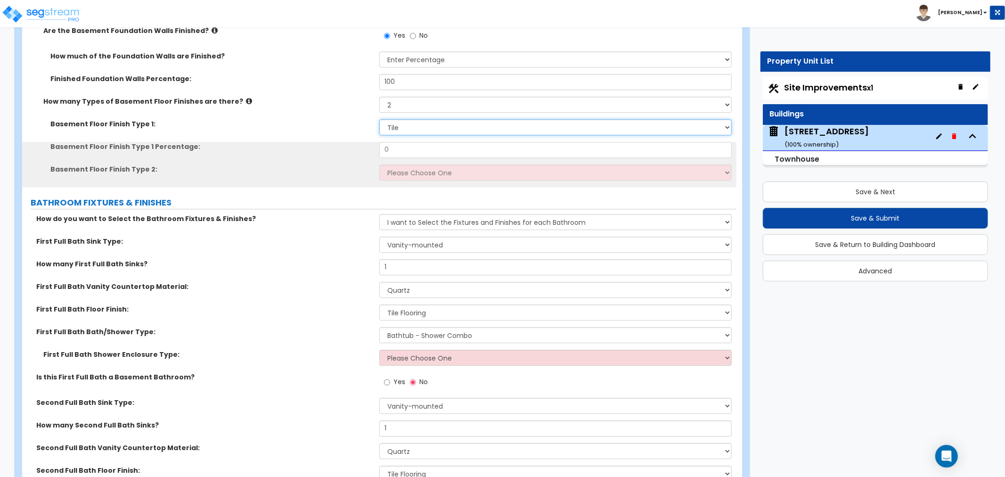
click at [401, 126] on select "Please Choose One Tile Wood Laminate VCT Sheet Carpet Sheet Vinyl Carpet Tile" at bounding box center [555, 127] width 352 height 16
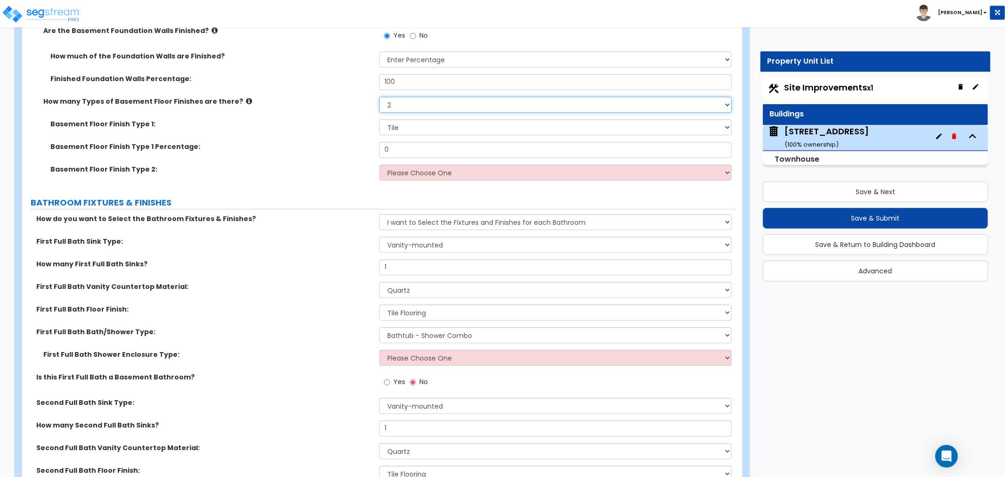
click at [405, 99] on select "Please Choose One 1 2 3" at bounding box center [555, 105] width 352 height 16
select select "1"
click at [379, 97] on select "Please Choose One 1 2 3" at bounding box center [555, 105] width 352 height 16
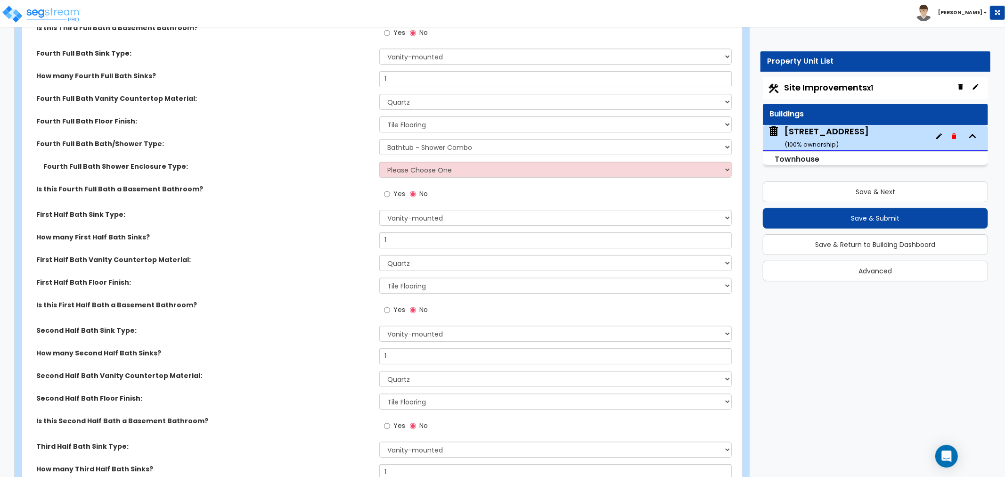
scroll to position [2879, 0]
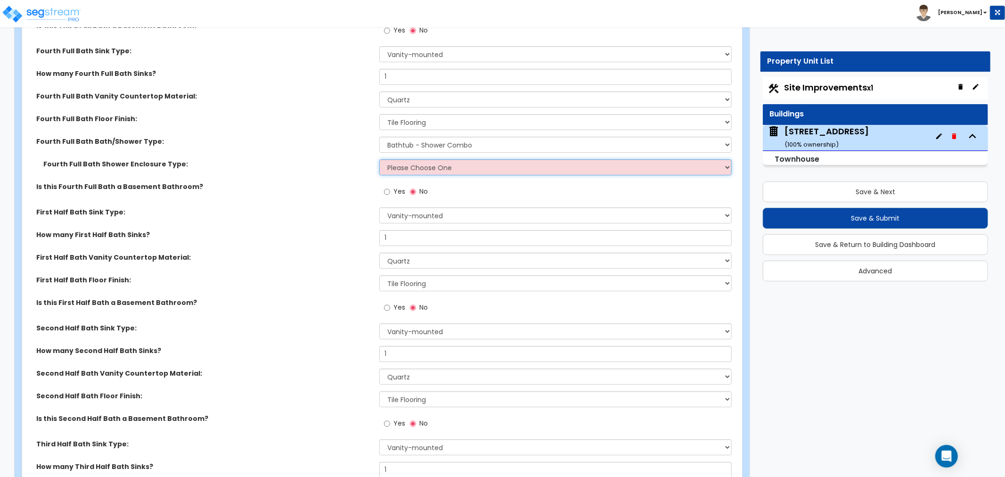
click at [433, 166] on select "Please Choose One Curtain & Rod Glass Sliding Doors Glass Hinged Doors" at bounding box center [555, 167] width 352 height 16
select select "1"
click at [379, 159] on select "Please Choose One Curtain & Rod Glass Sliding Doors Glass Hinged Doors" at bounding box center [555, 167] width 352 height 16
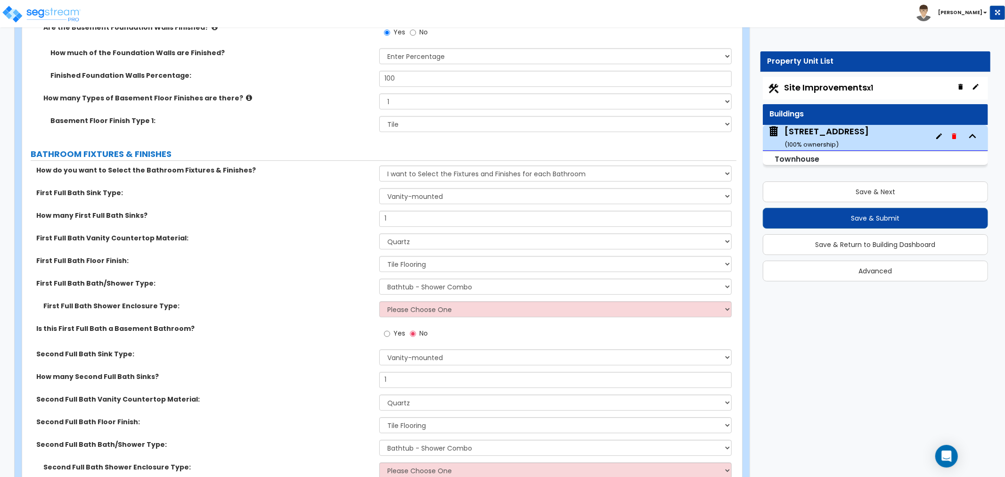
scroll to position [2250, 0]
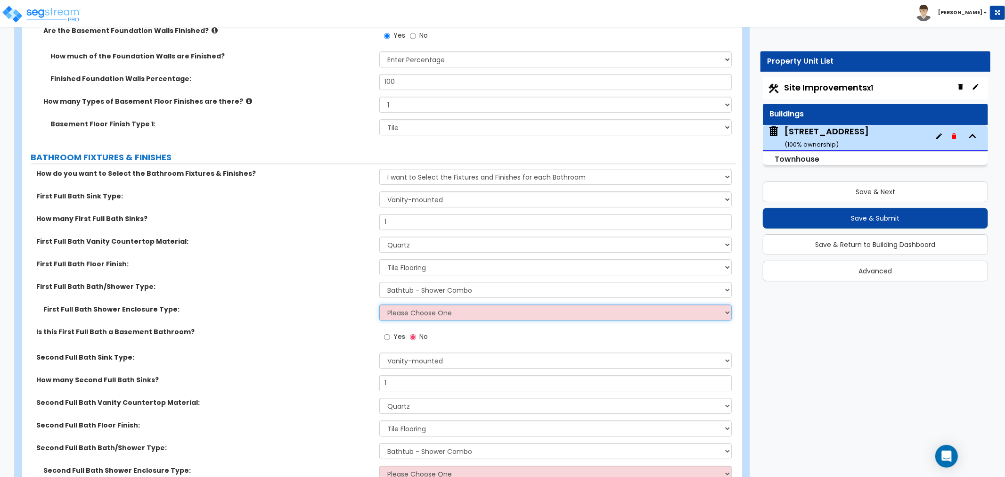
click at [447, 312] on select "Please Choose One Curtain & Rod Glass Sliding Doors Glass Hinged Doors" at bounding box center [555, 312] width 352 height 16
select select "1"
click at [379, 304] on select "Please Choose One Curtain & Rod Glass Sliding Doors Glass Hinged Doors" at bounding box center [555, 312] width 352 height 16
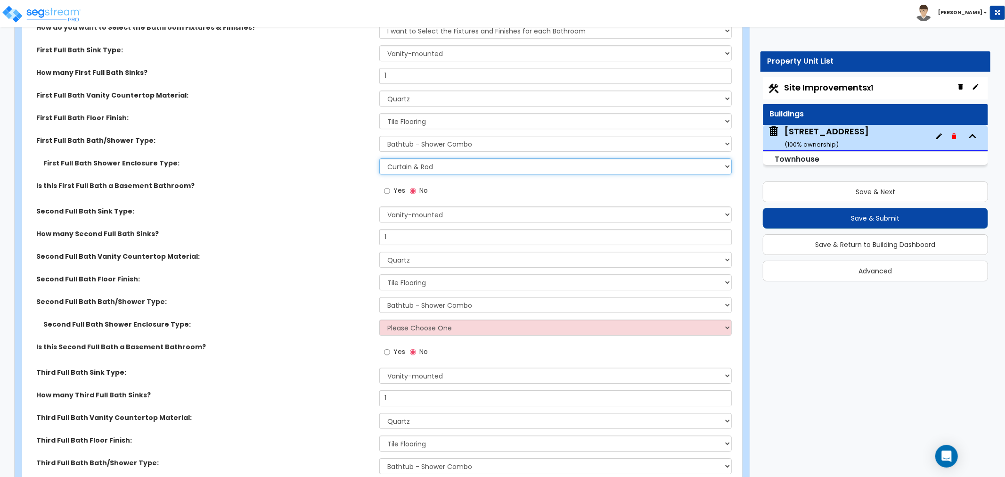
scroll to position [2408, 0]
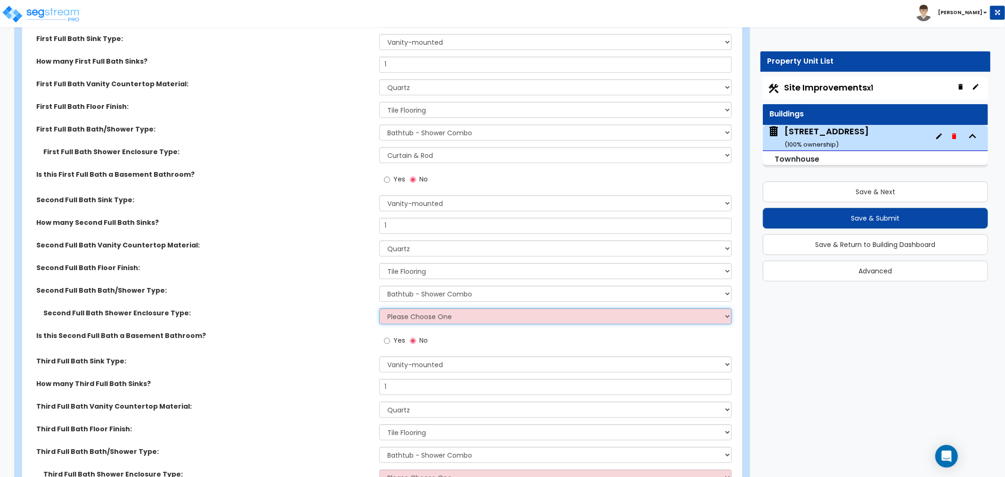
click at [439, 313] on select "Please Choose One Curtain & Rod Glass Sliding Doors Glass Hinged Doors" at bounding box center [555, 316] width 352 height 16
select select "1"
click at [379, 308] on select "Please Choose One Curtain & Rod Glass Sliding Doors Glass Hinged Doors" at bounding box center [555, 316] width 352 height 16
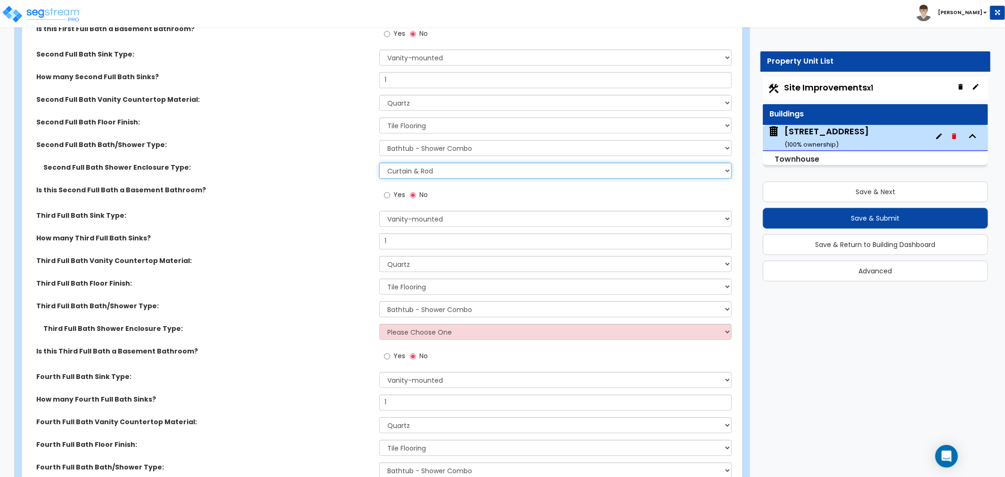
scroll to position [2617, 0]
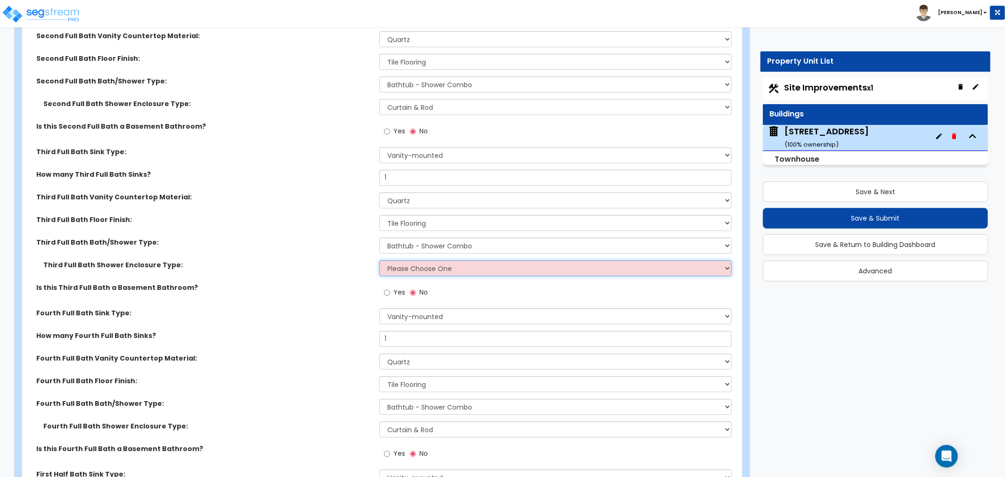
click at [437, 267] on select "Please Choose One Curtain & Rod Glass Sliding Doors Glass Hinged Doors" at bounding box center [555, 268] width 352 height 16
select select "1"
click at [379, 260] on select "Please Choose One Curtain & Rod Glass Sliding Doors Glass Hinged Doors" at bounding box center [555, 268] width 352 height 16
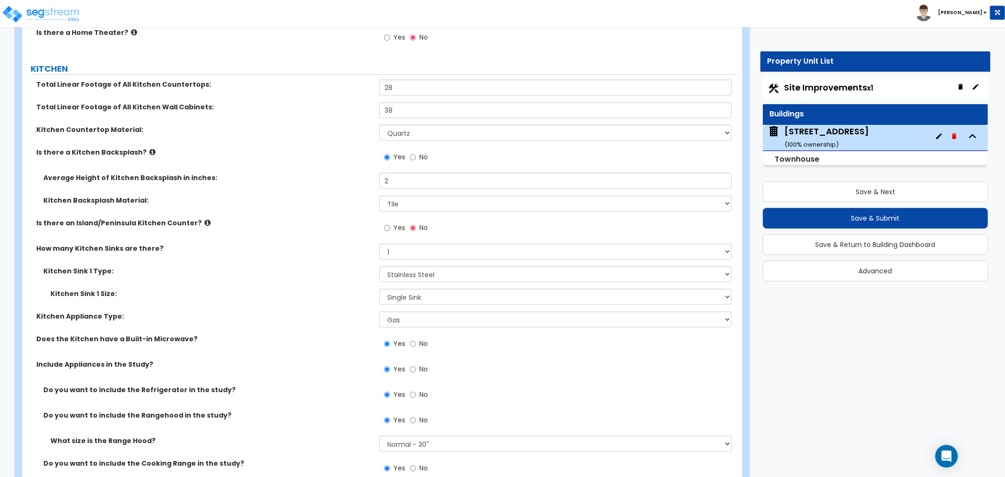
scroll to position [3873, 0]
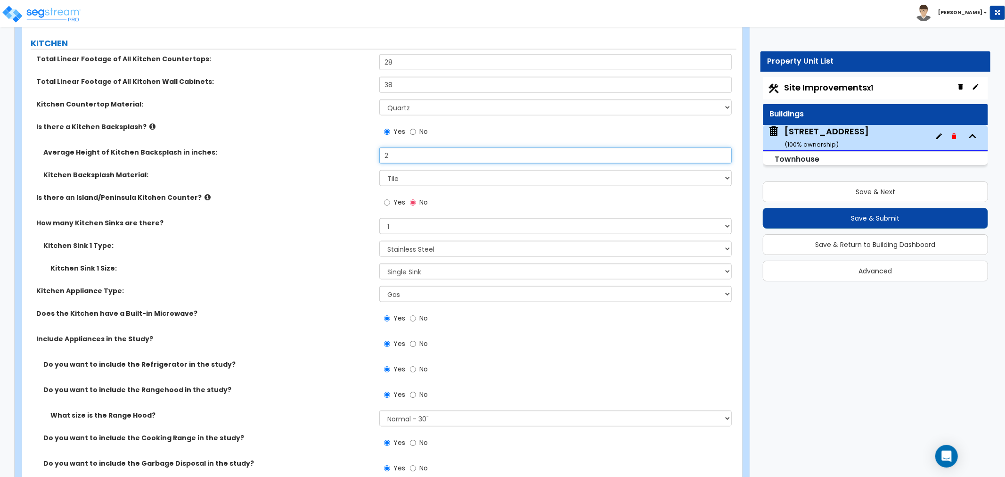
drag, startPoint x: 393, startPoint y: 153, endPoint x: 366, endPoint y: 154, distance: 27.3
click at [366, 154] on div "Average Height of Kitchen Backsplash in inches: 2" at bounding box center [379, 158] width 714 height 23
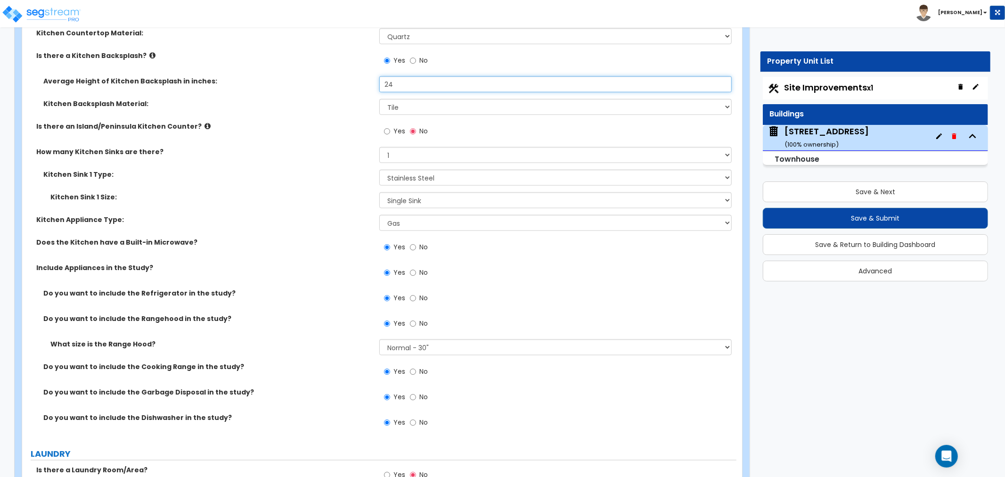
scroll to position [3925, 0]
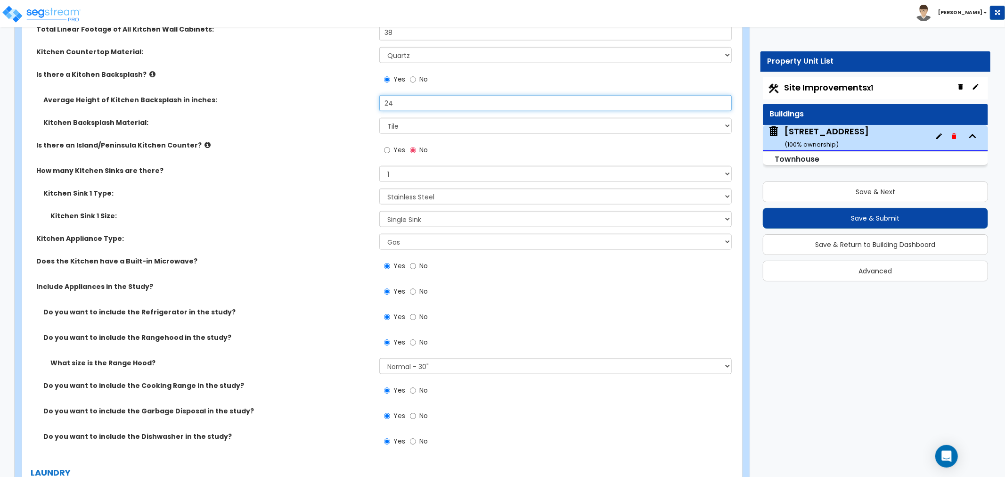
type input "24"
click at [402, 176] on select "None 1 2 3" at bounding box center [555, 174] width 352 height 16
select select "3"
click at [379, 166] on select "None 1 2 3" at bounding box center [555, 174] width 352 height 16
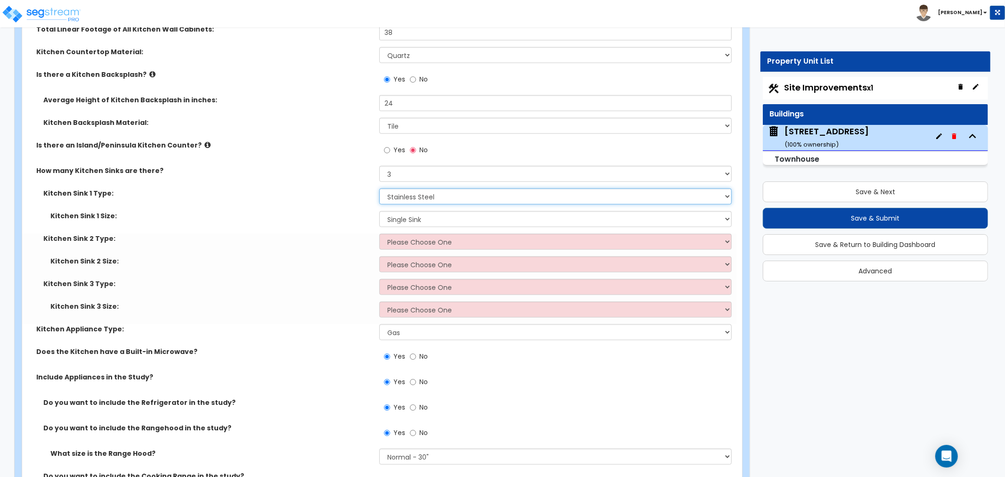
click at [396, 195] on select "Please Choose One Stainless Steel Porcelain Enamel Cast Iron Granite Composite" at bounding box center [555, 196] width 352 height 16
click at [379, 188] on select "Please Choose One Stainless Steel Porcelain Enamel Cast Iron Granite Composite" at bounding box center [555, 196] width 352 height 16
click at [399, 219] on select "Please Choose One Single Sink Double Sink" at bounding box center [555, 219] width 352 height 16
click at [379, 211] on select "Please Choose One Single Sink Double Sink" at bounding box center [555, 219] width 352 height 16
click at [399, 242] on select "Please Choose One Stainless Steel Porcelain Enamel Cast Iron Granite Composite" at bounding box center [555, 242] width 352 height 16
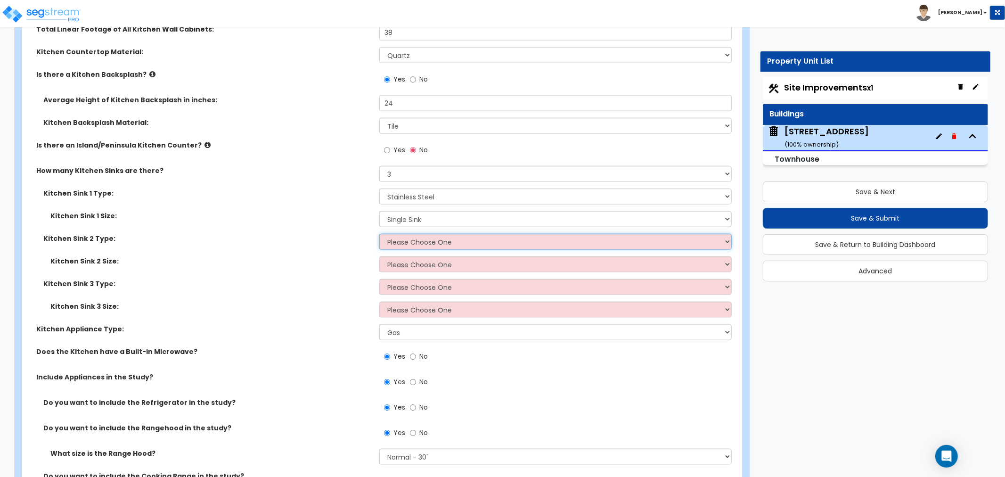
select select "1"
click at [379, 234] on select "Please Choose One Stainless Steel Porcelain Enamel Cast Iron Granite Composite" at bounding box center [555, 242] width 352 height 16
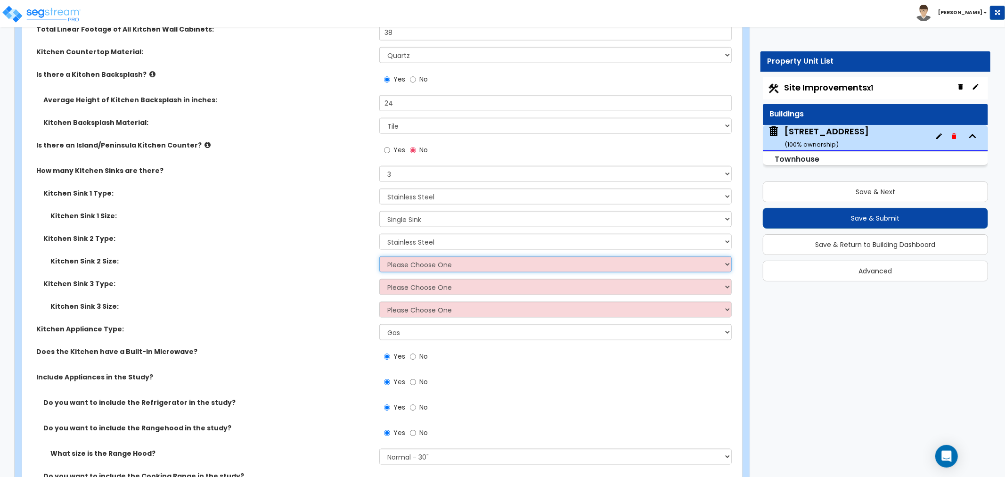
drag, startPoint x: 399, startPoint y: 262, endPoint x: 399, endPoint y: 269, distance: 7.1
click at [399, 263] on select "Please Choose One Single Sink Double Sink" at bounding box center [555, 264] width 352 height 16
select select "1"
click at [379, 256] on select "Please Choose One Single Sink Double Sink" at bounding box center [555, 264] width 352 height 16
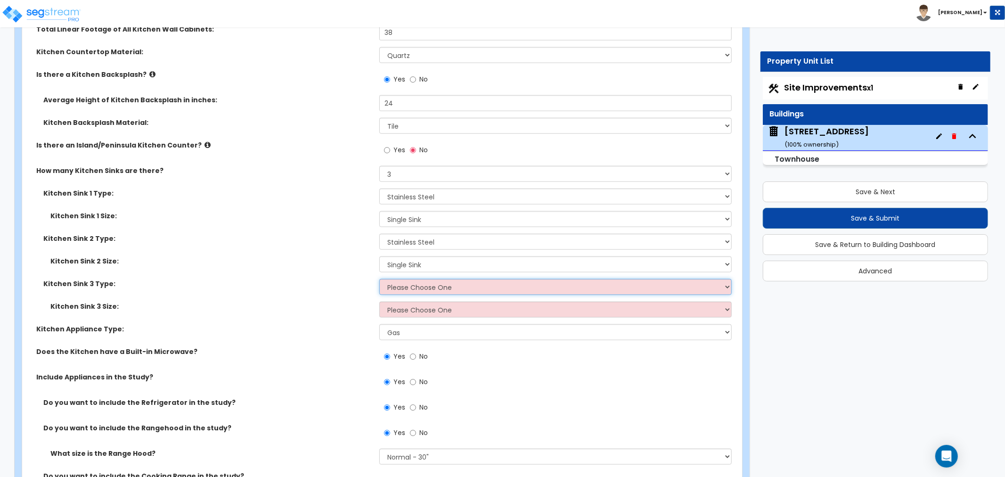
drag, startPoint x: 406, startPoint y: 281, endPoint x: 406, endPoint y: 288, distance: 7.1
click at [406, 281] on select "Please Choose One Stainless Steel Porcelain Enamel Cast Iron Granite Composite" at bounding box center [555, 287] width 352 height 16
select select "1"
click at [379, 279] on select "Please Choose One Stainless Steel Porcelain Enamel Cast Iron Granite Composite" at bounding box center [555, 287] width 352 height 16
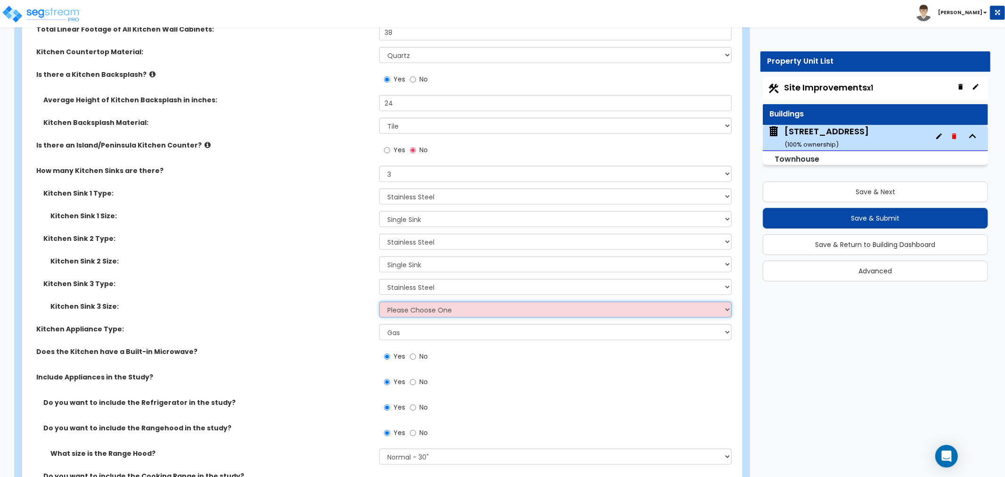
click at [407, 307] on select "Please Choose One Single Sink Double Sink" at bounding box center [555, 309] width 352 height 16
select select "1"
click at [379, 301] on select "Please Choose One Single Sink Double Sink" at bounding box center [555, 309] width 352 height 16
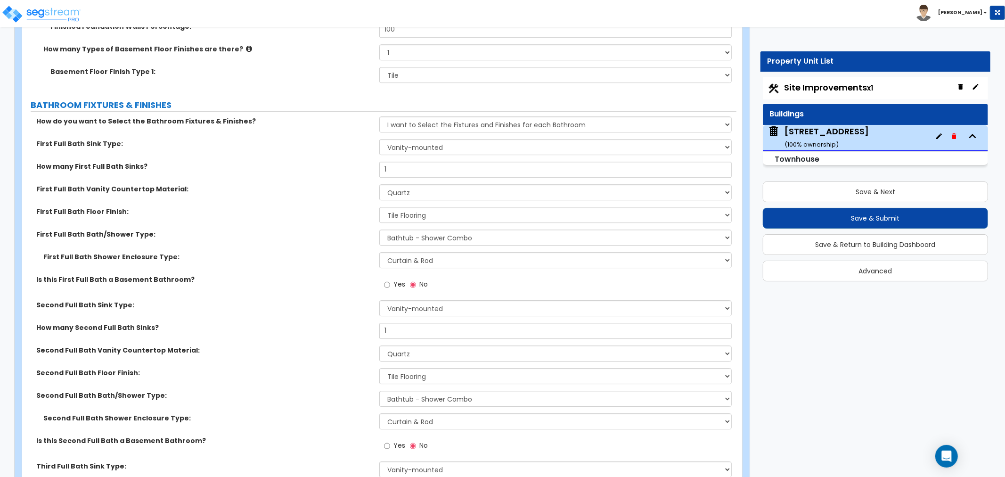
scroll to position [2355, 0]
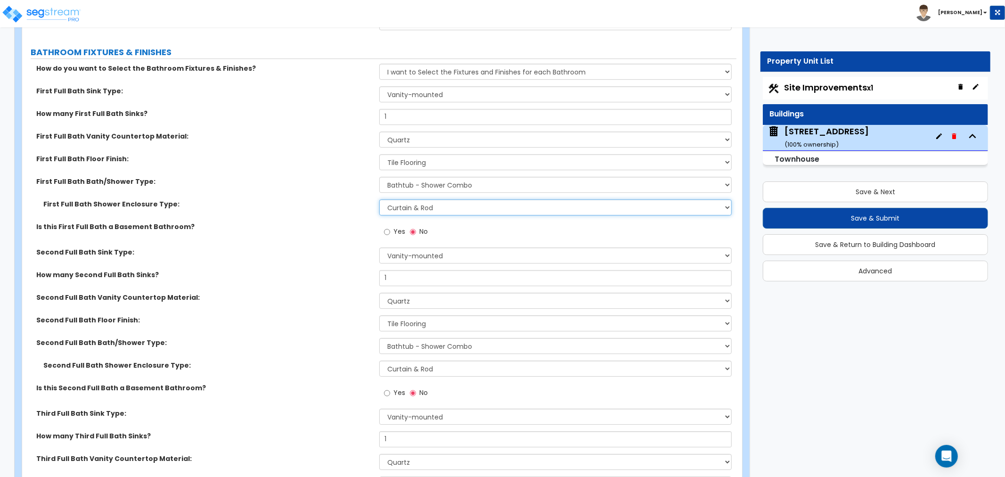
click at [415, 208] on select "Please Choose One Curtain & Rod Glass Sliding Doors Glass Hinged Doors" at bounding box center [555, 207] width 352 height 16
select select "2"
click at [379, 199] on select "Please Choose One Curtain & Rod Glass Sliding Doors Glass Hinged Doors" at bounding box center [555, 207] width 352 height 16
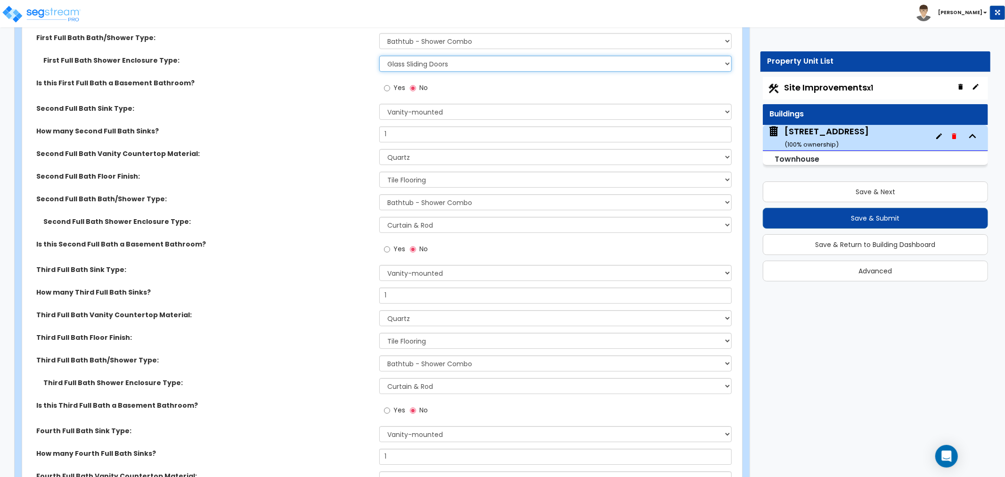
scroll to position [2512, 0]
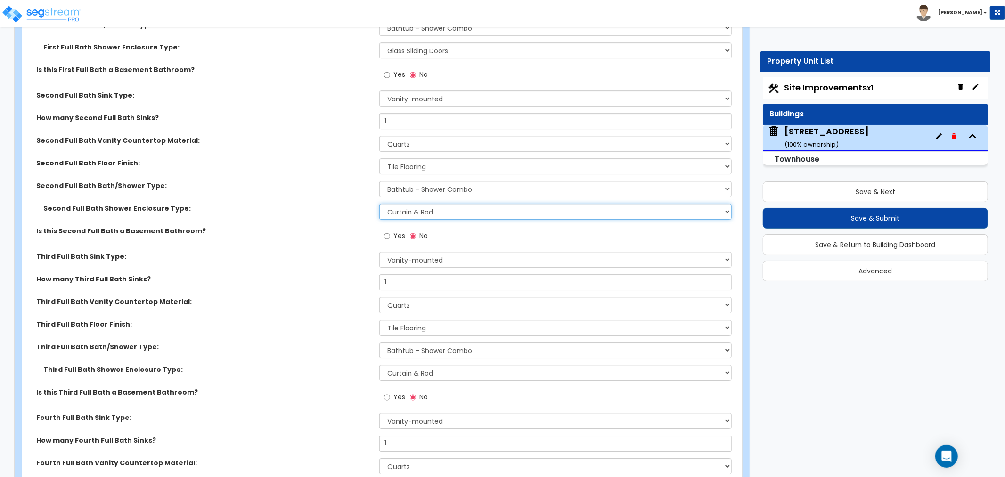
click at [411, 211] on select "Please Choose One Curtain & Rod Glass Sliding Doors Glass Hinged Doors" at bounding box center [555, 211] width 352 height 16
select select "2"
click at [379, 203] on select "Please Choose One Curtain & Rod Glass Sliding Doors Glass Hinged Doors" at bounding box center [555, 211] width 352 height 16
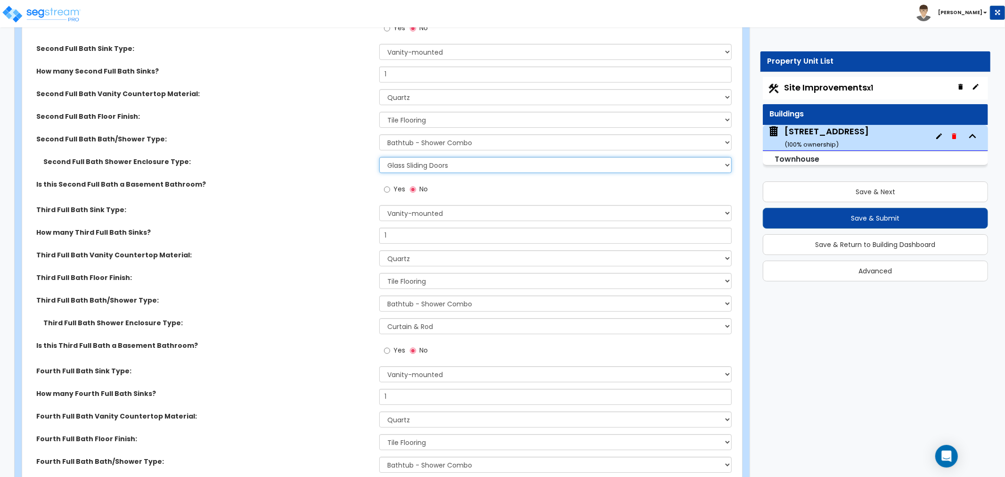
scroll to position [2669, 0]
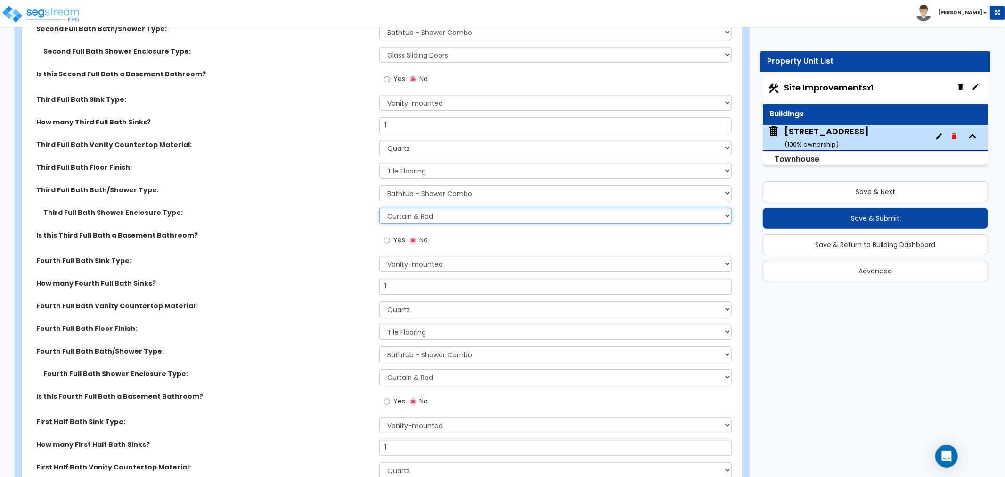
click at [417, 213] on select "Please Choose One Curtain & Rod Glass Sliding Doors Glass Hinged Doors" at bounding box center [555, 216] width 352 height 16
select select "2"
click at [379, 208] on select "Please Choose One Curtain & Rod Glass Sliding Doors Glass Hinged Doors" at bounding box center [555, 216] width 352 height 16
click at [423, 374] on select "Please Choose One Curtain & Rod Glass Sliding Doors Glass Hinged Doors" at bounding box center [555, 377] width 352 height 16
select select "2"
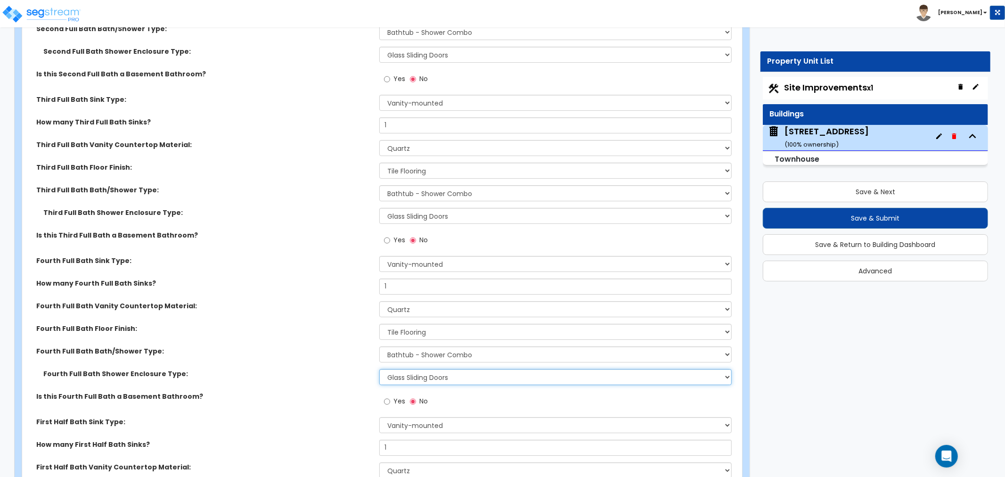
click at [379, 369] on select "Please Choose One Curtain & Rod Glass Sliding Doors Glass Hinged Doors" at bounding box center [555, 377] width 352 height 16
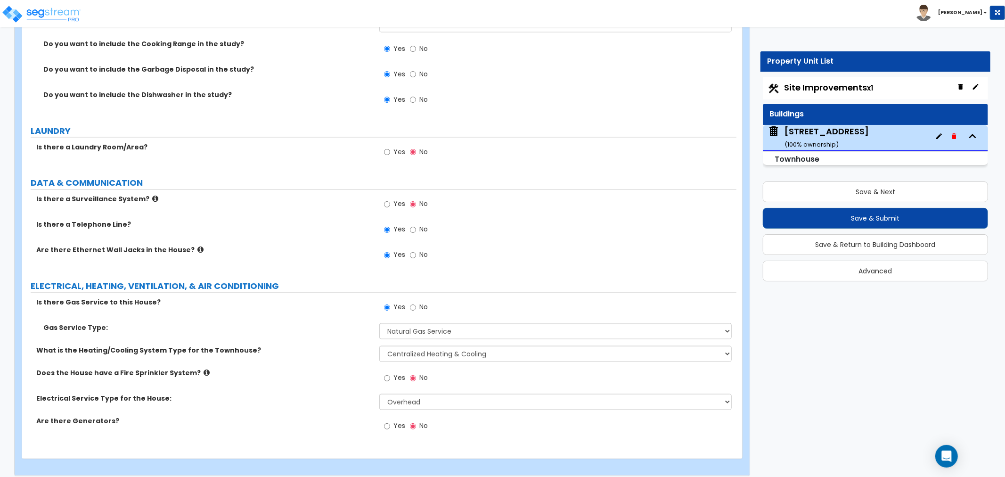
scroll to position [4363, 0]
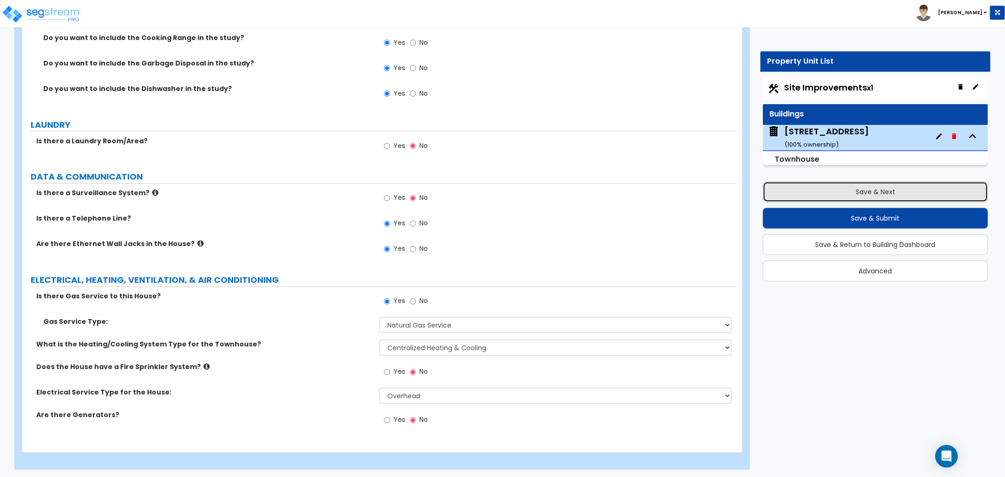
click at [849, 191] on button "Save & Next" at bounding box center [875, 191] width 225 height 21
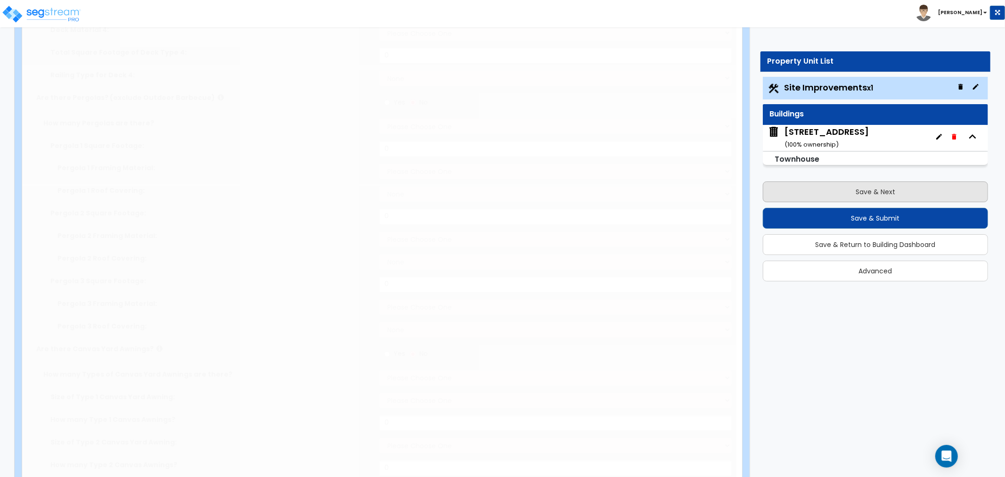
select select "2"
type input "2500"
select select "2"
type input "377"
radio input "true"
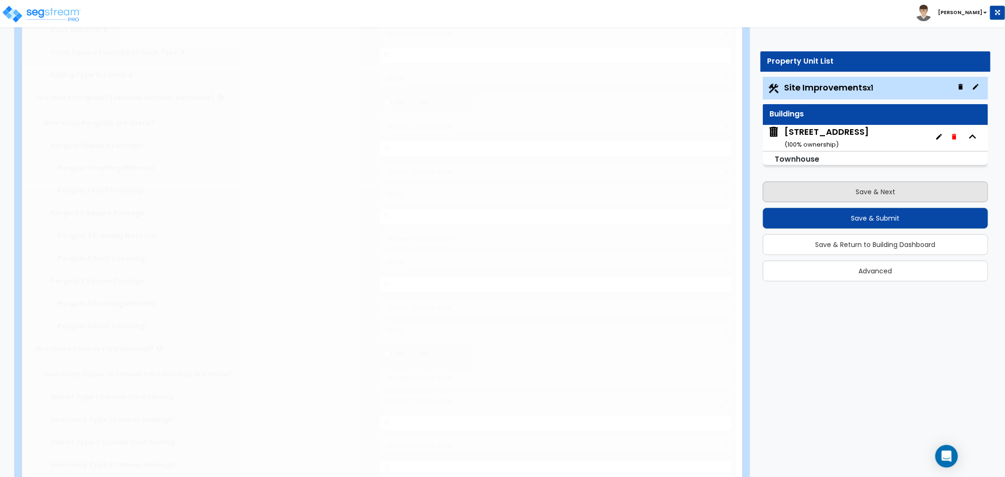
radio input "true"
select select "2"
type input "1368"
radio input "true"
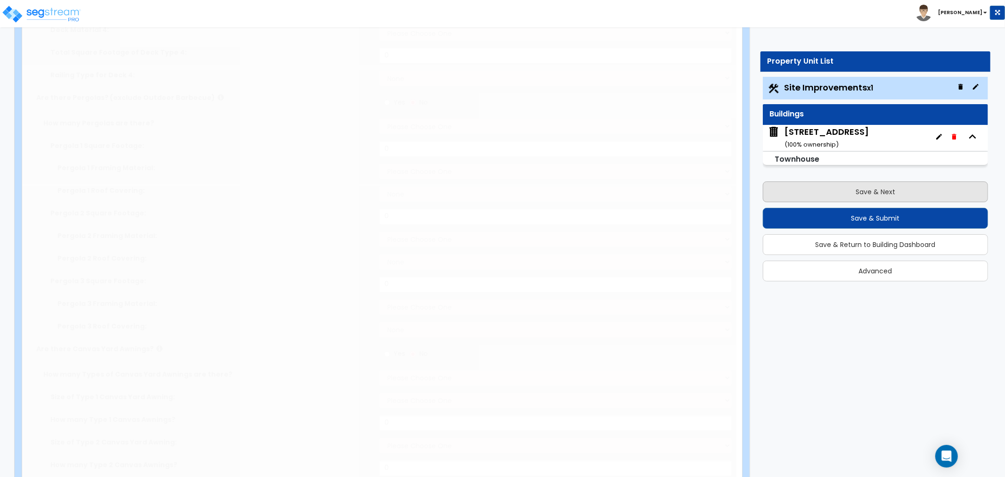
type input "103.38"
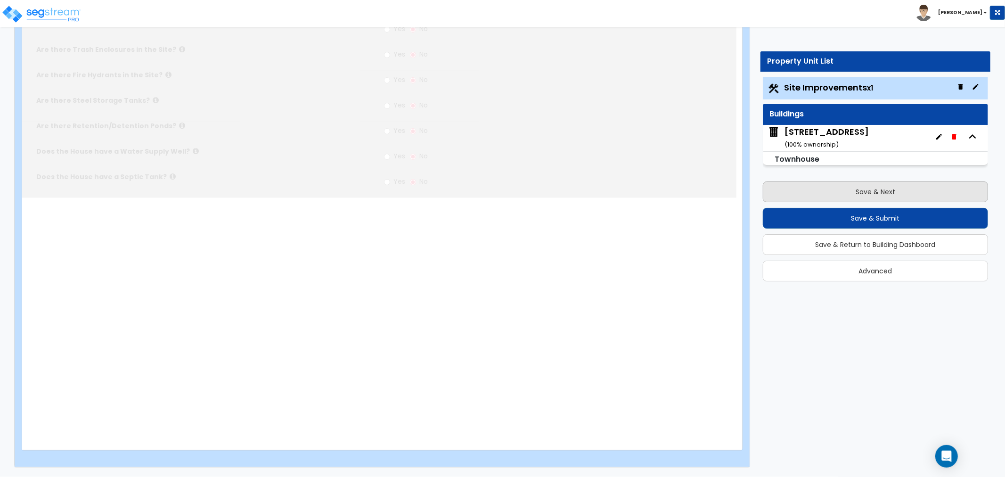
scroll to position [0, 0]
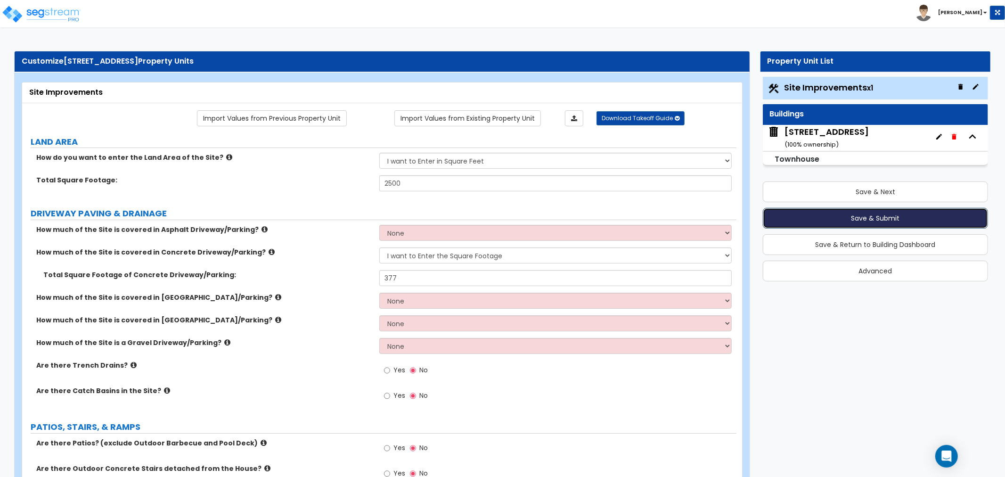
click at [856, 217] on button "Save & Submit" at bounding box center [875, 218] width 225 height 21
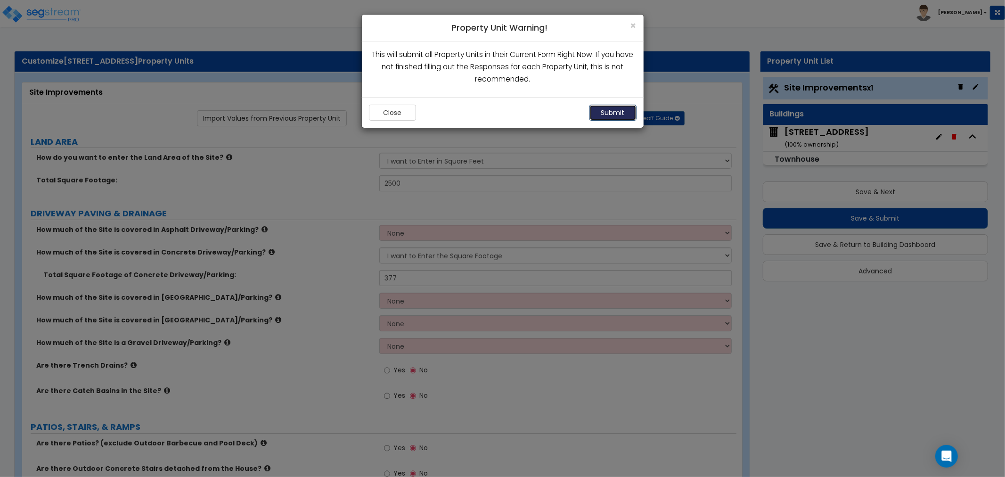
click at [602, 113] on button "Submit" at bounding box center [612, 113] width 47 height 16
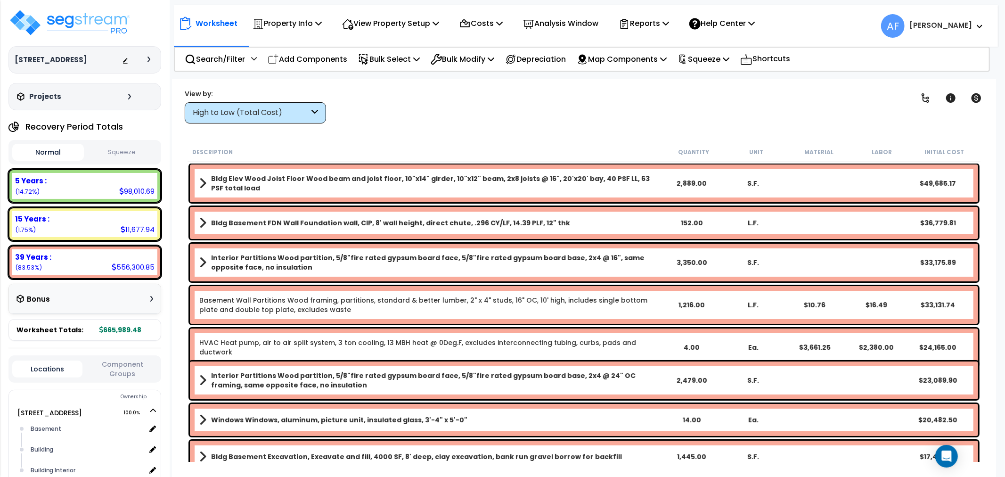
click at [304, 114] on div "High to Low (Total Cost)" at bounding box center [251, 112] width 116 height 11
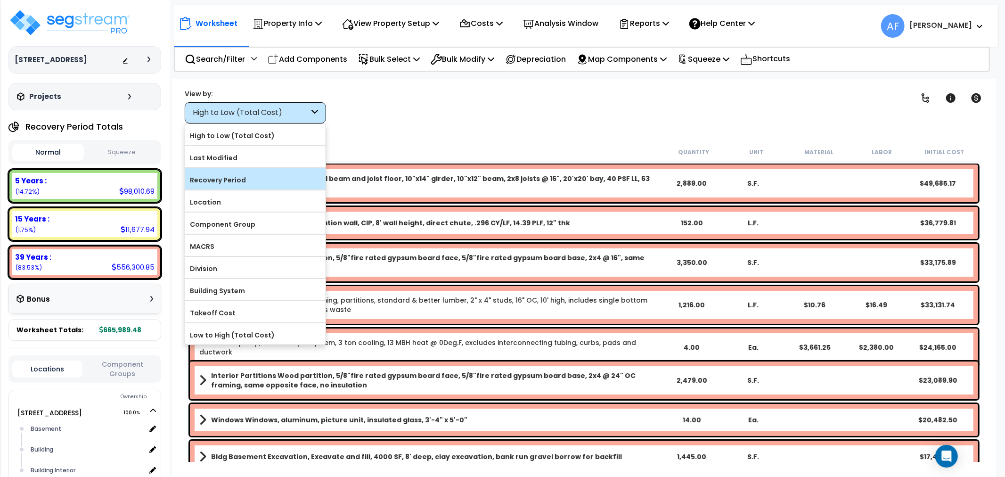
click at [229, 182] on label "Recovery Period" at bounding box center [255, 180] width 140 height 14
click at [0, 0] on input "Recovery Period" at bounding box center [0, 0] width 0 height 0
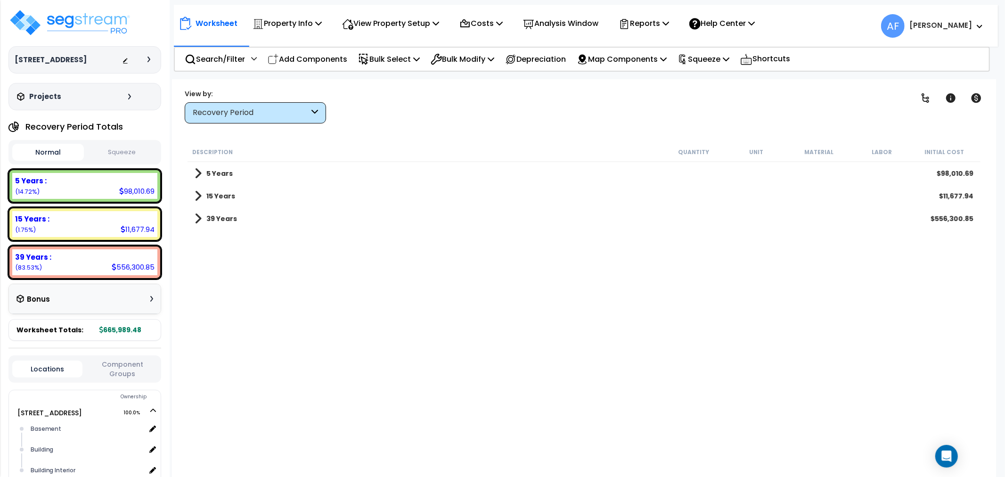
click at [231, 172] on b "5 Years" at bounding box center [219, 173] width 26 height 9
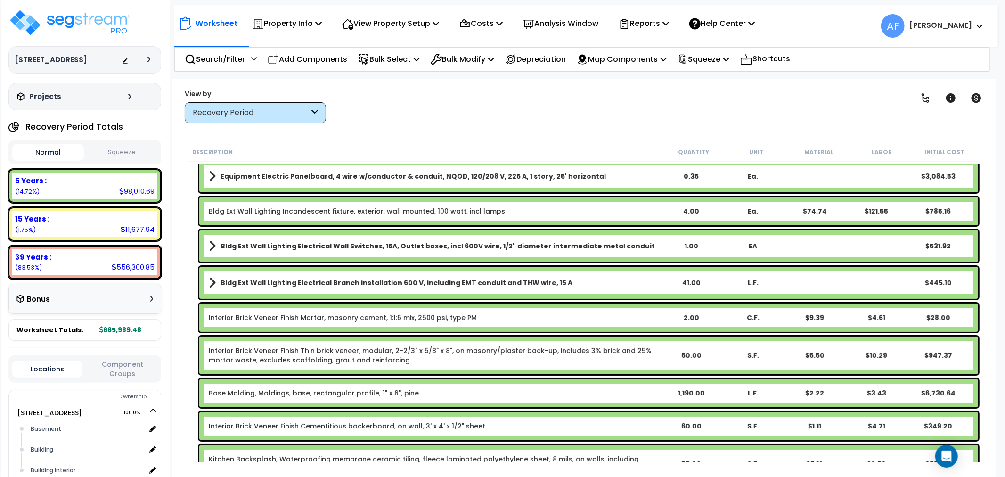
scroll to position [52, 0]
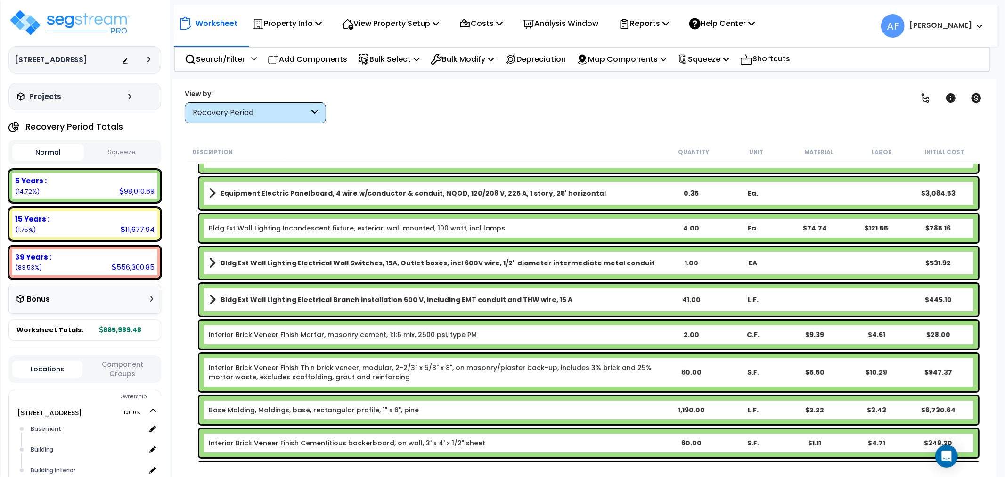
click at [691, 261] on div "1.00" at bounding box center [691, 262] width 61 height 9
click at [558, 305] on link "Bldg Ext Wall Lighting Electrical Branch installation 600 V, including EMT cond…" at bounding box center [434, 299] width 451 height 13
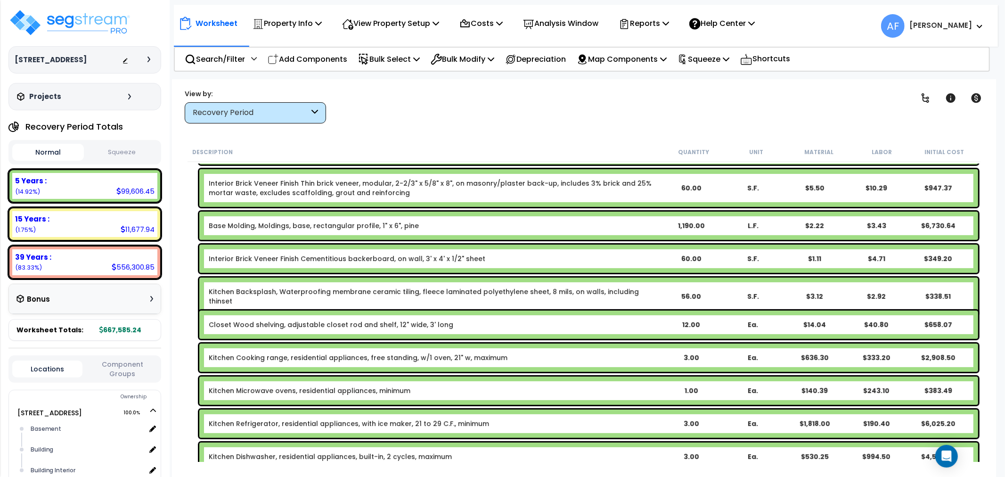
scroll to position [366, 0]
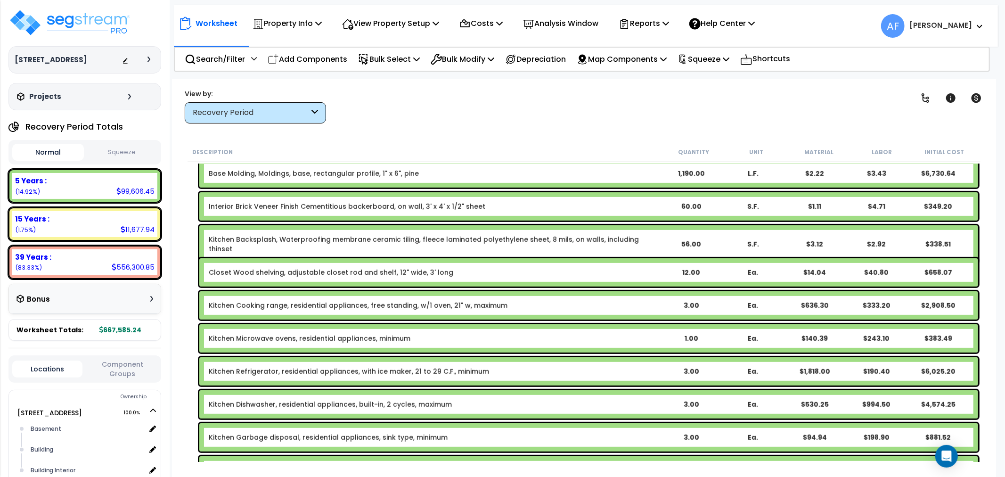
click at [690, 305] on div "3.00" at bounding box center [691, 305] width 61 height 9
click at [682, 340] on div "1.00" at bounding box center [691, 337] width 61 height 9
click at [620, 369] on b "Kitchen Refrigerator, residential appliances, with ice maker, 21 to 29 C.F., mi…" at bounding box center [434, 370] width 451 height 9
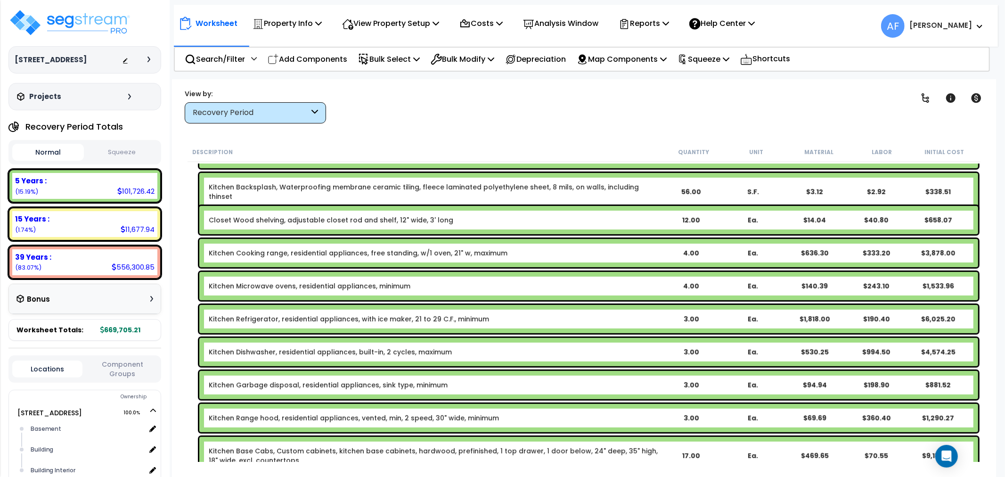
click at [689, 321] on div "3.00" at bounding box center [691, 318] width 61 height 9
click at [644, 355] on b "Kitchen Dishwasher, residential appliances, built-in, 2 cycles, maximum" at bounding box center [434, 351] width 451 height 9
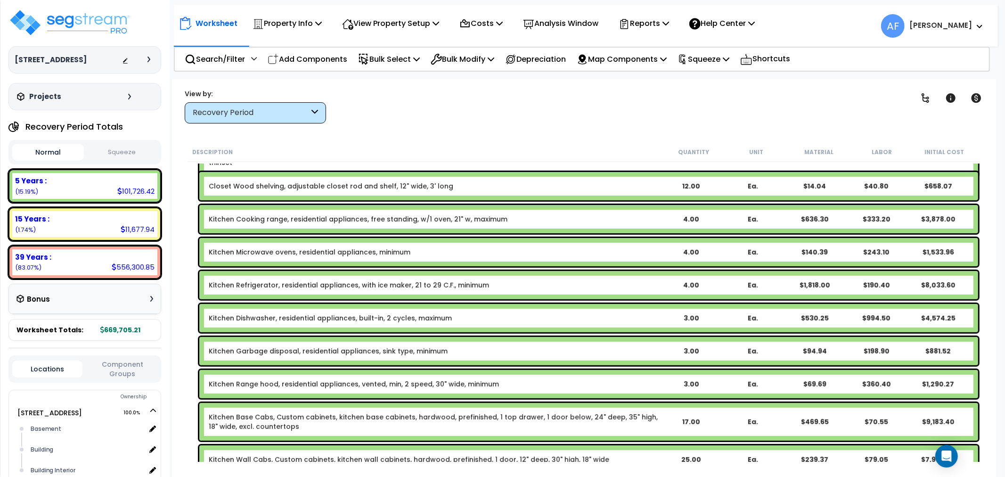
scroll to position [471, 0]
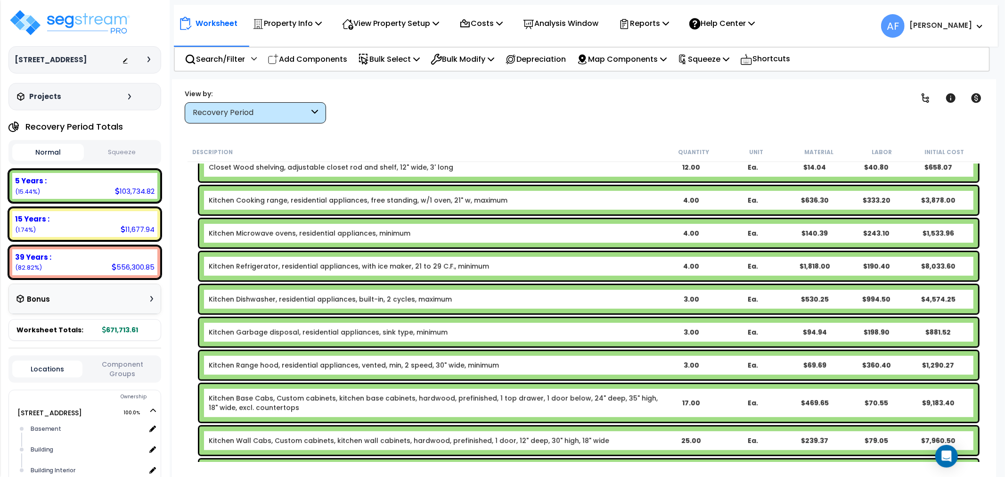
click at [683, 301] on div "3.00" at bounding box center [691, 298] width 61 height 9
click at [688, 336] on div "3.00" at bounding box center [691, 331] width 61 height 9
click at [682, 365] on div "3.00" at bounding box center [691, 364] width 61 height 9
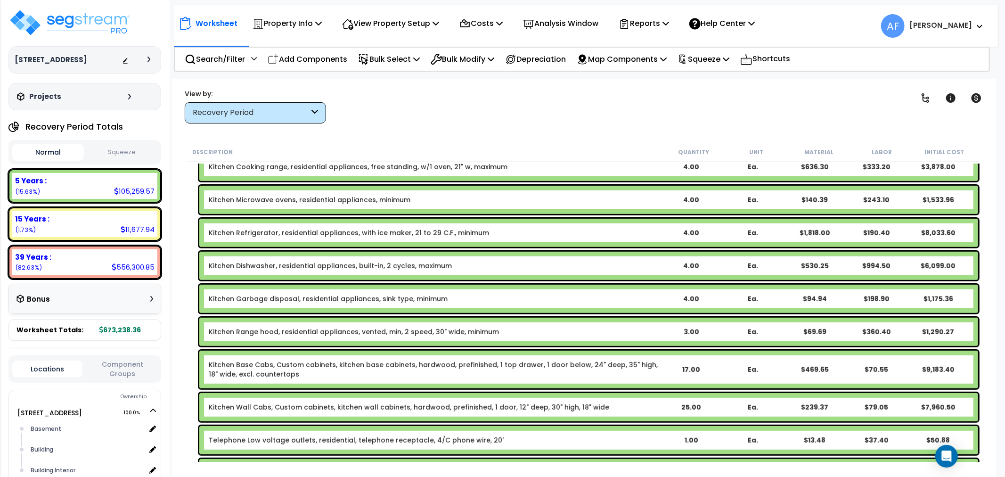
scroll to position [523, 0]
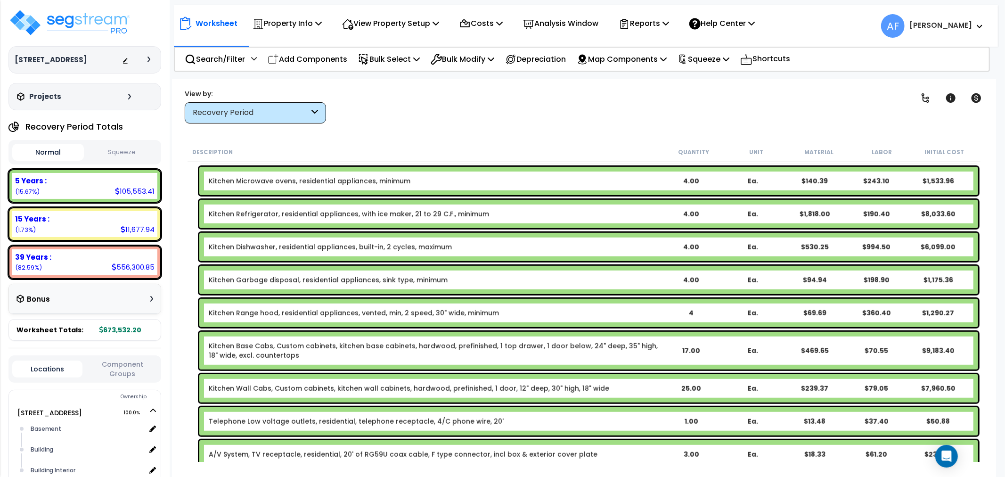
click at [681, 344] on div "Kitchen Base Cabs, Custom cabinets, kitchen base cabinets, hardwood, prefinishe…" at bounding box center [588, 351] width 779 height 38
click at [680, 389] on div "25.00" at bounding box center [691, 387] width 61 height 9
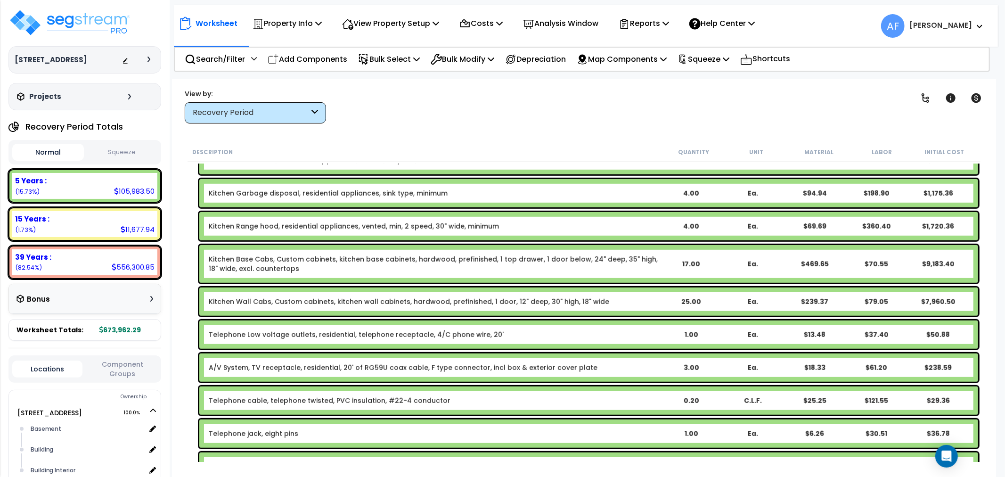
scroll to position [628, 0]
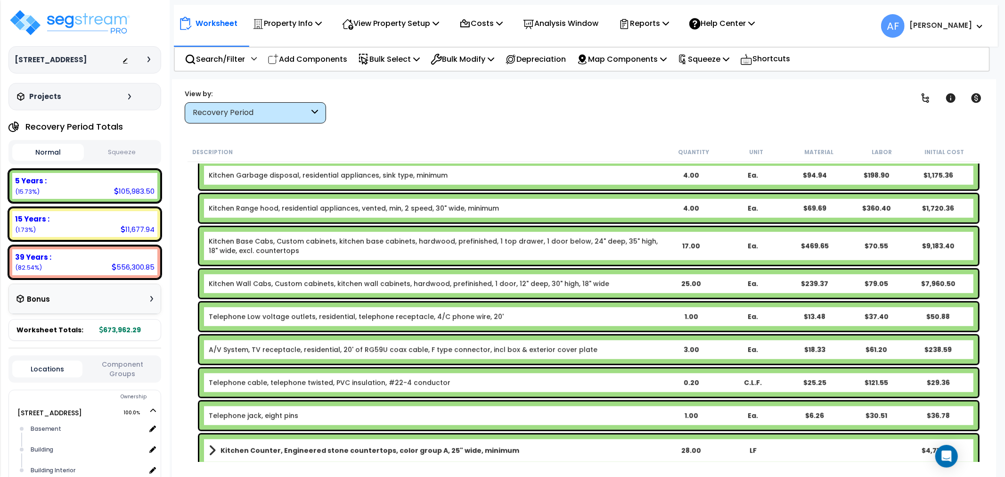
click at [686, 318] on div "1.00" at bounding box center [691, 316] width 61 height 9
click at [683, 350] on div "3.00" at bounding box center [691, 349] width 61 height 9
click at [685, 383] on div "0.20" at bounding box center [691, 382] width 61 height 9
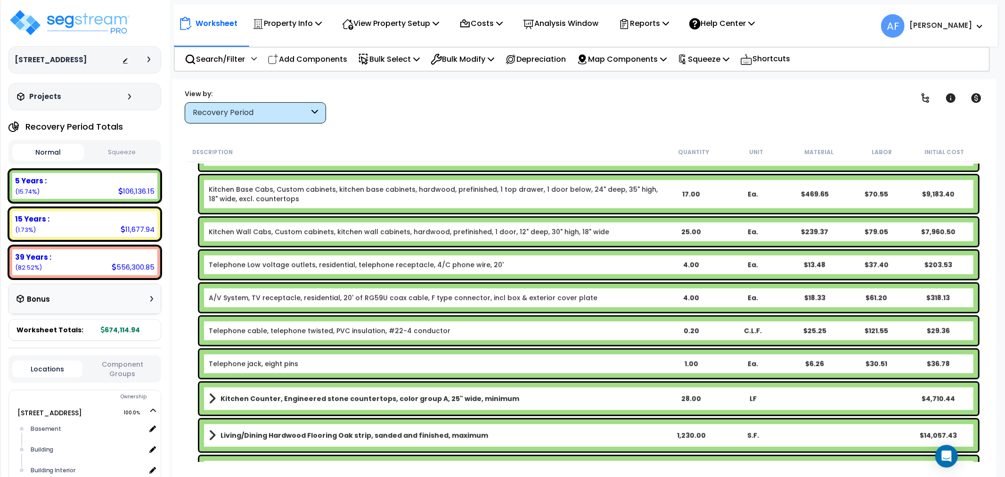
scroll to position [680, 0]
click at [690, 366] on div "1.00" at bounding box center [691, 362] width 61 height 9
click at [671, 390] on div "Kitchen Counter, Engineered stone countertops, color group A, 25" wide, minimum…" at bounding box center [588, 398] width 779 height 32
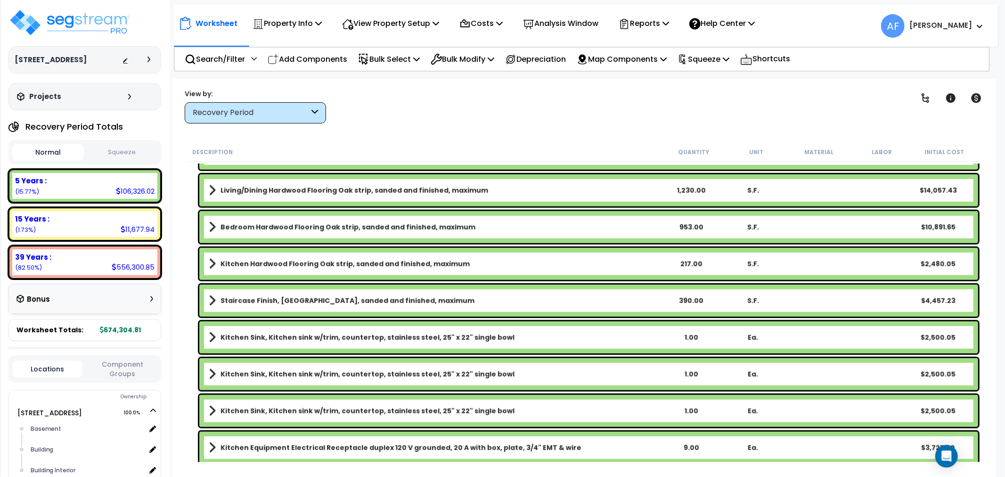
scroll to position [942, 0]
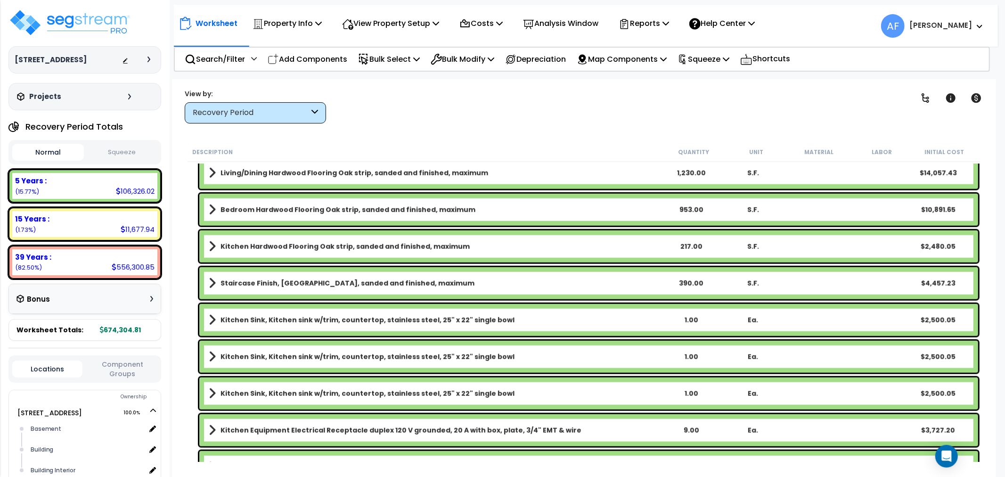
click at [688, 322] on div "1.00" at bounding box center [691, 319] width 61 height 9
drag, startPoint x: 657, startPoint y: 355, endPoint x: 648, endPoint y: 358, distance: 9.3
click at [655, 355] on link "Kitchen Sink, Kitchen sink w/trim, countertop, stainless steel, 25" x 22" singl…" at bounding box center [434, 356] width 451 height 13
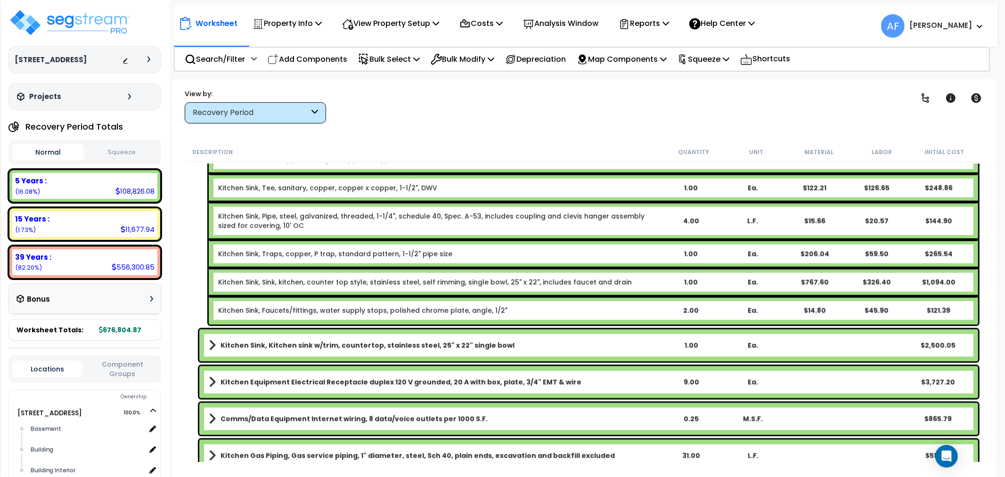
scroll to position [1313, 0]
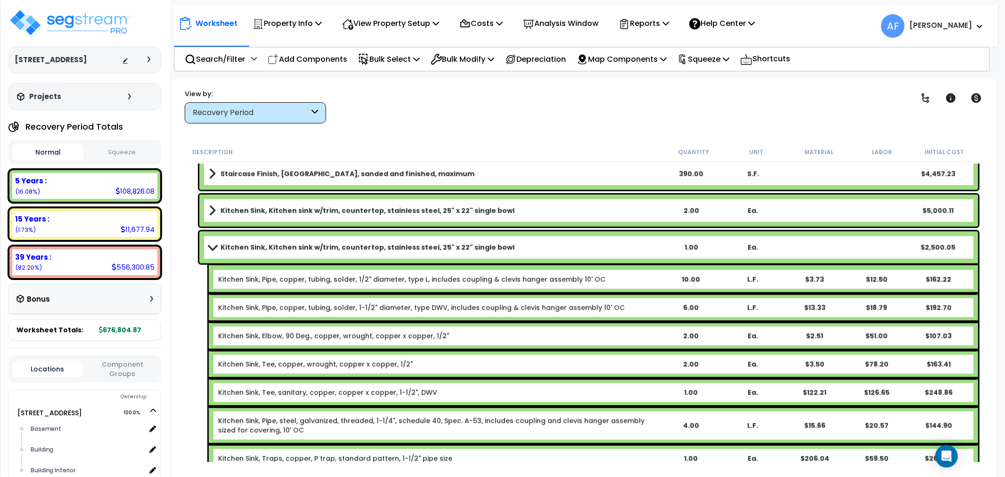
click at [212, 244] on span at bounding box center [211, 247] width 13 height 7
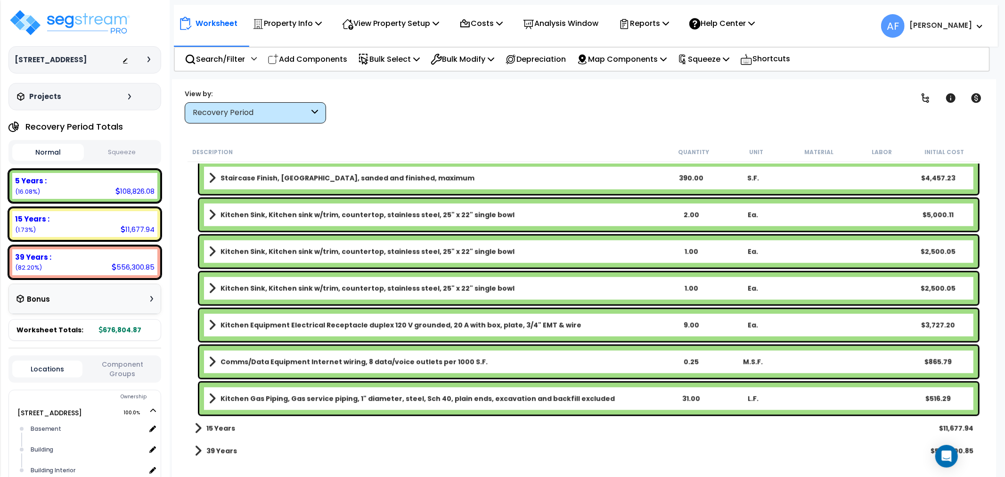
click at [209, 252] on span at bounding box center [212, 251] width 7 height 13
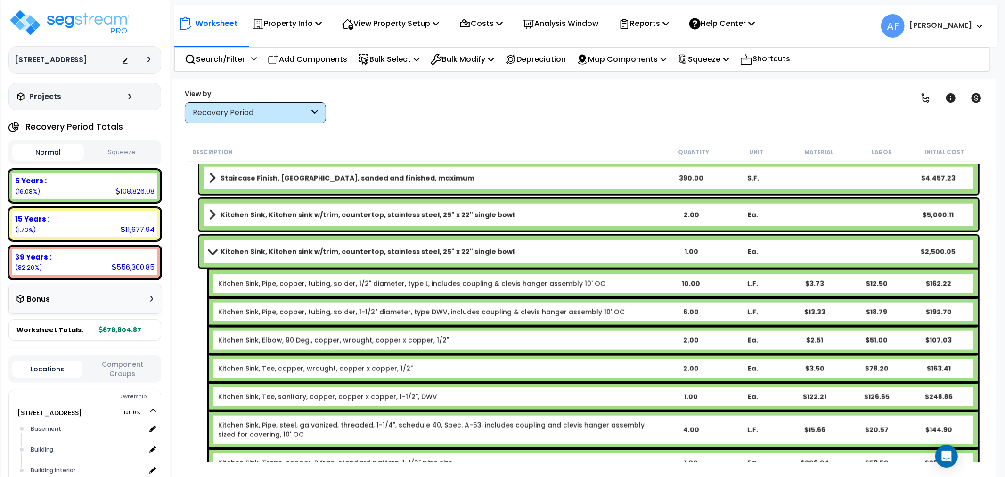
click at [686, 247] on div "1.00" at bounding box center [691, 251] width 61 height 9
click at [733, 107] on div "Clear Filters" at bounding box center [617, 106] width 558 height 35
click at [691, 248] on div "2.00" at bounding box center [691, 251] width 61 height 9
click at [660, 118] on div "Clear Filters" at bounding box center [617, 106] width 558 height 35
click at [207, 255] on span at bounding box center [211, 251] width 13 height 7
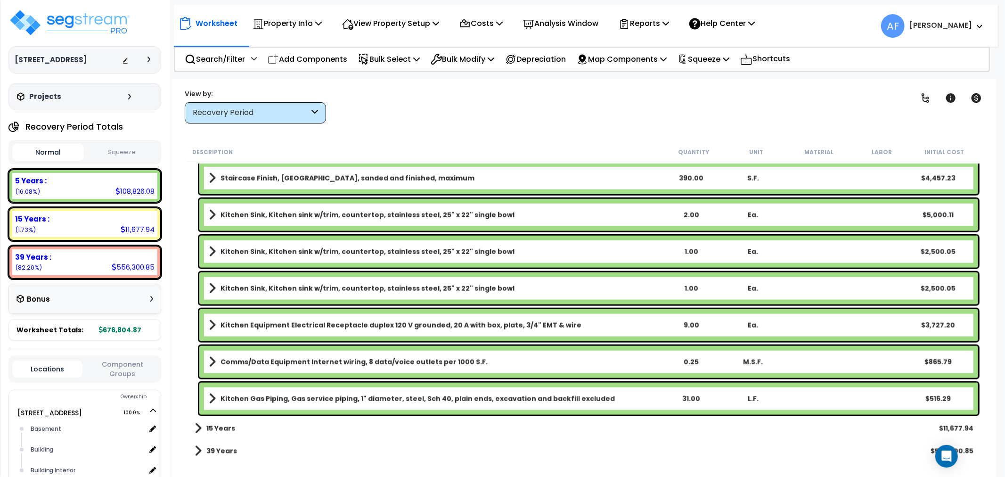
click at [690, 326] on div "9.00" at bounding box center [691, 324] width 61 height 9
click at [635, 351] on div "Comms/Data Equipment Internet wiring, 8 data/voice outlets per 1000 S.F. 0.25 M…" at bounding box center [588, 362] width 779 height 32
click at [683, 397] on div "31.00" at bounding box center [691, 398] width 61 height 9
click at [606, 397] on link "Kitchen Gas Piping, Gas service piping, 1" diameter, steel, Sch 40, plain ends,…" at bounding box center [434, 398] width 451 height 13
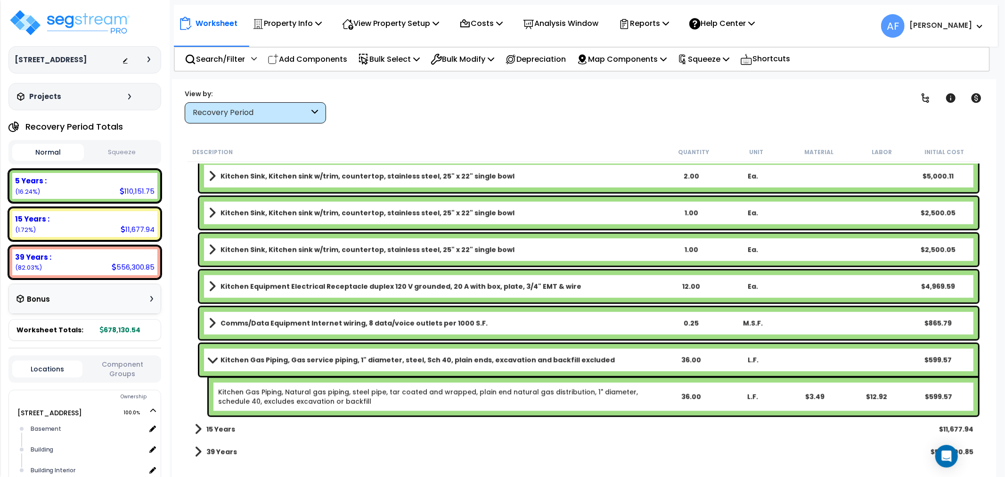
scroll to position [1087, 0]
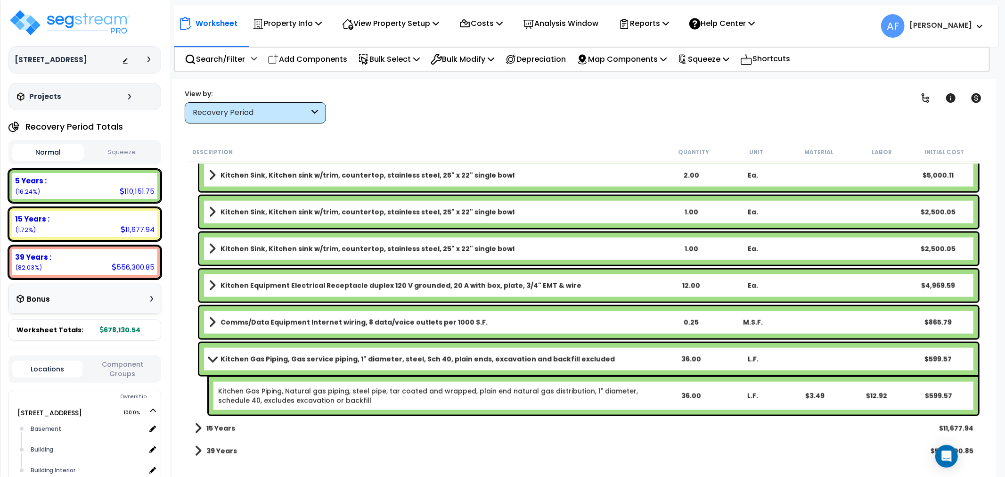
click at [684, 358] on div "36.00" at bounding box center [691, 358] width 61 height 9
click at [654, 358] on link "Kitchen Gas Piping, Gas service piping, 1" diameter, steel, Sch 40, plain ends,…" at bounding box center [434, 358] width 451 height 13
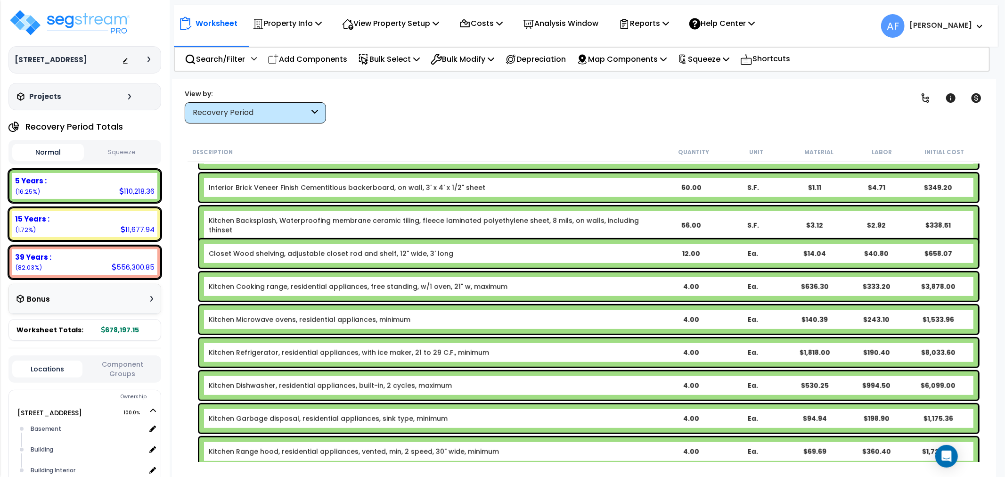
scroll to position [366, 0]
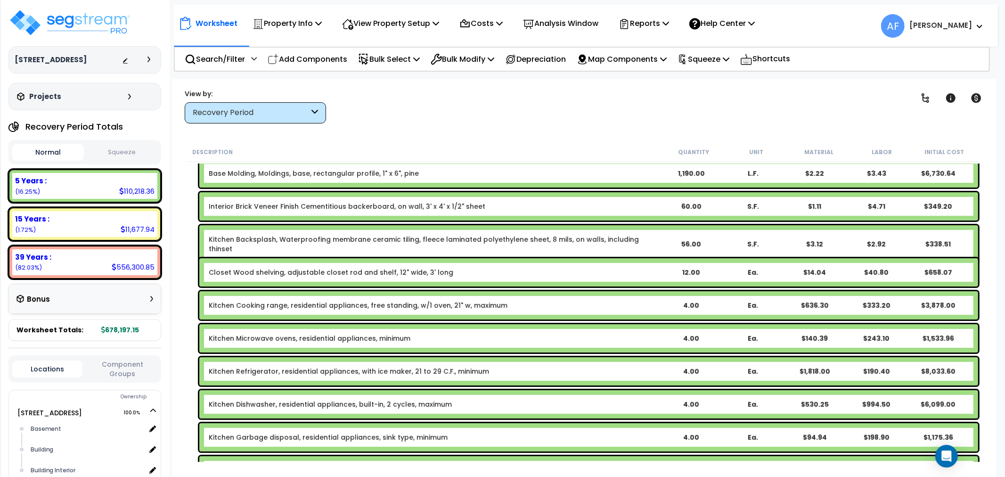
click at [531, 243] on link "Kitchen Backsplash, Waterproofing membrane ceramic tiling, fleece laminated pol…" at bounding box center [434, 244] width 451 height 19
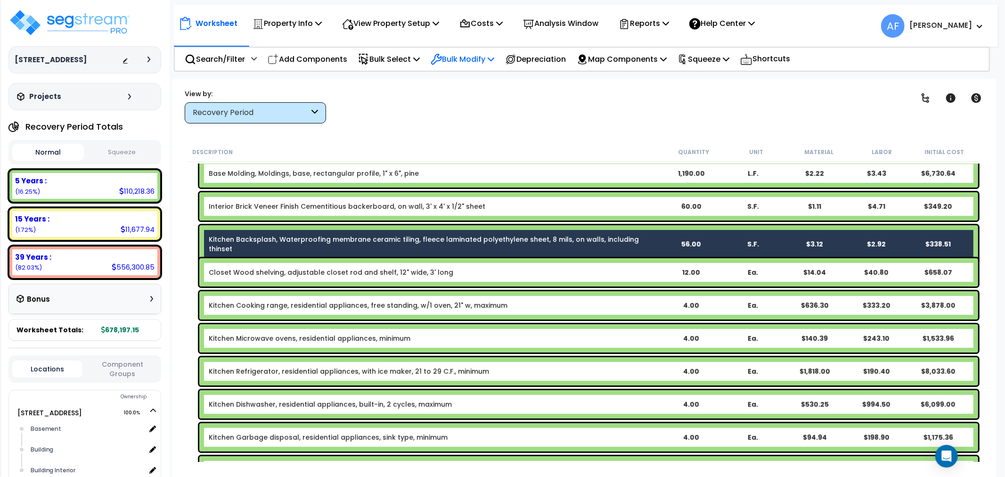
click at [473, 54] on p "Bulk Modify" at bounding box center [463, 59] width 64 height 13
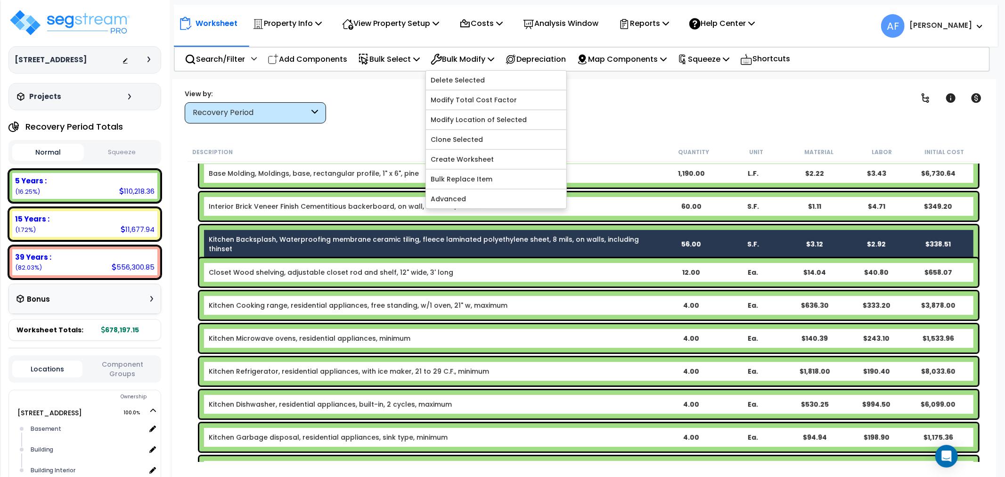
click at [587, 102] on div "Clear Filters" at bounding box center [617, 106] width 558 height 35
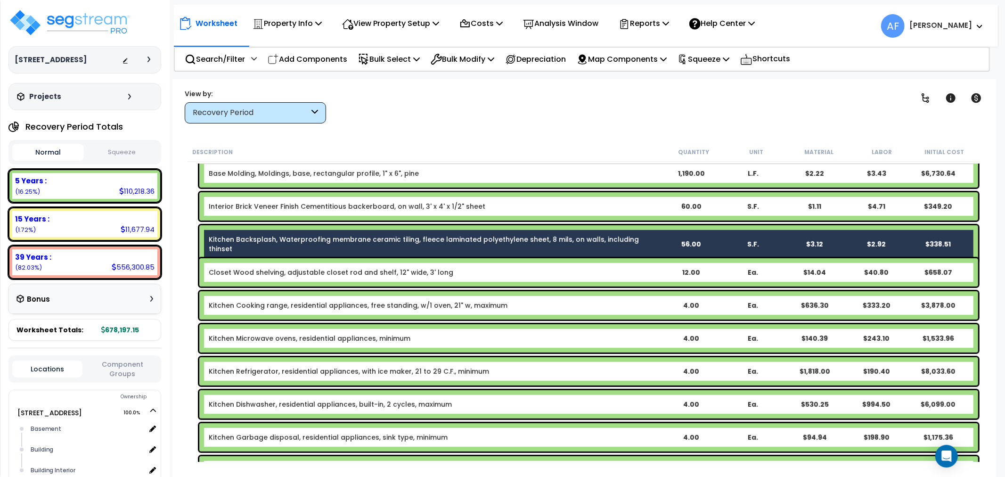
click at [504, 241] on link "Kitchen Backsplash, Waterproofing membrane ceramic tiling, fleece laminated pol…" at bounding box center [434, 244] width 451 height 19
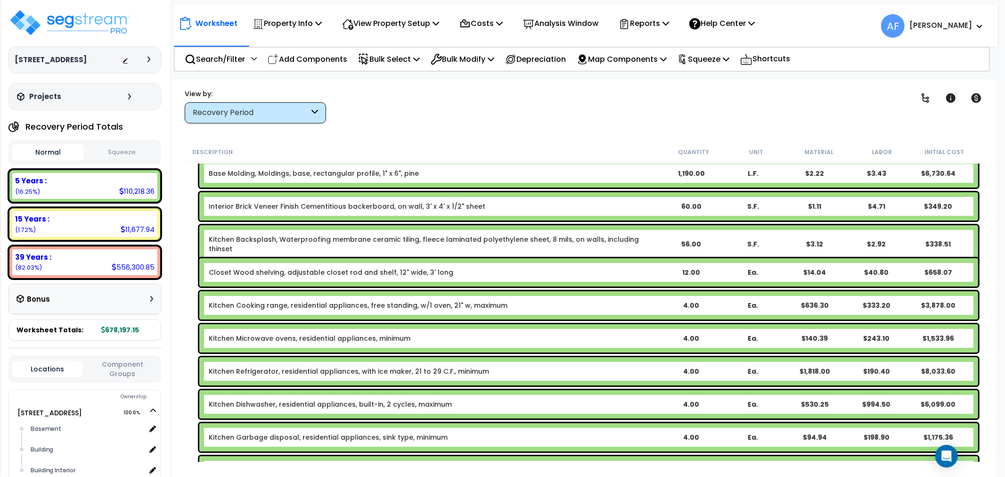
drag, startPoint x: 506, startPoint y: 78, endPoint x: 514, endPoint y: 122, distance: 45.5
click at [506, 78] on body "We are Building your Property. So please grab a coffee and let us do the heavy …" at bounding box center [502, 238] width 1005 height 477
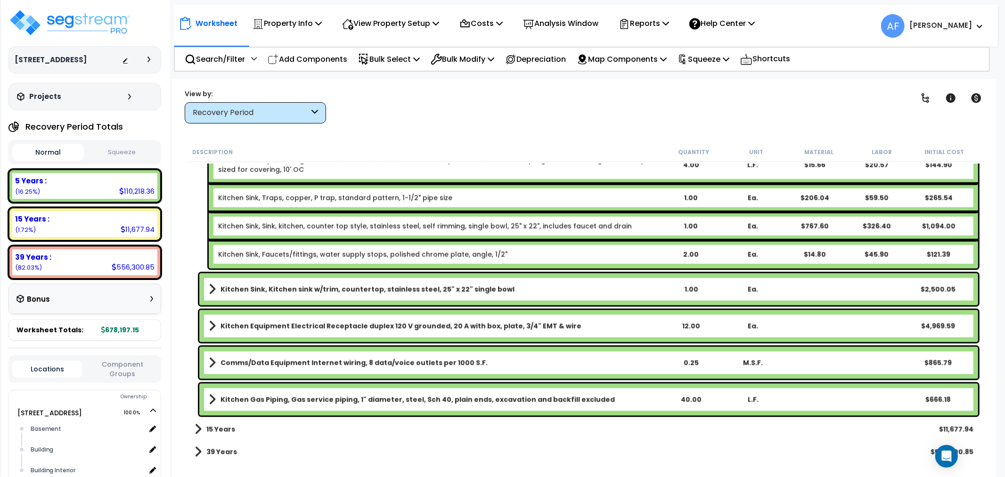
scroll to position [1313, 0]
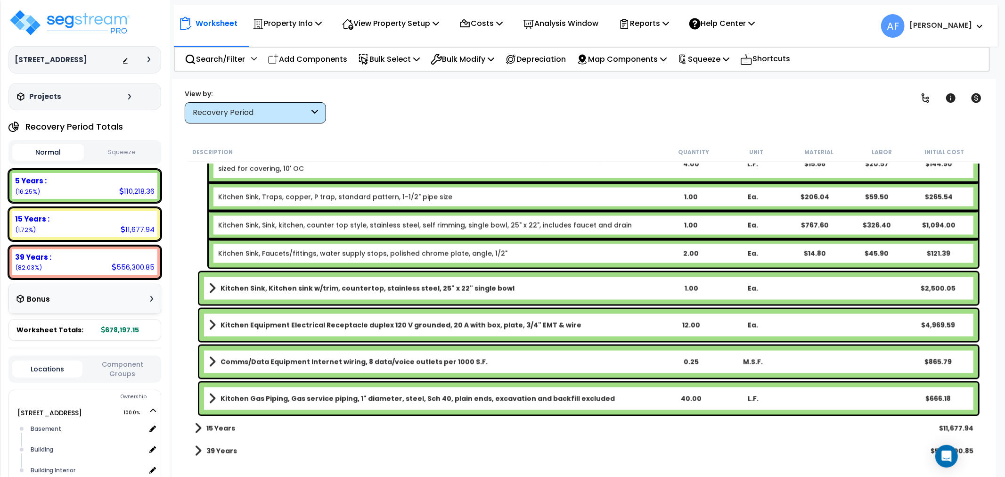
click at [305, 119] on div "Recovery Period" at bounding box center [255, 112] width 141 height 21
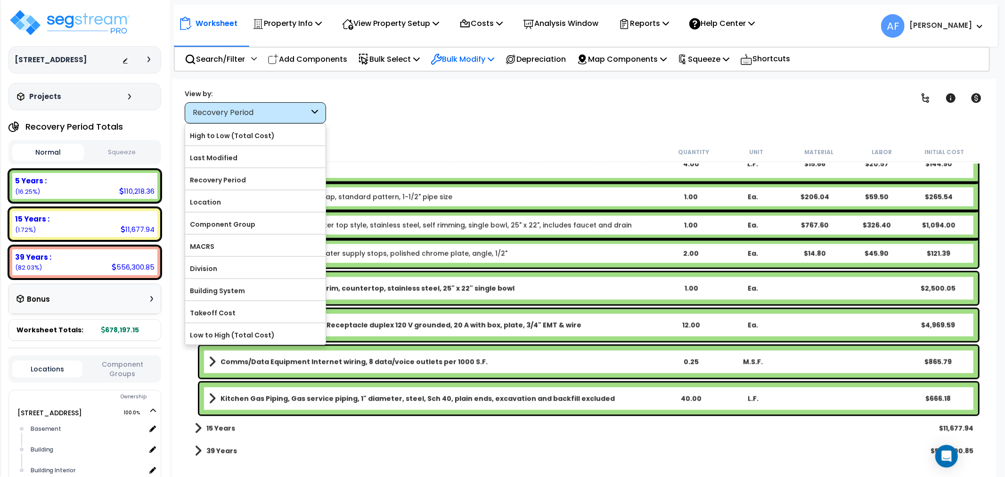
click at [457, 53] on p "Bulk Modify" at bounding box center [463, 59] width 64 height 13
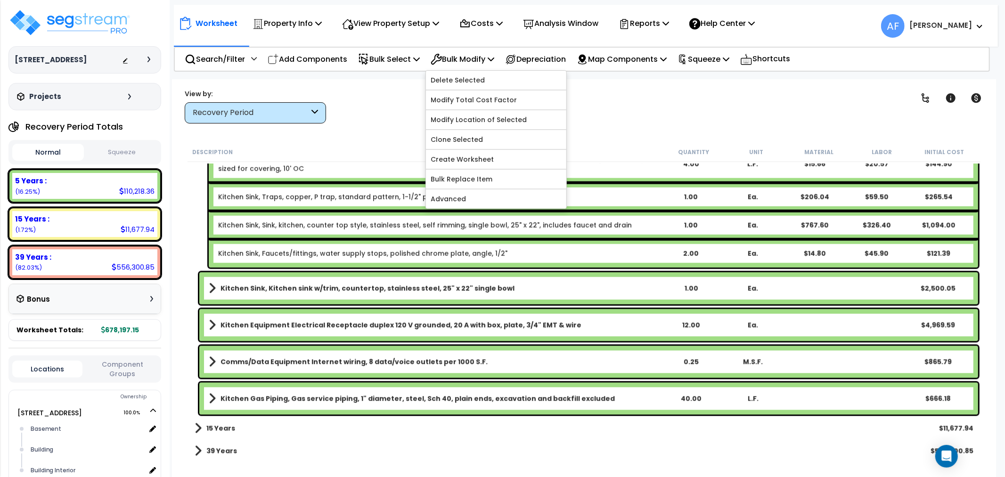
click at [346, 122] on div "Clear Filters" at bounding box center [617, 106] width 558 height 35
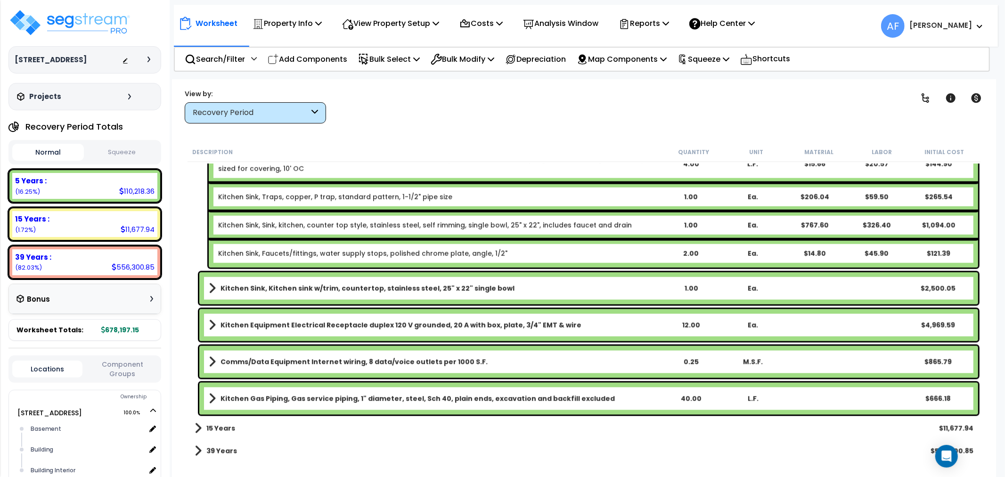
click at [297, 112] on div "Recovery Period" at bounding box center [251, 112] width 116 height 11
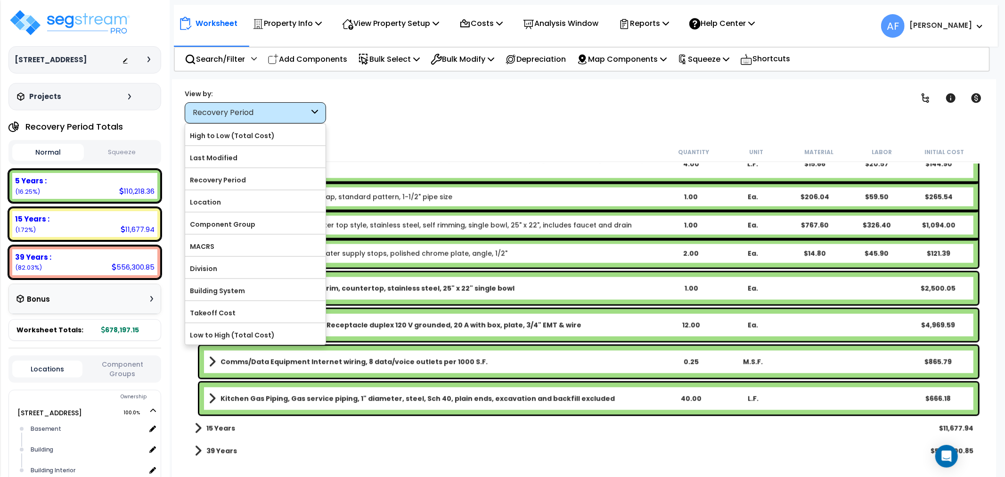
click at [408, 130] on div "Worksheet Property Info Property Setup Add Property Unit Template property Clon…" at bounding box center [584, 317] width 824 height 477
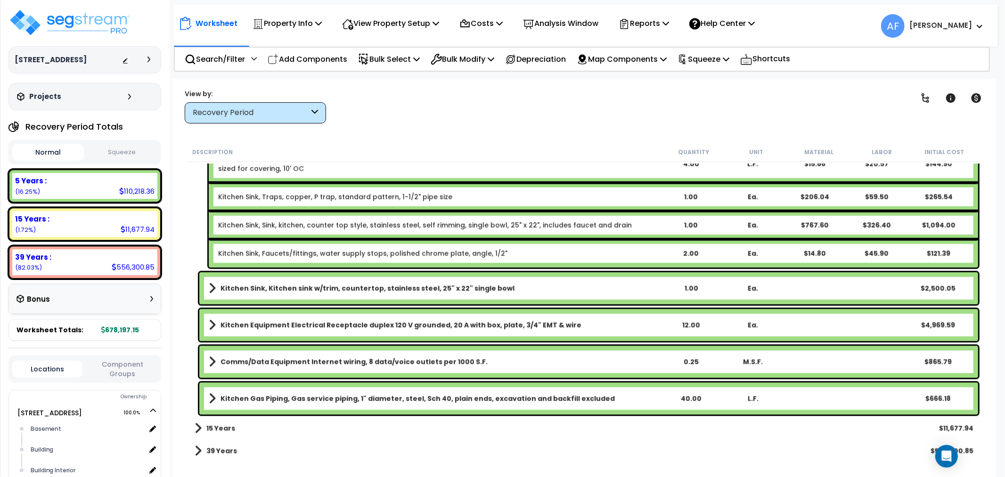
click at [276, 110] on div "Recovery Period" at bounding box center [251, 112] width 116 height 11
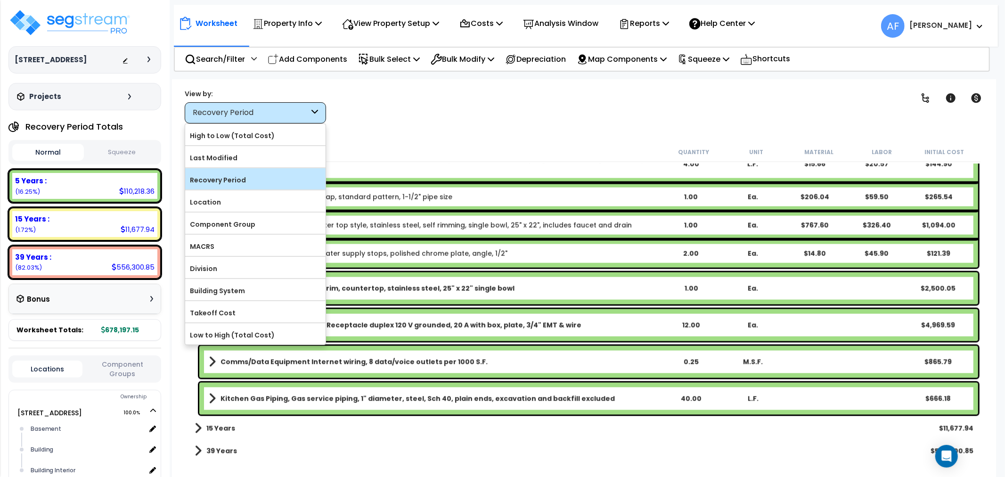
click at [257, 177] on label "Recovery Period" at bounding box center [255, 180] width 140 height 14
click at [0, 0] on input "Recovery Period" at bounding box center [0, 0] width 0 height 0
click at [291, 176] on label "Recovery Period" at bounding box center [255, 180] width 140 height 14
click at [0, 0] on input "Recovery Period" at bounding box center [0, 0] width 0 height 0
click at [238, 179] on label "Recovery Period" at bounding box center [255, 180] width 140 height 14
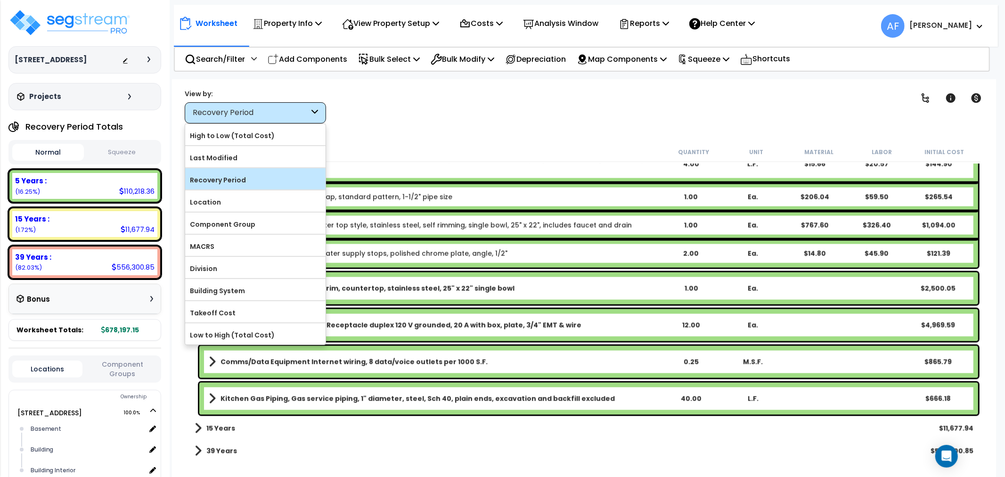
click at [0, 0] on input "Recovery Period" at bounding box center [0, 0] width 0 height 0
click at [497, 137] on div "Worksheet Property Info Property Setup Add Property Unit Template property Clon…" at bounding box center [584, 317] width 824 height 477
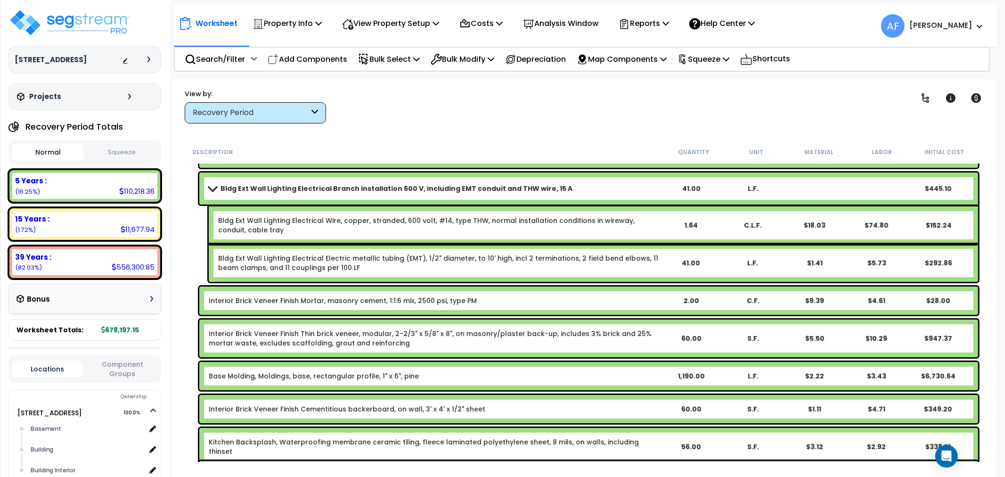
scroll to position [0, 0]
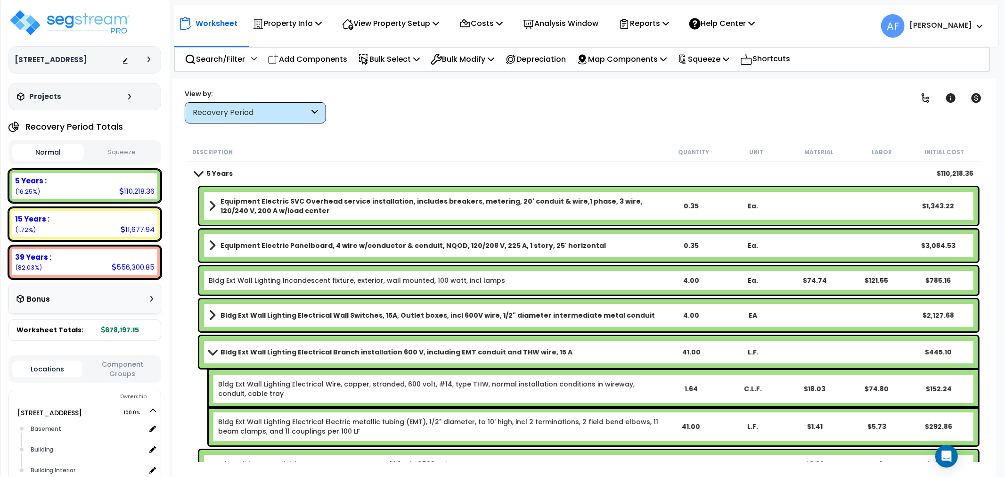
click at [196, 171] on span at bounding box center [197, 173] width 13 height 7
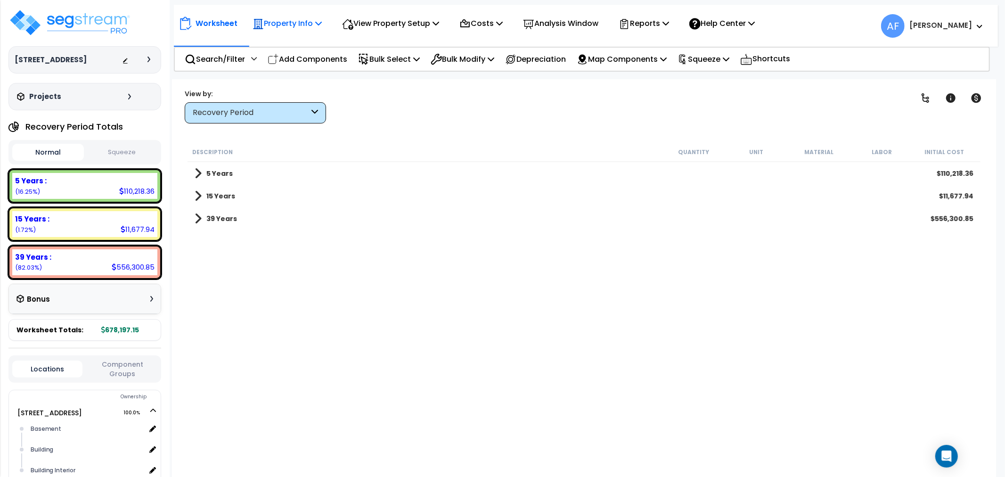
click at [314, 25] on p "Property Info" at bounding box center [286, 23] width 69 height 13
click at [295, 48] on link "Property Setup" at bounding box center [294, 44] width 93 height 19
click at [87, 29] on img at bounding box center [69, 22] width 122 height 28
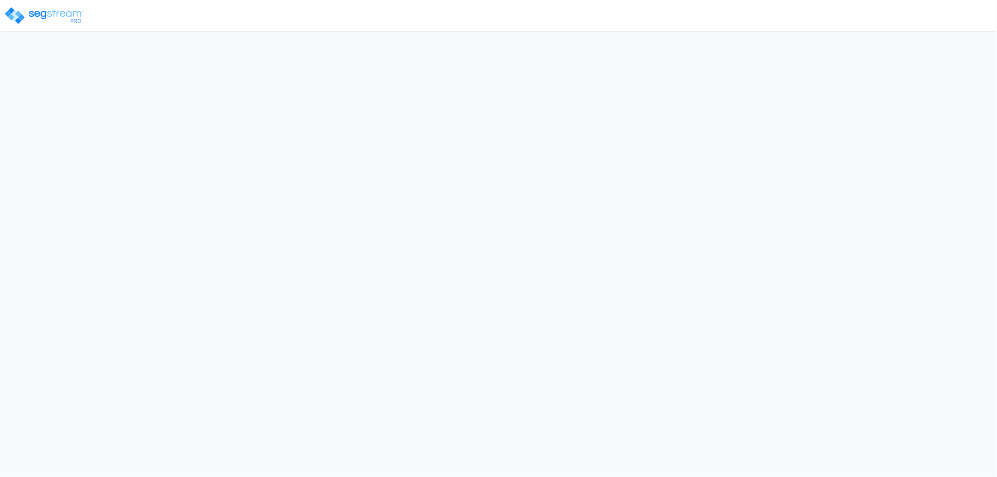
select select "2019"
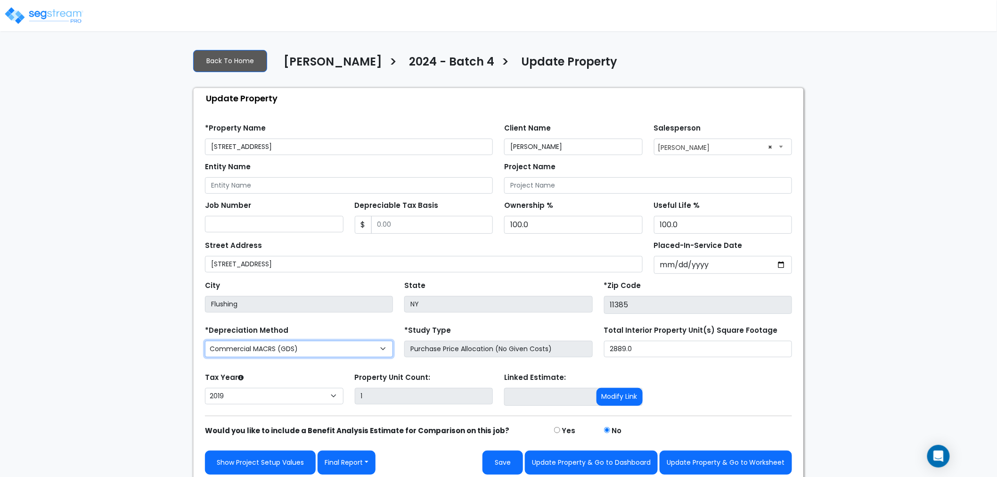
click at [311, 346] on select "Commercial MACRS (GDS) Residential Rental MACRS (GDS) Commercial MACRS (GDS) QIP" at bounding box center [299, 349] width 188 height 16
select select "RRM(_29"
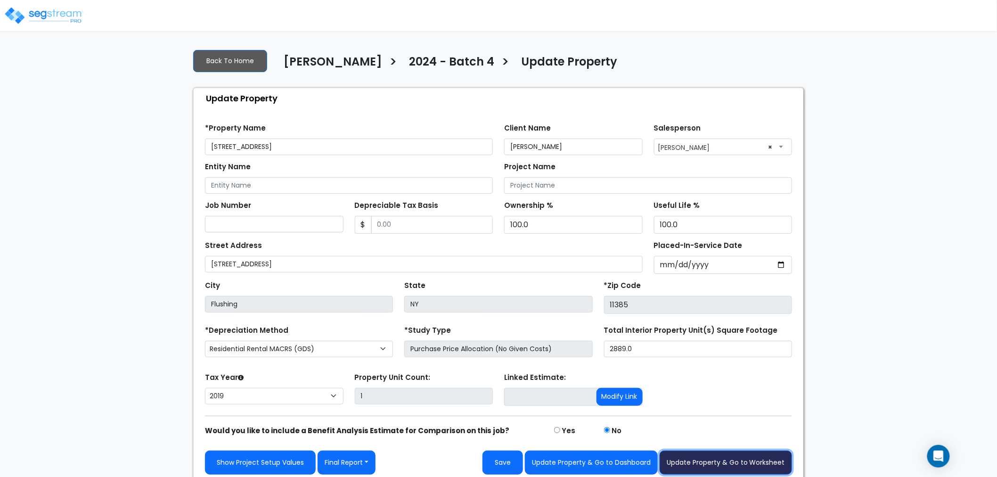
click at [714, 465] on button "Update Property & Go to Worksheet" at bounding box center [725, 462] width 132 height 24
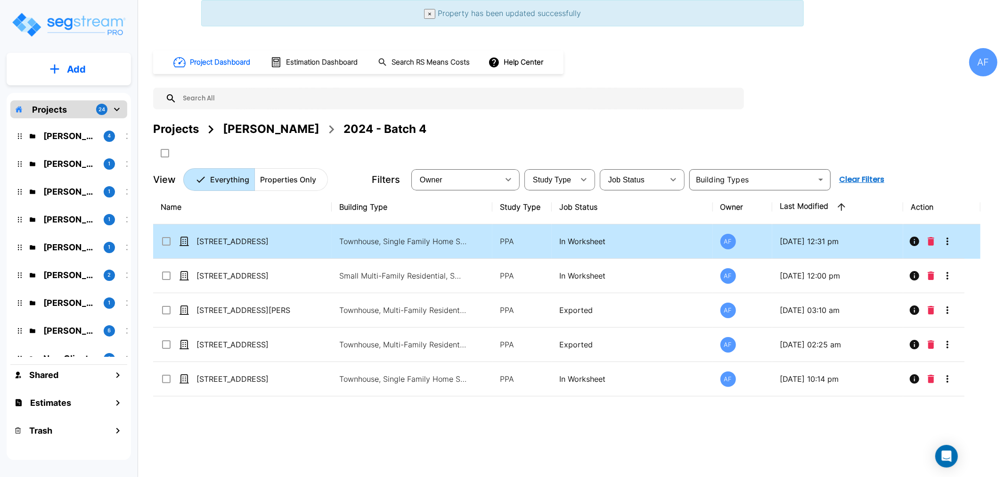
click at [228, 249] on td "[STREET_ADDRESS]" at bounding box center [242, 241] width 179 height 34
checkbox input "true"
click at [228, 249] on td "[STREET_ADDRESS]" at bounding box center [242, 241] width 179 height 34
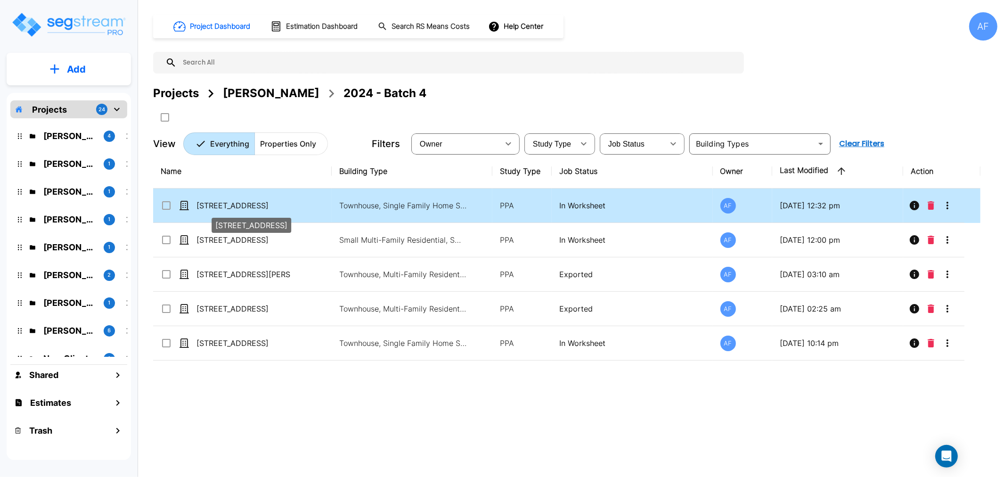
click at [217, 205] on p "[STREET_ADDRESS]" at bounding box center [243, 205] width 94 height 11
checkbox input "true"
click at [217, 205] on p "[STREET_ADDRESS]" at bounding box center [243, 205] width 94 height 11
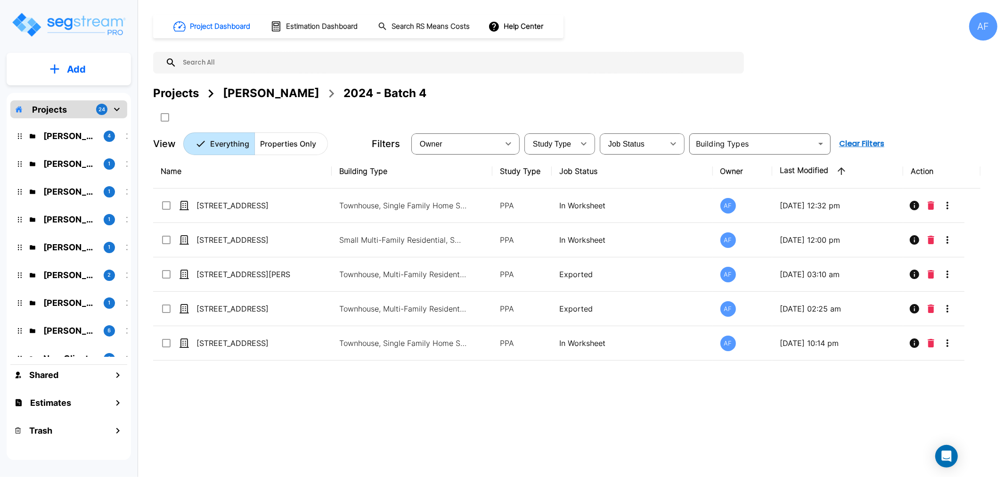
click at [84, 199] on div "[PERSON_NAME] 1" at bounding box center [75, 191] width 123 height 20
click at [83, 189] on p "[PERSON_NAME]" at bounding box center [69, 191] width 53 height 13
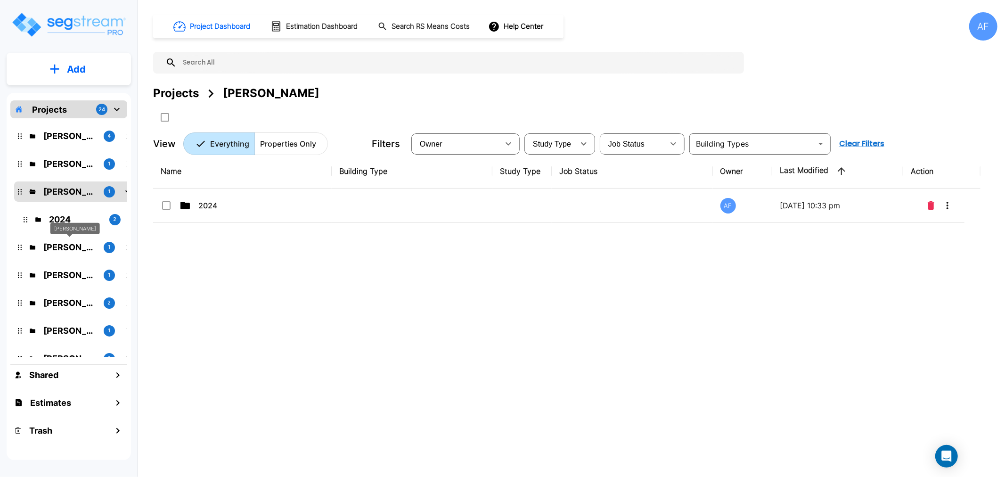
click at [77, 243] on p "[PERSON_NAME]" at bounding box center [69, 247] width 53 height 13
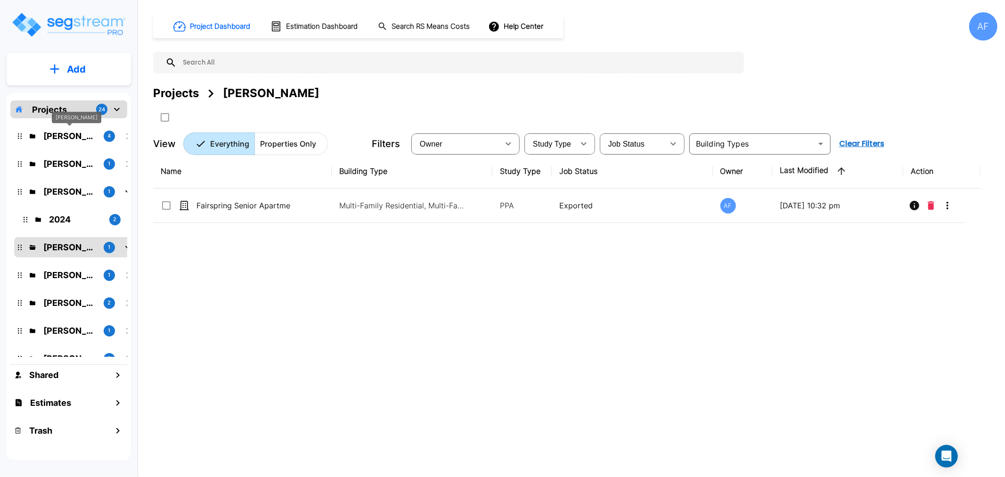
click at [62, 134] on p "Moshe Toiv" at bounding box center [69, 136] width 53 height 13
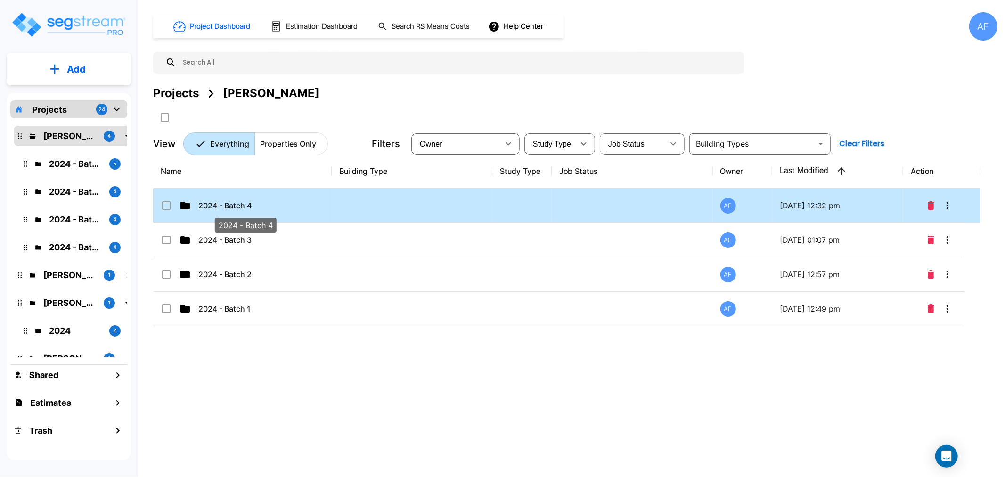
click at [222, 206] on p "2024 - Batch 4" at bounding box center [245, 205] width 94 height 11
checkbox input "true"
click at [222, 205] on p "2024 - Batch 4" at bounding box center [245, 205] width 94 height 11
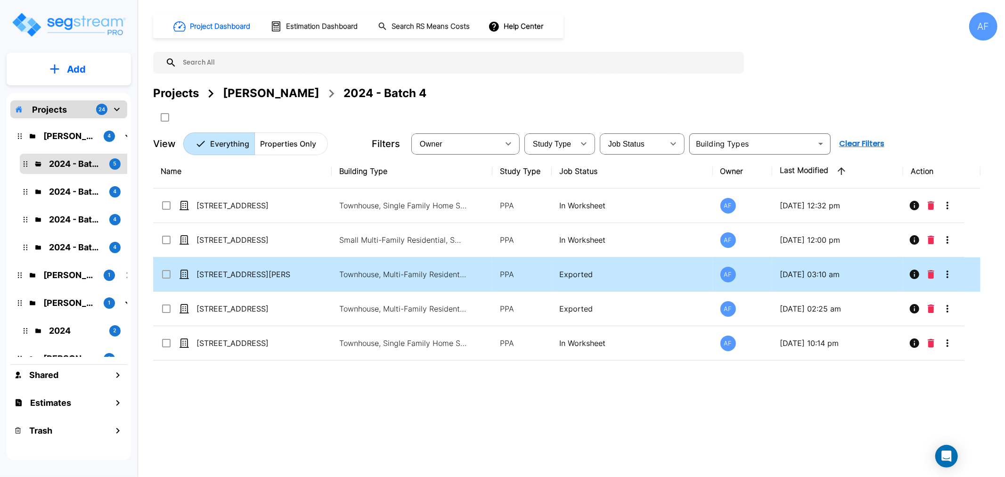
click at [222, 267] on td "[STREET_ADDRESS][PERSON_NAME]" at bounding box center [242, 274] width 179 height 34
checkbox input "true"
click at [222, 267] on td "[STREET_ADDRESS][PERSON_NAME]" at bounding box center [242, 274] width 179 height 34
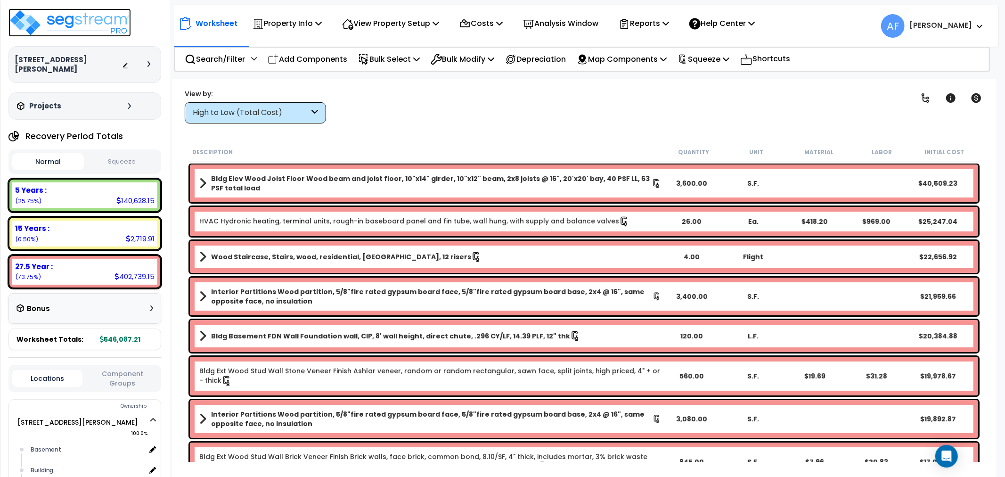
click at [88, 24] on img at bounding box center [69, 22] width 122 height 28
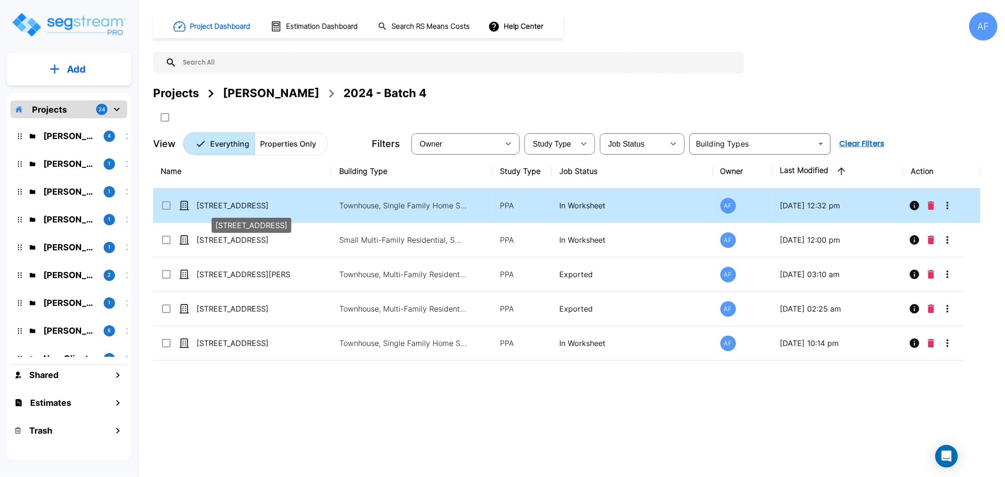
click at [219, 201] on p "[STREET_ADDRESS]" at bounding box center [243, 205] width 94 height 11
checkbox input "true"
click at [219, 201] on p "[STREET_ADDRESS]" at bounding box center [243, 205] width 94 height 11
click at [202, 201] on p "[STREET_ADDRESS]" at bounding box center [243, 205] width 94 height 11
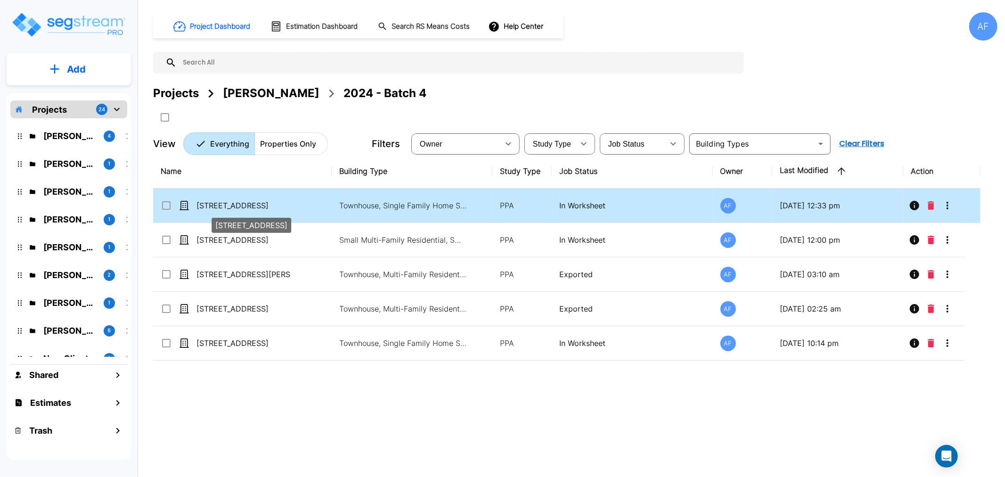
click at [230, 201] on p "[STREET_ADDRESS]" at bounding box center [243, 205] width 94 height 11
checkbox input "true"
click at [230, 201] on p "[STREET_ADDRESS]" at bounding box center [243, 205] width 94 height 11
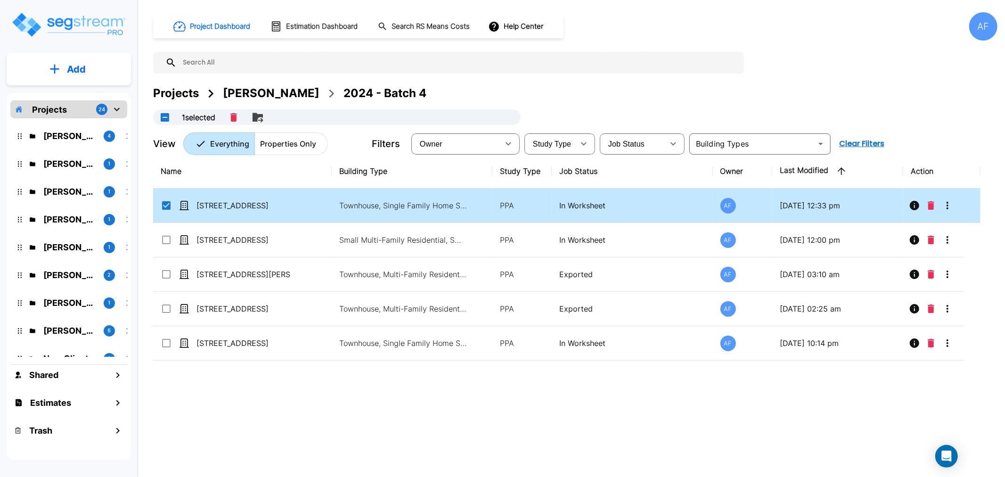
click at [913, 206] on icon "Info" at bounding box center [914, 205] width 9 height 9
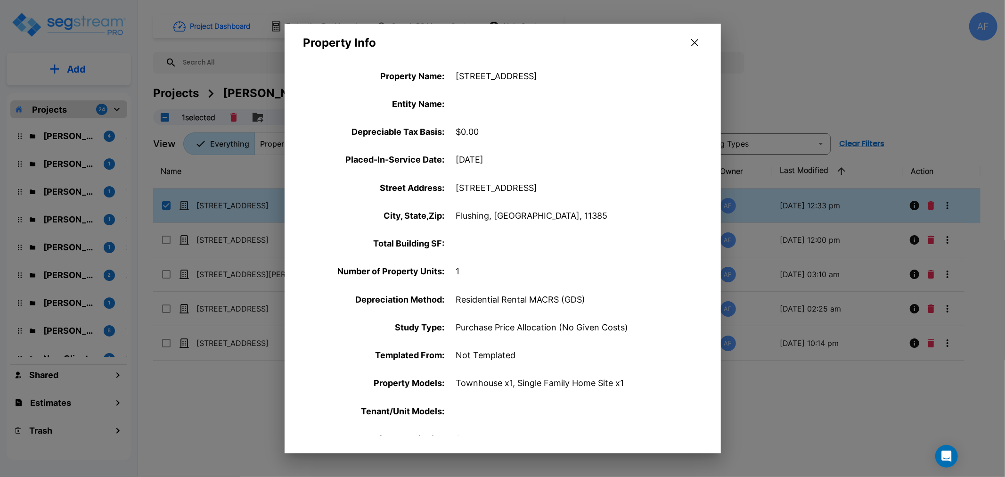
scroll to position [301, 0]
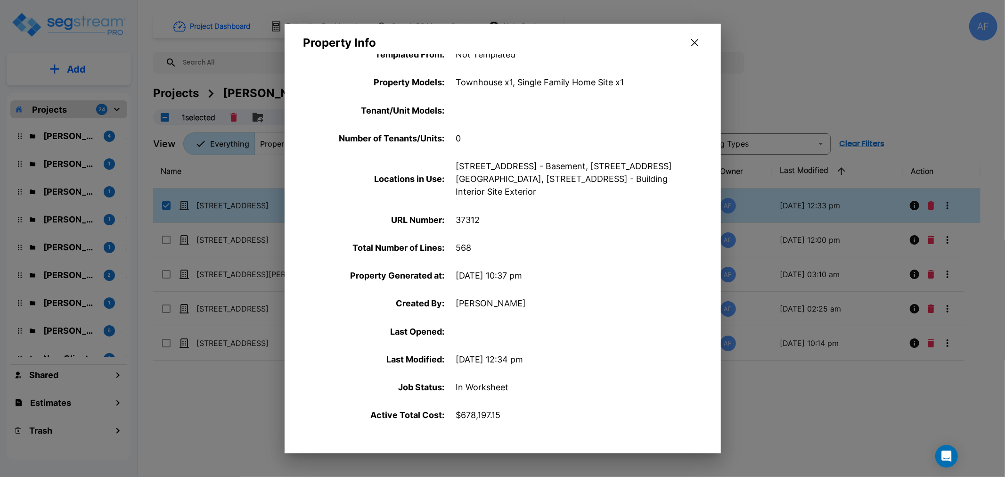
click at [691, 41] on icon "button" at bounding box center [694, 43] width 7 height 8
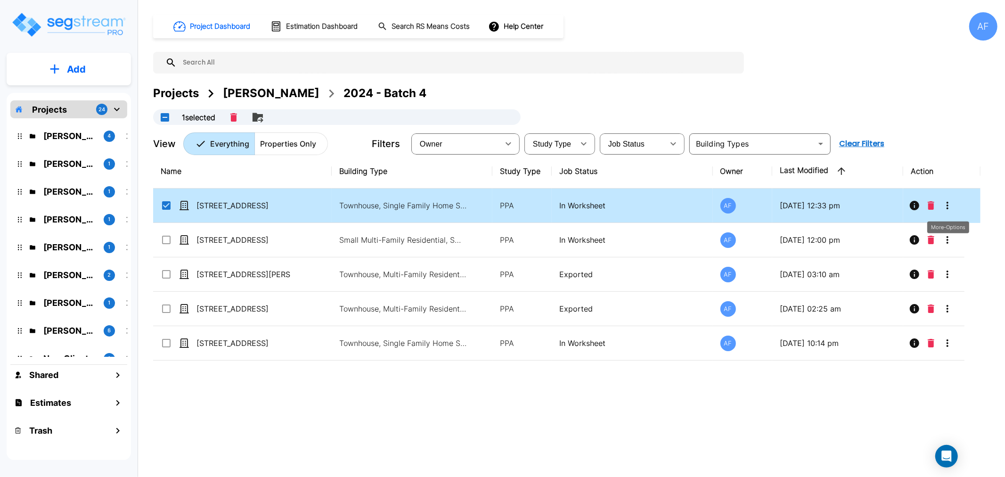
click at [947, 208] on icon "More-Options" at bounding box center [947, 206] width 2 height 8
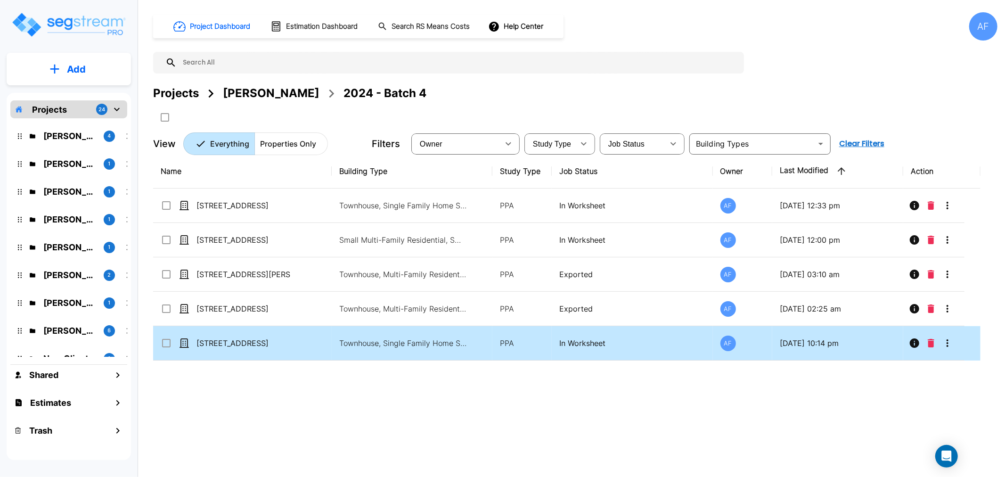
click at [206, 336] on td "[STREET_ADDRESS]" at bounding box center [242, 343] width 179 height 34
checkbox input "true"
click at [206, 336] on td "[STREET_ADDRESS]" at bounding box center [242, 343] width 179 height 34
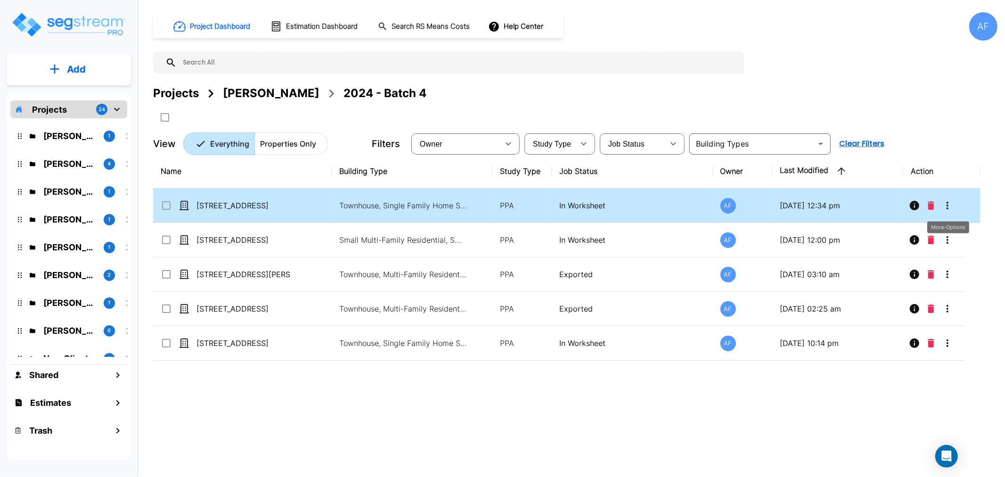
click at [945, 205] on icon "More-Options" at bounding box center [947, 205] width 11 height 11
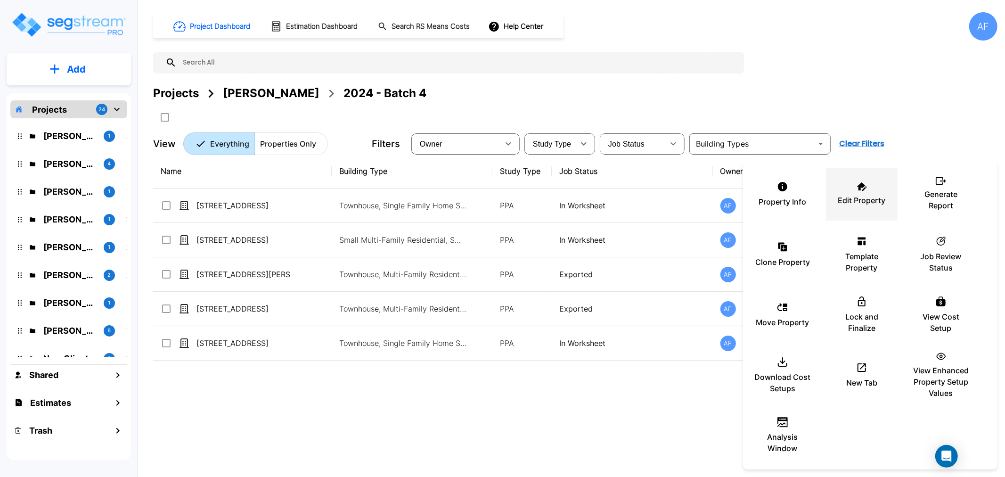
click at [857, 204] on p "Edit Property" at bounding box center [862, 200] width 48 height 11
click at [356, 374] on div at bounding box center [502, 238] width 1005 height 477
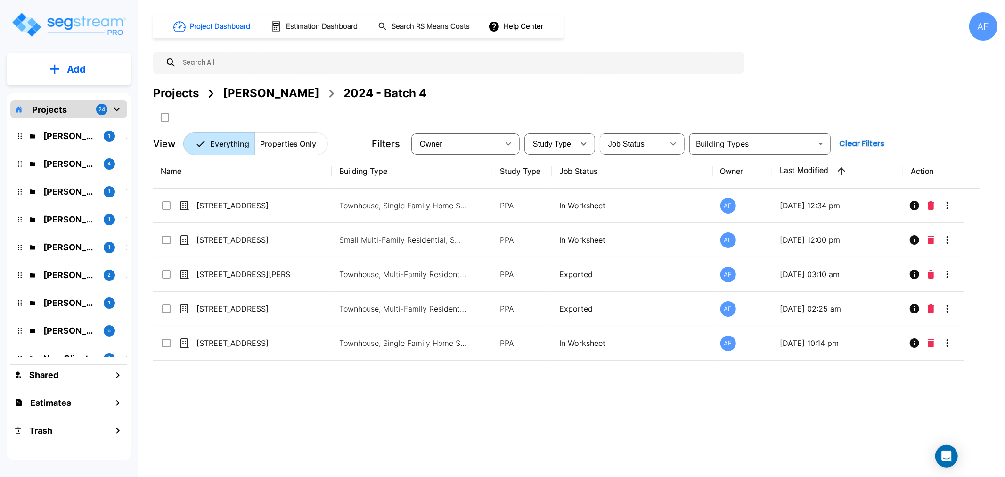
click at [984, 23] on div "AF" at bounding box center [983, 26] width 28 height 28
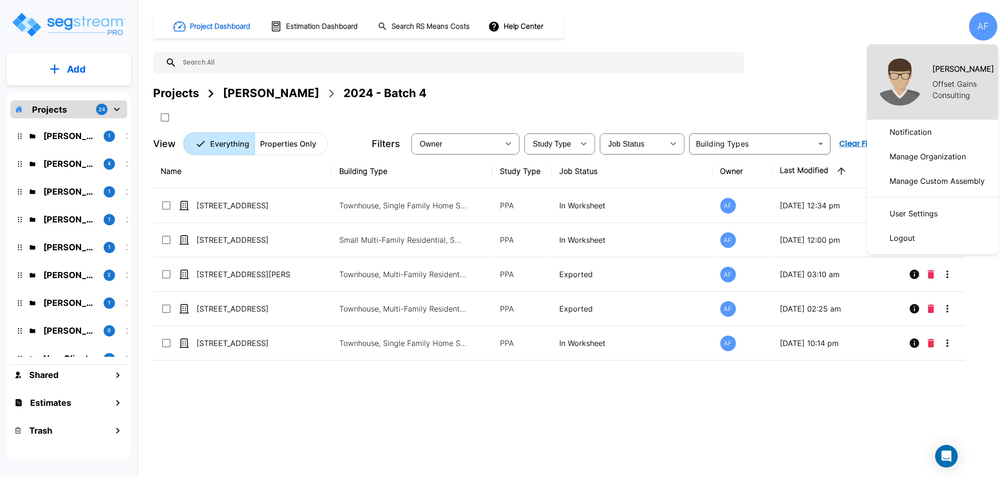
click at [910, 231] on p "Logout" at bounding box center [902, 237] width 33 height 19
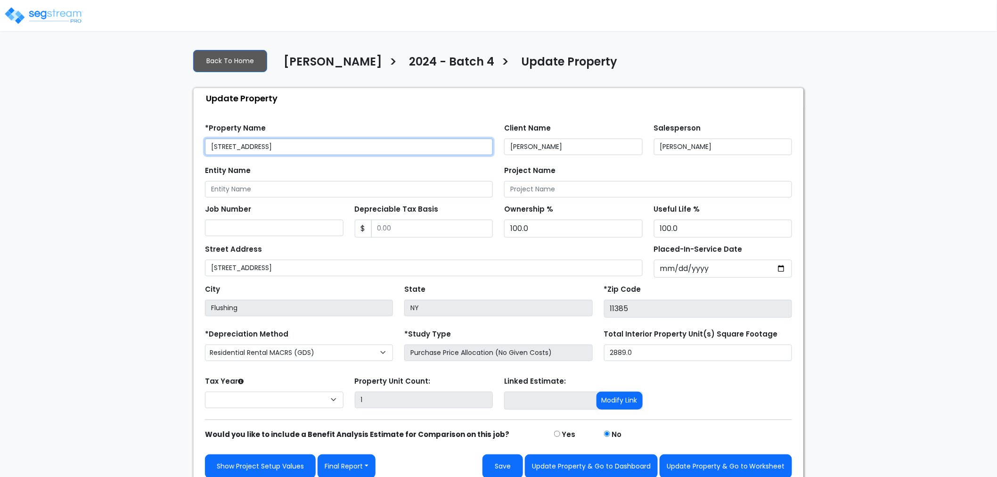
select select "2019"
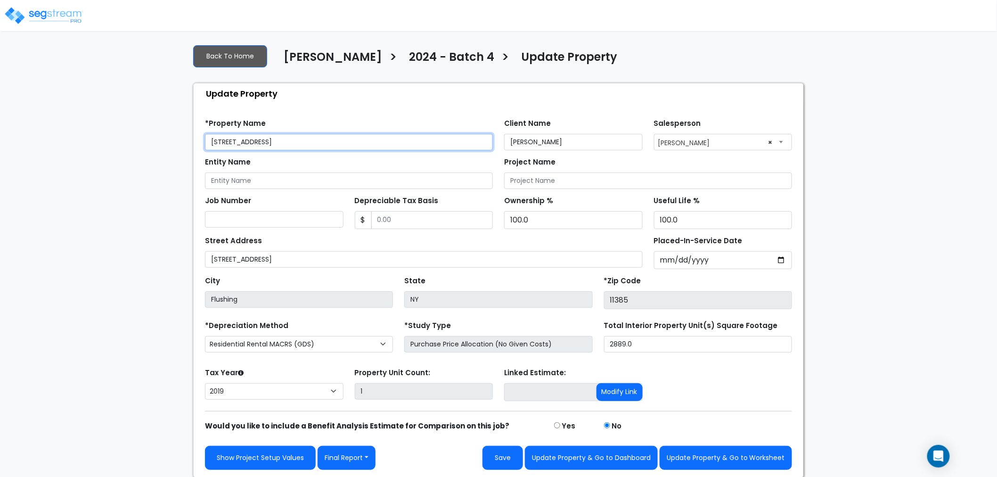
scroll to position [6, 0]
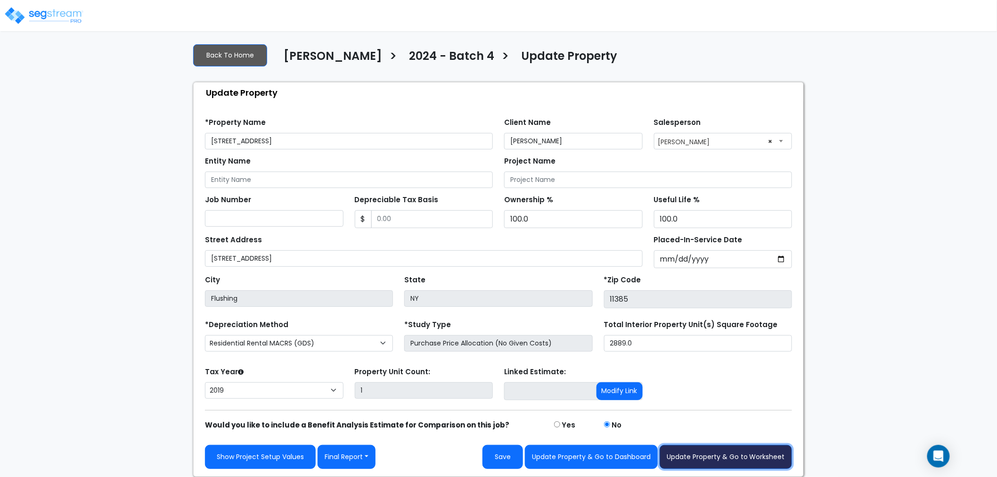
click at [709, 455] on button "Update Property & Go to Worksheet" at bounding box center [725, 457] width 132 height 24
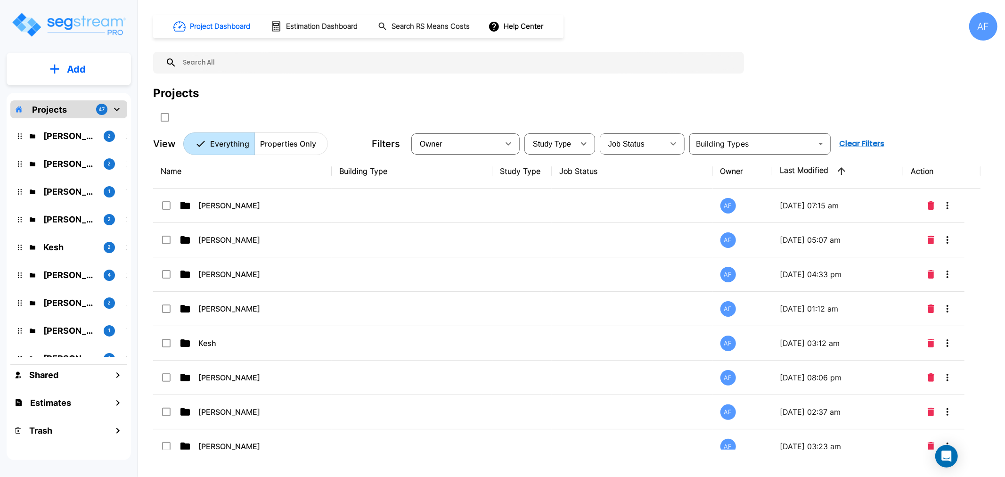
click at [61, 162] on p "[PERSON_NAME]" at bounding box center [69, 163] width 53 height 13
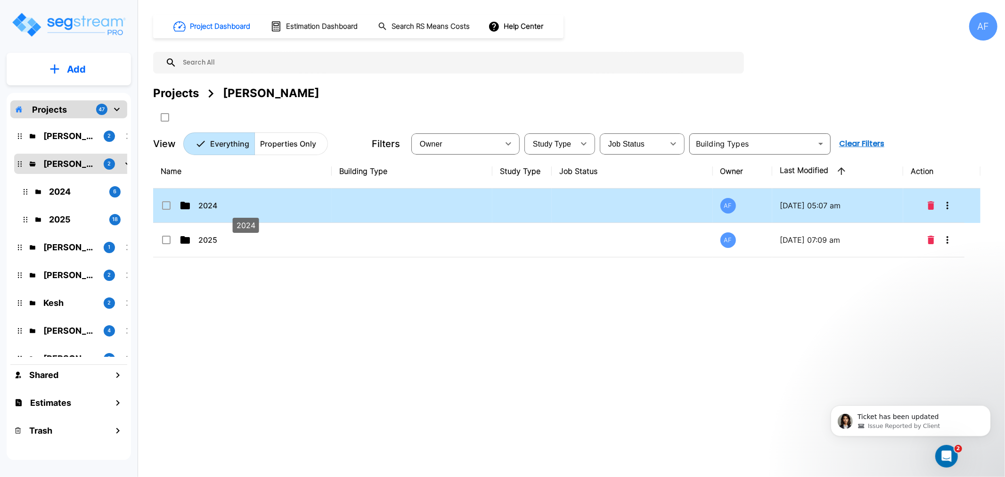
click at [211, 202] on p "2024" at bounding box center [245, 205] width 94 height 11
checkbox input "true"
click at [211, 202] on p "2024" at bounding box center [245, 205] width 94 height 11
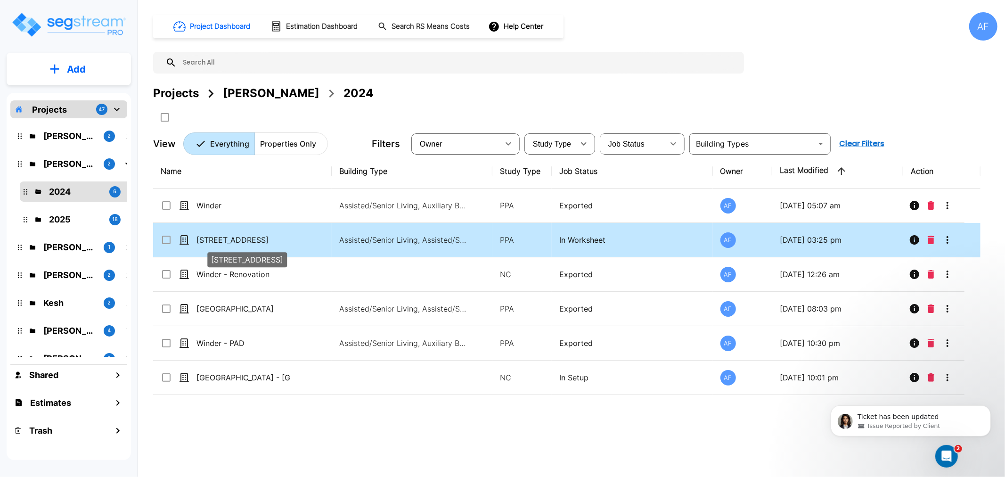
click at [216, 239] on p "[STREET_ADDRESS]" at bounding box center [243, 239] width 94 height 11
checkbox input "true"
click at [216, 239] on p "[STREET_ADDRESS]" at bounding box center [243, 239] width 94 height 11
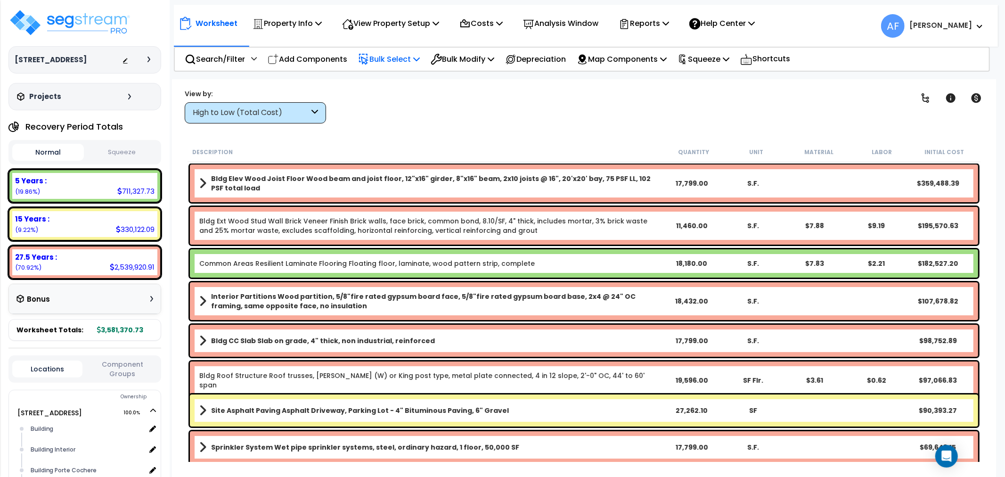
drag, startPoint x: 0, startPoint y: 0, endPoint x: 403, endPoint y: 57, distance: 407.3
click at [403, 57] on p "Bulk Select" at bounding box center [389, 59] width 62 height 13
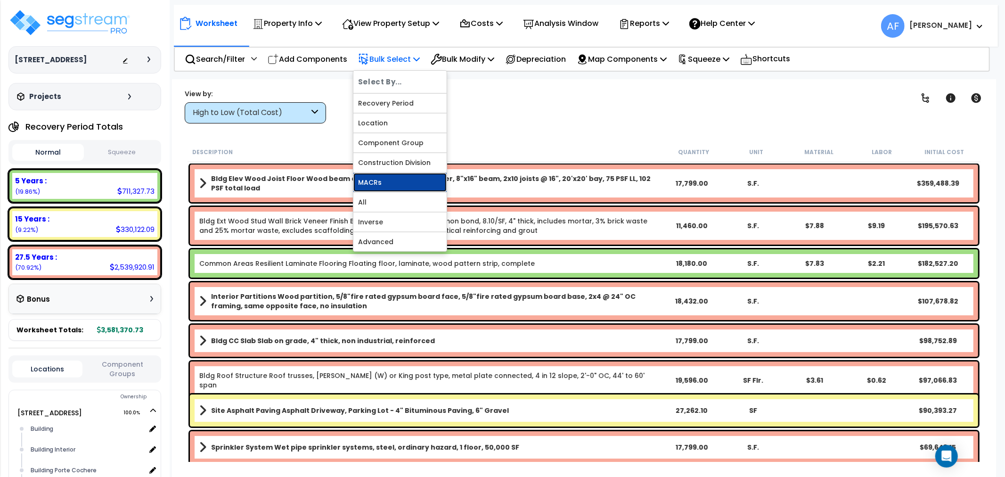
click at [377, 182] on link "MACRs" at bounding box center [399, 182] width 93 height 19
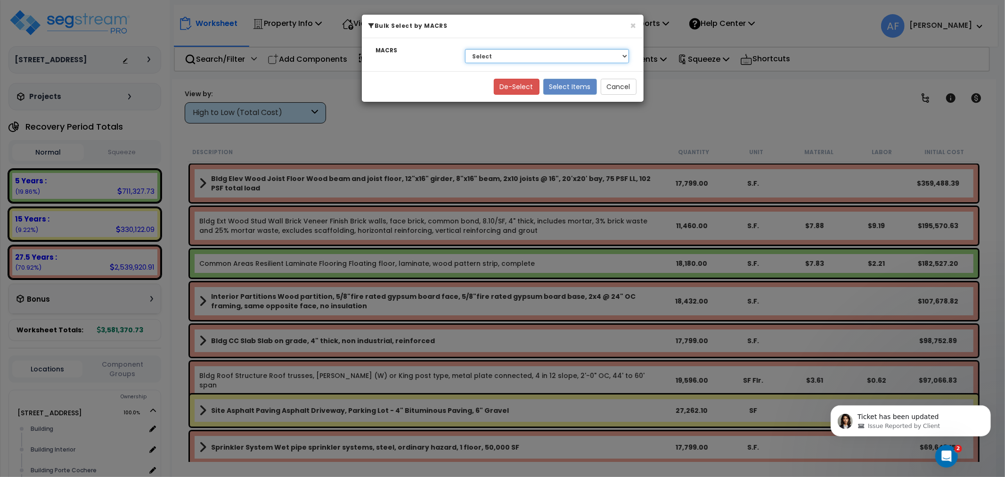
click at [545, 58] on select "Select 27.5 Years - NA - Long-Life Property 5 Years - 00.12 - Information Syste…" at bounding box center [547, 56] width 164 height 14
select select "3669"
click at [465, 49] on select "Select 27.5 Years - NA - Long-Life Property 5 Years - 00.12 - Information Syste…" at bounding box center [547, 56] width 164 height 14
click at [560, 87] on button "Select Items" at bounding box center [570, 87] width 54 height 16
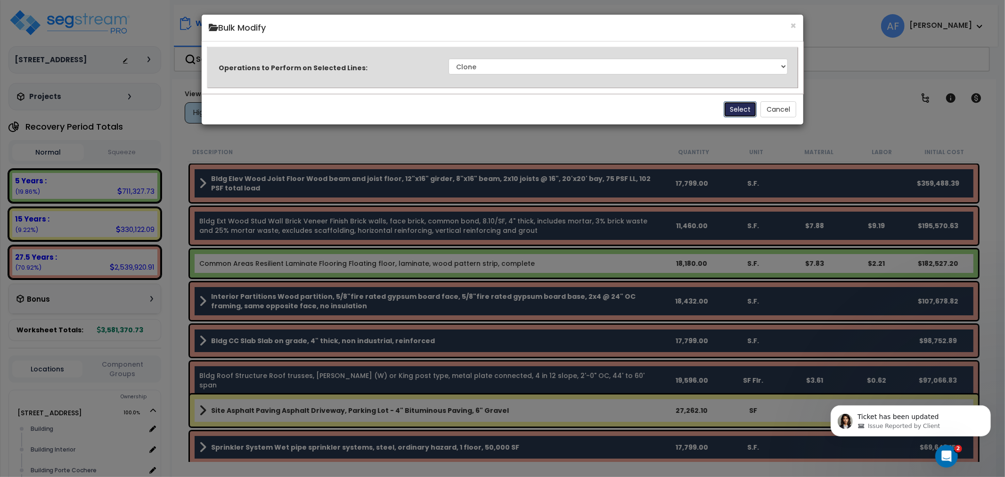
click at [741, 107] on button "Select" at bounding box center [740, 109] width 33 height 16
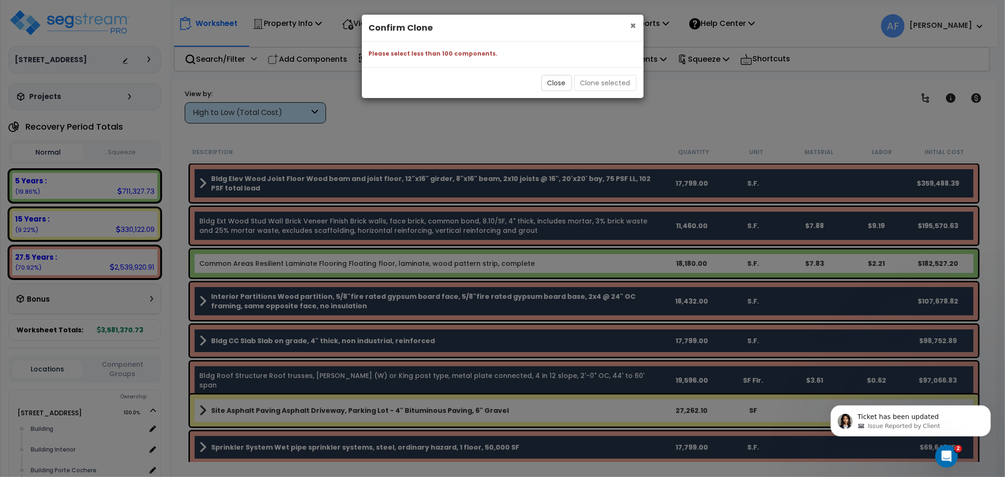
click at [634, 25] on span "×" at bounding box center [633, 26] width 6 height 14
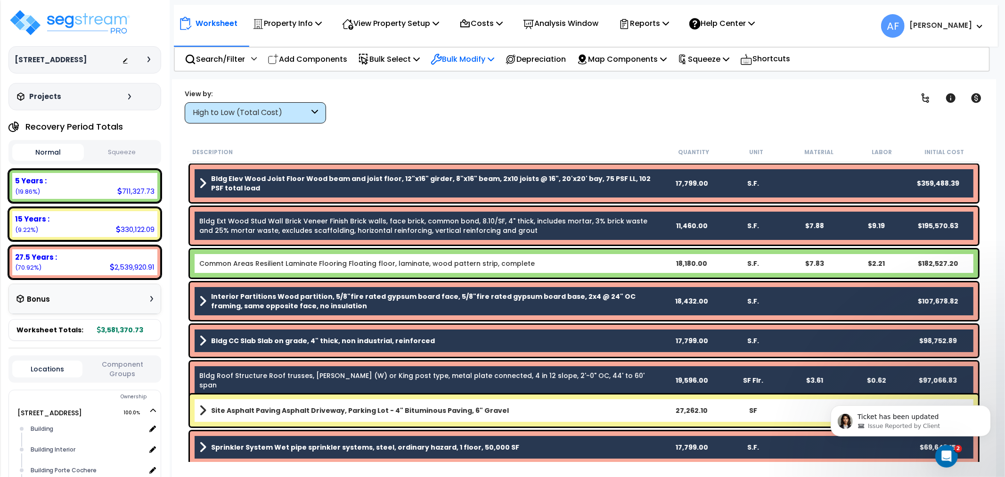
click at [461, 58] on p "Bulk Modify" at bounding box center [463, 59] width 64 height 13
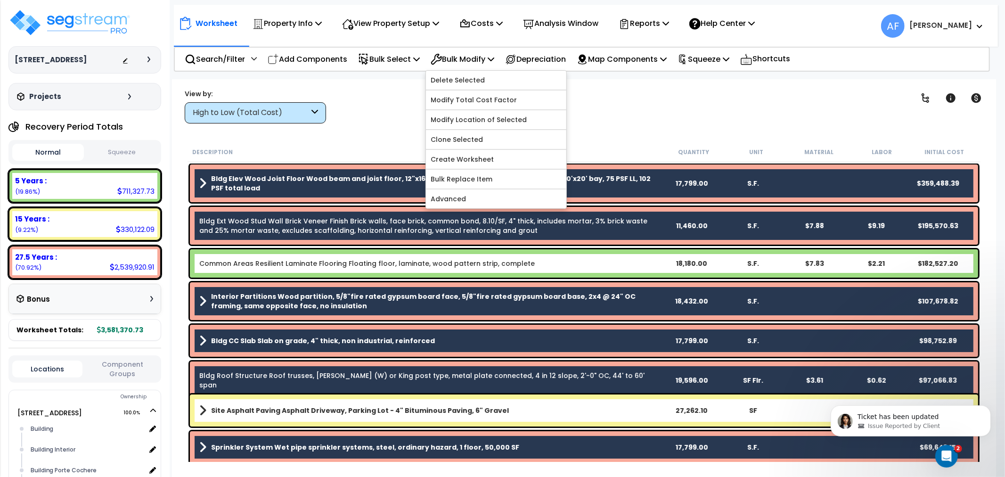
click at [367, 108] on div "Clear Filters" at bounding box center [617, 106] width 558 height 35
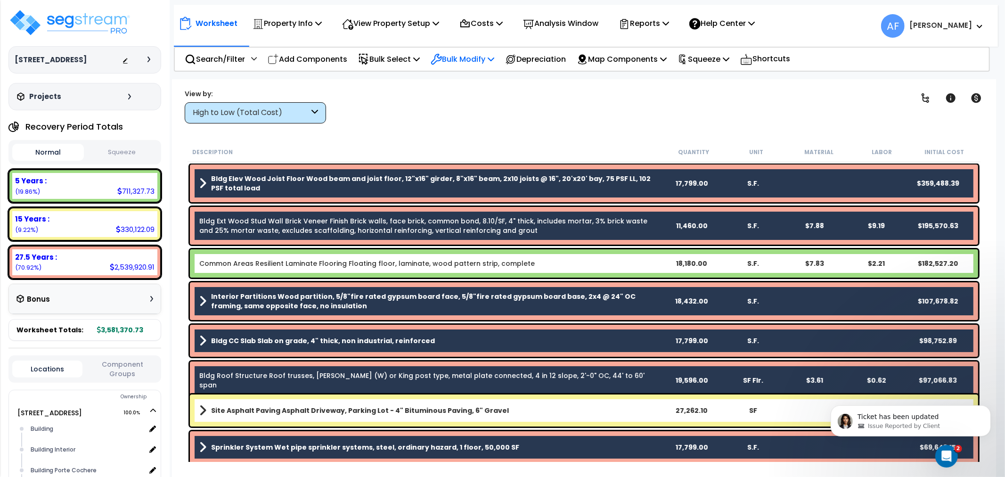
click at [459, 50] on div "Bulk Modify" at bounding box center [463, 59] width 64 height 22
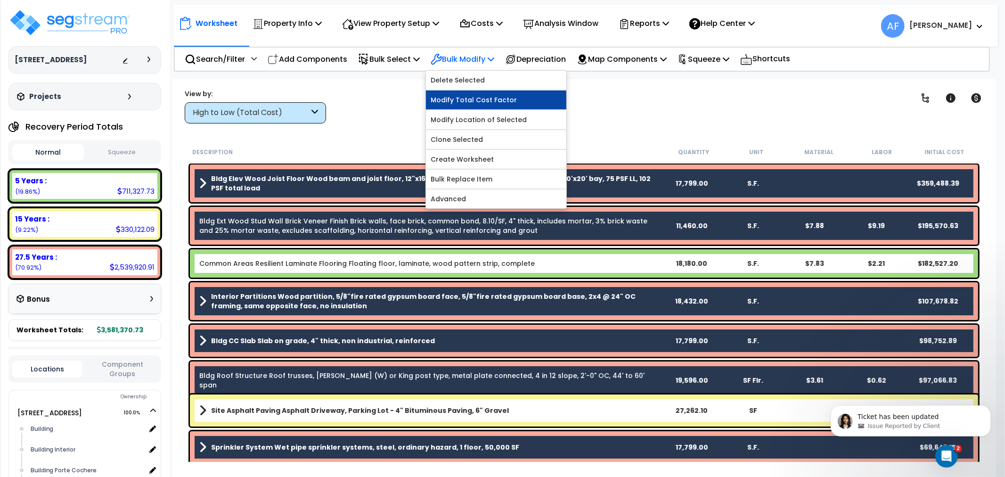
click at [481, 104] on link "Modify Total Cost Factor" at bounding box center [496, 99] width 140 height 19
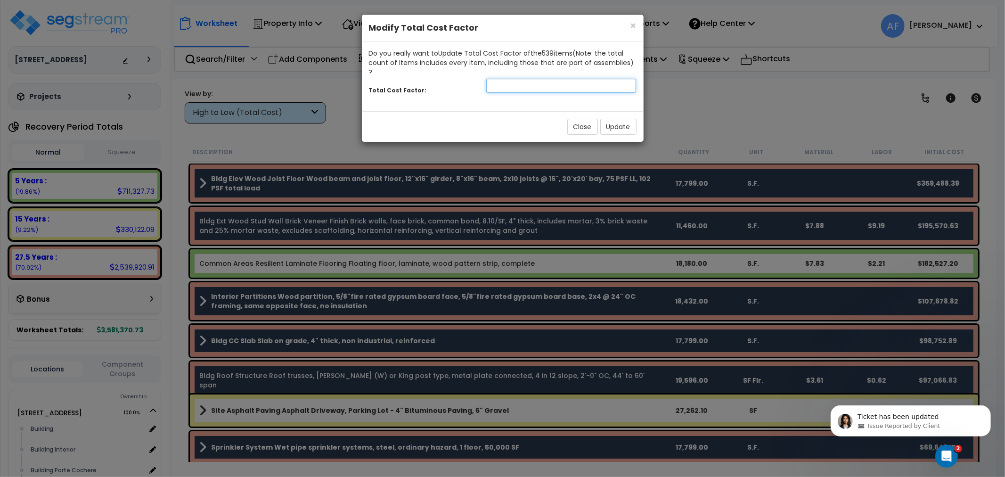
click at [521, 79] on input "number" at bounding box center [561, 86] width 150 height 14
type input "0.7"
click at [618, 119] on button "Update" at bounding box center [618, 127] width 36 height 16
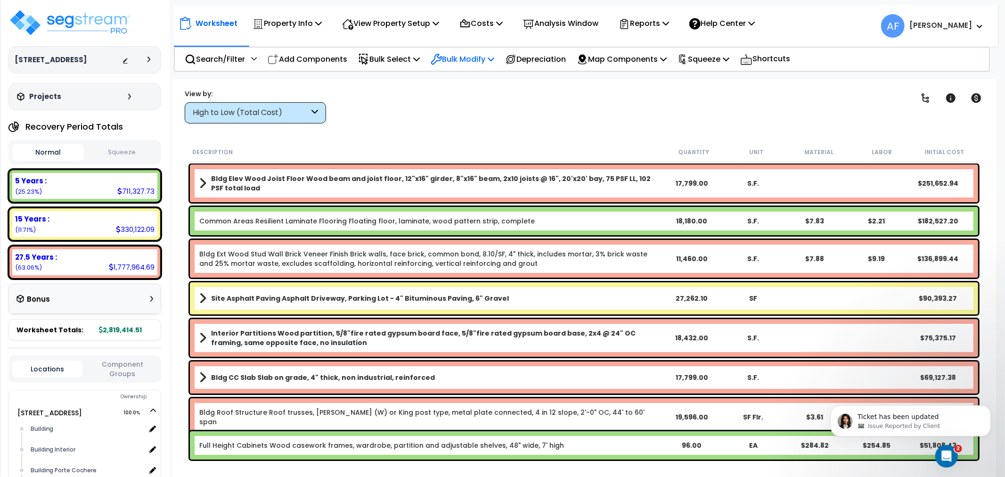
click at [478, 55] on p "Bulk Modify" at bounding box center [463, 59] width 64 height 13
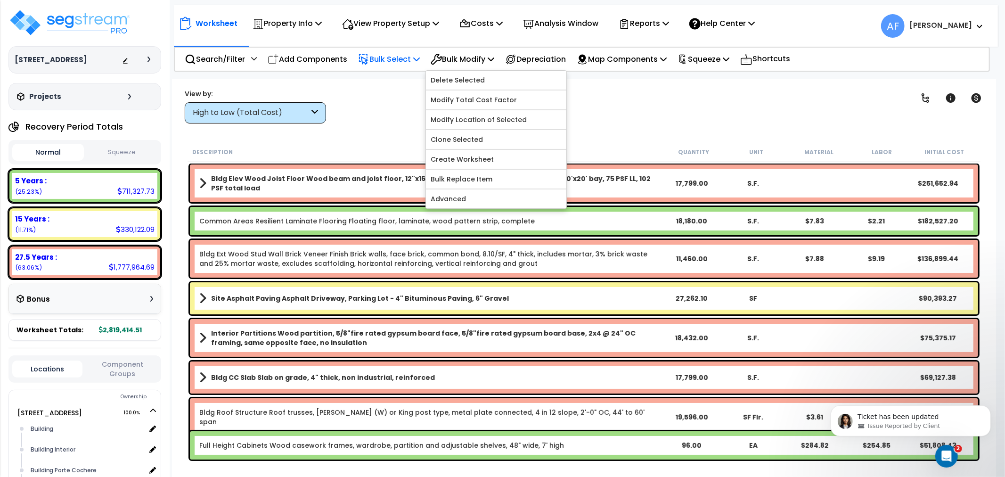
click at [384, 57] on p "Bulk Select" at bounding box center [389, 59] width 62 height 13
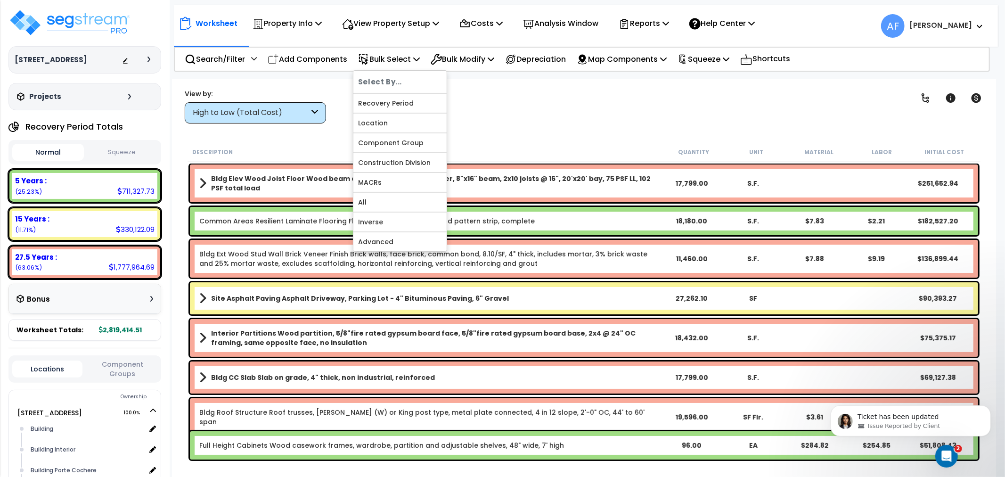
click at [287, 114] on div "High to Low (Total Cost)" at bounding box center [251, 112] width 116 height 11
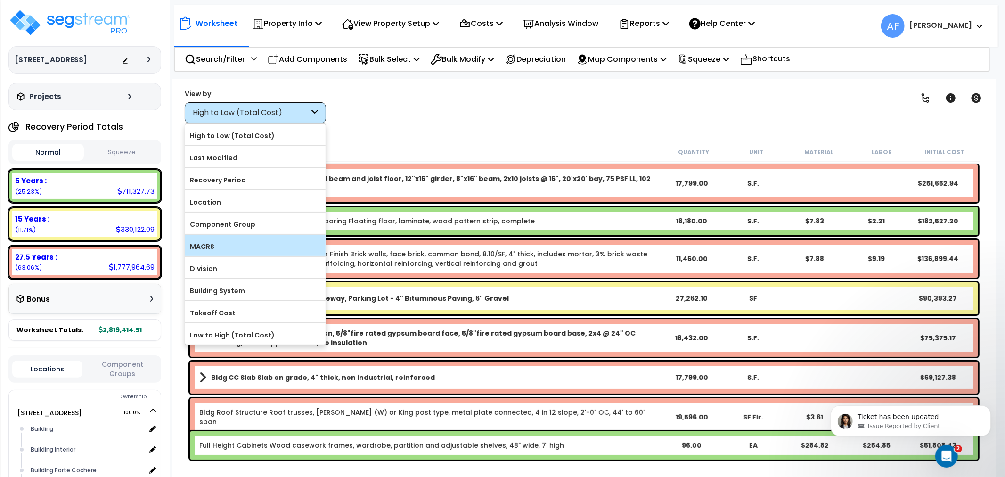
click at [211, 243] on label "MACRS" at bounding box center [255, 246] width 140 height 14
click at [0, 0] on input "MACRS" at bounding box center [0, 0] width 0 height 0
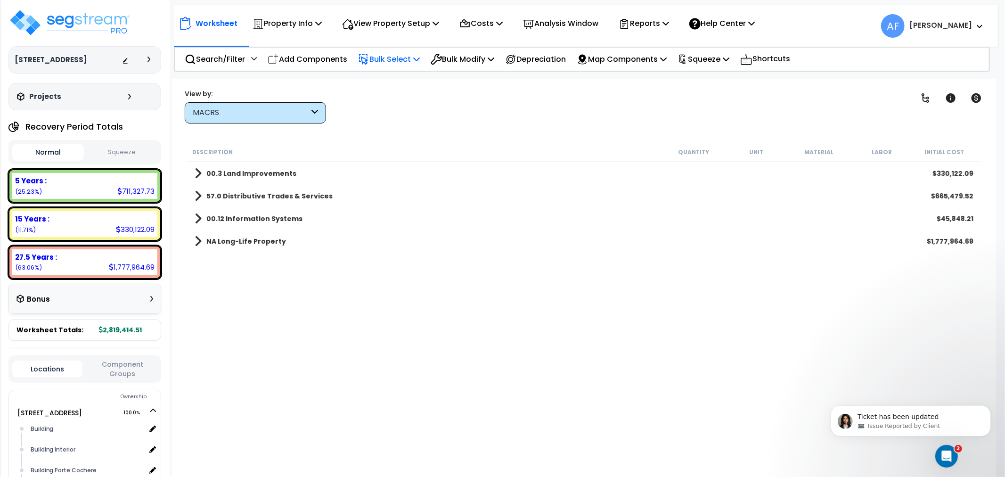
click at [416, 55] on p "Bulk Select" at bounding box center [389, 59] width 62 height 13
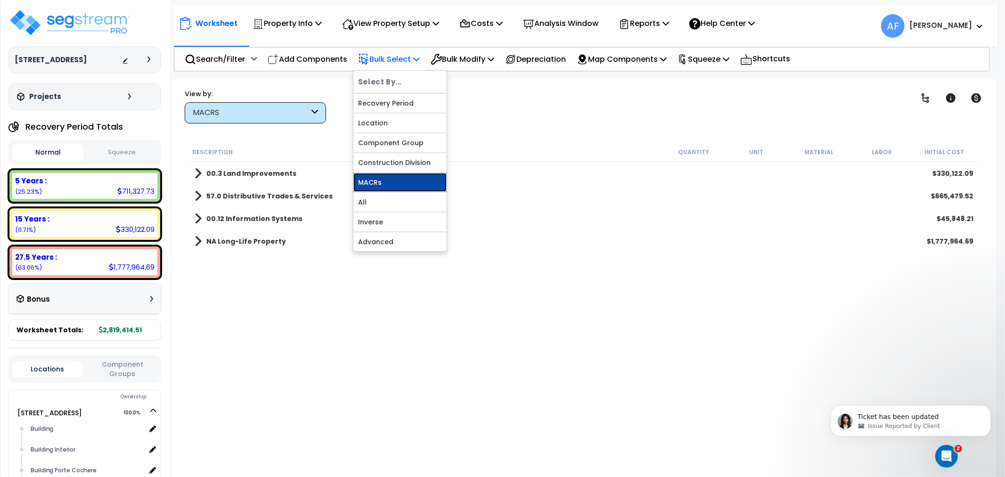
click at [384, 178] on link "MACRs" at bounding box center [399, 182] width 93 height 19
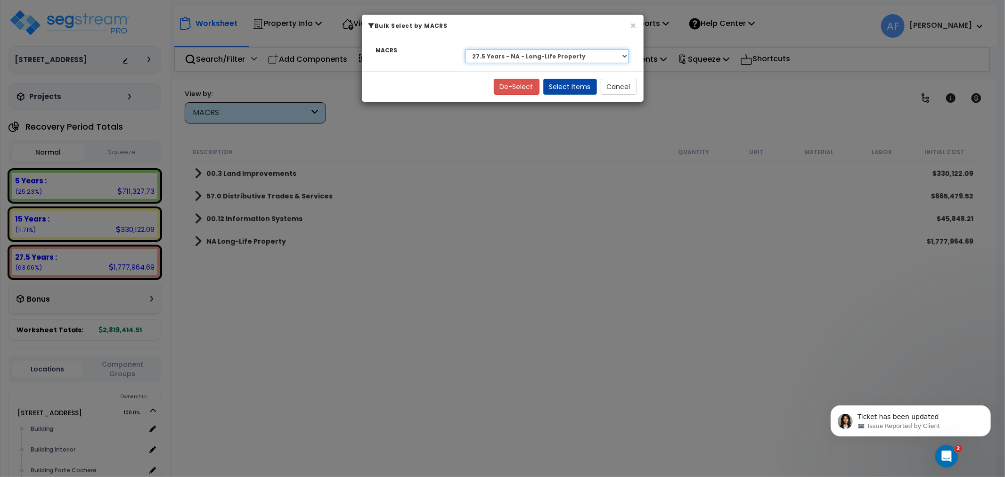
click at [536, 54] on select "Select 27.5 Years - NA - Long-Life Property 5 Years - 00.12 - Information Syste…" at bounding box center [547, 56] width 164 height 14
select select "3668"
click at [465, 49] on select "Select 27.5 Years - NA - Long-Life Property 5 Years - 00.12 - Information Syste…" at bounding box center [547, 56] width 164 height 14
click at [560, 84] on button "Select Items" at bounding box center [570, 87] width 54 height 16
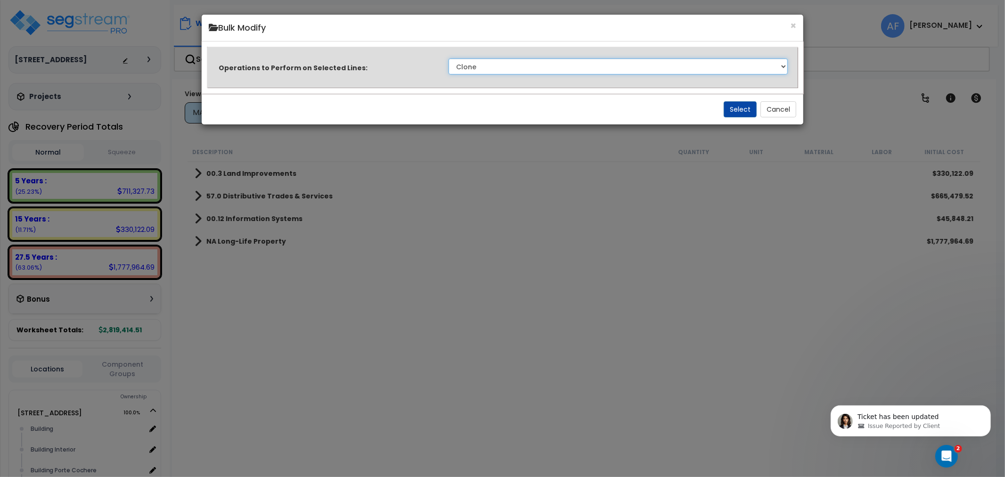
click at [528, 66] on select "Clone Delete Delete Zero Quantities Modify Component Group Modify Cost Sources …" at bounding box center [618, 66] width 340 height 16
select select "modifyTotalCostFactor"
click at [448, 58] on select "Clone Delete Delete Zero Quantities Modify Component Group Modify Cost Sources …" at bounding box center [618, 66] width 340 height 16
click at [743, 112] on button "Select" at bounding box center [740, 109] width 33 height 16
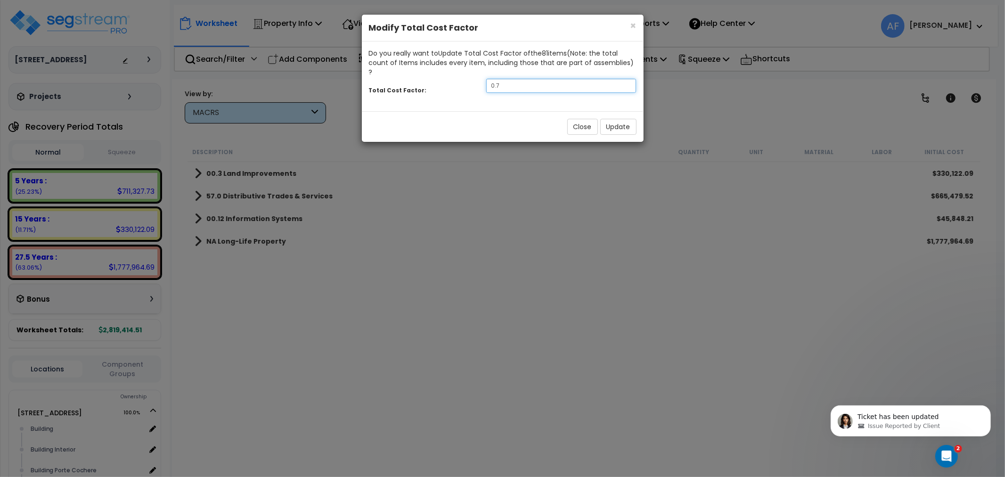
click at [515, 79] on input "0.7" at bounding box center [561, 86] width 150 height 14
type input "0.9"
click at [613, 121] on button "Update" at bounding box center [618, 127] width 36 height 16
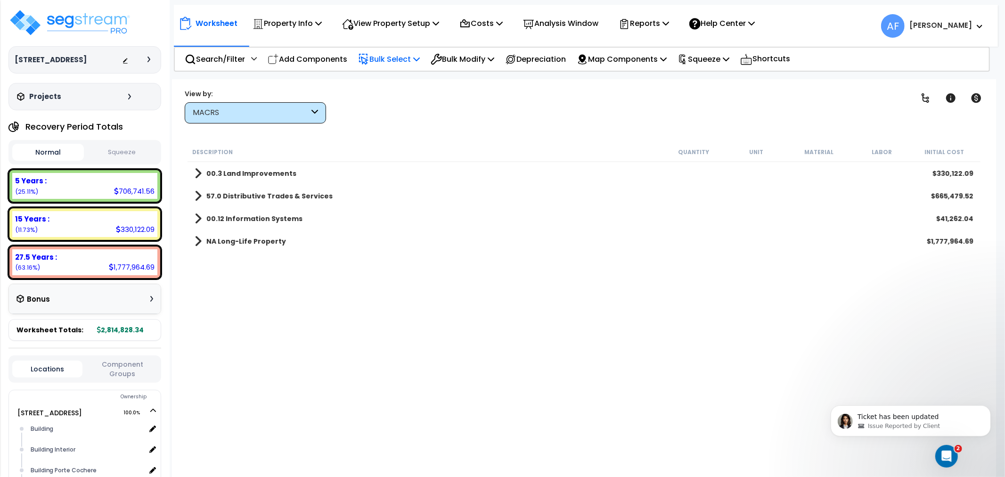
click at [412, 53] on p "Bulk Select" at bounding box center [389, 59] width 62 height 13
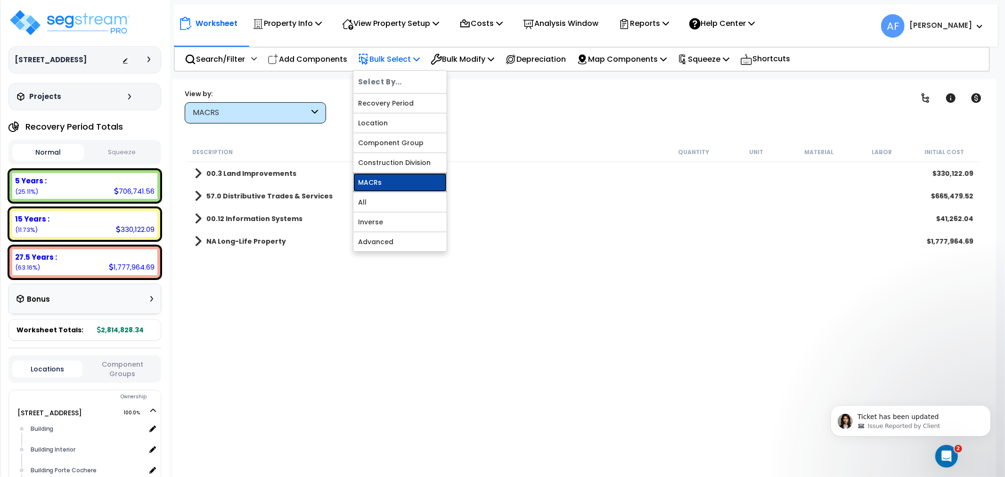
click at [370, 176] on link "MACRs" at bounding box center [399, 182] width 93 height 19
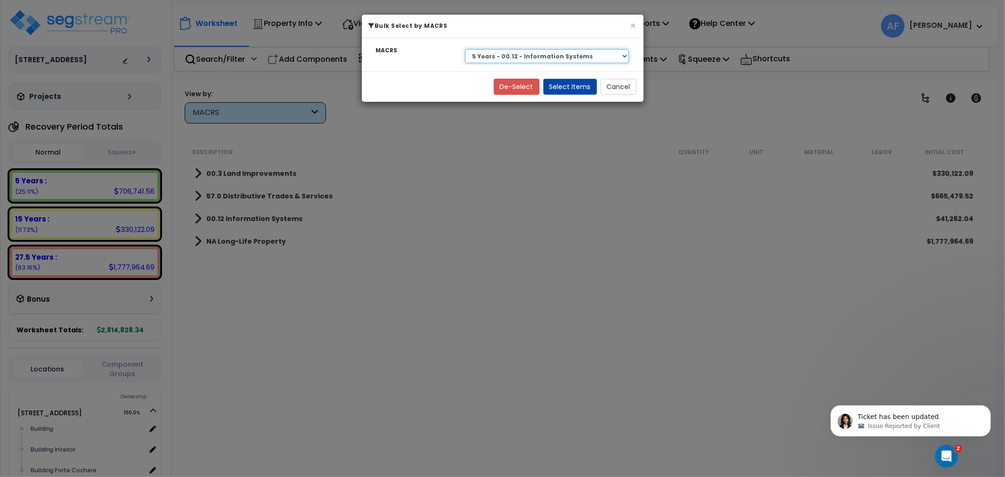
click at [536, 53] on select "Select 27.5 Years - NA - Long-Life Property 5 Years - 00.12 - Information Syste…" at bounding box center [547, 56] width 164 height 14
click at [465, 49] on select "Select 27.5 Years - NA - Long-Life Property 5 Years - 00.12 - Information Syste…" at bounding box center [547, 56] width 164 height 14
click at [570, 88] on button "Select Items" at bounding box center [570, 87] width 54 height 16
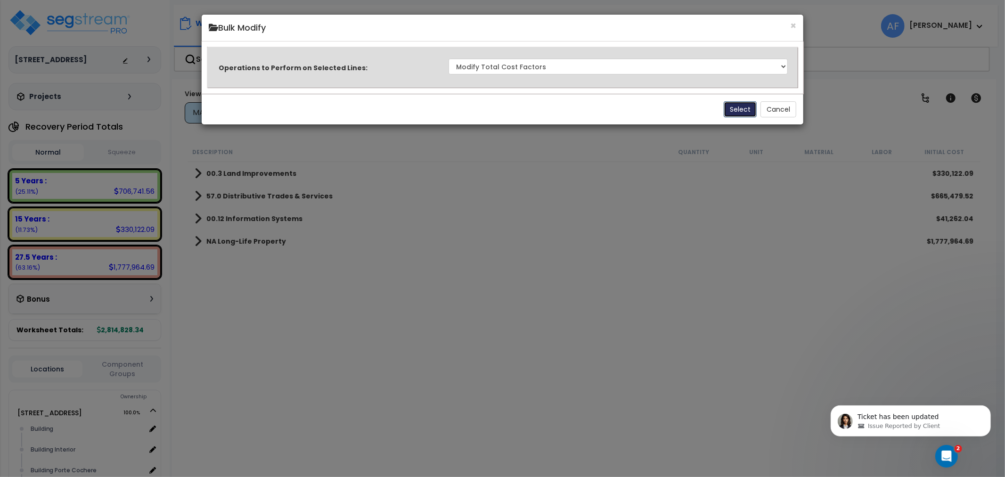
click at [735, 111] on button "Select" at bounding box center [740, 109] width 33 height 16
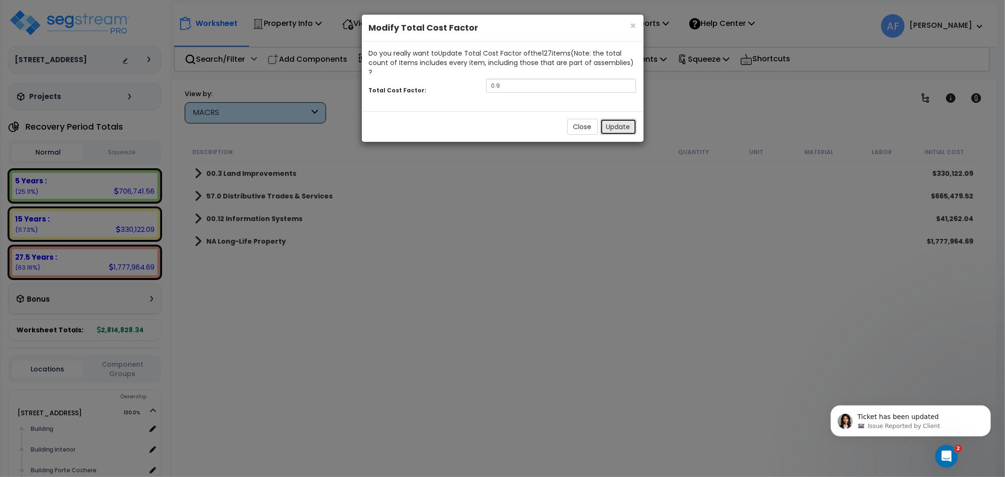
click at [611, 121] on button "Update" at bounding box center [618, 127] width 36 height 16
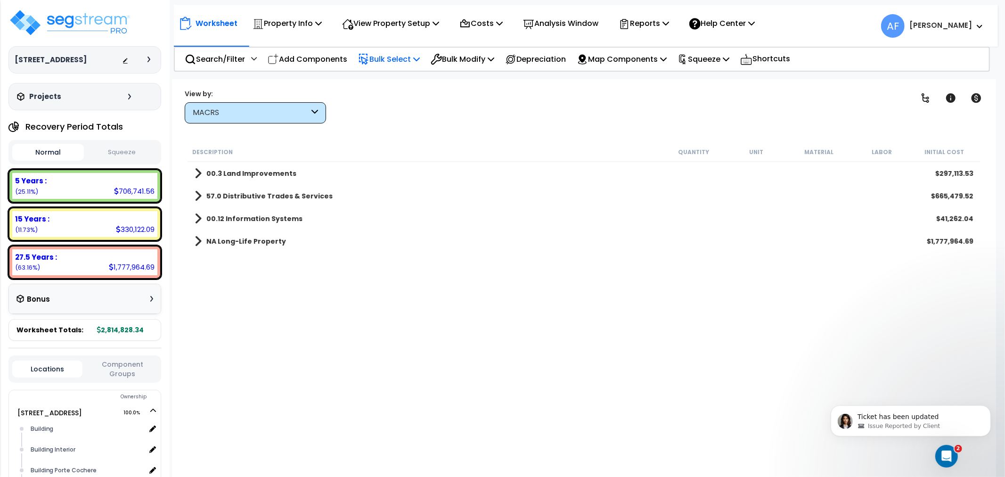
click at [407, 57] on p "Bulk Select" at bounding box center [389, 59] width 62 height 13
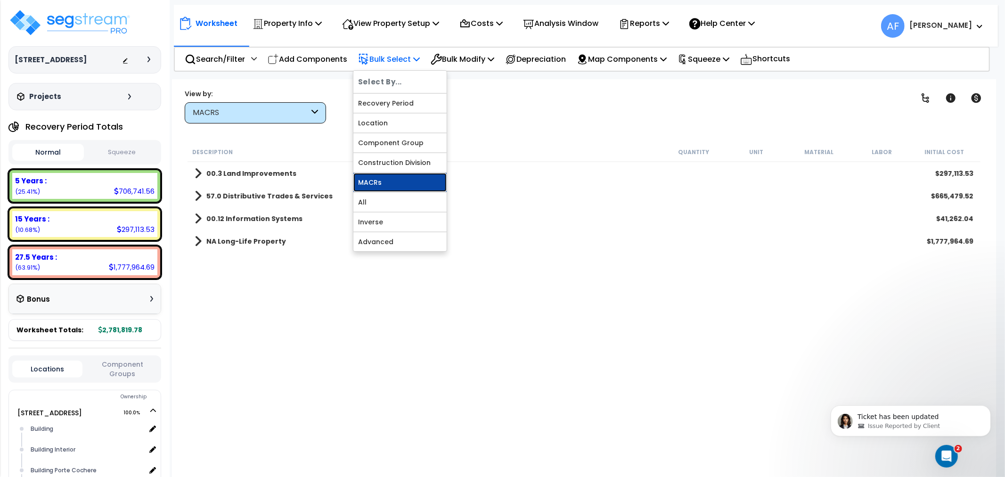
click at [378, 176] on link "MACRs" at bounding box center [399, 182] width 93 height 19
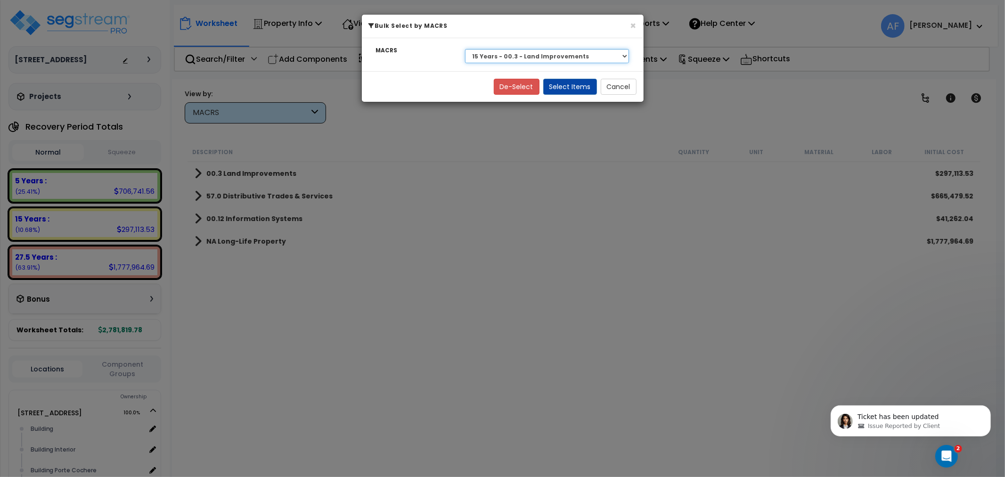
click at [534, 57] on select "Select 27.5 Years - NA - Long-Life Property 5 Years - 00.12 - Information Syste…" at bounding box center [547, 56] width 164 height 14
click at [465, 49] on select "Select 27.5 Years - NA - Long-Life Property 5 Years - 00.12 - Information Syste…" at bounding box center [547, 56] width 164 height 14
click at [580, 86] on button "Select Items" at bounding box center [570, 87] width 54 height 16
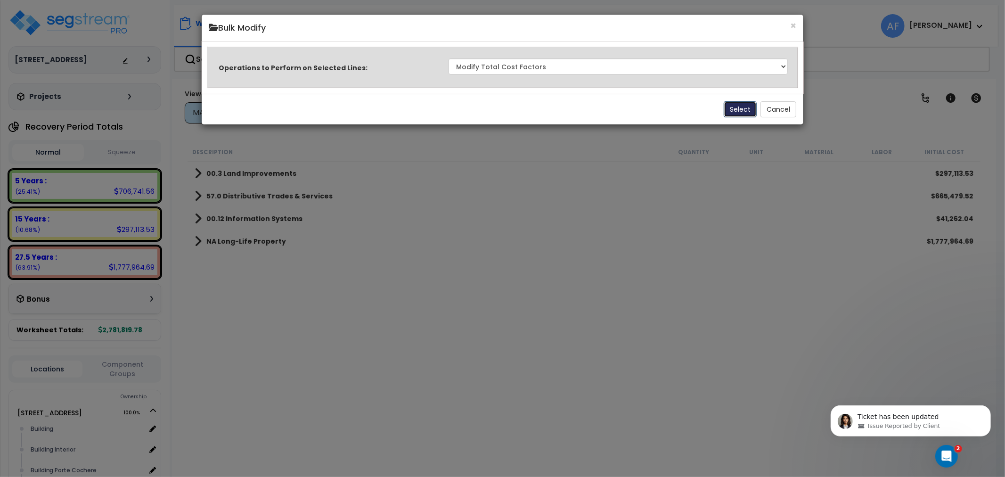
click at [739, 114] on button "Select" at bounding box center [740, 109] width 33 height 16
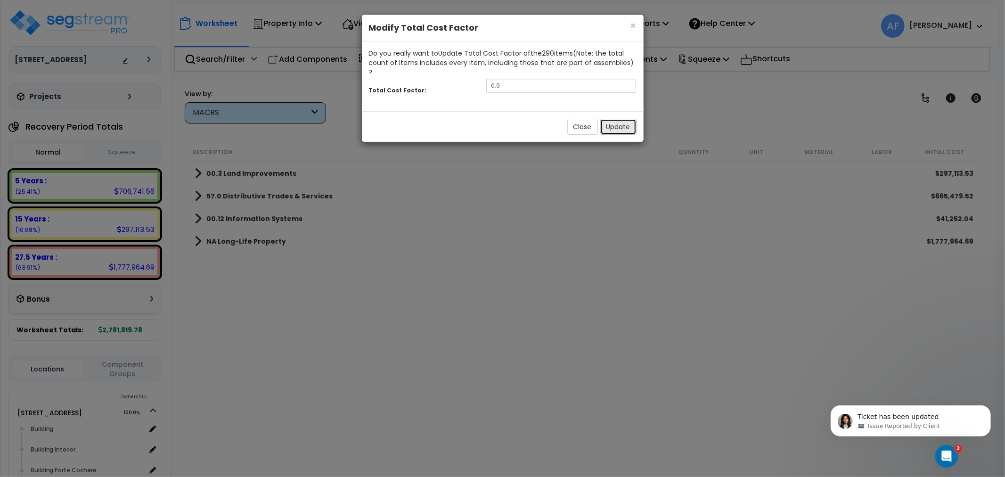
click at [610, 120] on button "Update" at bounding box center [618, 127] width 36 height 16
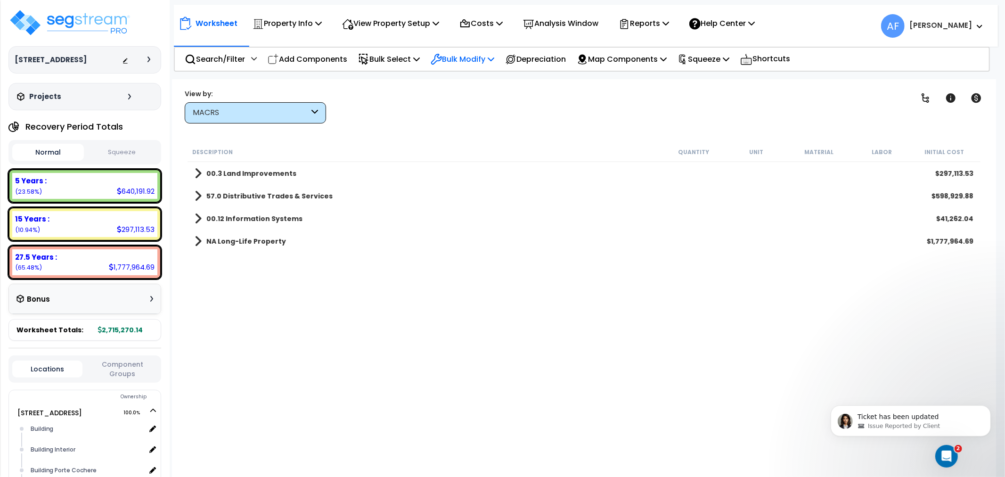
click at [472, 57] on p "Bulk Modify" at bounding box center [463, 59] width 64 height 13
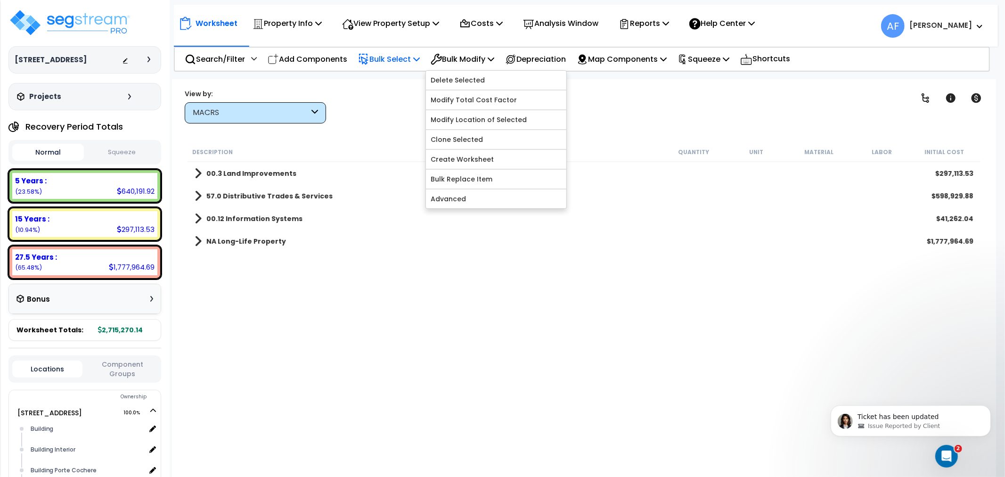
click at [394, 57] on p "Bulk Select" at bounding box center [389, 59] width 62 height 13
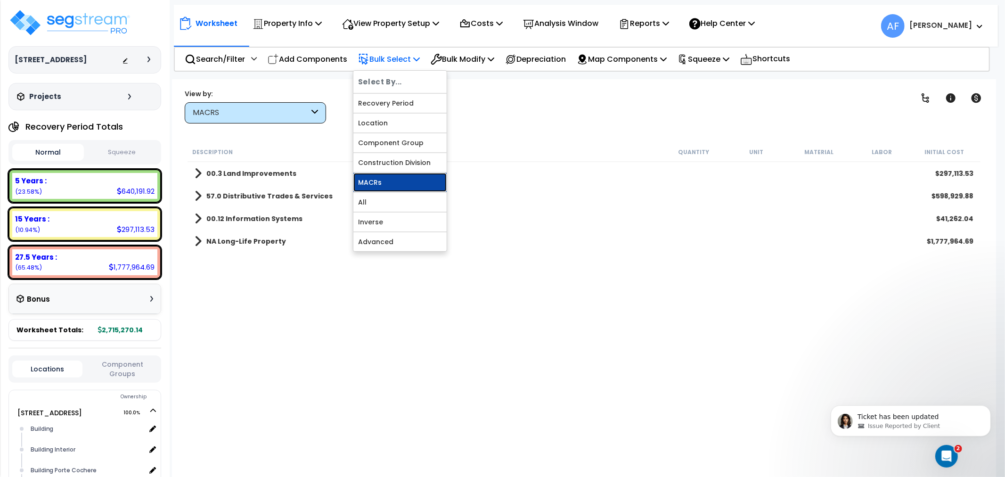
click at [374, 182] on link "MACRs" at bounding box center [399, 182] width 93 height 19
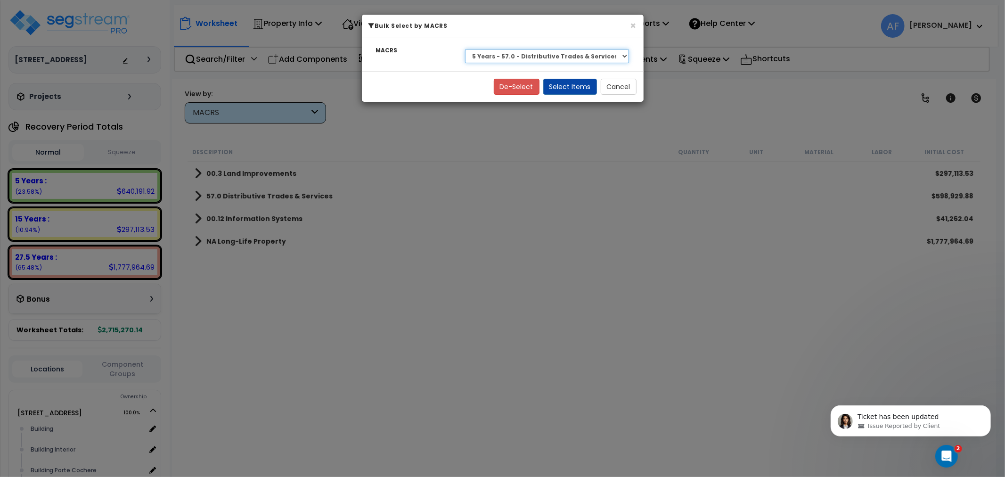
click at [514, 54] on select "Select 27.5 Years - NA - Long-Life Property 5 Years - 00.12 - Information Syste…" at bounding box center [547, 56] width 164 height 14
select select "3669"
click at [465, 49] on select "Select 27.5 Years - NA - Long-Life Property 5 Years - 00.12 - Information Syste…" at bounding box center [547, 56] width 164 height 14
click at [572, 85] on button "Select Items" at bounding box center [570, 87] width 54 height 16
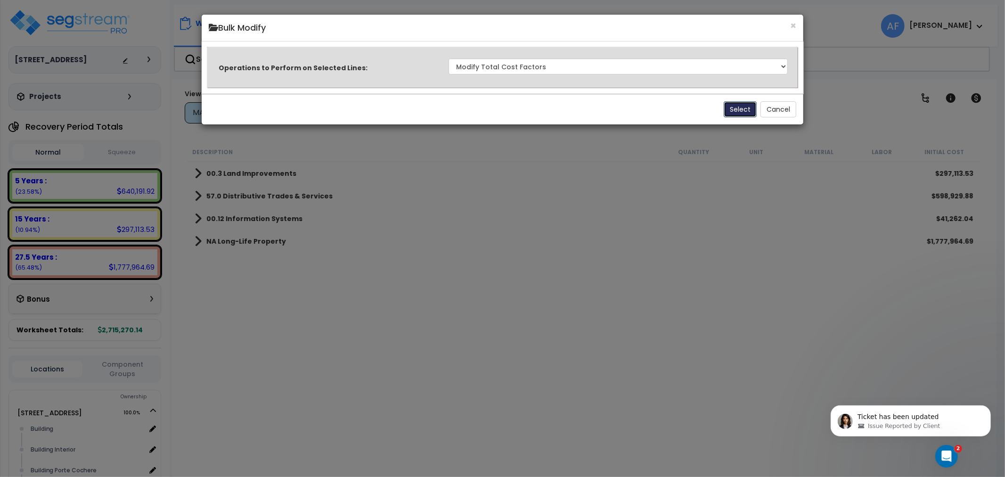
click at [746, 112] on button "Select" at bounding box center [740, 109] width 33 height 16
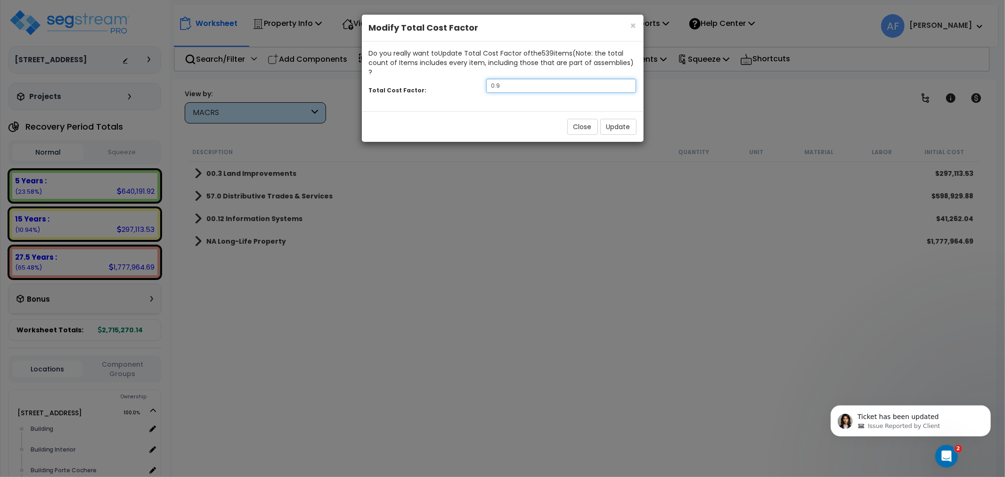
click at [509, 79] on input "0.9" at bounding box center [561, 86] width 150 height 14
type input "0.75"
click at [620, 119] on button "Update" at bounding box center [618, 127] width 36 height 16
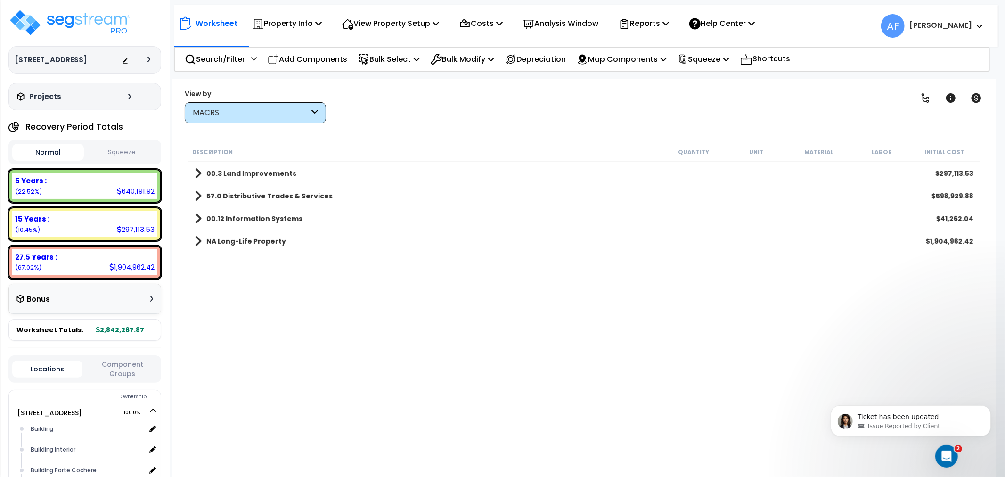
drag, startPoint x: 364, startPoint y: 314, endPoint x: 339, endPoint y: 288, distance: 36.3
click at [365, 314] on div "Description Quantity Unit Material Labor Initial Cost 00.3 Land Improvements $2…" at bounding box center [584, 301] width 796 height 319
click at [95, 25] on img at bounding box center [69, 22] width 122 height 28
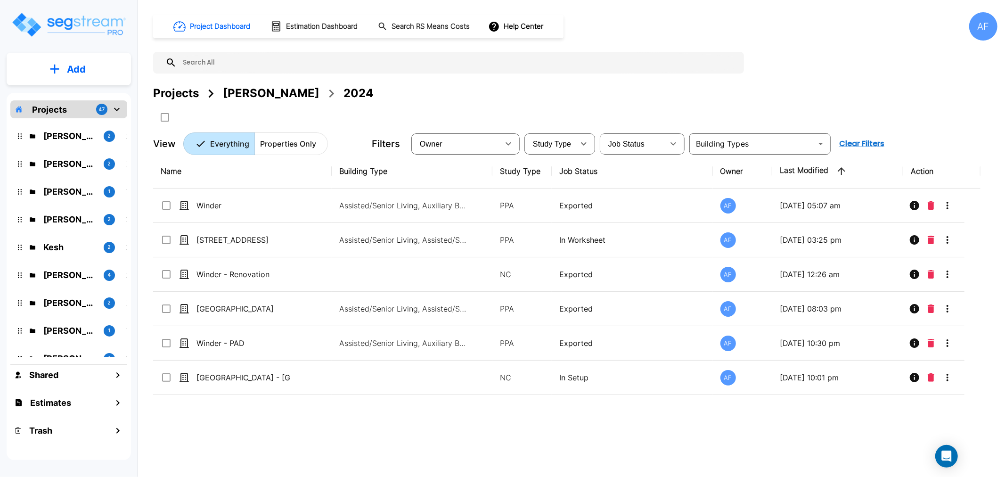
click at [991, 30] on div "AF" at bounding box center [983, 26] width 28 height 28
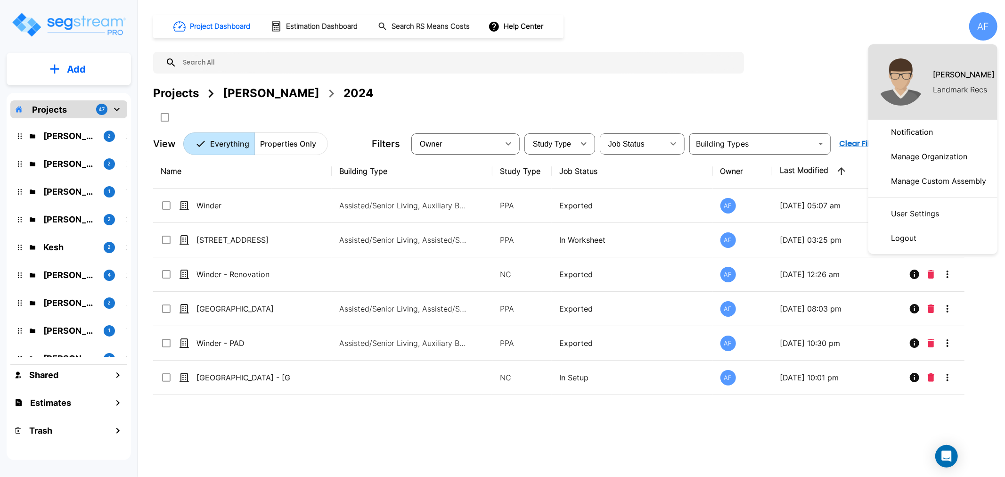
click at [903, 237] on p "Logout" at bounding box center [903, 237] width 33 height 19
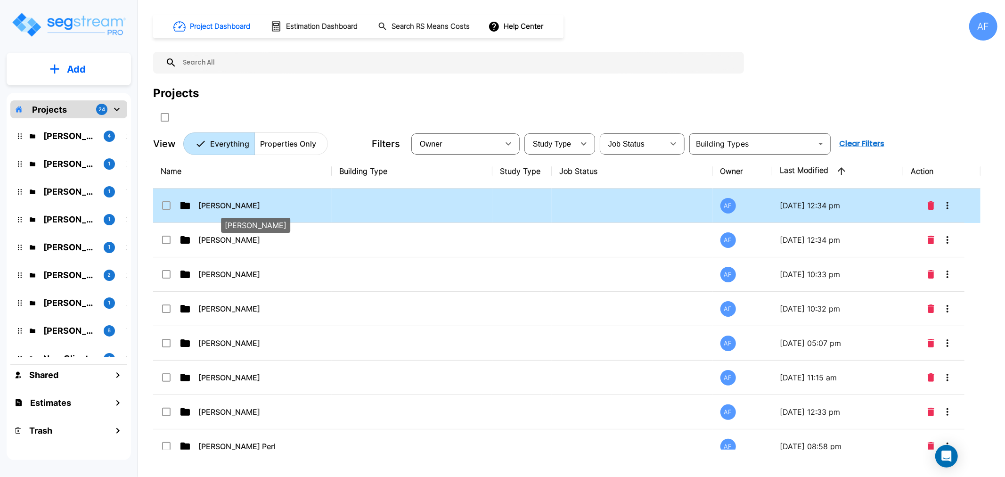
click at [219, 208] on p "[PERSON_NAME]" at bounding box center [245, 205] width 94 height 11
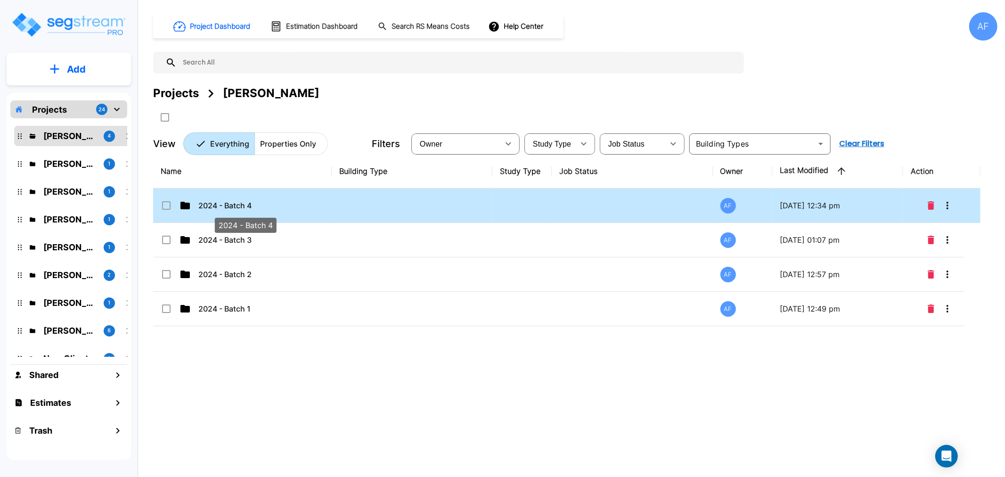
click at [215, 204] on p "2024 - Batch 4" at bounding box center [245, 205] width 94 height 11
checkbox input "true"
click at [215, 204] on p "2024 - Batch 4" at bounding box center [245, 205] width 94 height 11
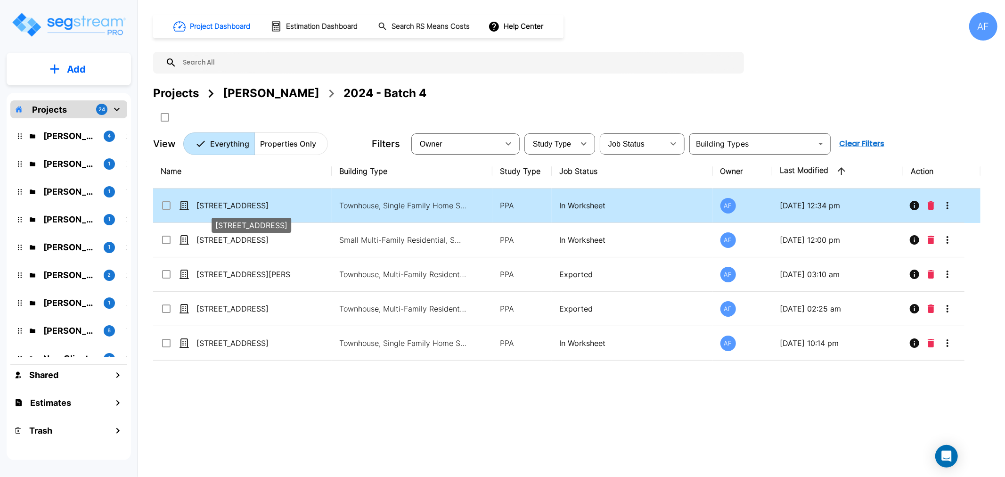
click at [217, 202] on p "[STREET_ADDRESS]" at bounding box center [243, 205] width 94 height 11
checkbox input "true"
click at [217, 202] on p "[STREET_ADDRESS]" at bounding box center [243, 205] width 94 height 11
